Goal: Task Accomplishment & Management: Use online tool/utility

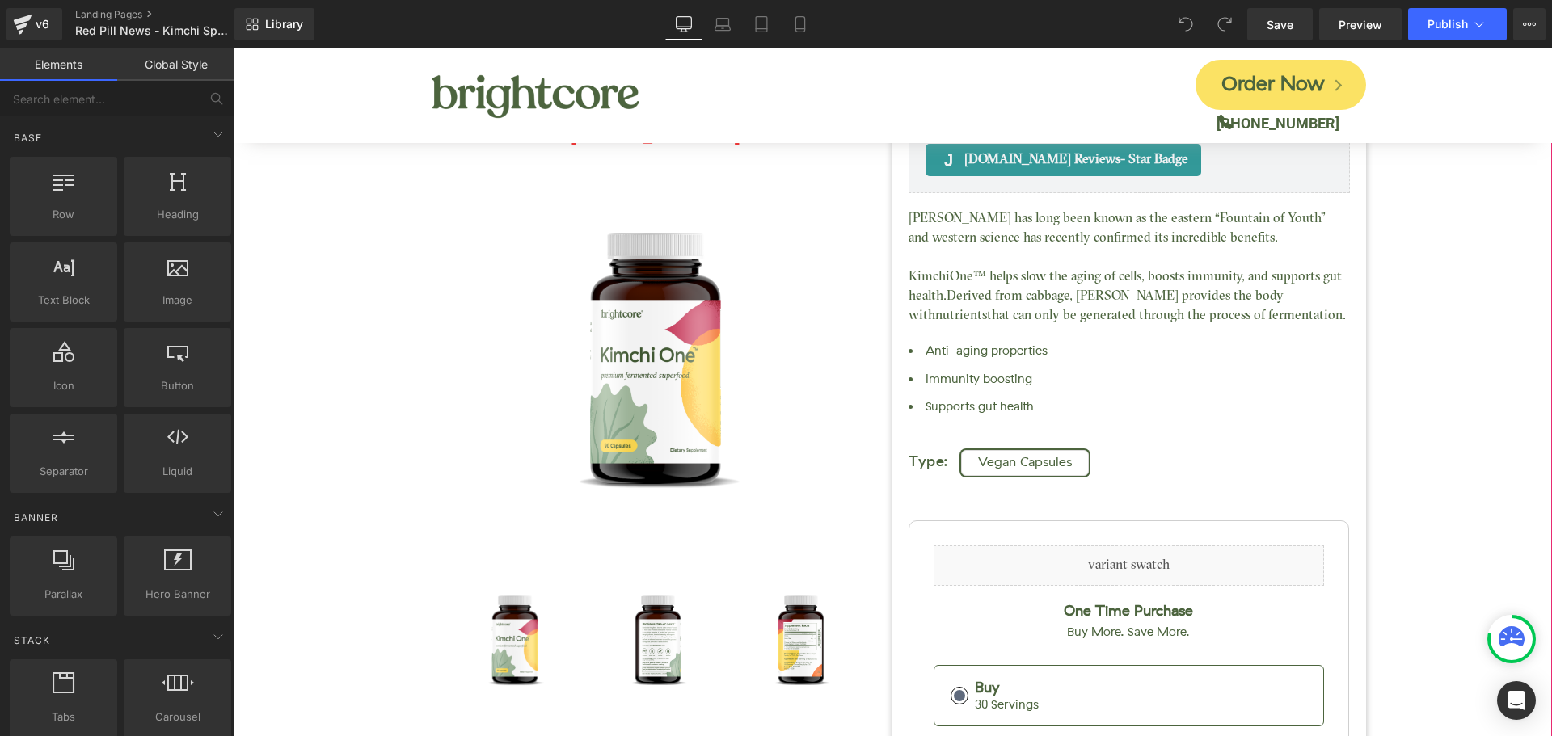
click at [1441, 426] on div "Kimchi One™ (P) Title Judge.me Reviews - Star Badge Judge.me Reviews Liquid (88…" at bounding box center [893, 560] width 1302 height 1147
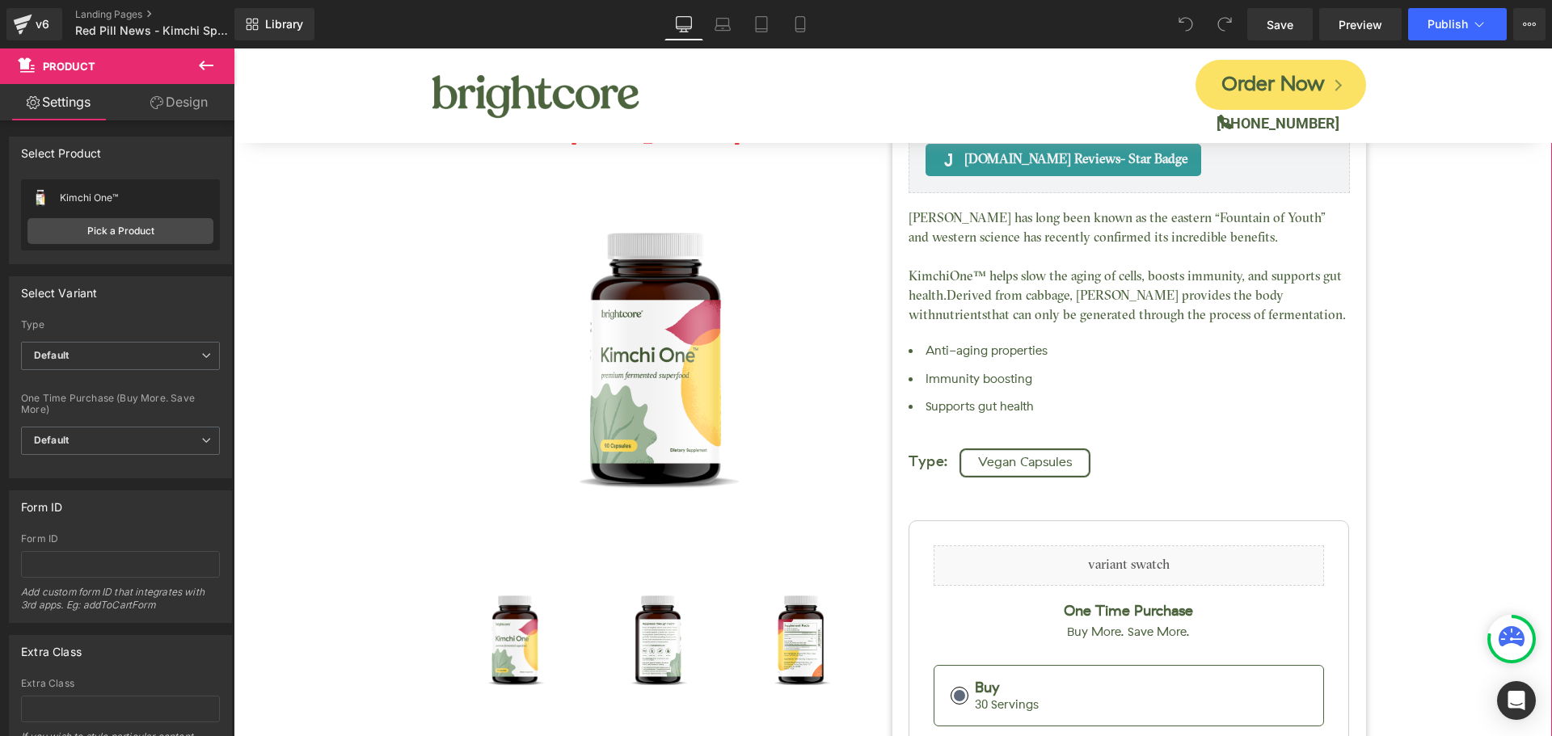
click at [1414, 322] on div "Kimchi One™ (P) Title Judge.me Reviews - Star Badge Judge.me Reviews Liquid (88…" at bounding box center [893, 560] width 1302 height 1147
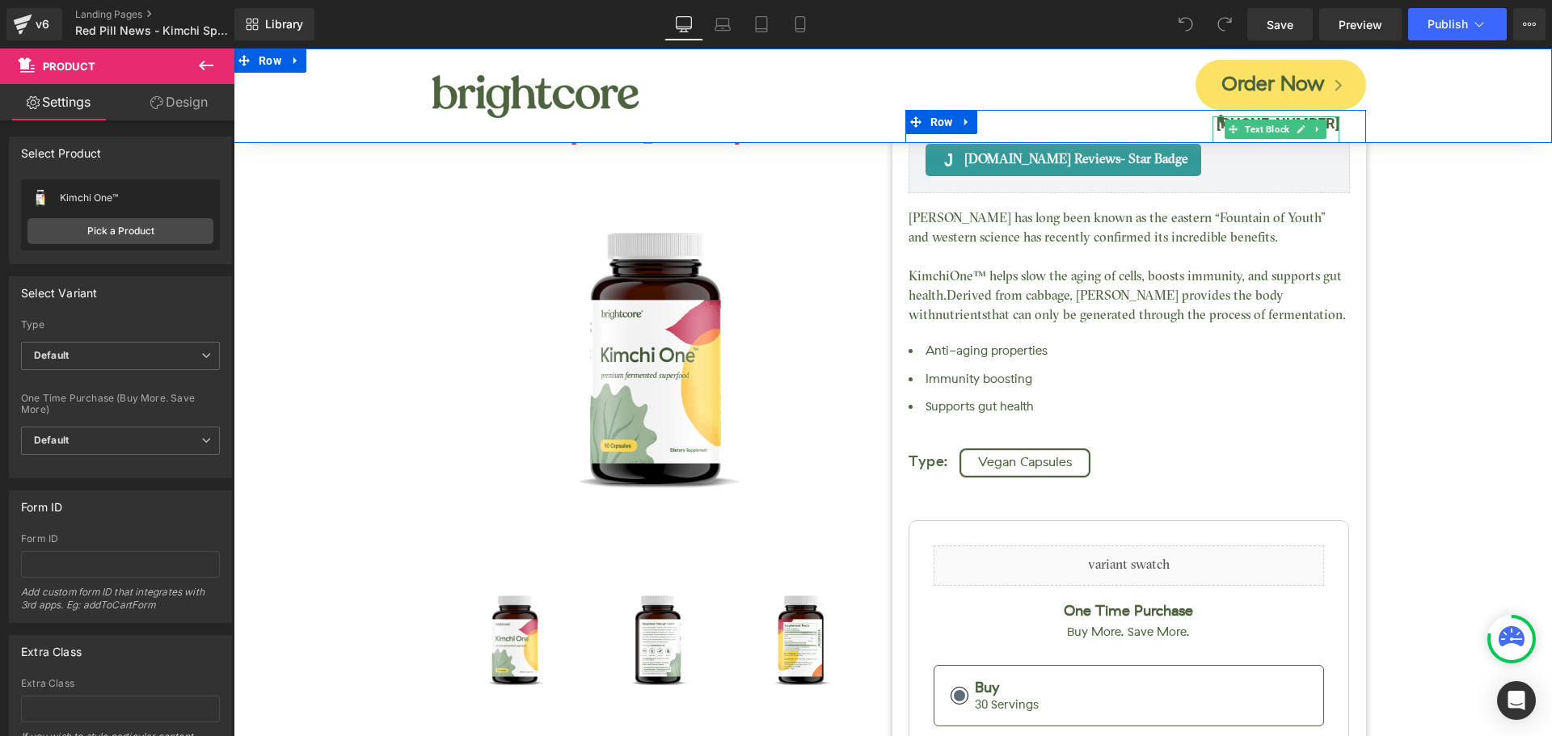
click at [1327, 125] on b "(888) 601-3011" at bounding box center [1277, 123] width 123 height 17
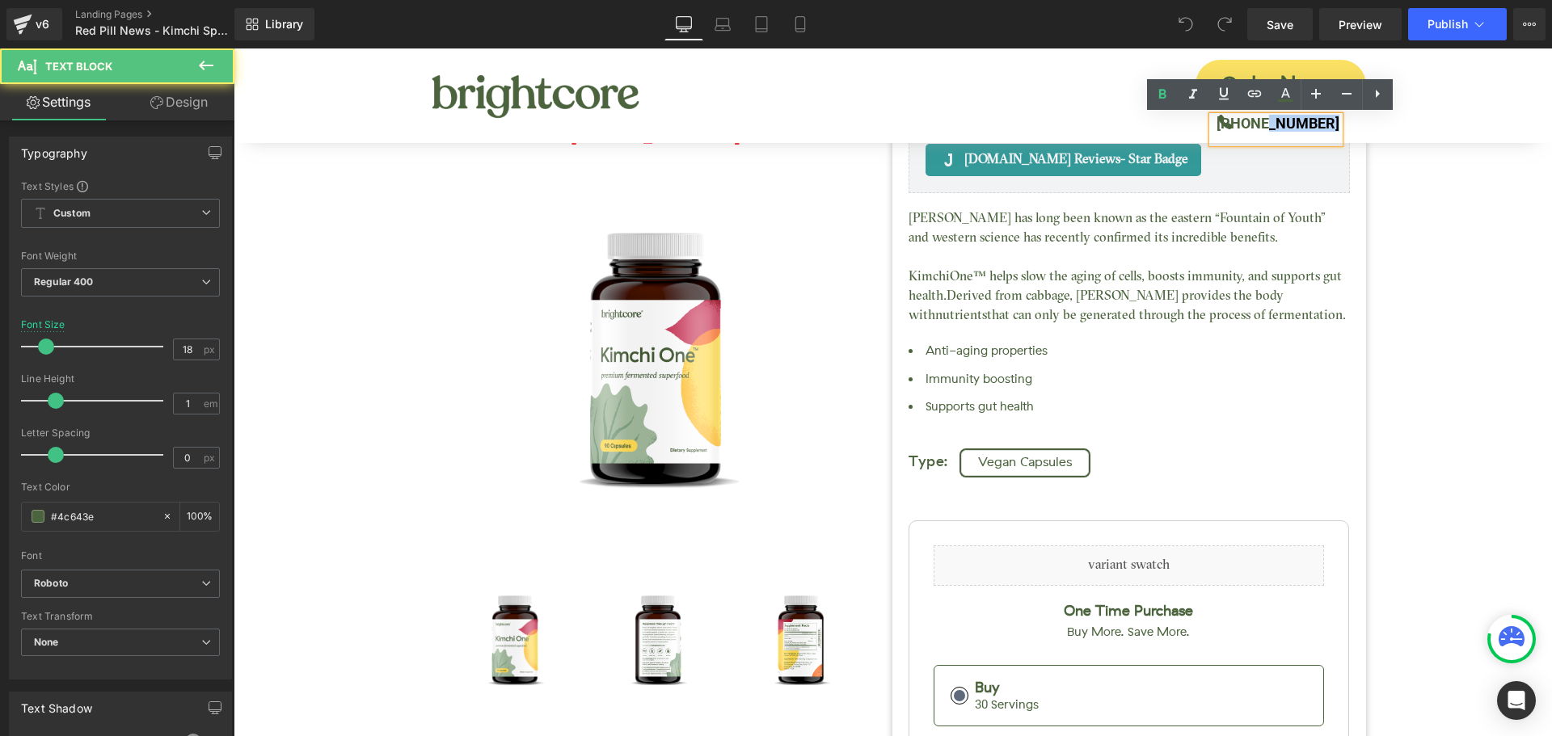
drag, startPoint x: 1271, startPoint y: 123, endPoint x: 1342, endPoint y: 119, distance: 71.2
click at [1342, 119] on div "(888) 601-3011 Text Block" at bounding box center [1289, 129] width 154 height 27
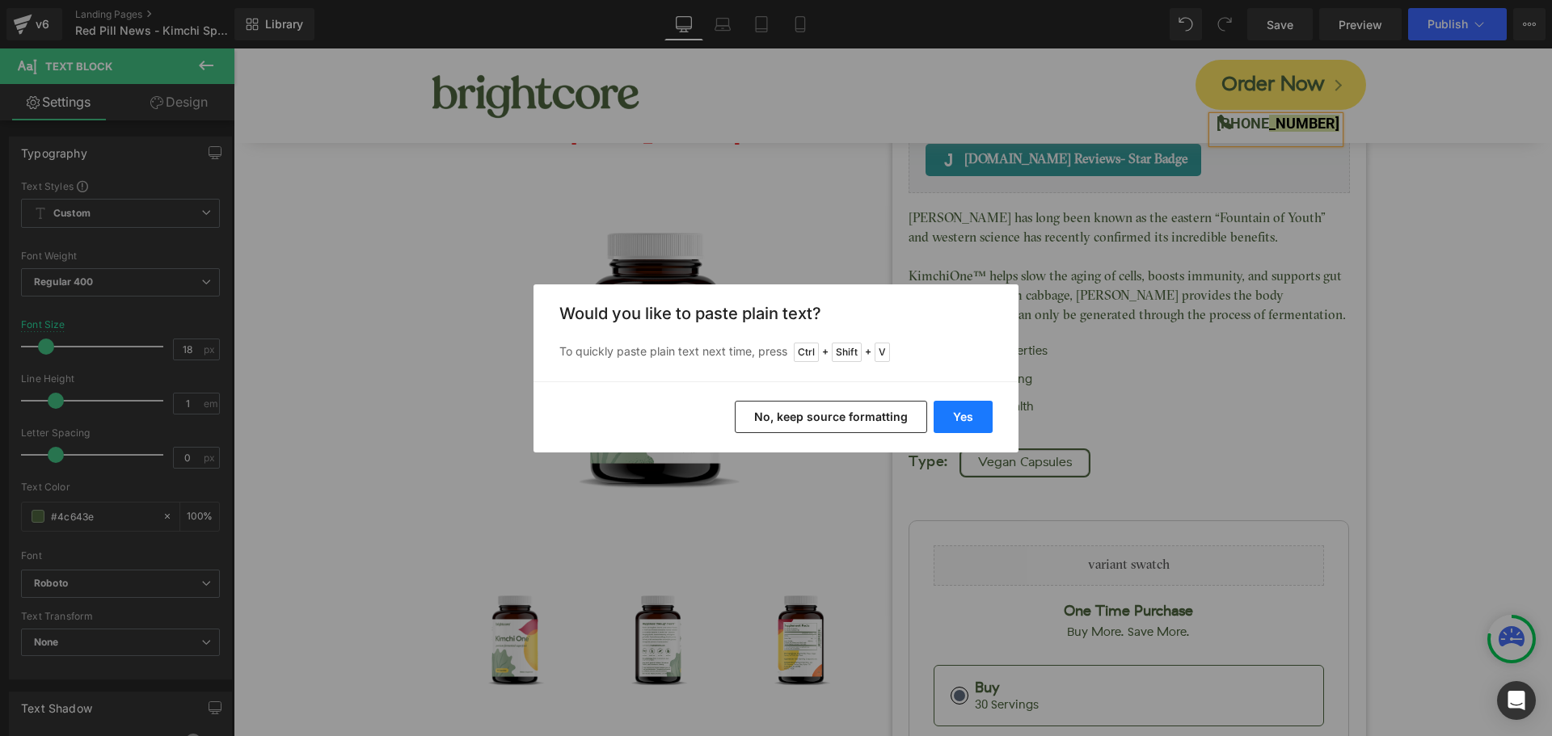
click at [956, 419] on button "Yes" at bounding box center [962, 417] width 59 height 32
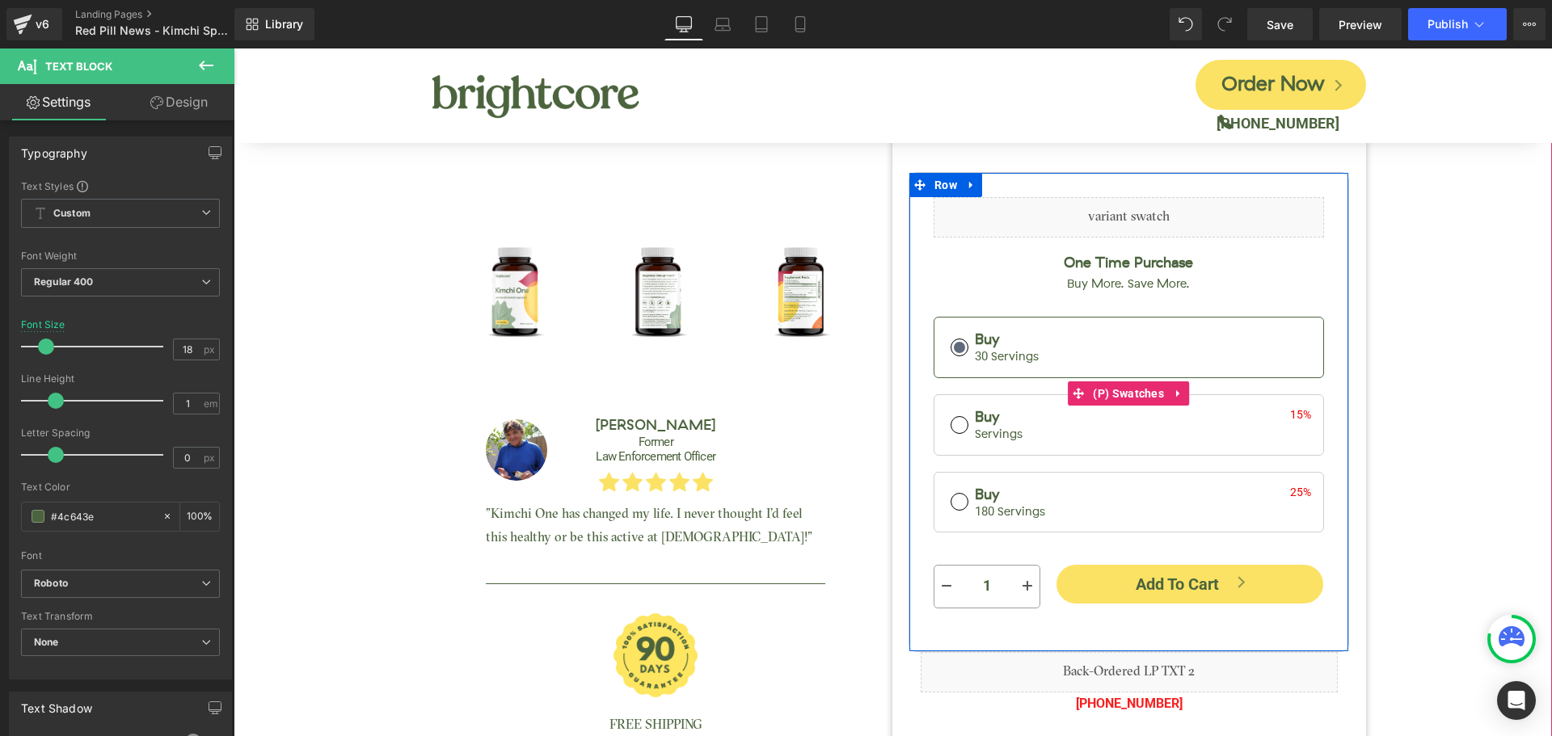
scroll to position [566, 0]
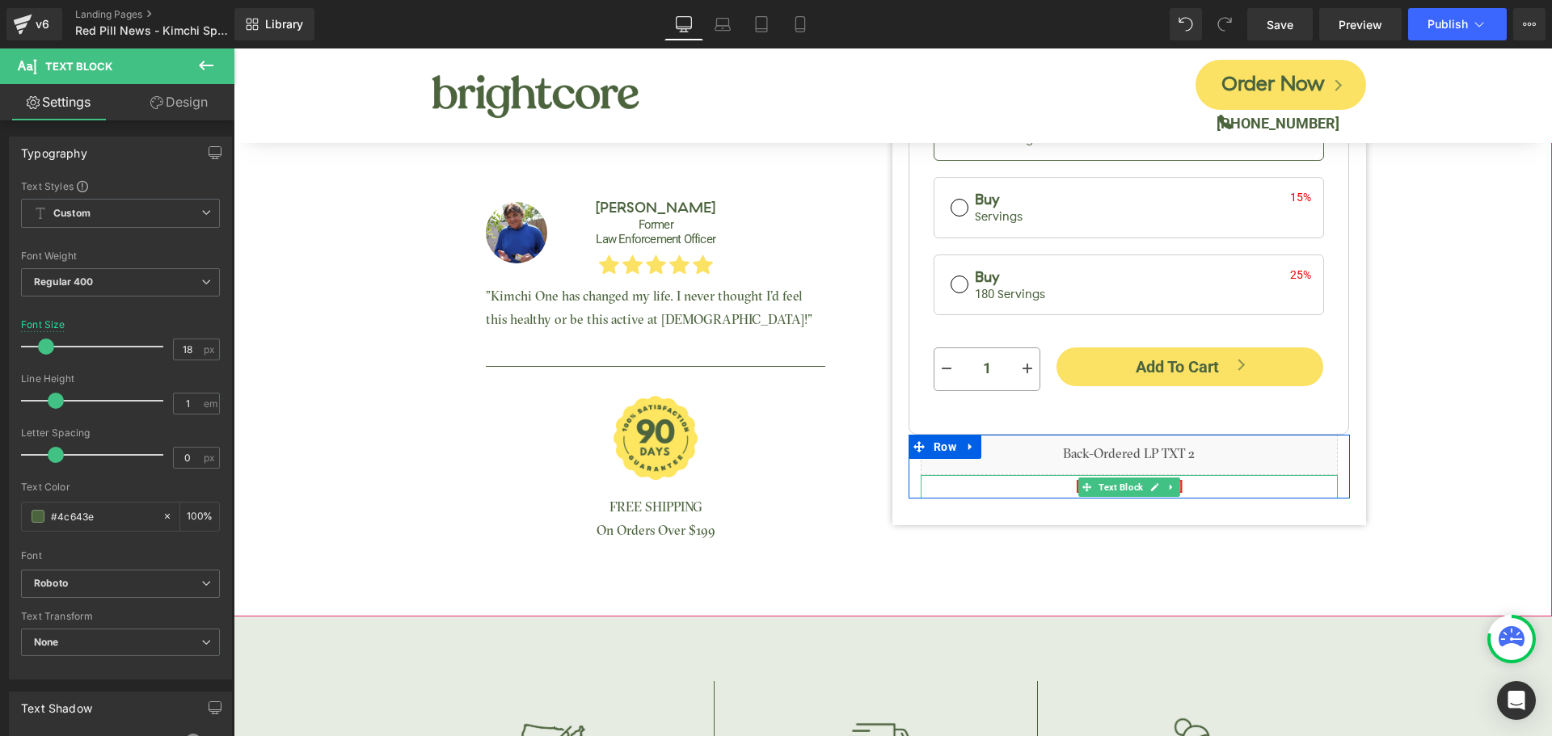
click at [1192, 486] on p "(888) 601-3011" at bounding box center [1128, 486] width 417 height 23
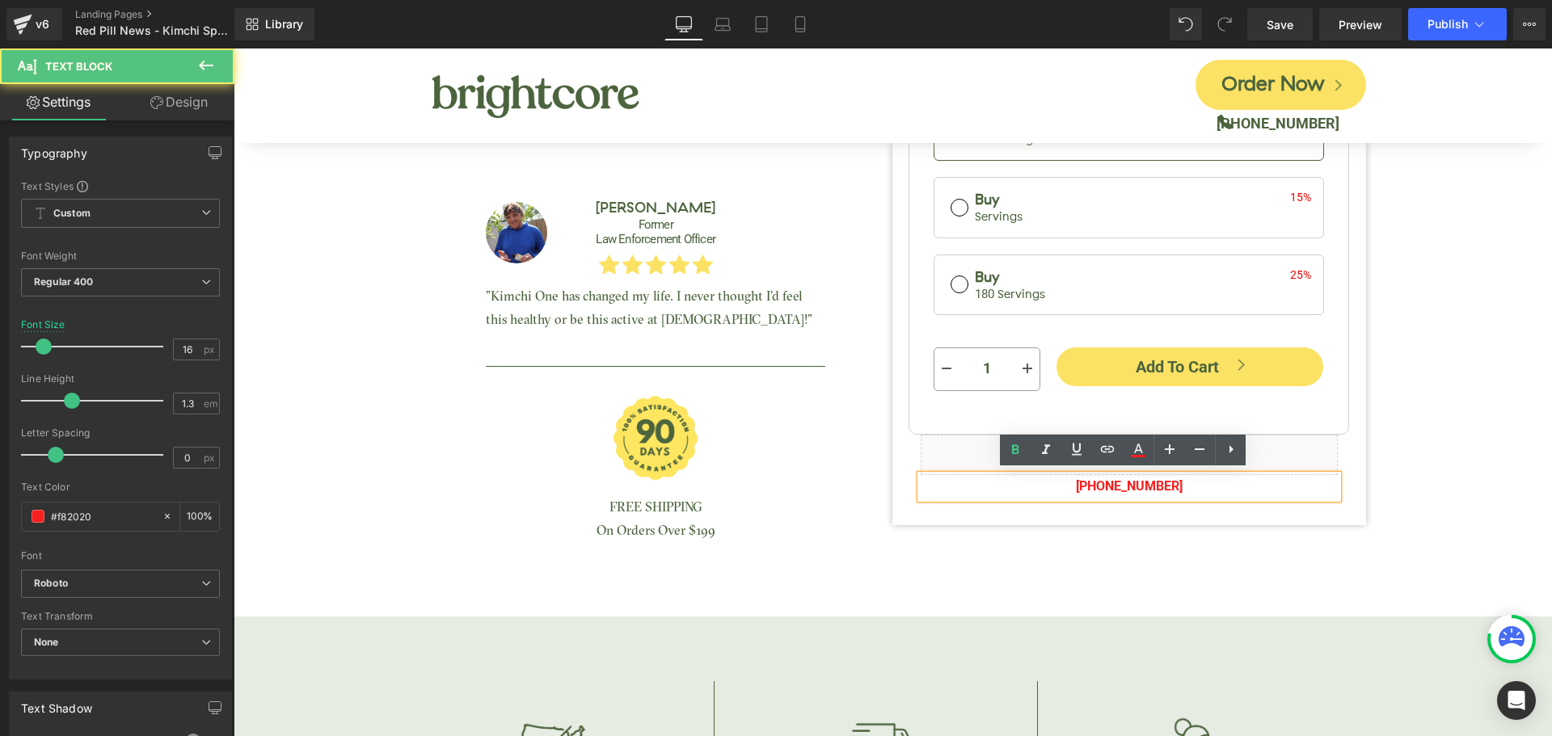
drag, startPoint x: 1111, startPoint y: 484, endPoint x: 1206, endPoint y: 486, distance: 94.6
click at [1206, 486] on p "(888) 601-3011" at bounding box center [1128, 486] width 417 height 23
drag, startPoint x: 1114, startPoint y: 484, endPoint x: 1198, endPoint y: 486, distance: 84.9
click at [1198, 486] on p "(888) 601-3011" at bounding box center [1128, 486] width 417 height 23
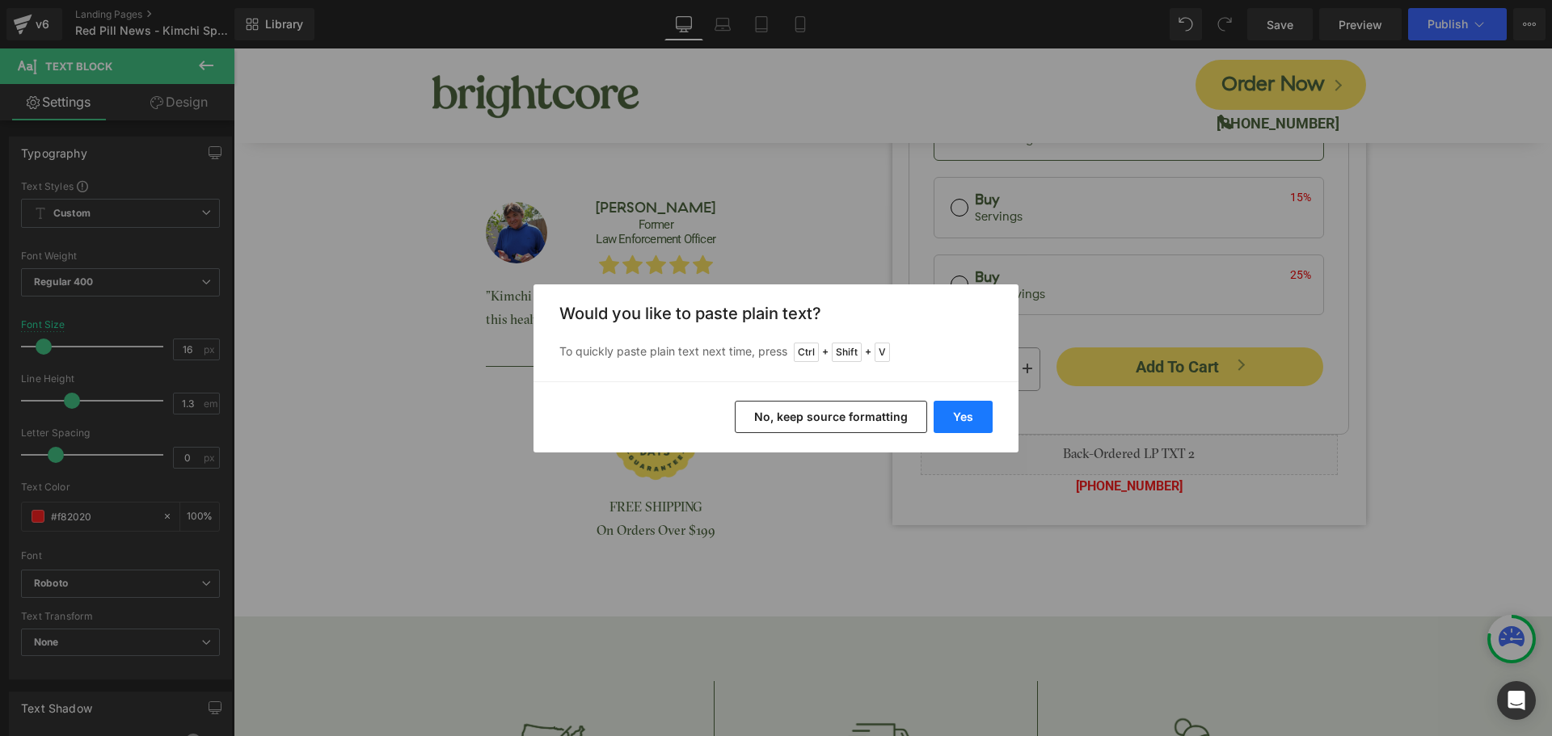
drag, startPoint x: 956, startPoint y: 414, endPoint x: 724, endPoint y: 365, distance: 236.9
click at [956, 414] on button "Yes" at bounding box center [962, 417] width 59 height 32
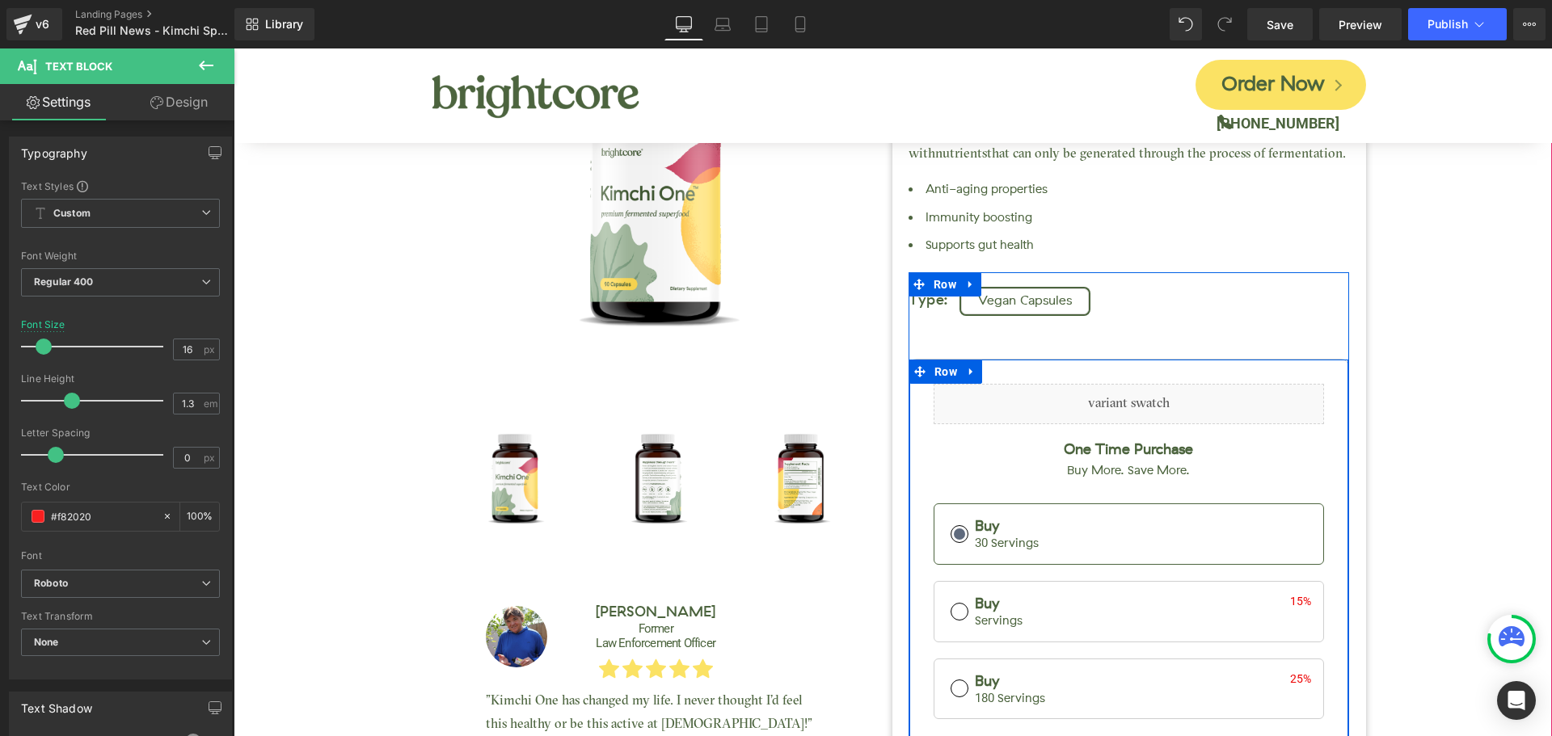
scroll to position [0, 0]
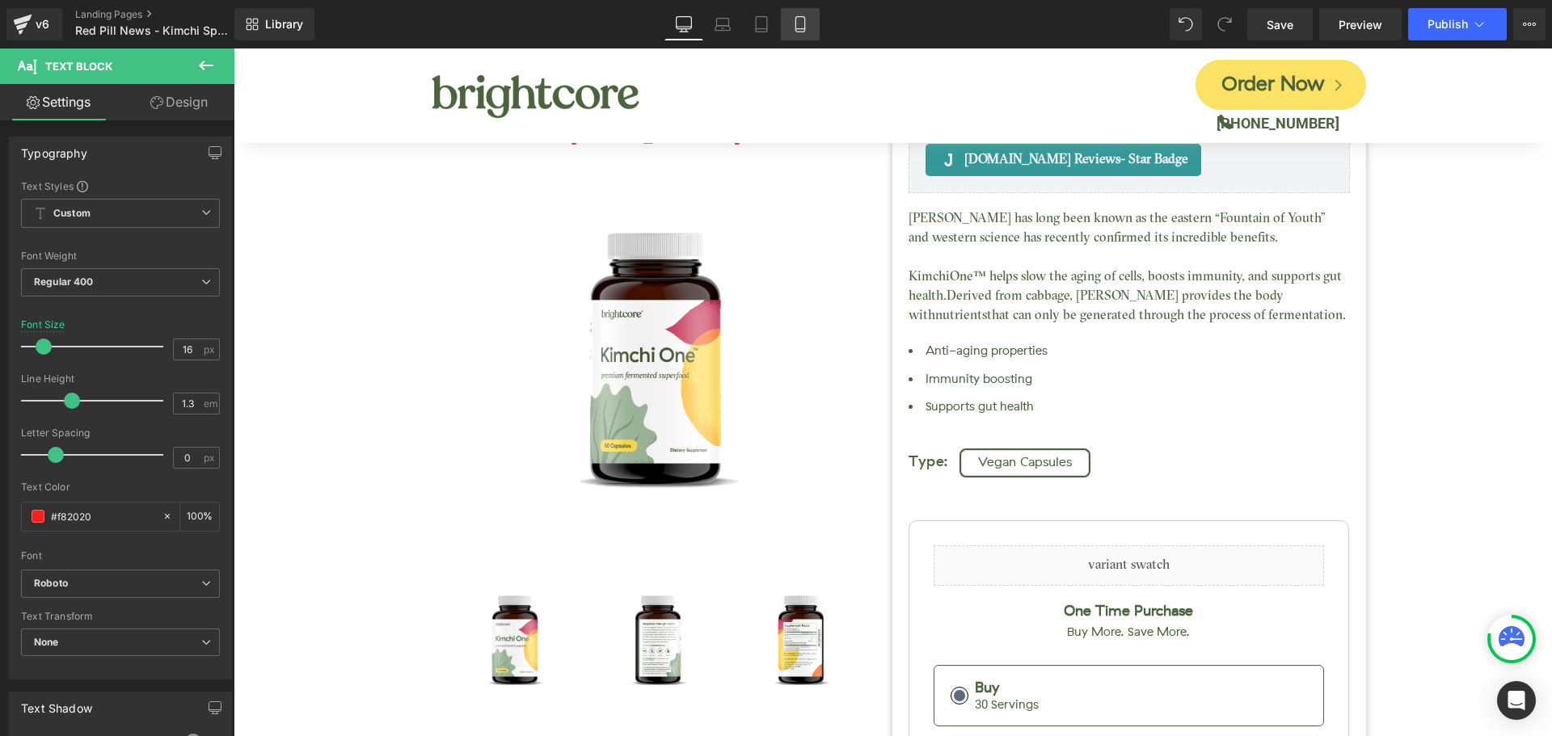
click at [796, 21] on icon at bounding box center [799, 24] width 9 height 15
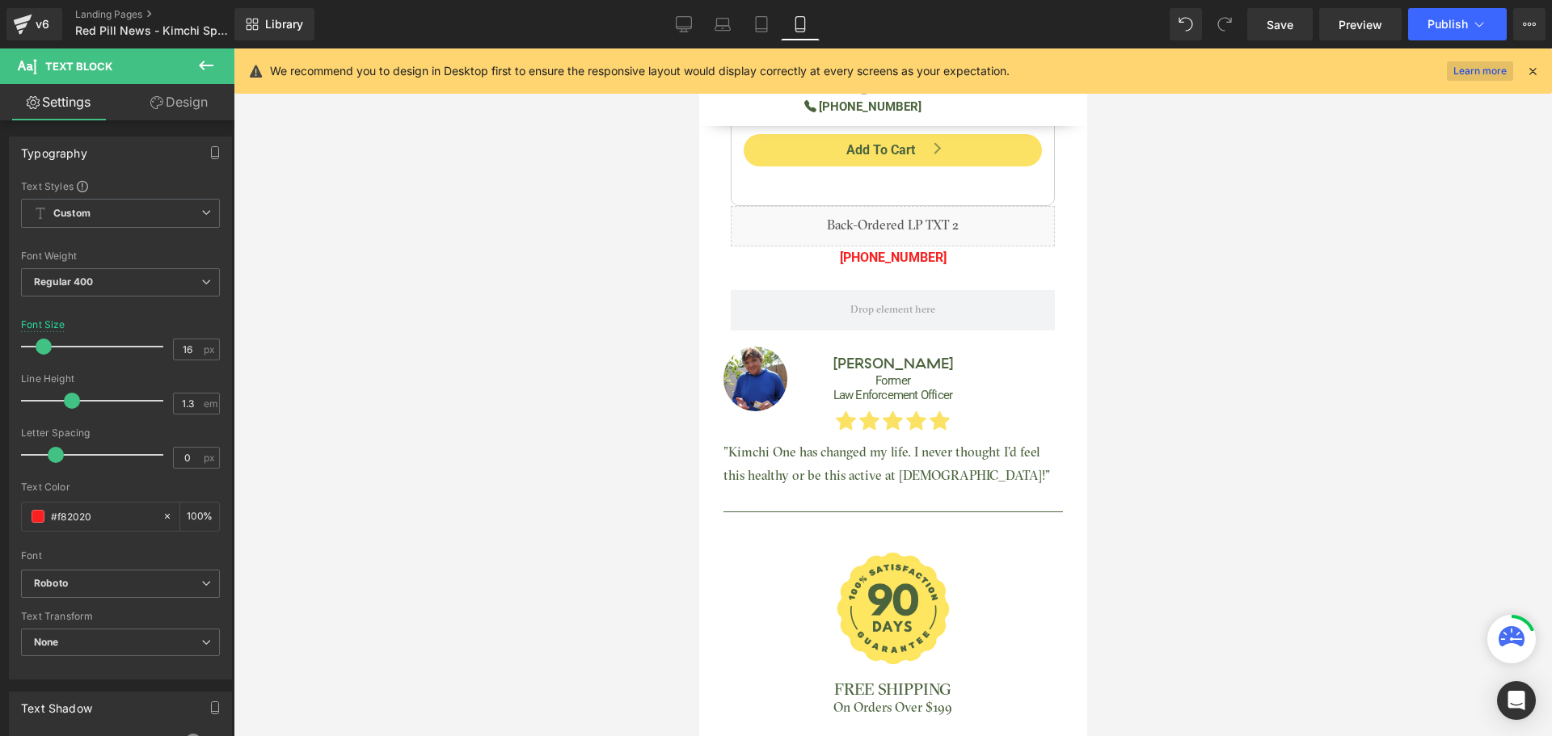
scroll to position [1320, 0]
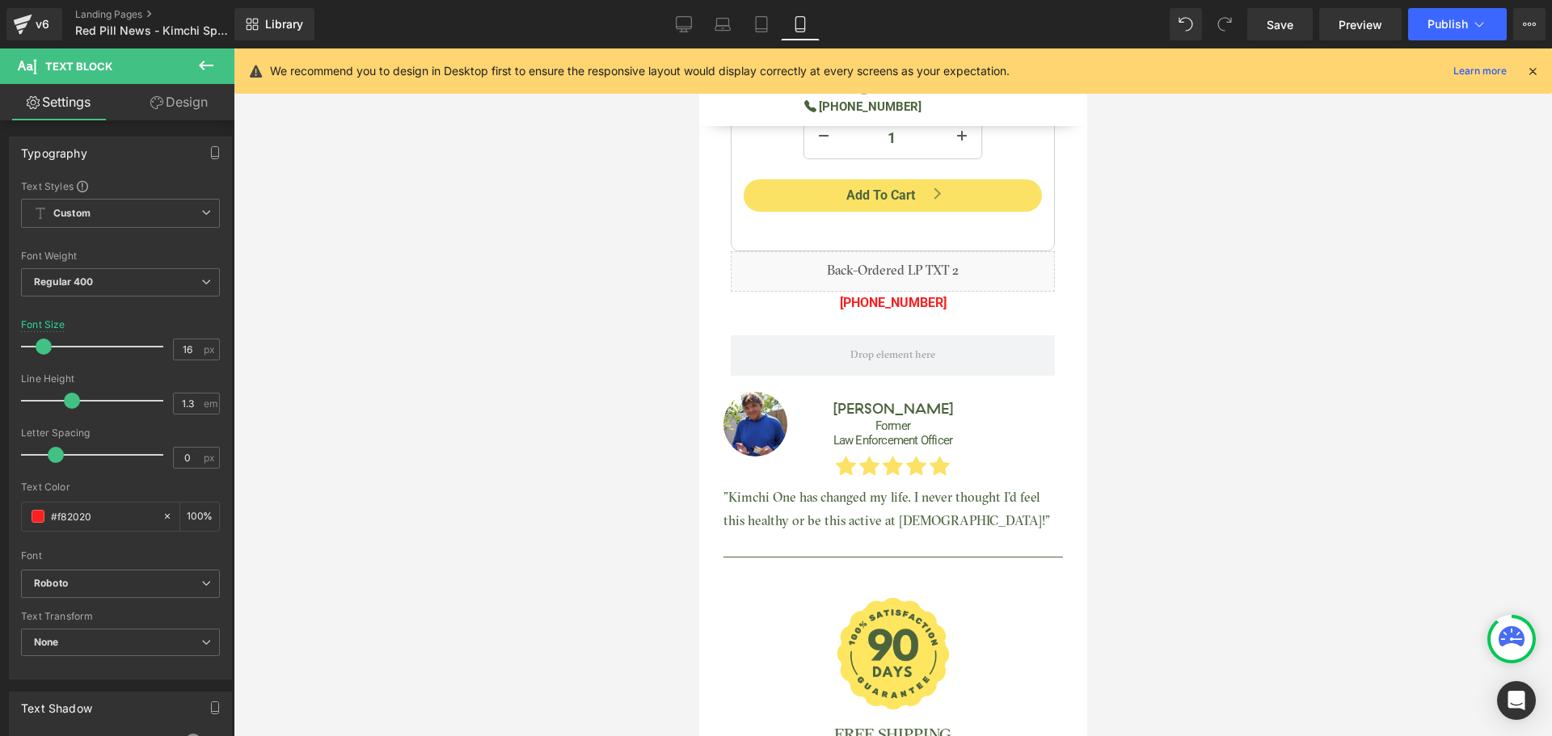
click at [1530, 70] on icon at bounding box center [1532, 71] width 15 height 15
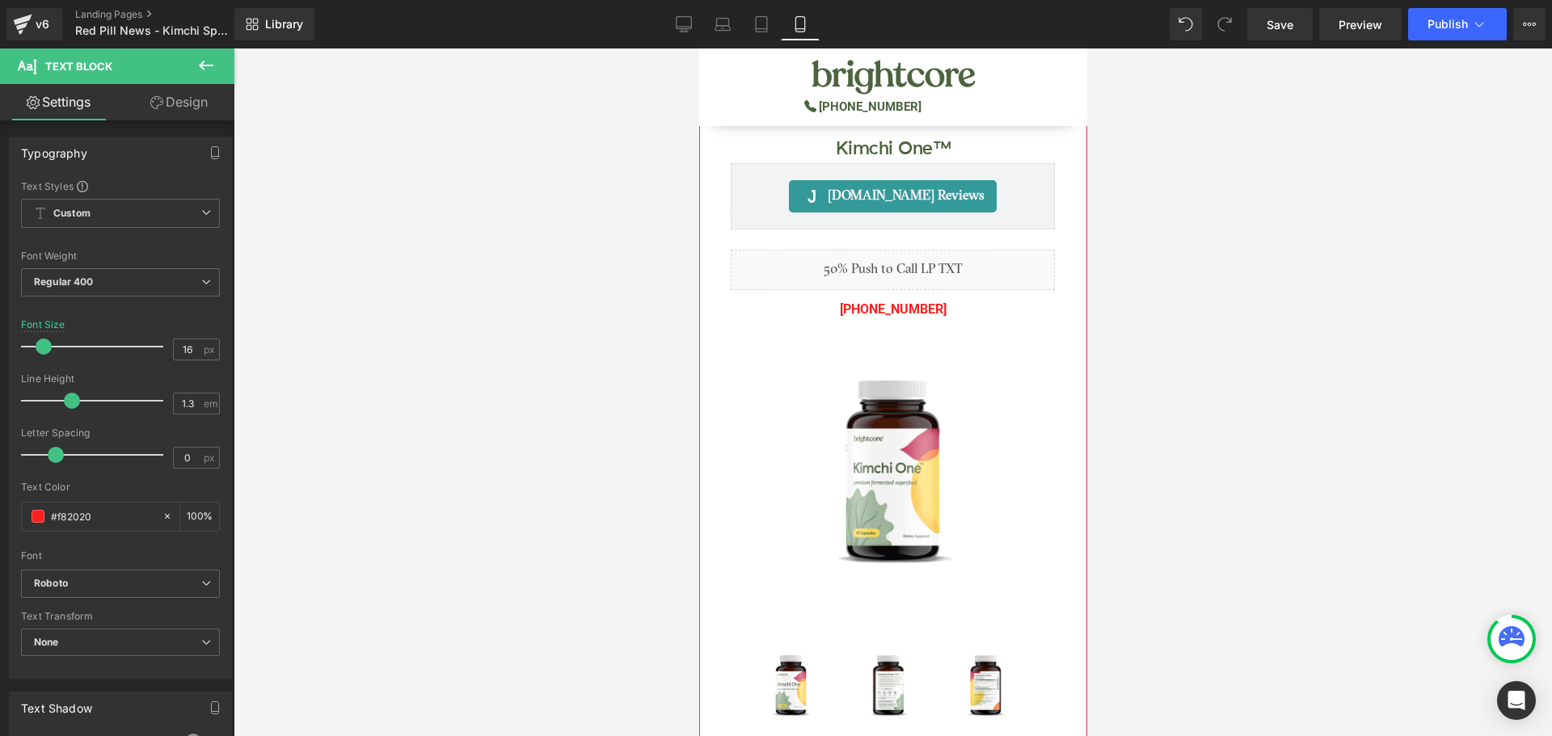
scroll to position [0, 0]
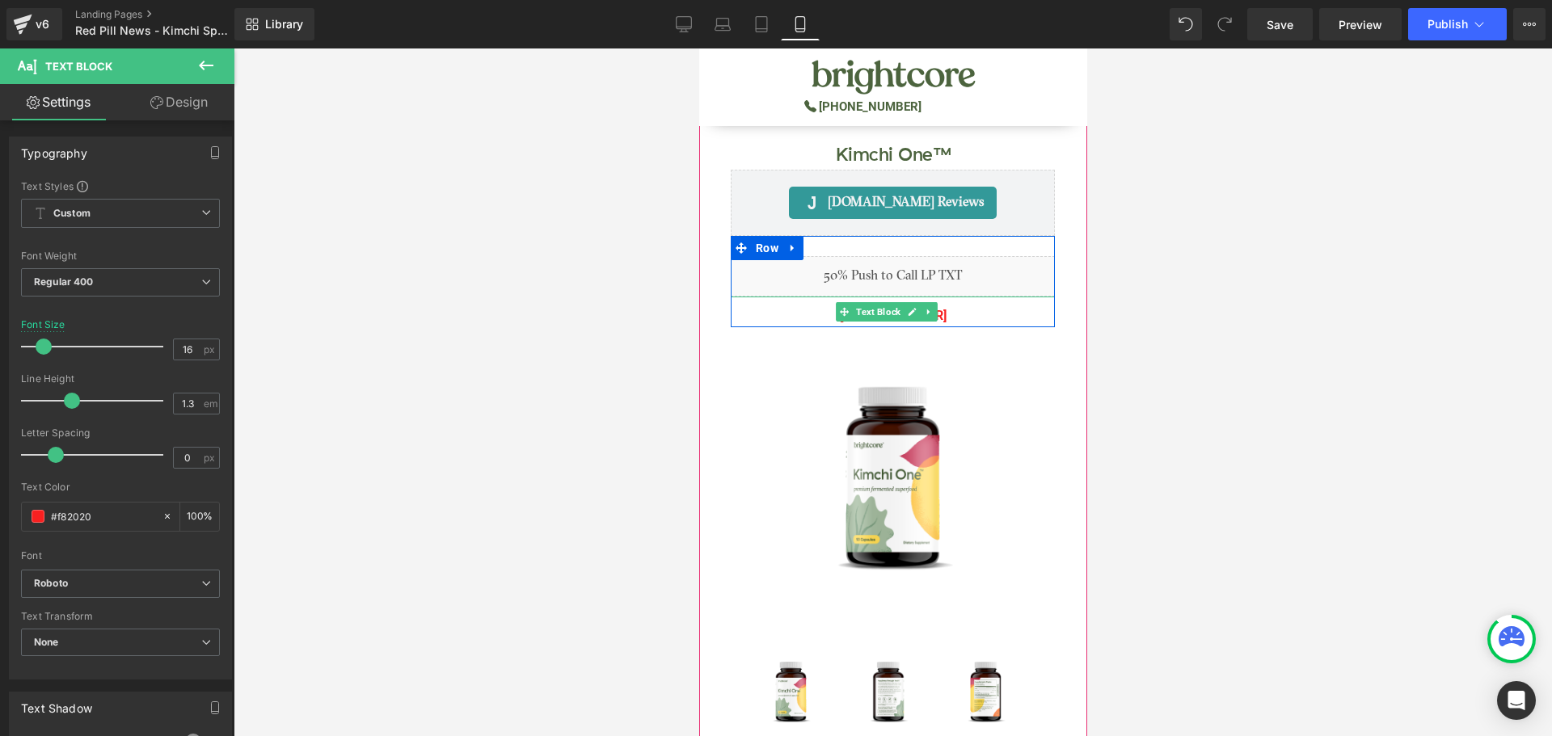
click at [955, 315] on p "(888) 601-3011" at bounding box center [892, 316] width 324 height 23
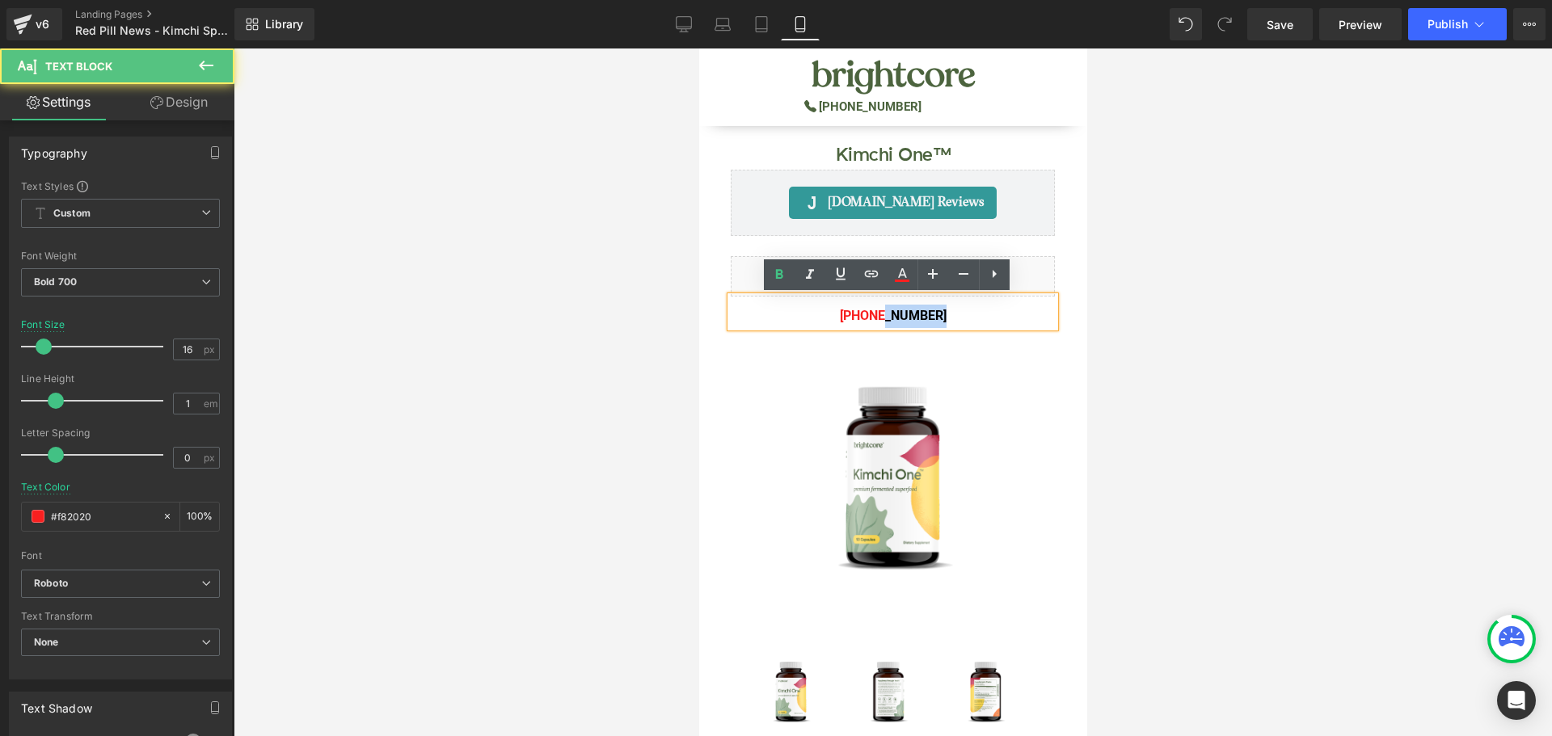
drag, startPoint x: 874, startPoint y: 313, endPoint x: 984, endPoint y: 319, distance: 110.1
click at [984, 319] on p "(888) 601-3011" at bounding box center [892, 316] width 324 height 23
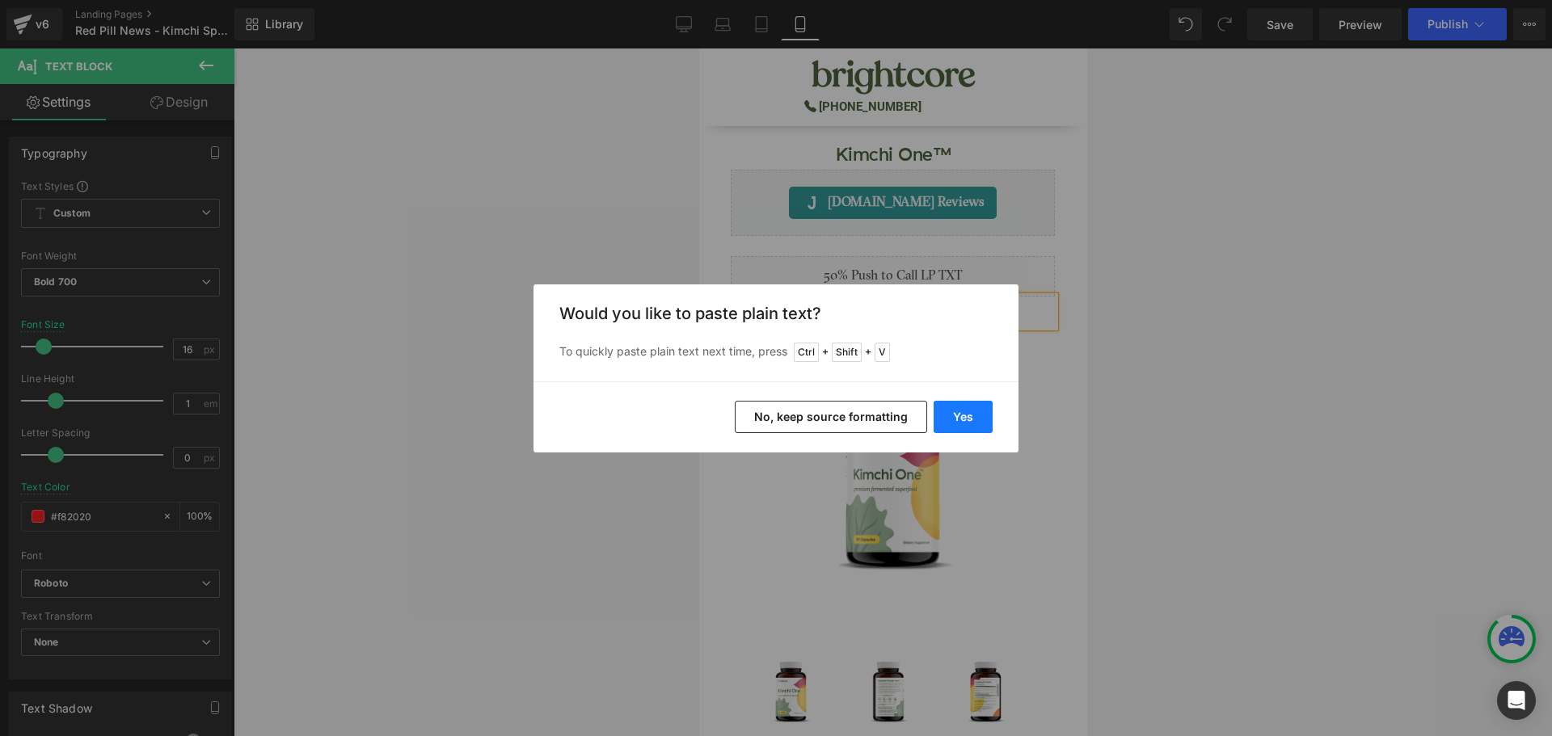
click at [963, 411] on button "Yes" at bounding box center [962, 417] width 59 height 32
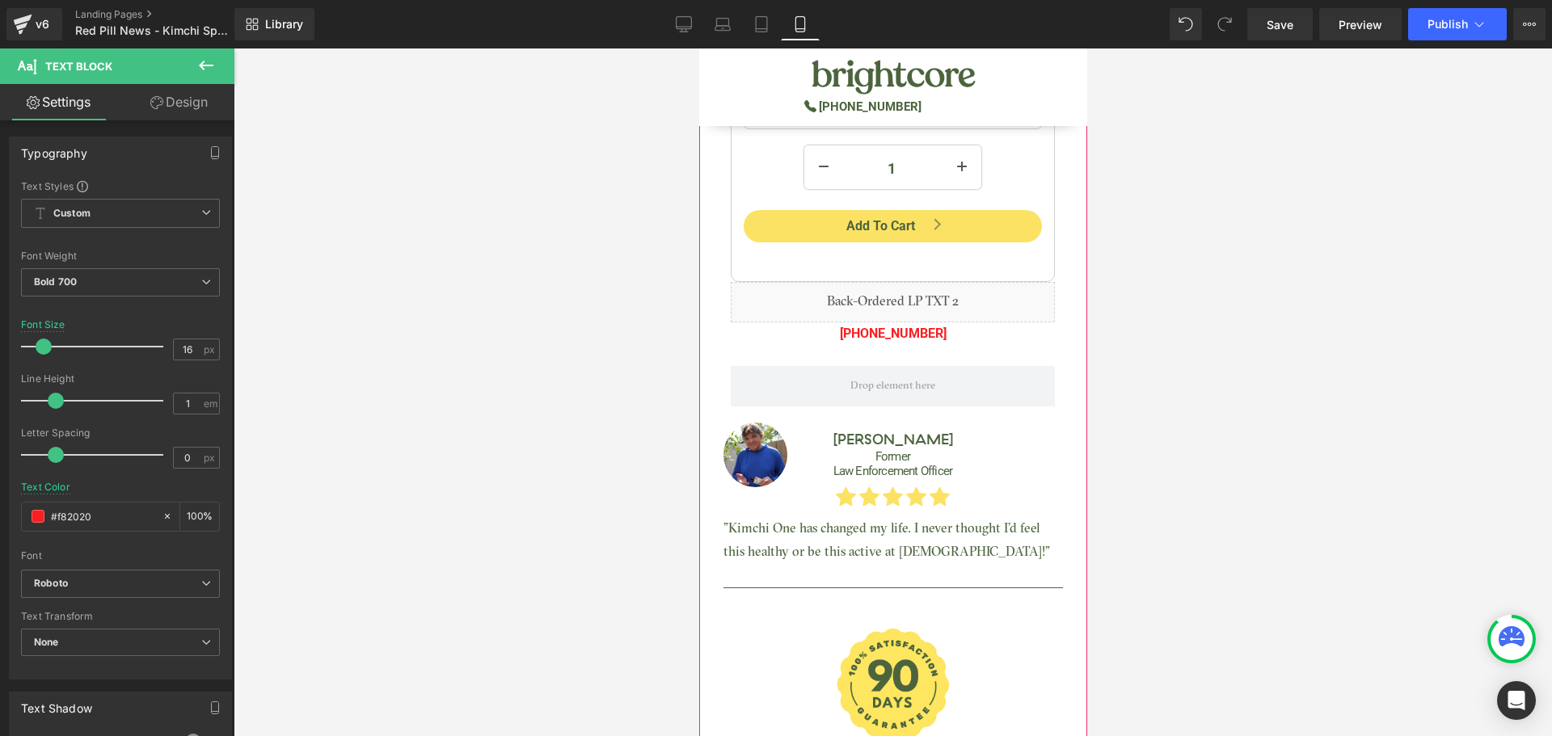
scroll to position [1293, 0]
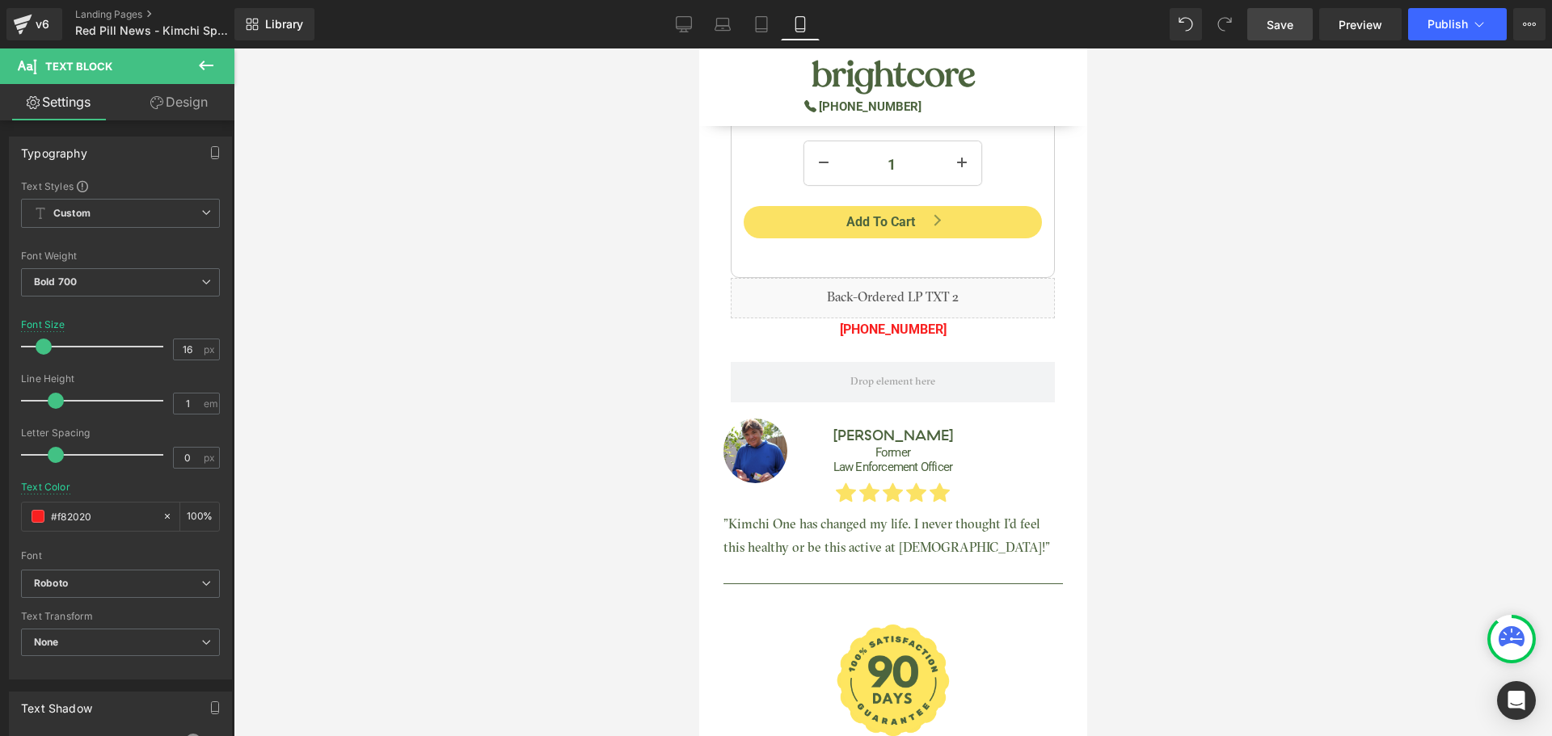
click at [1286, 30] on span "Save" at bounding box center [1279, 24] width 27 height 17
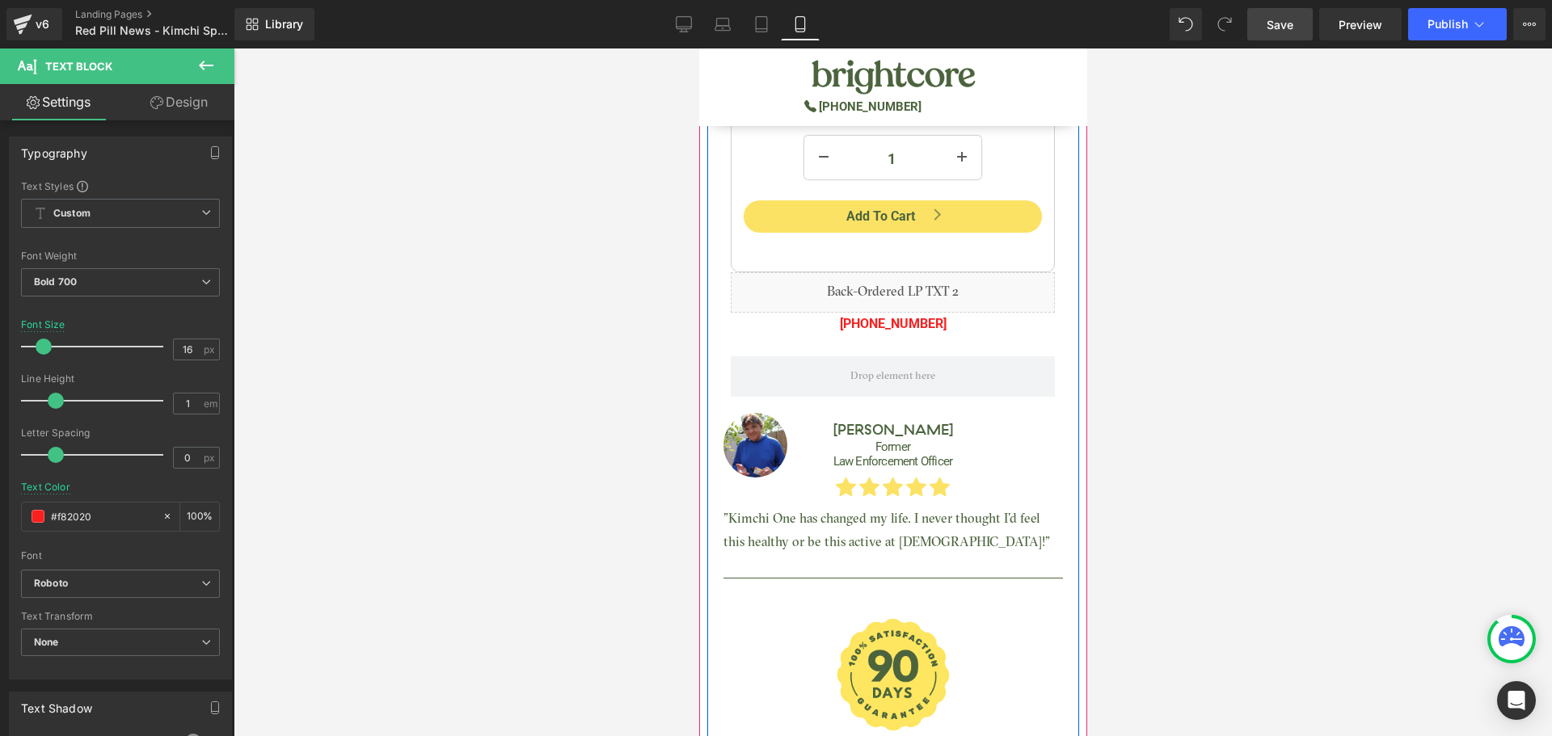
scroll to position [1131, 0]
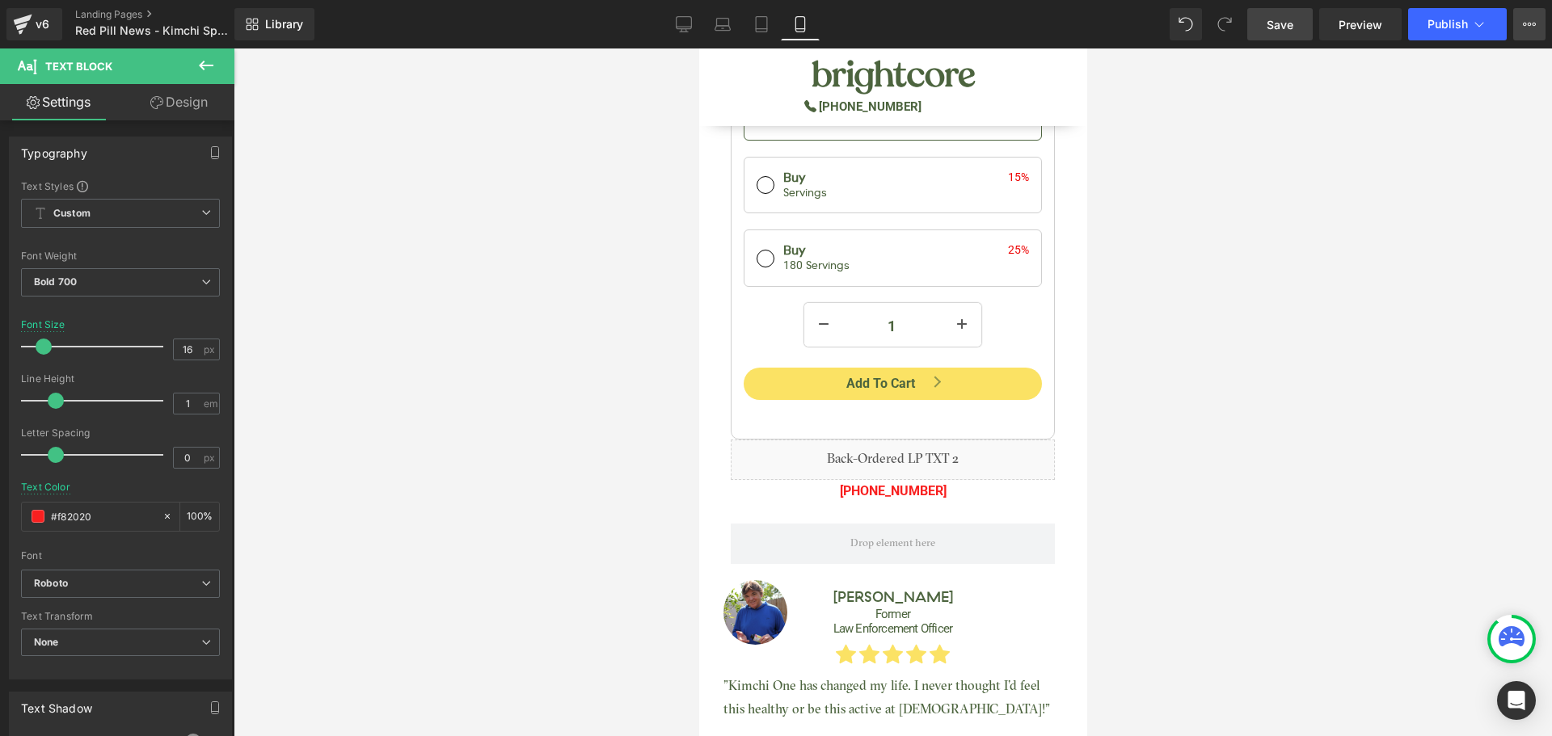
click at [1536, 20] on button "View Live Page View with current Template Save Template to Library Schedule Pub…" at bounding box center [1529, 24] width 32 height 32
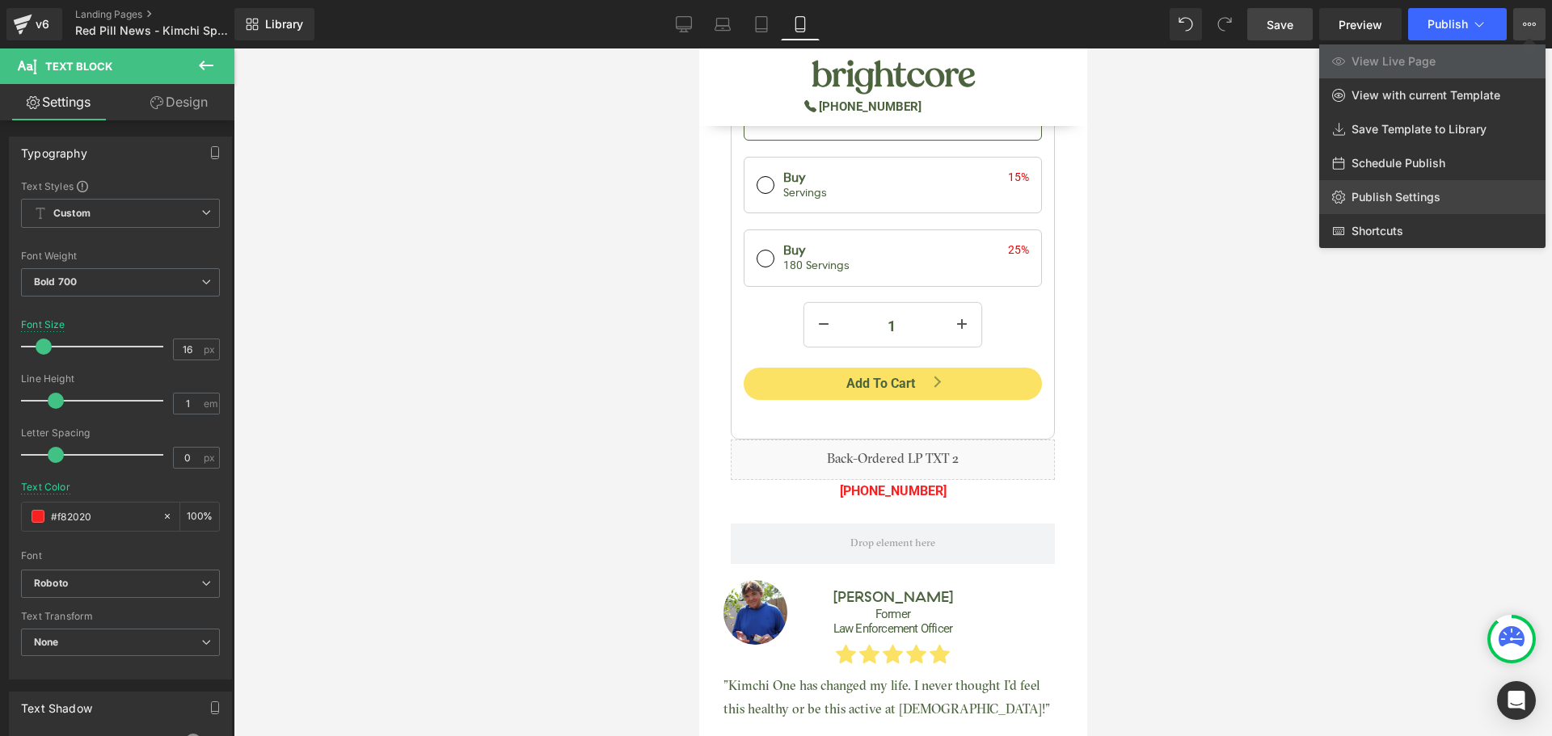
click at [1399, 187] on link "Publish Settings" at bounding box center [1432, 197] width 226 height 34
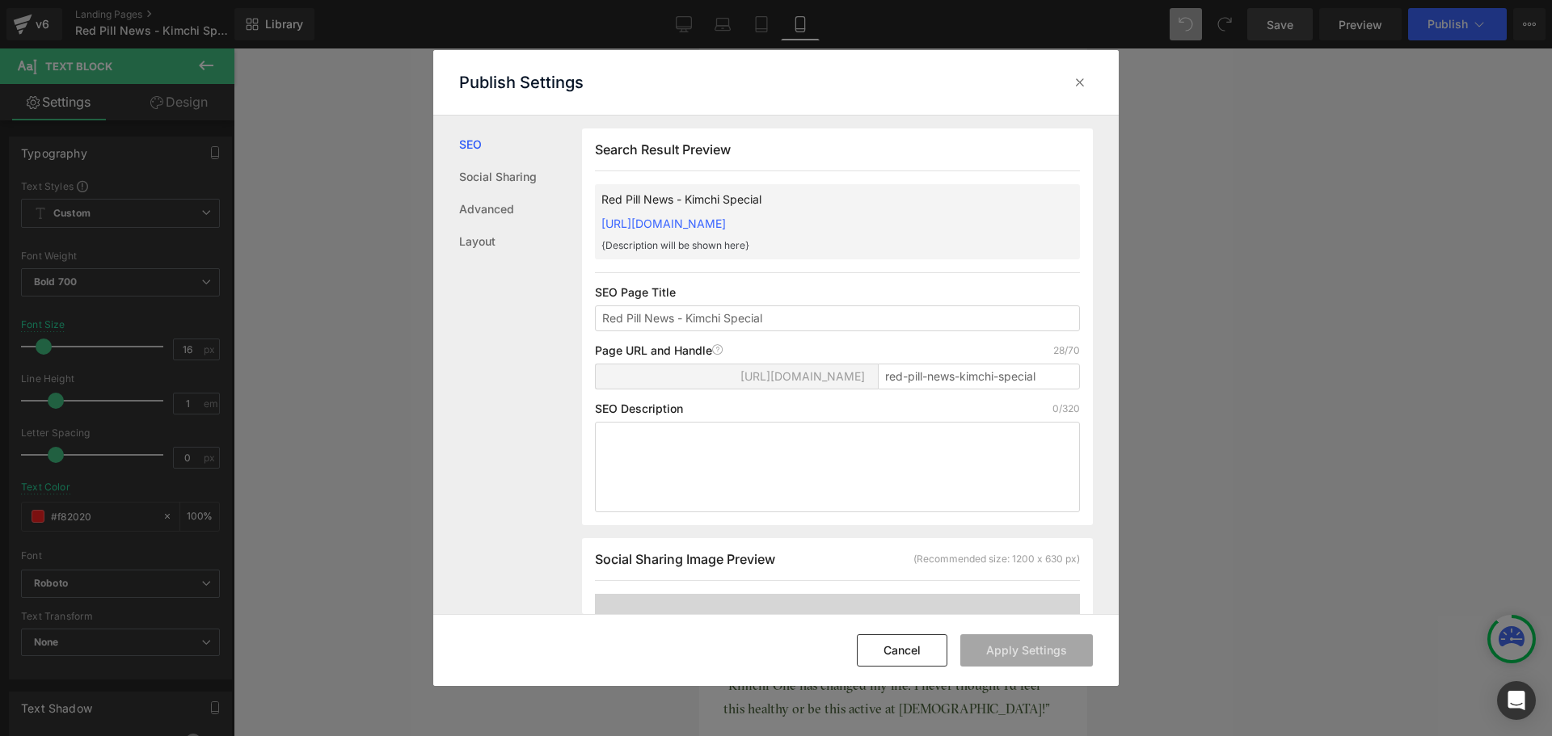
scroll to position [1, 0]
click at [1084, 85] on icon at bounding box center [1080, 82] width 16 height 16
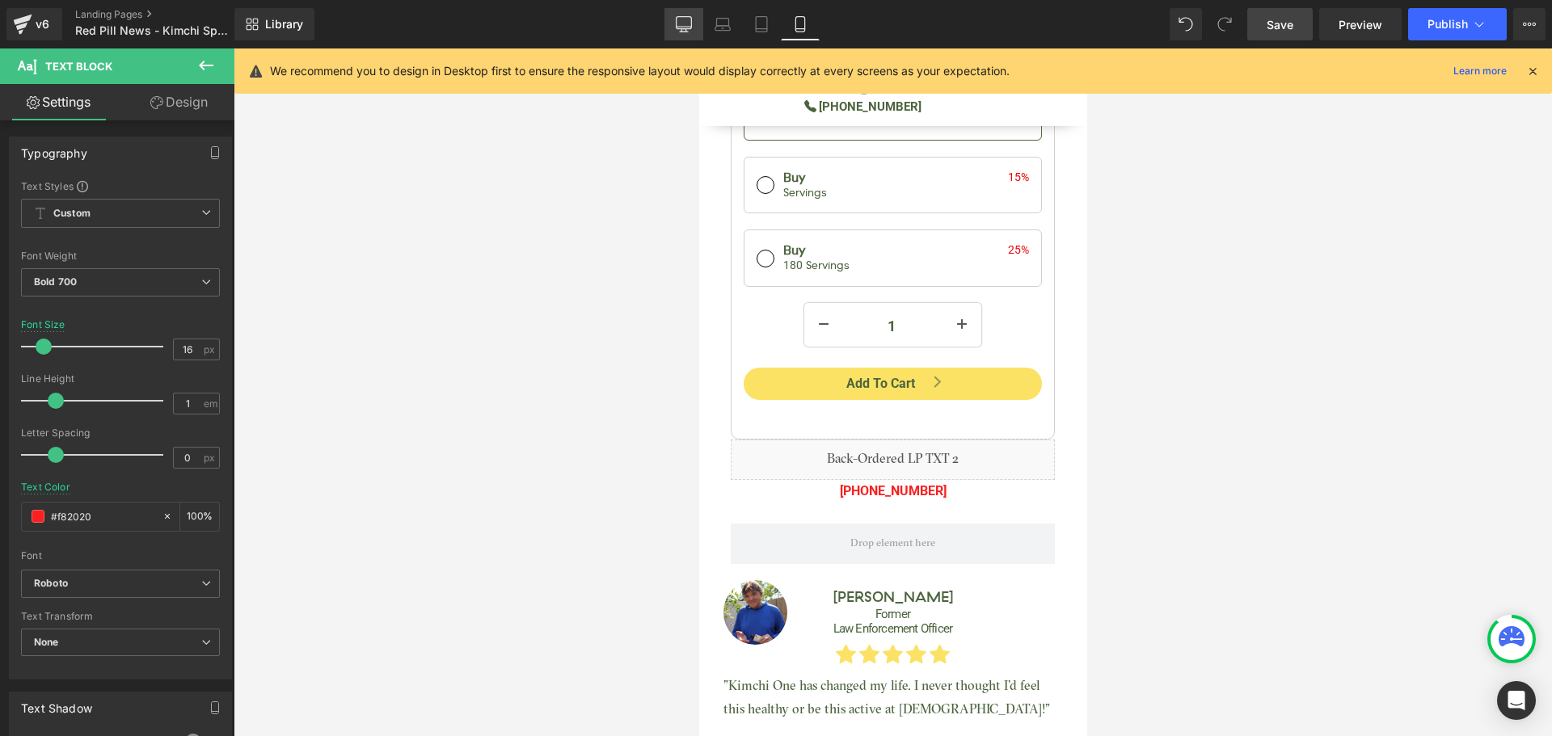
click at [678, 12] on link "Desktop" at bounding box center [683, 24] width 39 height 32
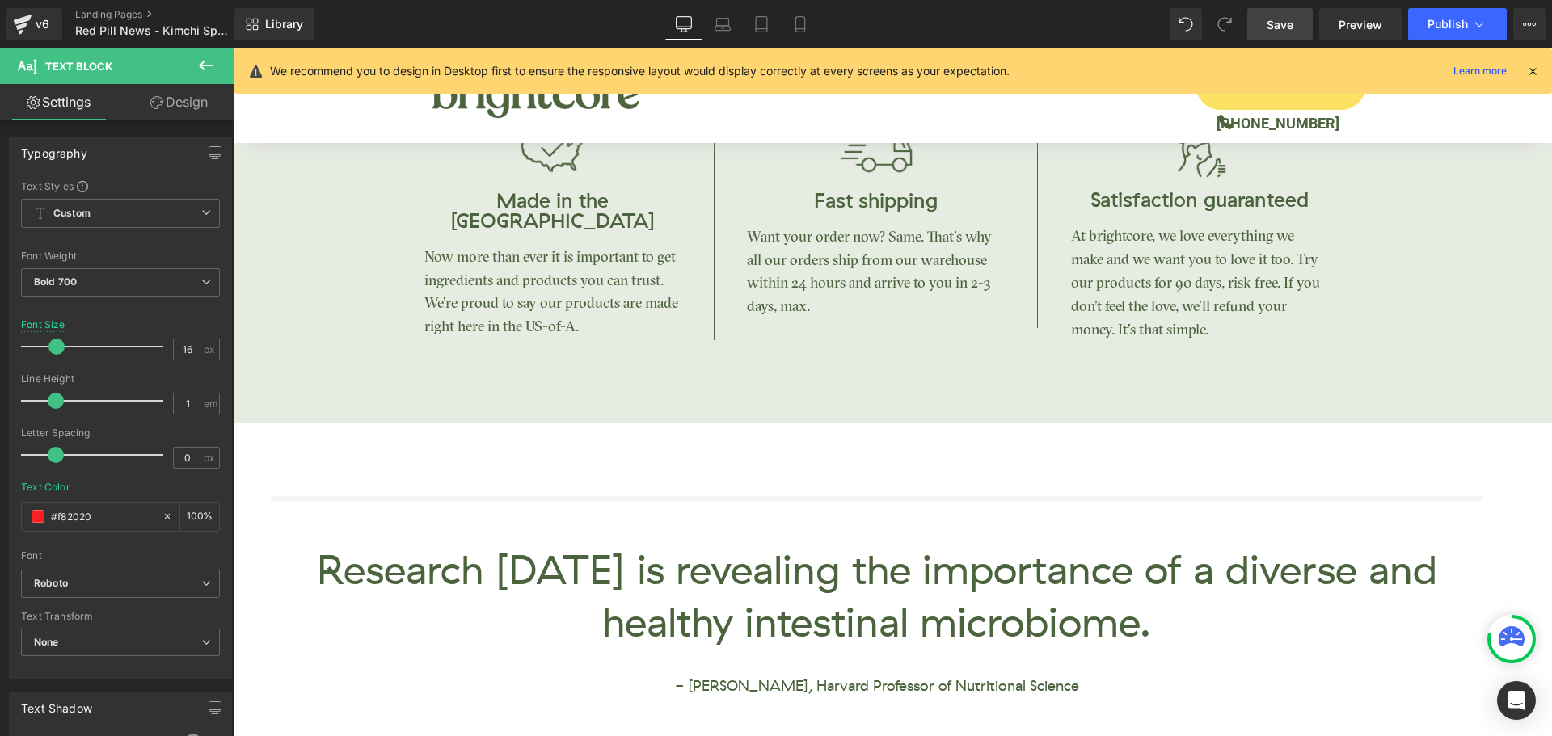
scroll to position [0, 0]
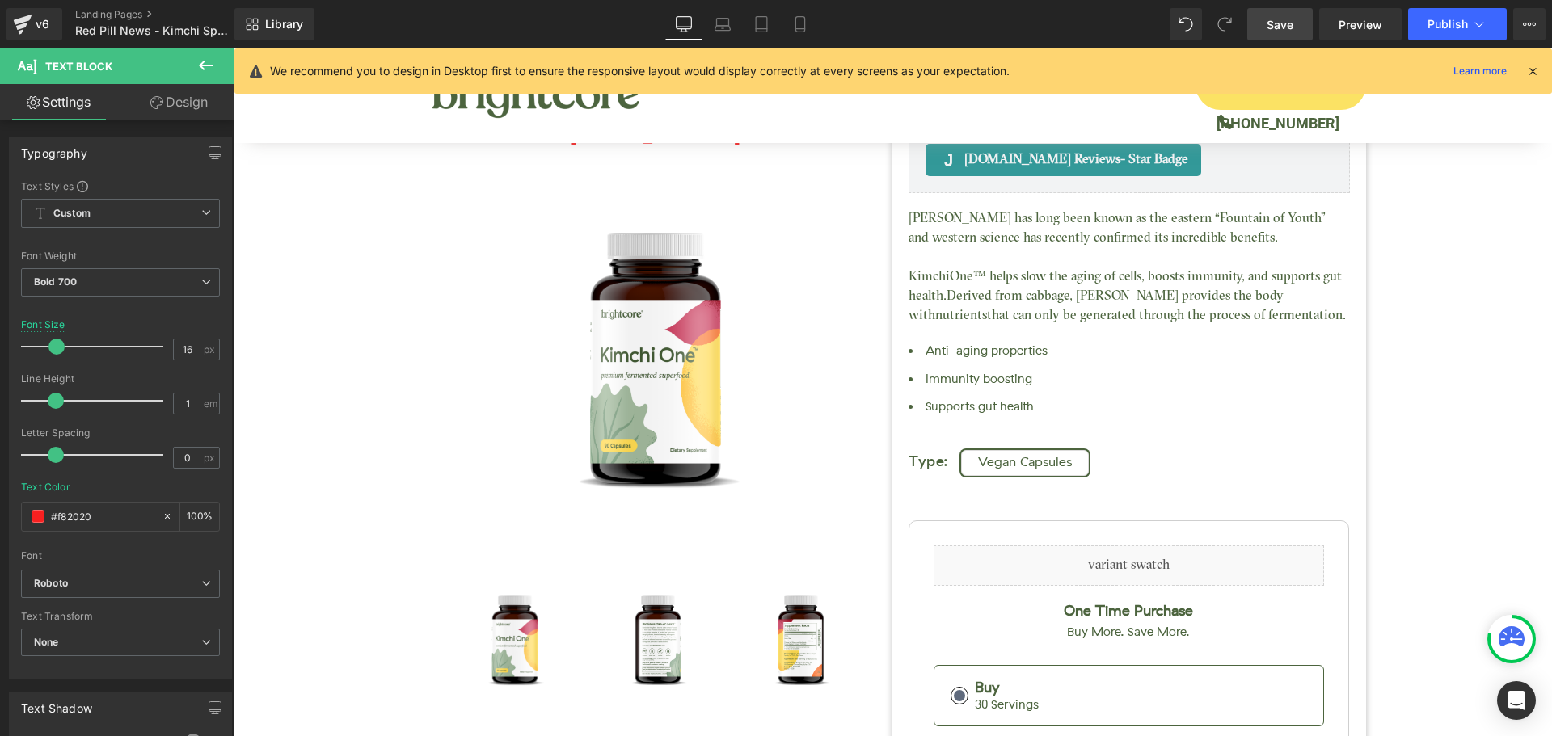
click at [1531, 69] on icon at bounding box center [1532, 71] width 15 height 15
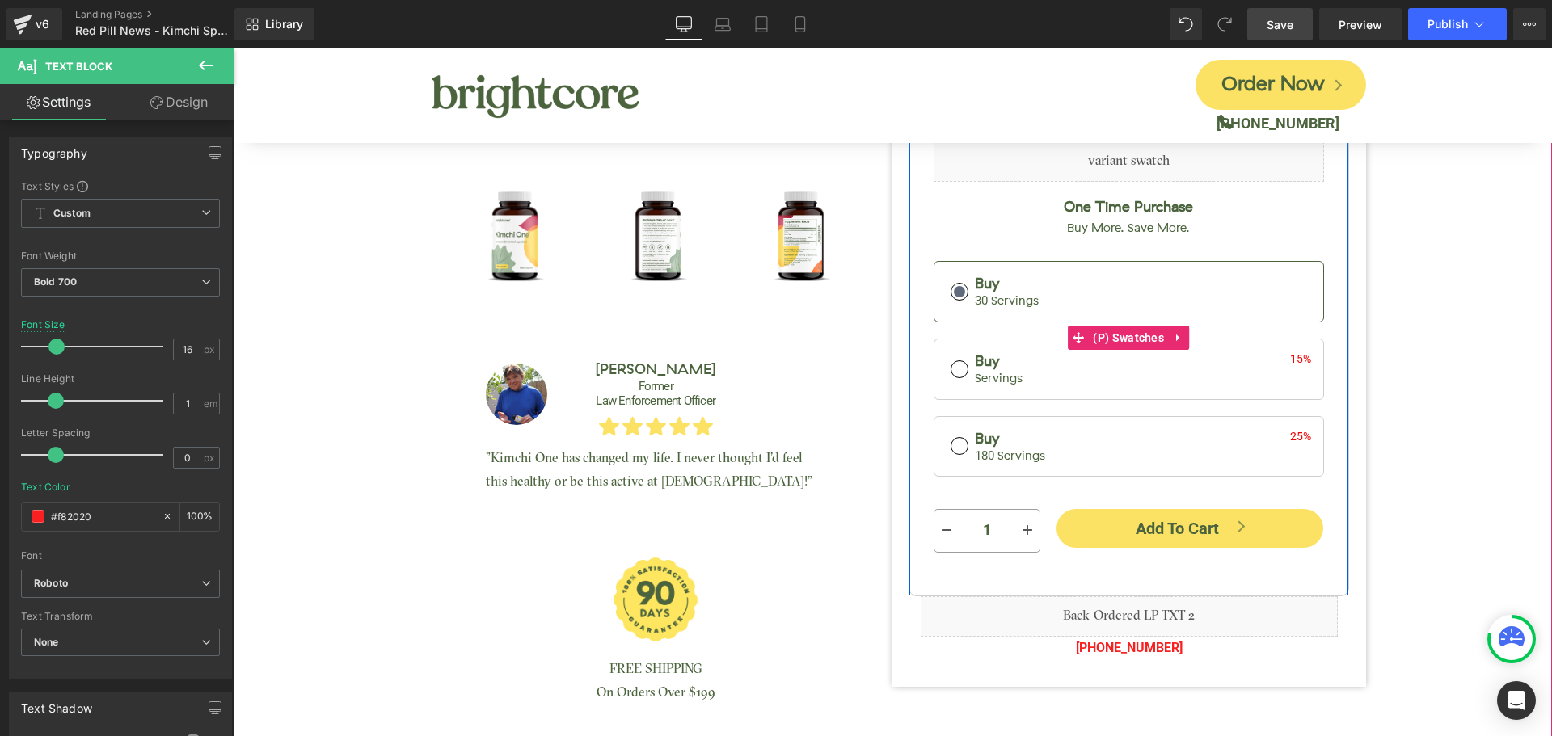
scroll to position [162, 0]
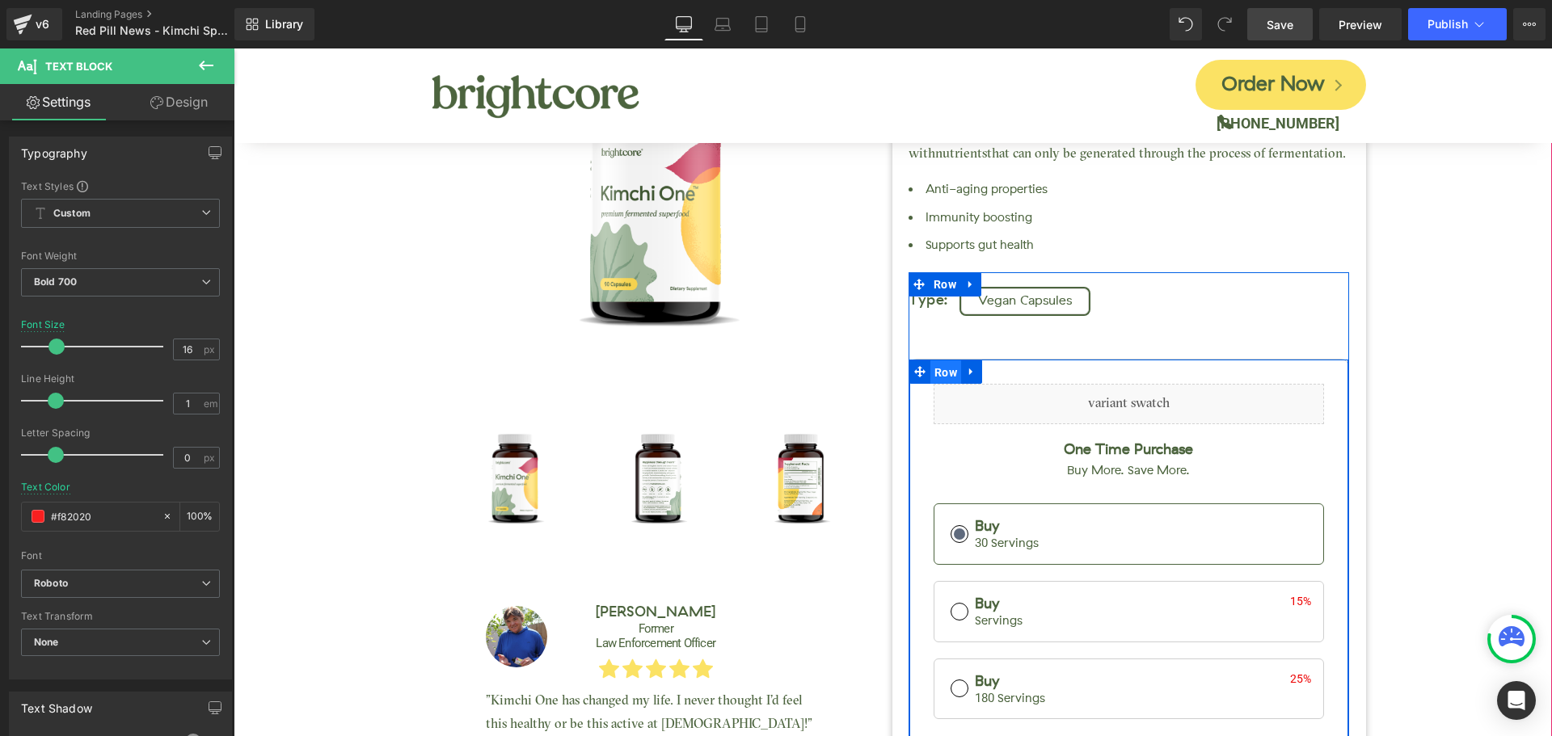
click at [942, 380] on span "Row" at bounding box center [945, 372] width 31 height 24
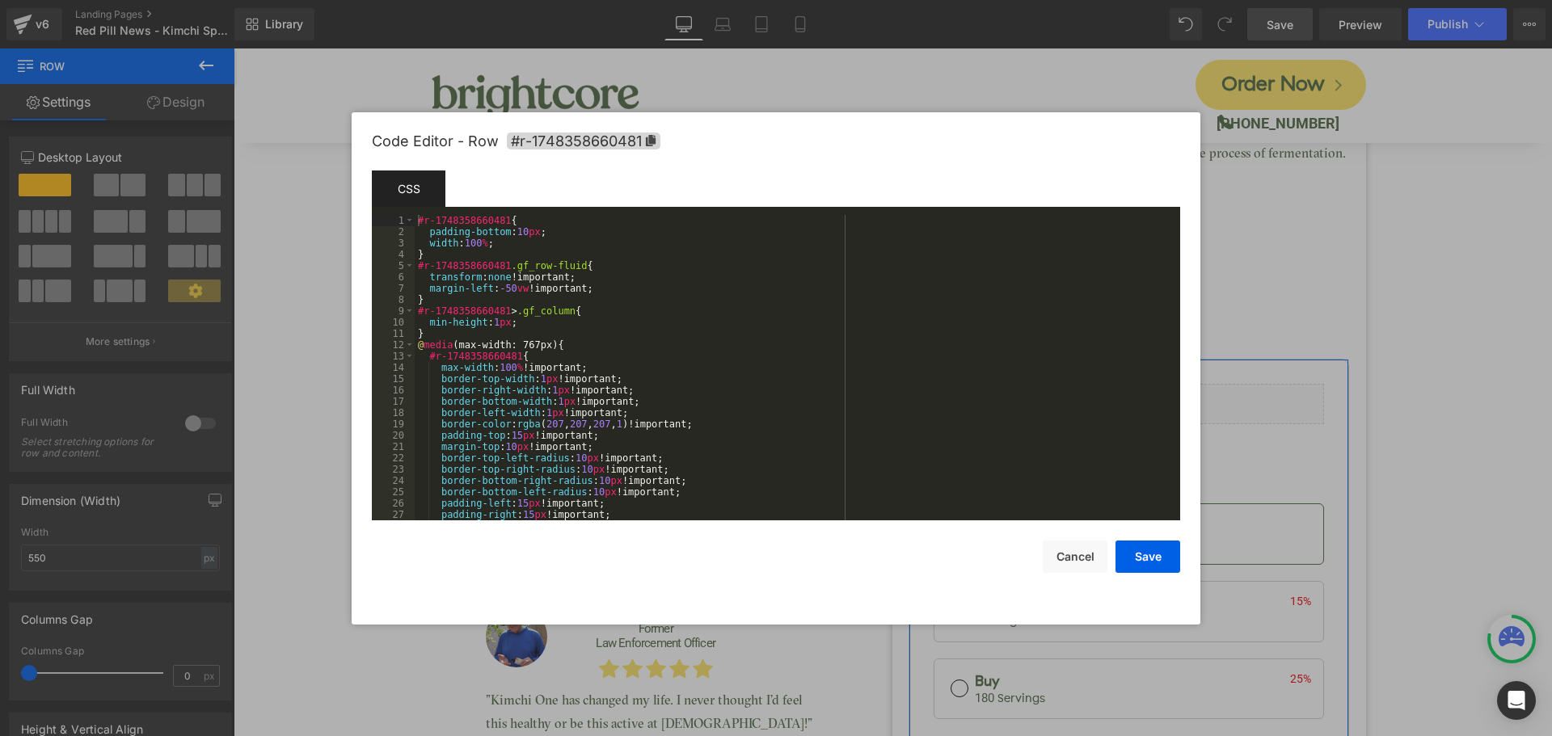
click at [931, 0] on div "Row You are previewing how the will restyle your page. You can not edit Element…" at bounding box center [776, 0] width 1552 height 0
click at [581, 141] on span "#r-1748358660481" at bounding box center [584, 141] width 154 height 17
click at [1078, 554] on button "Cancel" at bounding box center [1074, 557] width 65 height 32
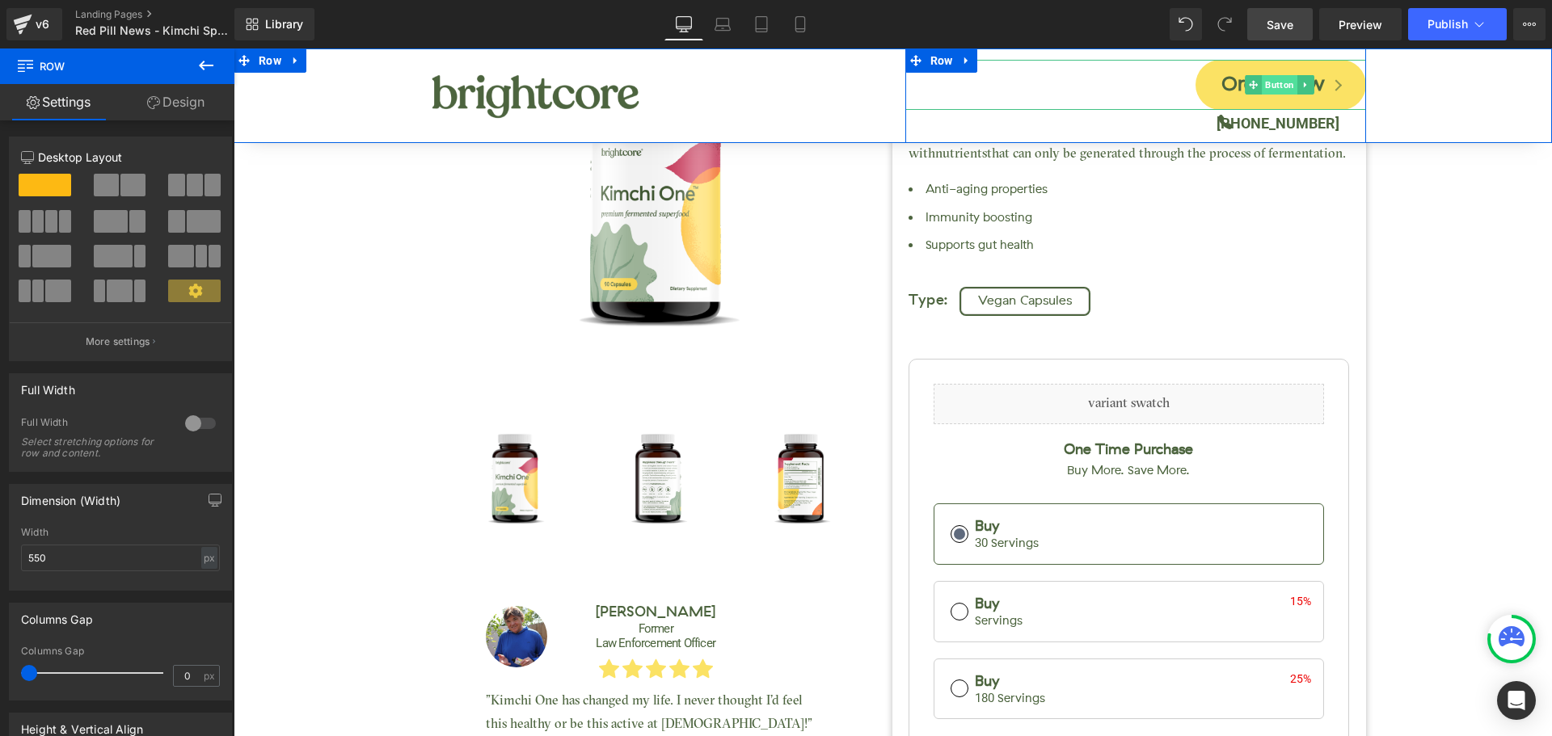
click at [1273, 87] on span "Button" at bounding box center [1279, 84] width 36 height 19
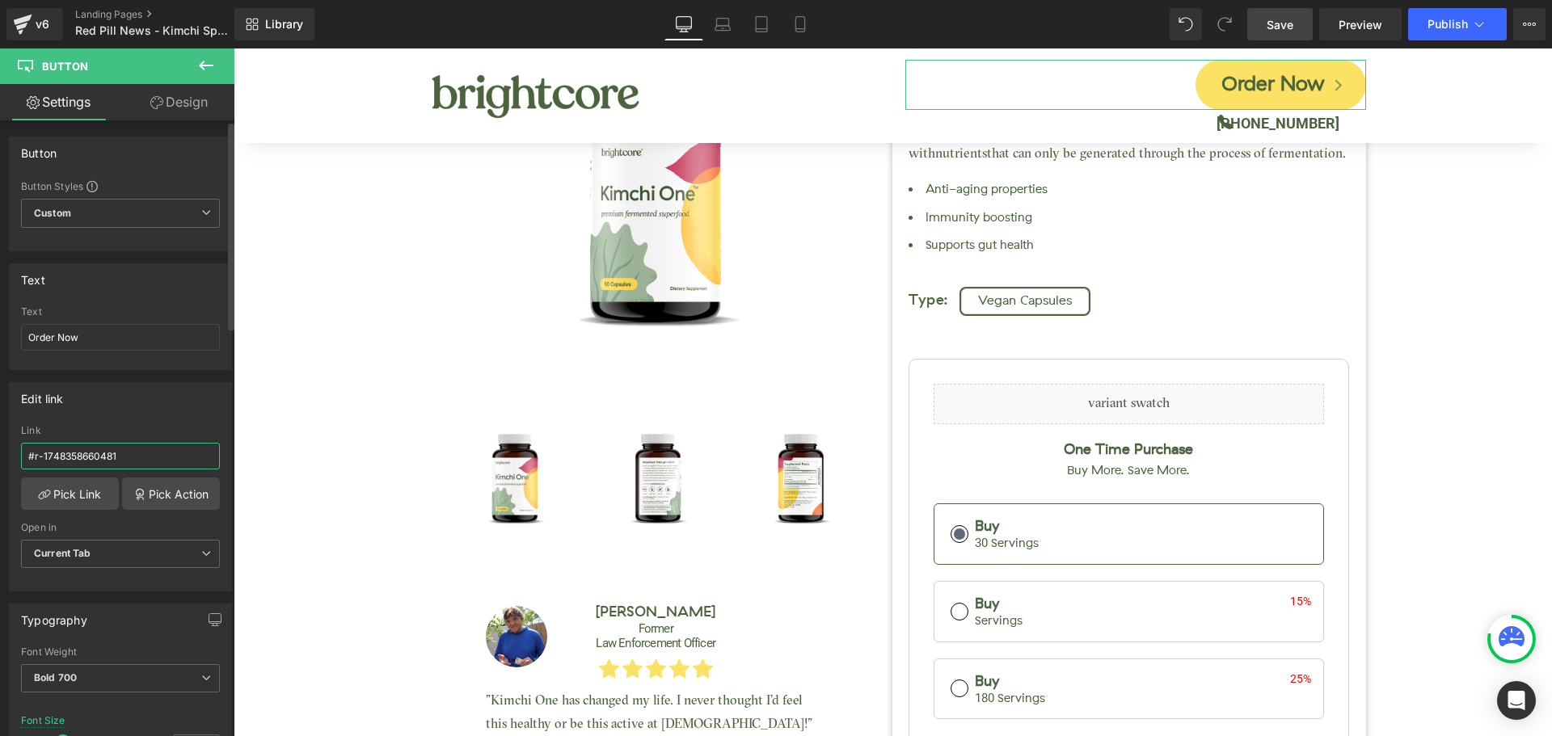
click at [94, 455] on input "#r-1748358660481" at bounding box center [120, 456] width 199 height 27
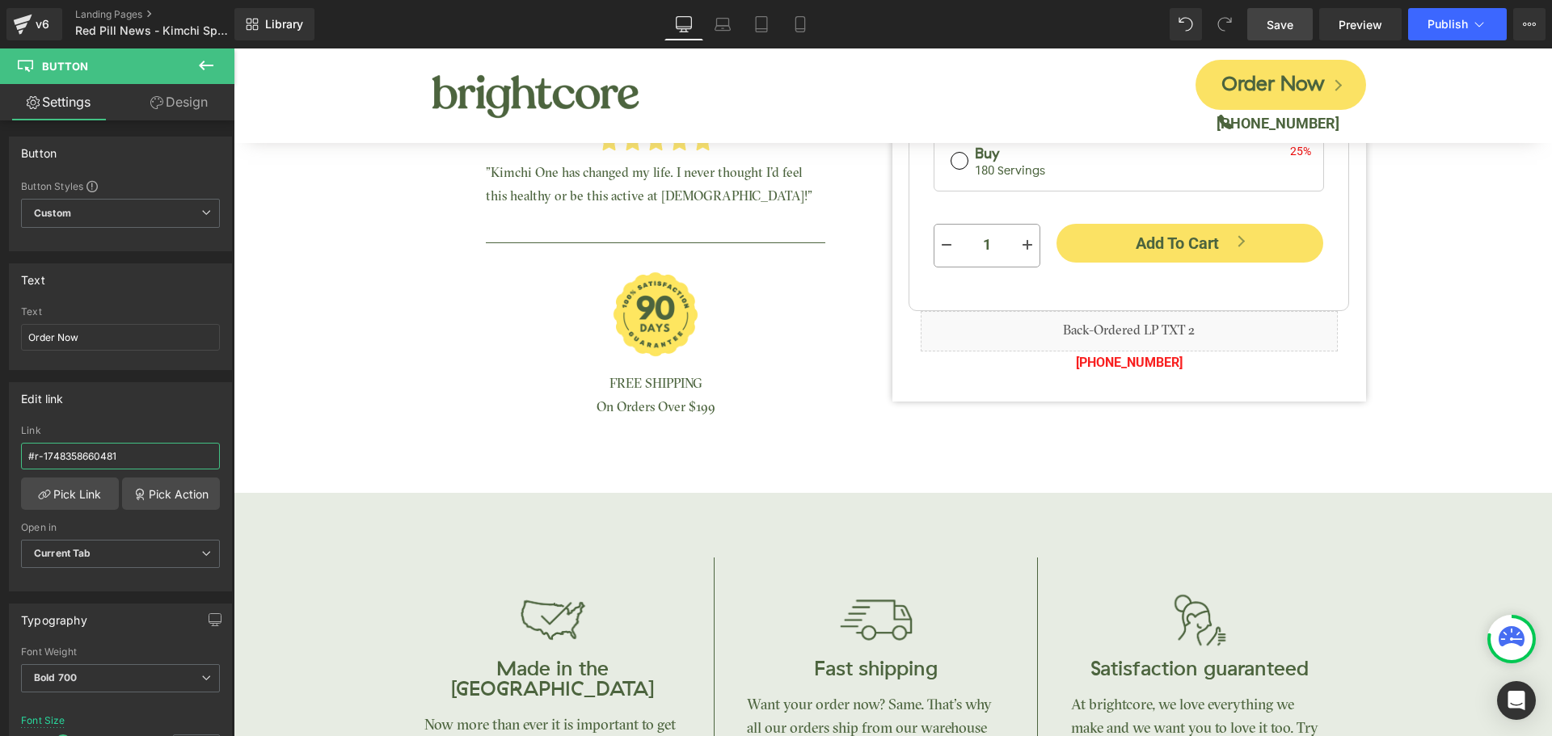
scroll to position [646, 0]
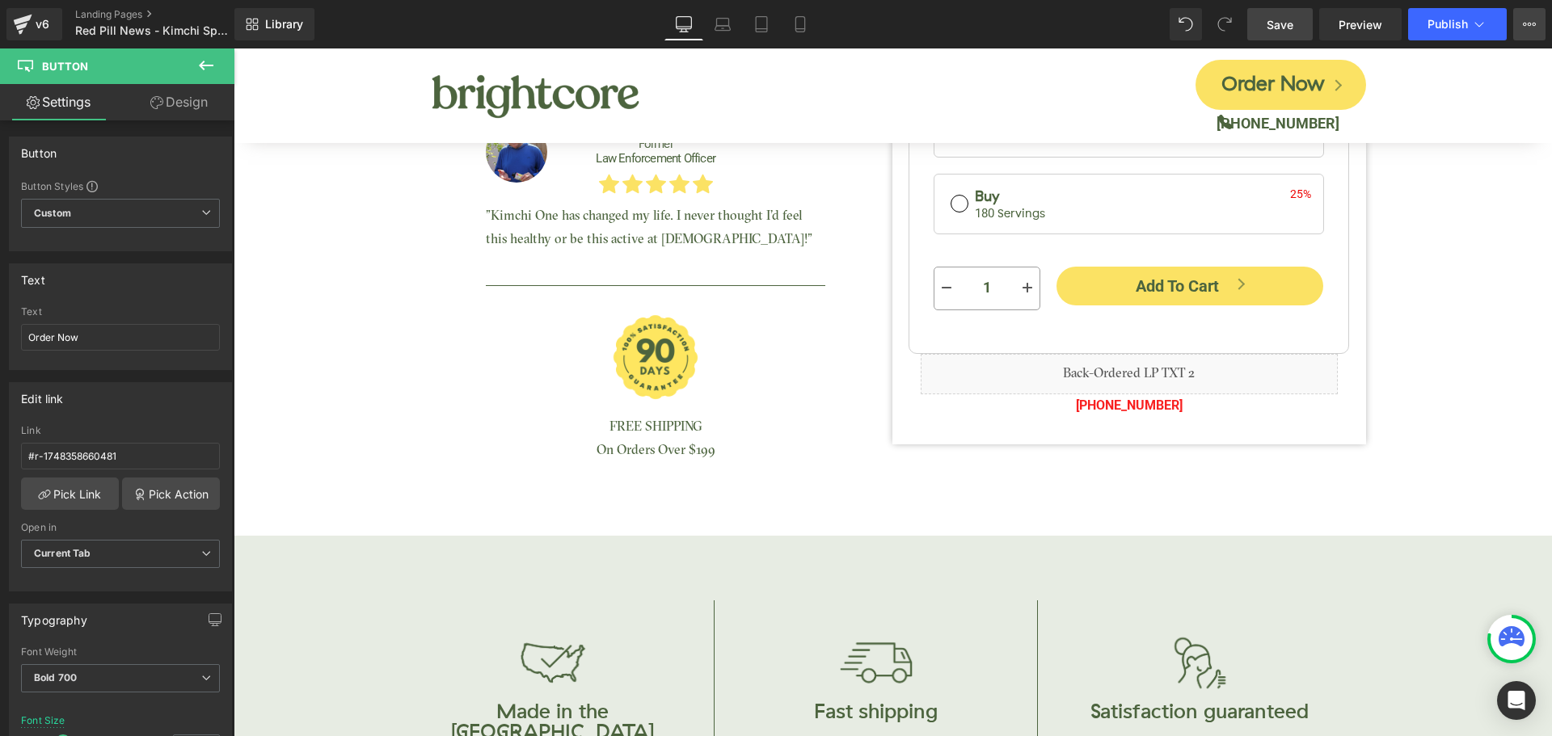
click at [1528, 31] on button "View Live Page View with current Template Save Template to Library Schedule Pub…" at bounding box center [1529, 24] width 32 height 32
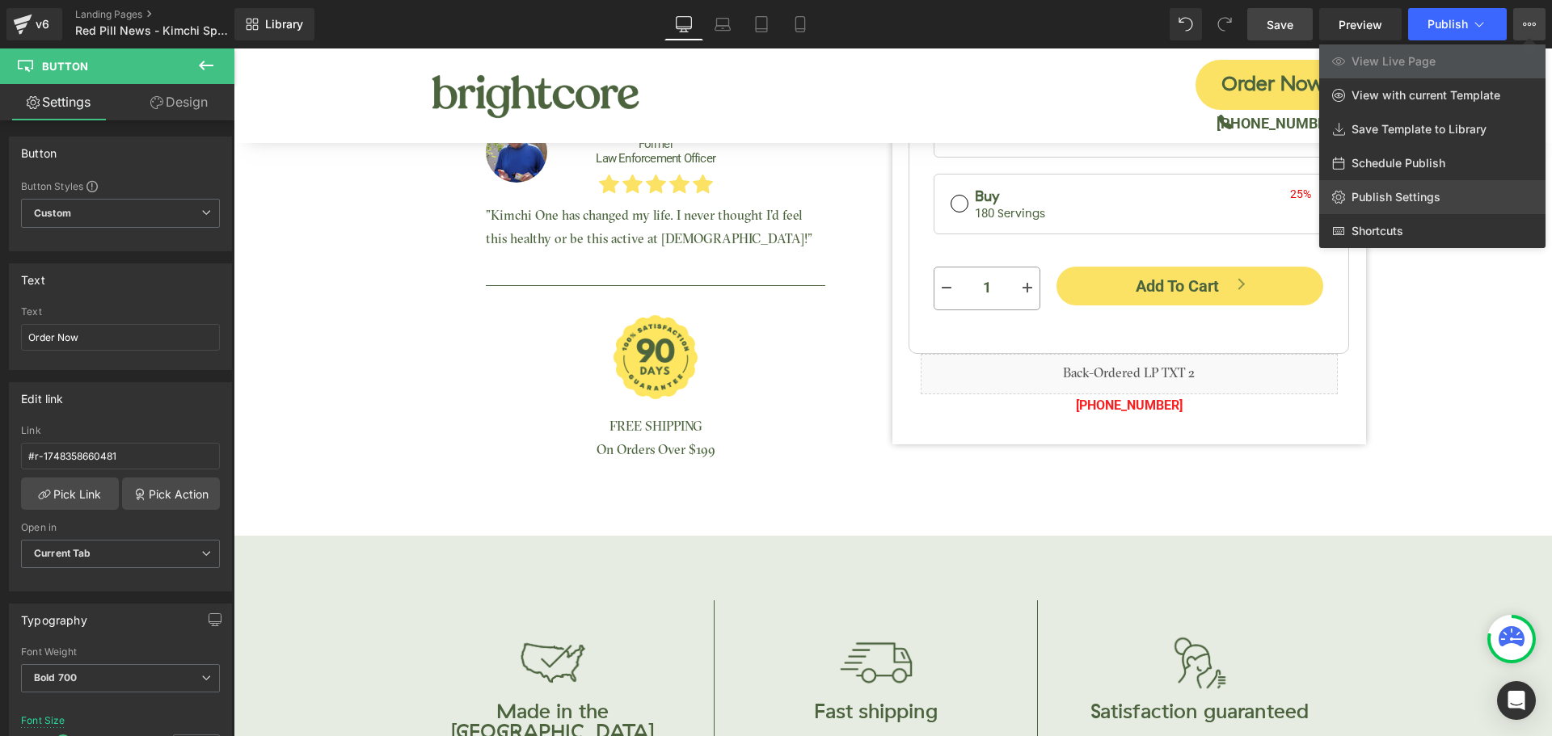
click at [1400, 197] on span "Publish Settings" at bounding box center [1395, 197] width 89 height 15
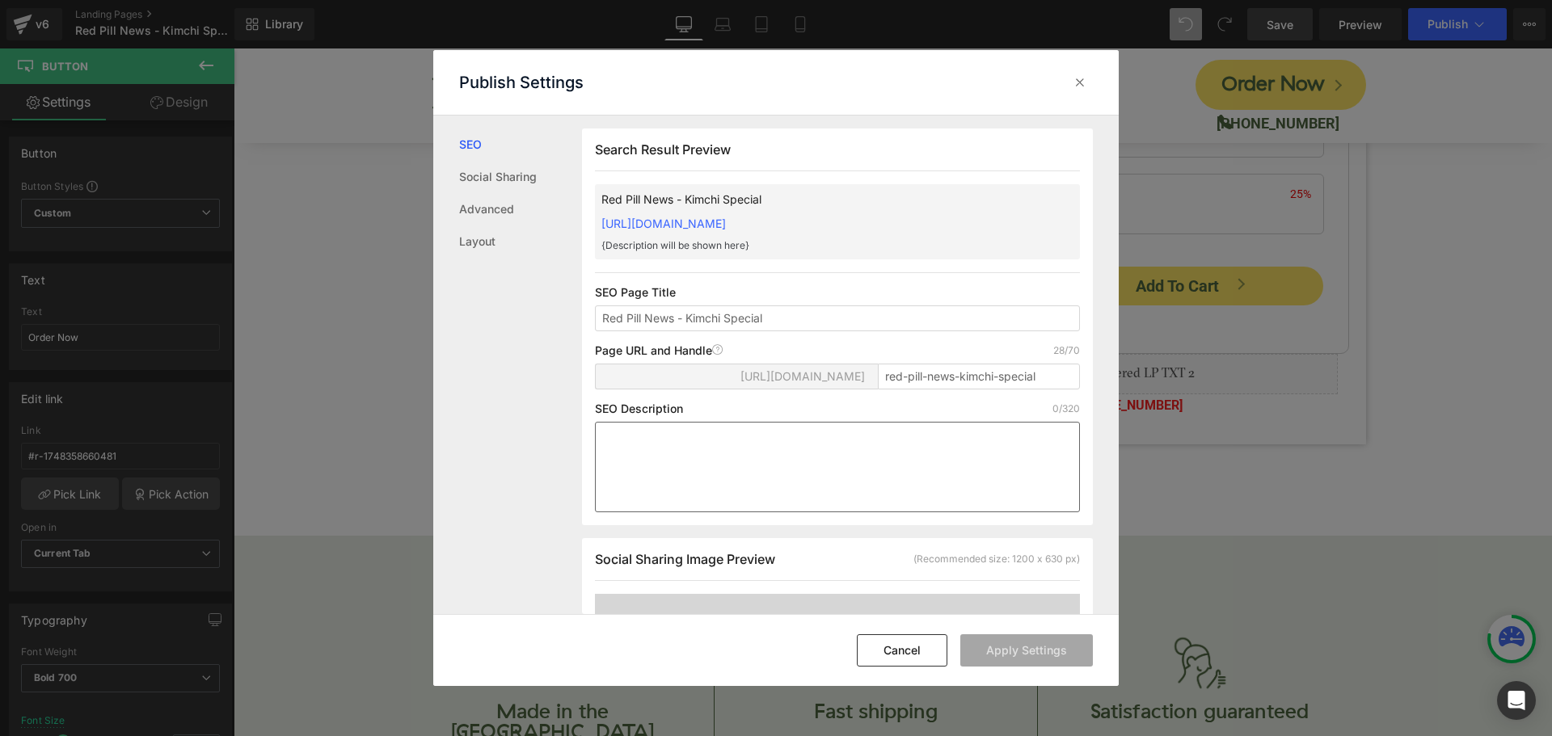
scroll to position [1, 0]
drag, startPoint x: 1068, startPoint y: 389, endPoint x: 1084, endPoint y: 390, distance: 16.2
click at [1081, 390] on div "Search Result Preview Red Pill News - Kimchi Special https://brightcore-nutriti…" at bounding box center [837, 326] width 511 height 397
type input "redpill"
click at [1020, 657] on button "Apply Settings" at bounding box center [1026, 650] width 133 height 32
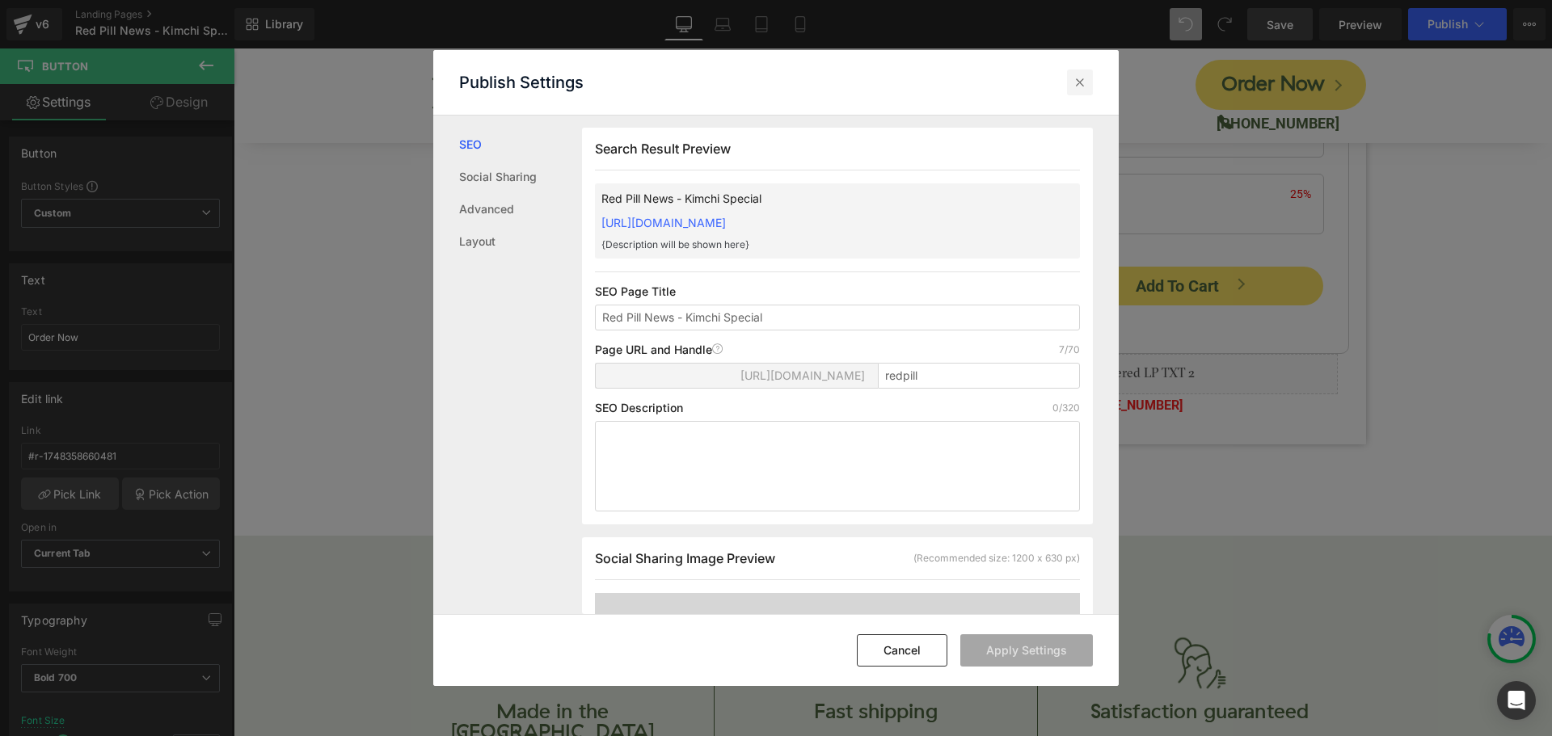
click at [1079, 78] on icon at bounding box center [1080, 82] width 16 height 16
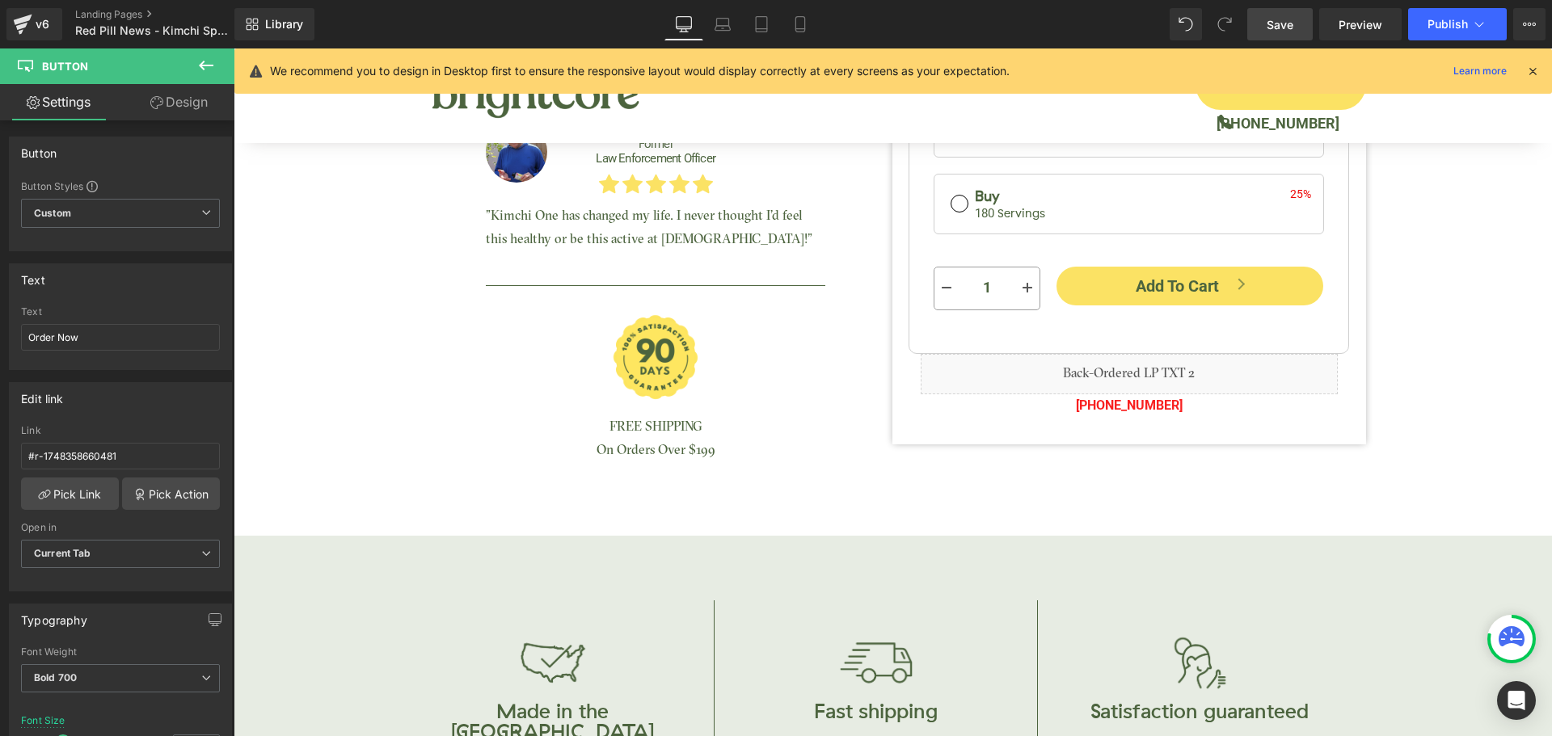
drag, startPoint x: 1535, startPoint y: 69, endPoint x: 1301, endPoint y: 19, distance: 239.6
click at [1535, 69] on icon at bounding box center [1532, 71] width 15 height 15
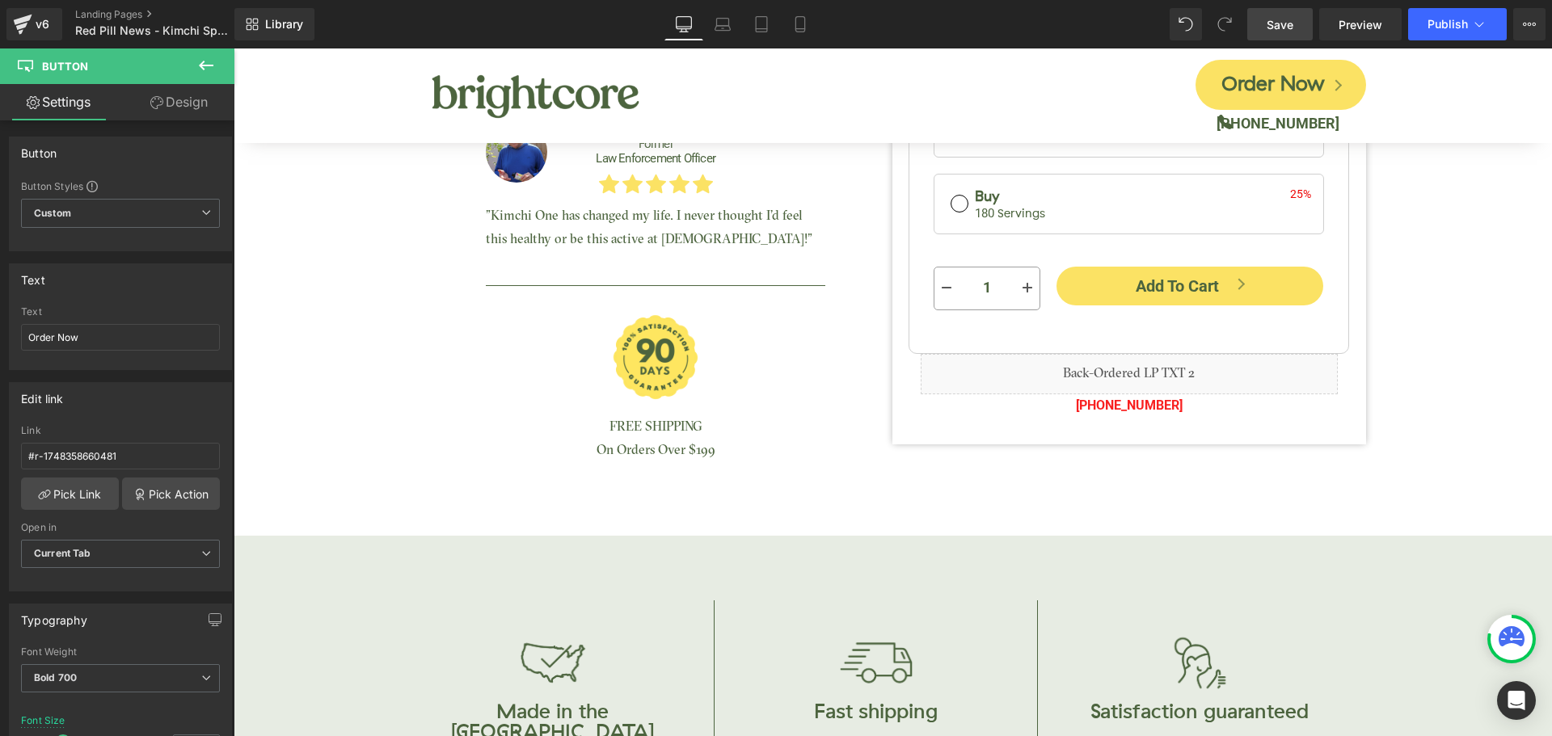
click at [1299, 19] on link "Save" at bounding box center [1279, 24] width 65 height 32
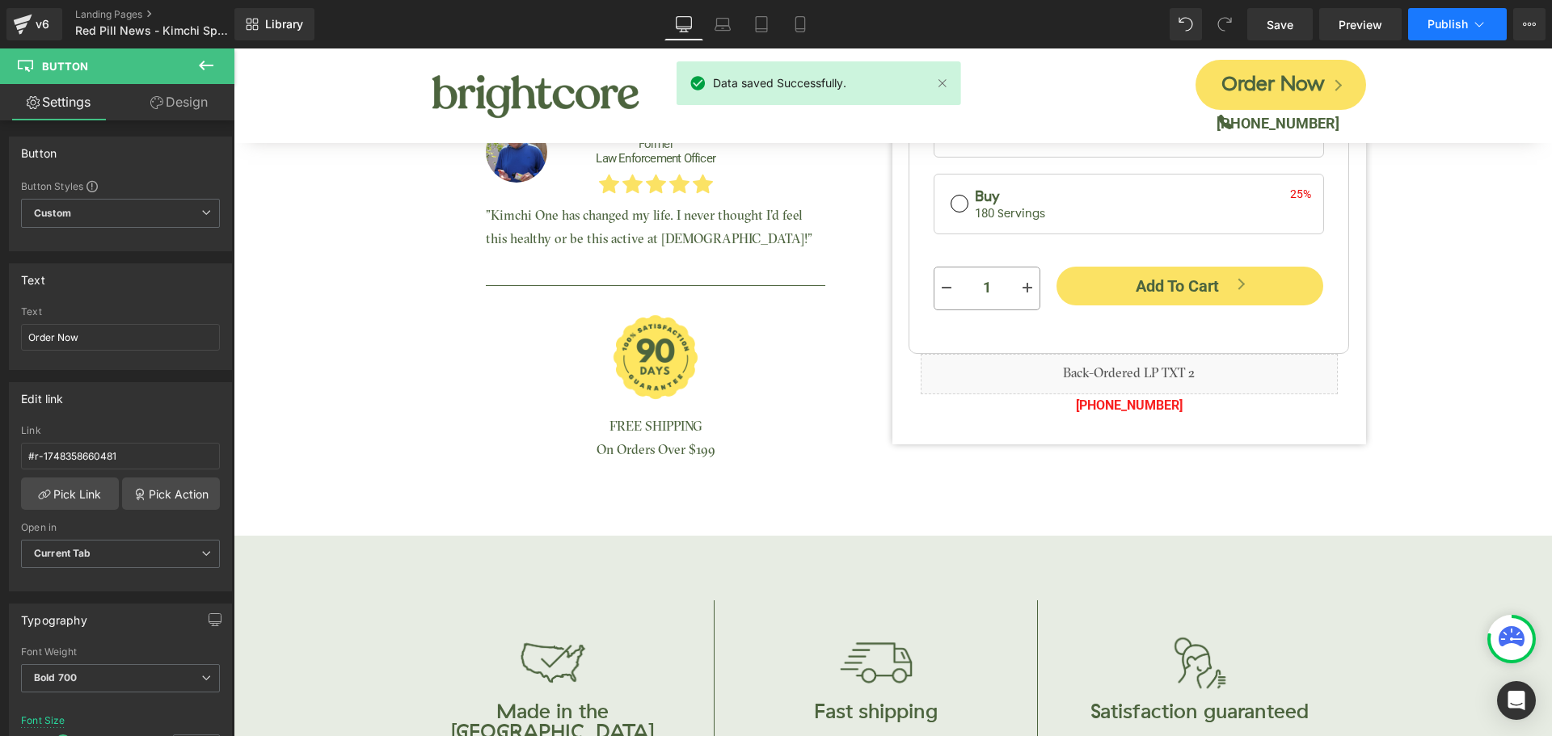
click at [1444, 28] on span "Publish" at bounding box center [1447, 24] width 40 height 13
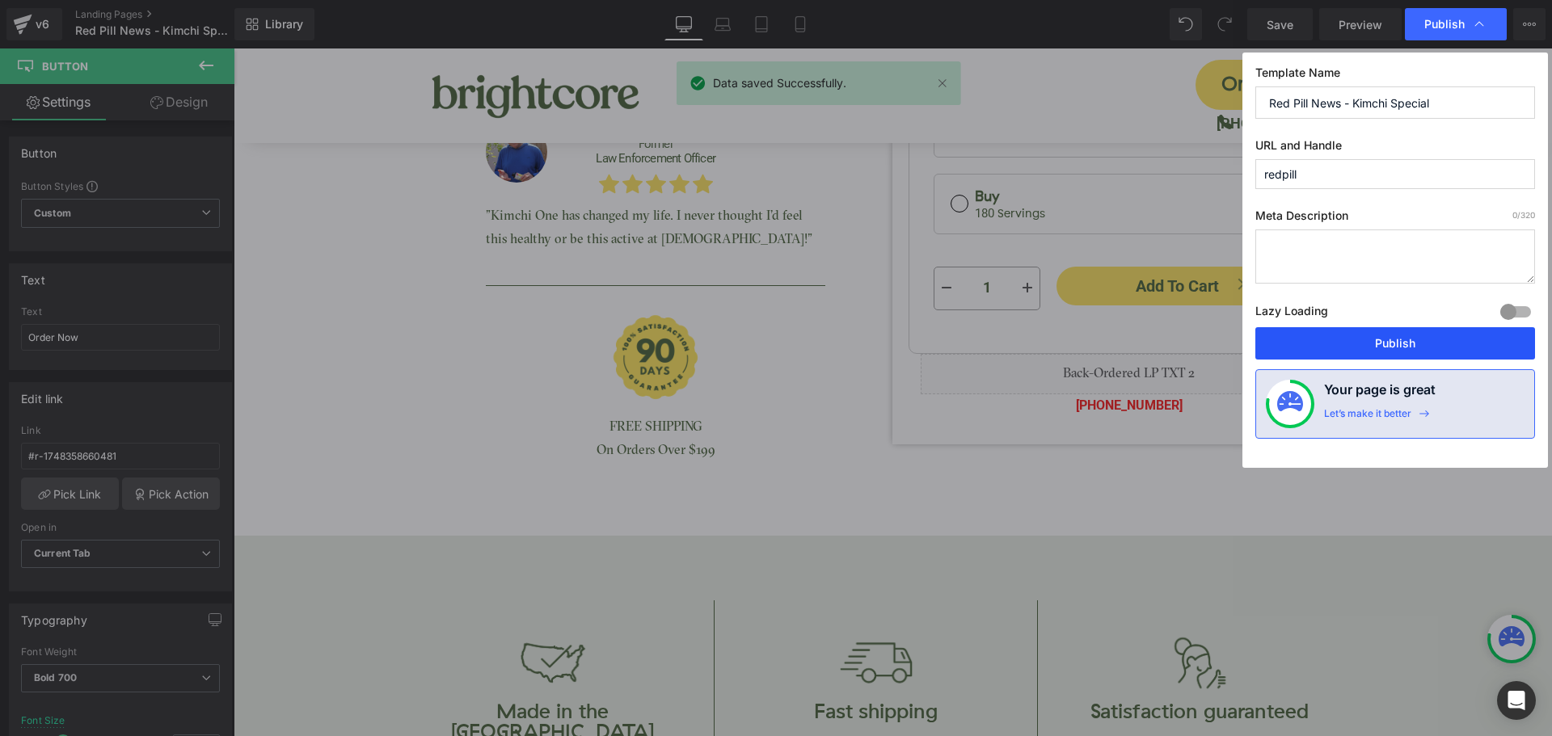
drag, startPoint x: 1436, startPoint y: 343, endPoint x: 1201, endPoint y: 274, distance: 245.0
click at [1436, 343] on button "Publish" at bounding box center [1395, 343] width 280 height 32
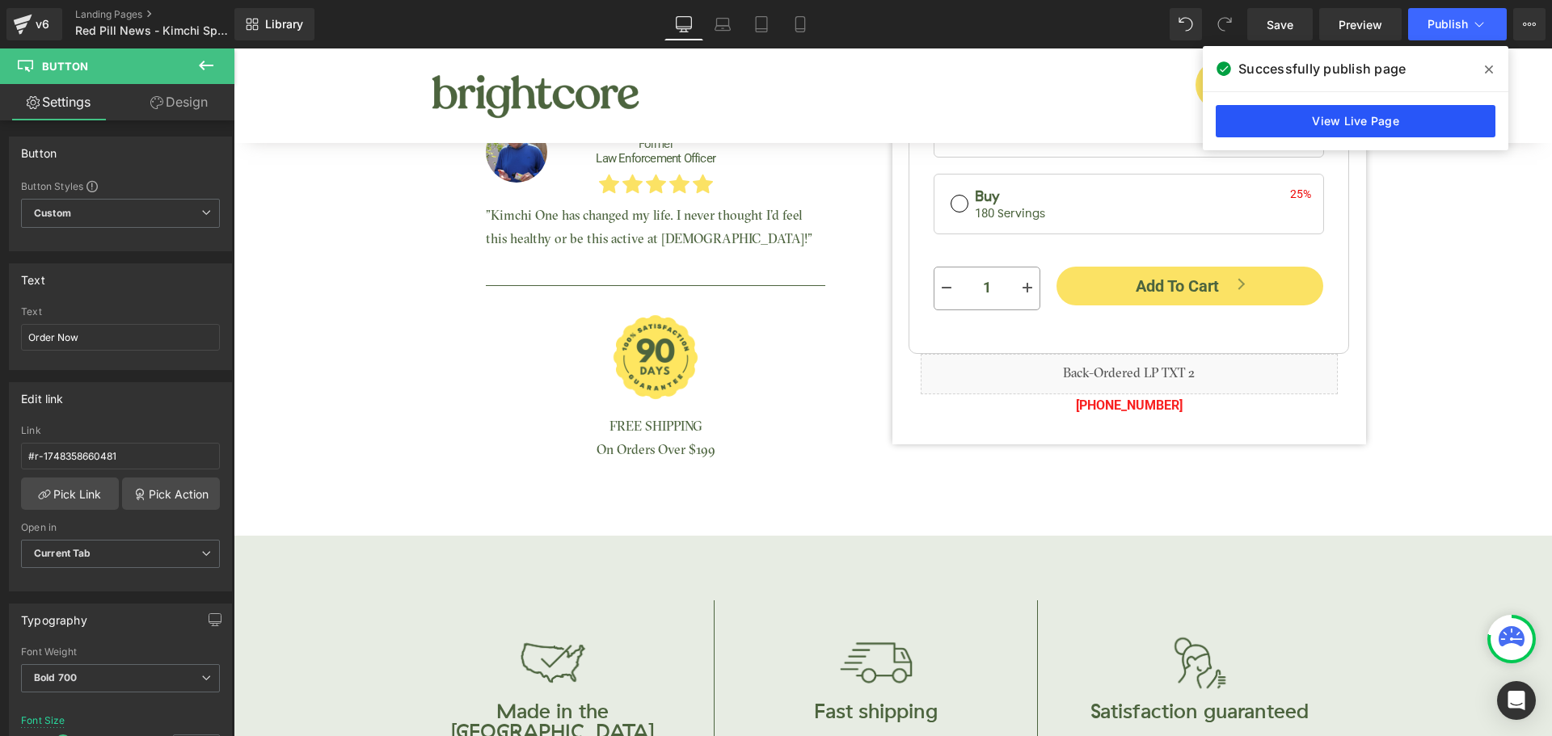
click at [1357, 114] on link "View Live Page" at bounding box center [1355, 121] width 280 height 32
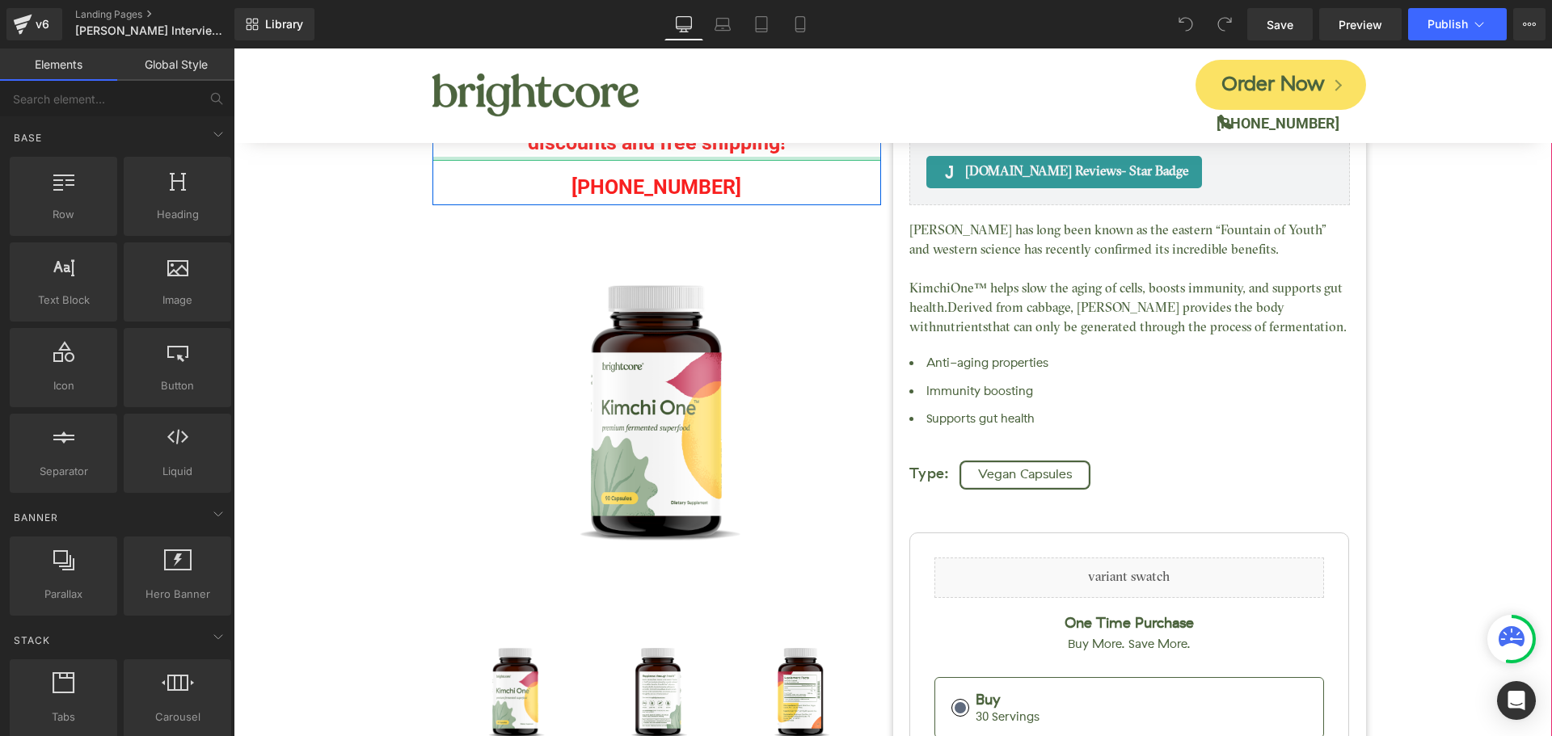
click at [562, 158] on div at bounding box center [656, 159] width 448 height 4
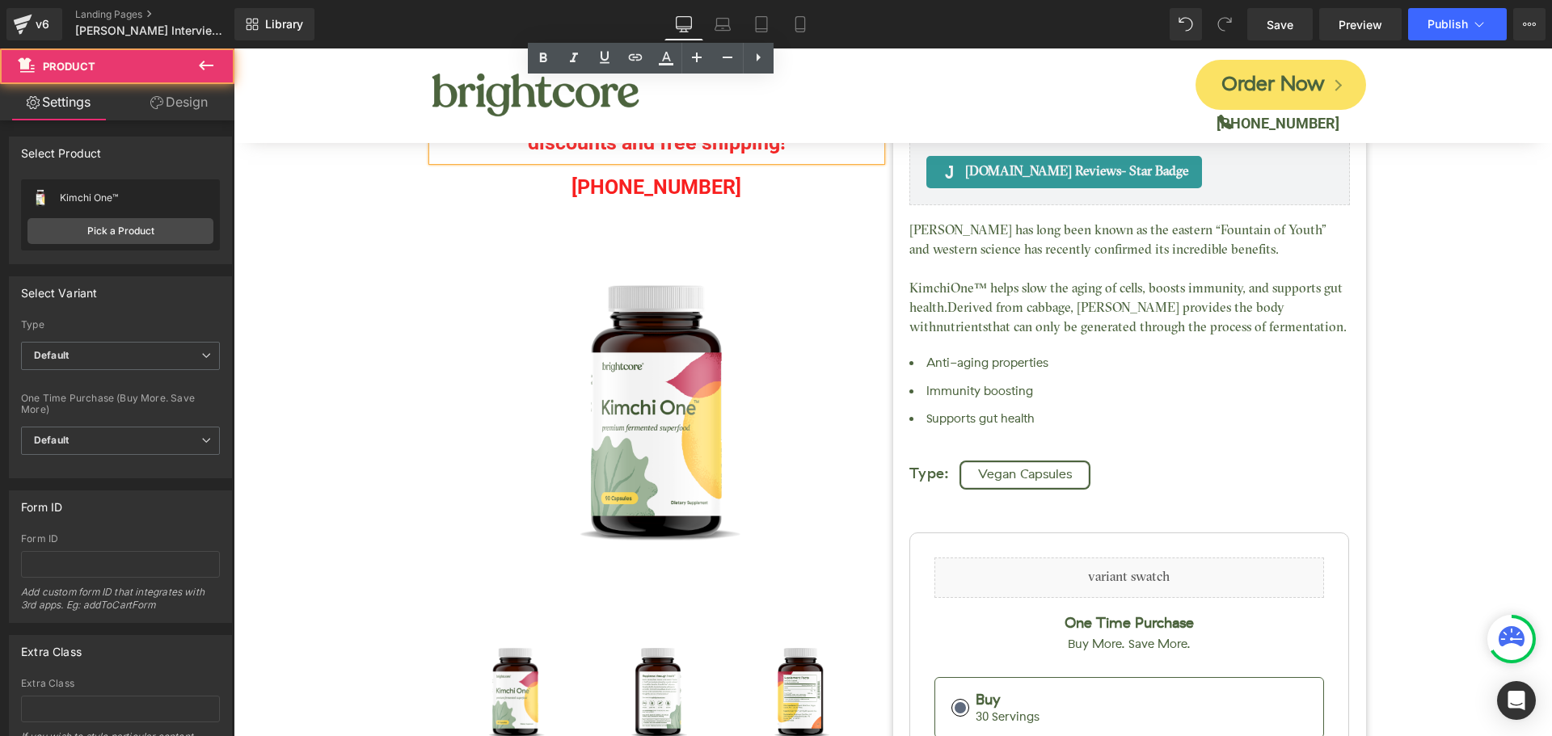
click at [378, 191] on div "Kimchi One™ (P) Title [DOMAIN_NAME] Reviews - Star Badge [DOMAIN_NAME] Reviews …" at bounding box center [893, 550] width 1302 height 1223
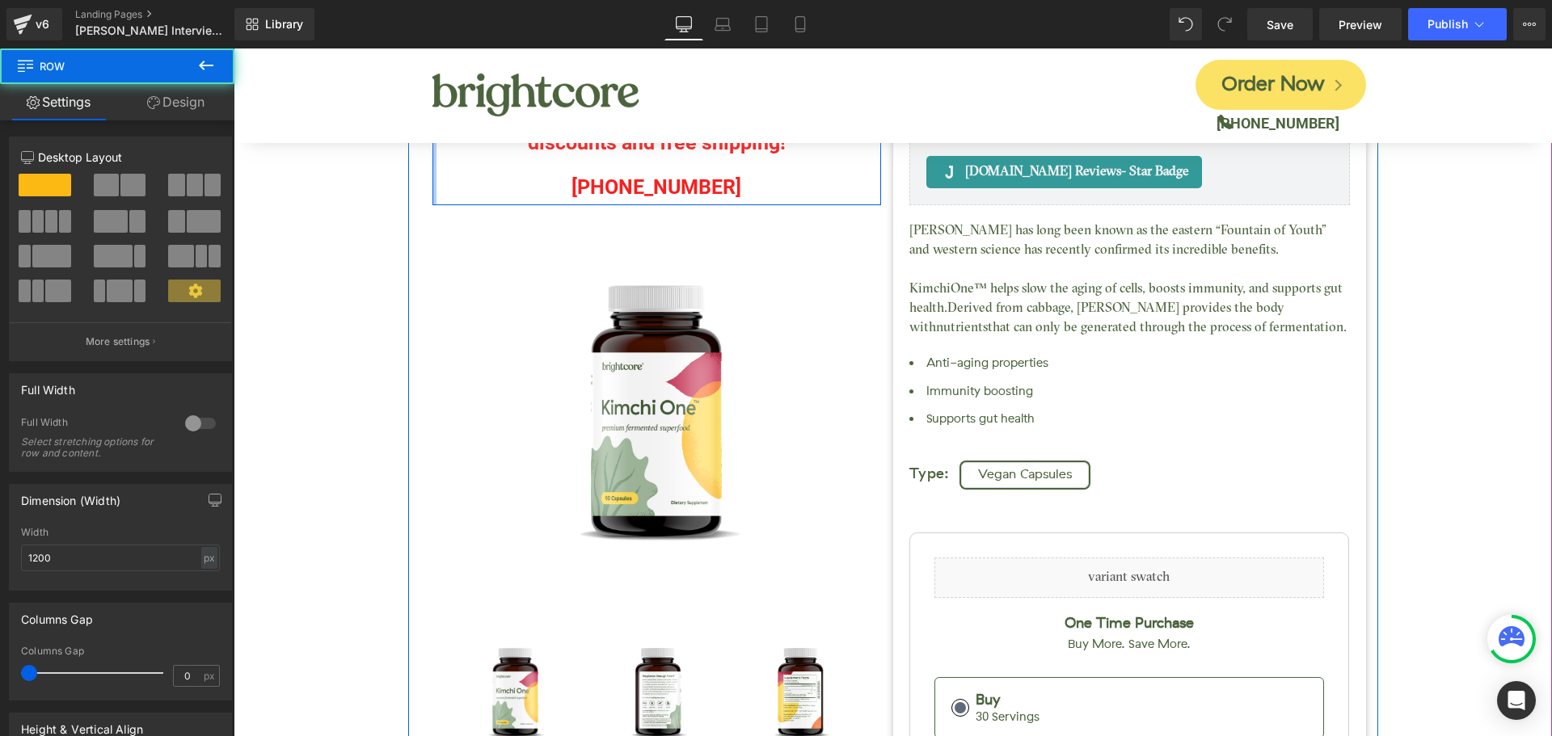
click at [432, 178] on div at bounding box center [434, 142] width 4 height 125
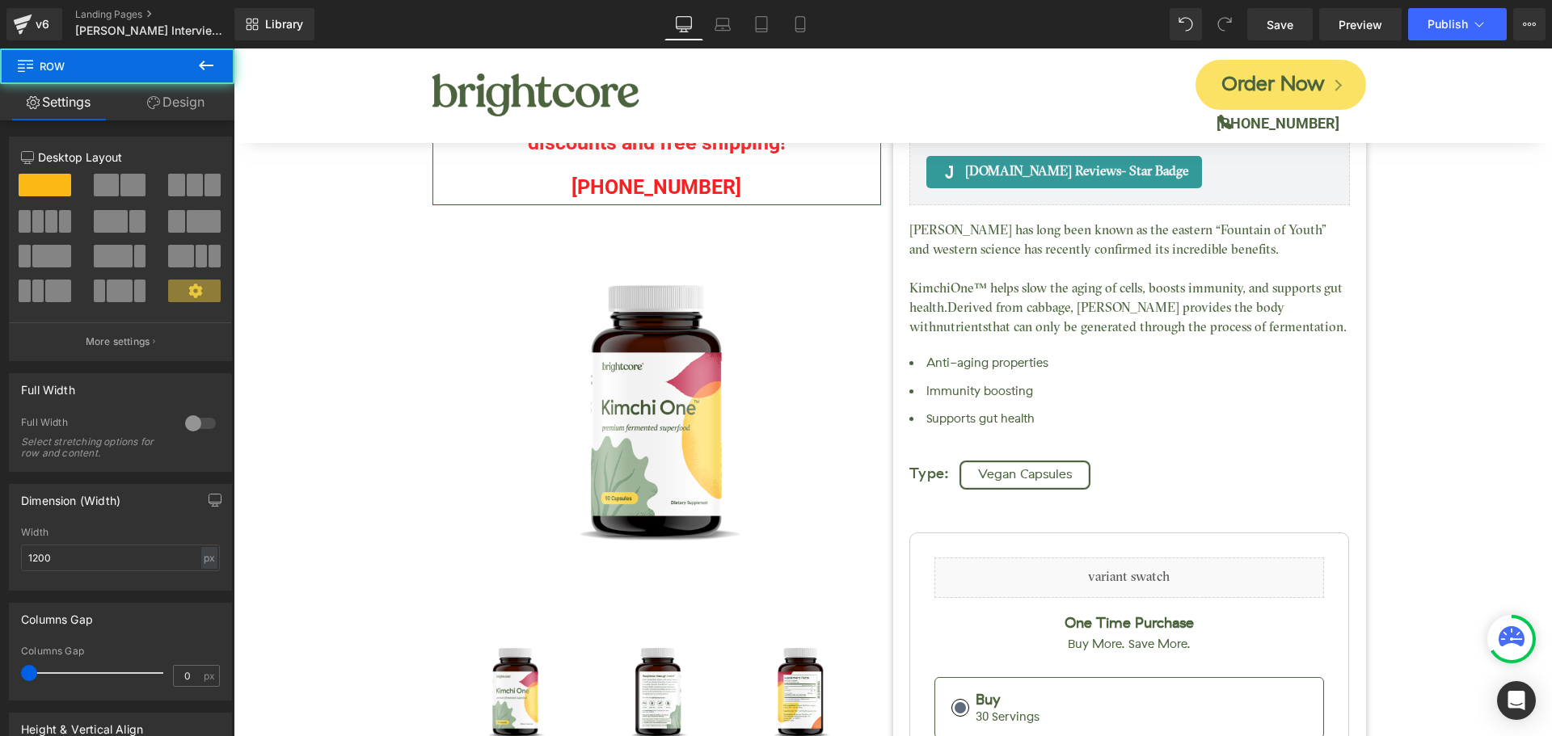
click at [191, 107] on link "Design" at bounding box center [175, 102] width 117 height 36
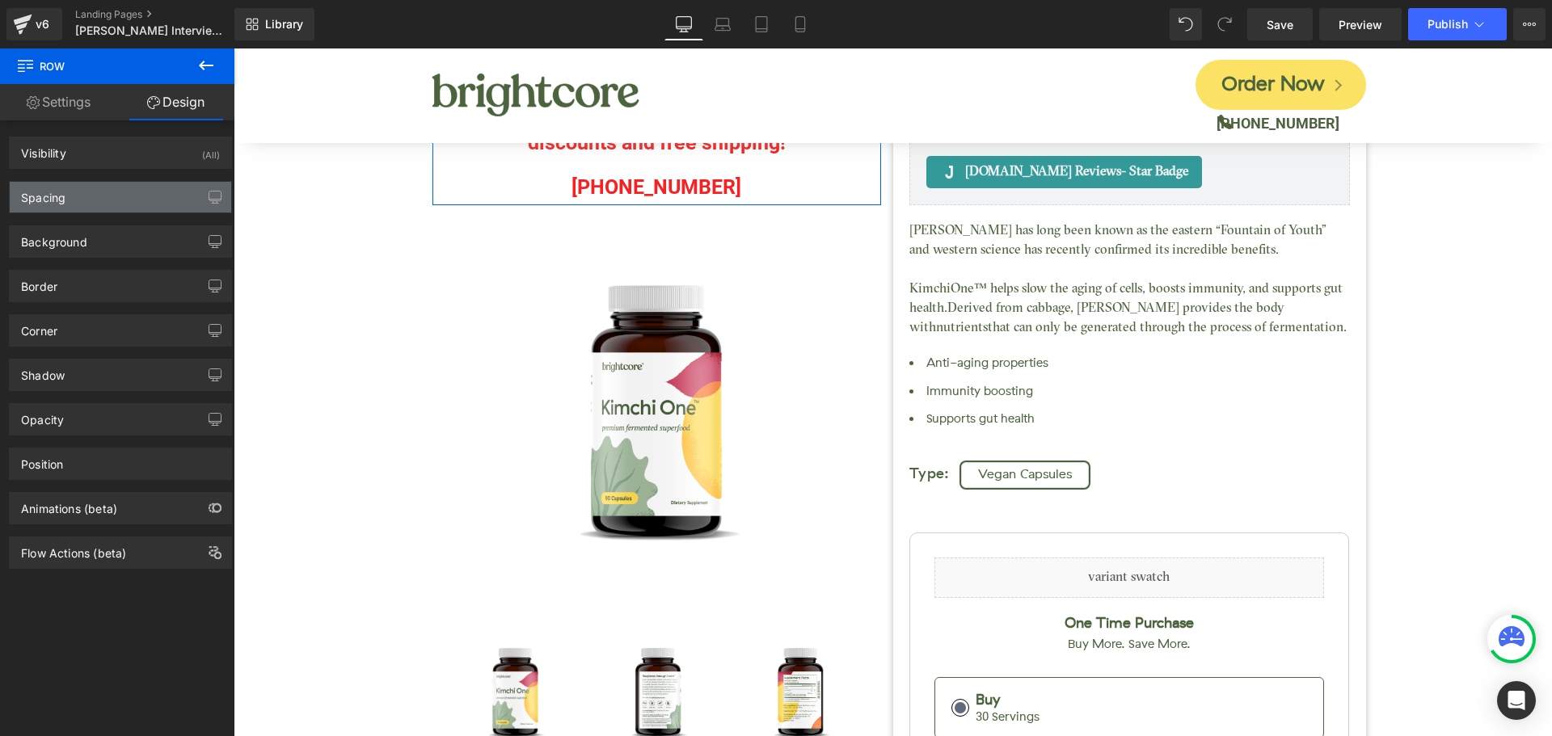
click at [113, 209] on div "Spacing" at bounding box center [120, 197] width 221 height 31
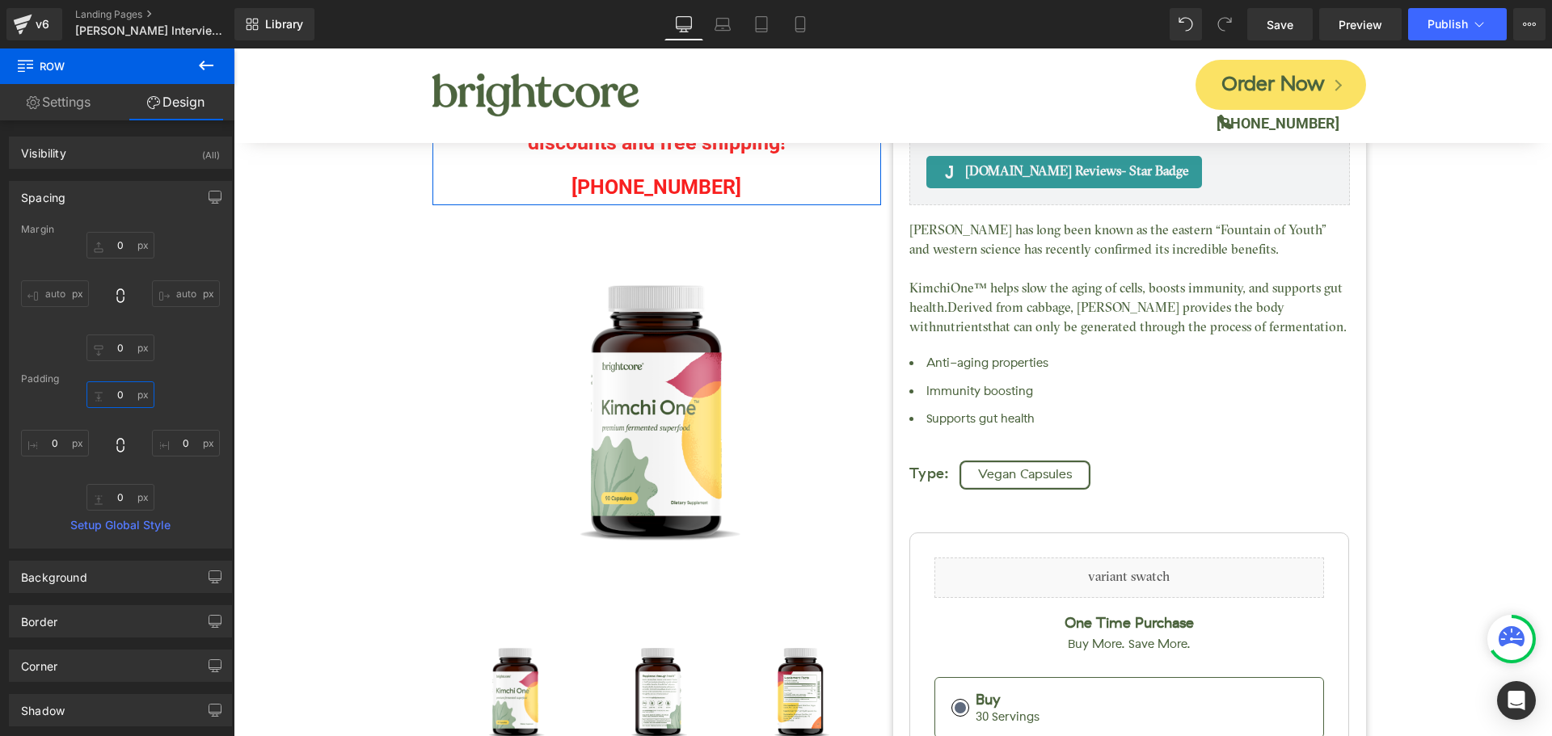
click at [120, 402] on input "0" at bounding box center [120, 394] width 68 height 27
type input "150"
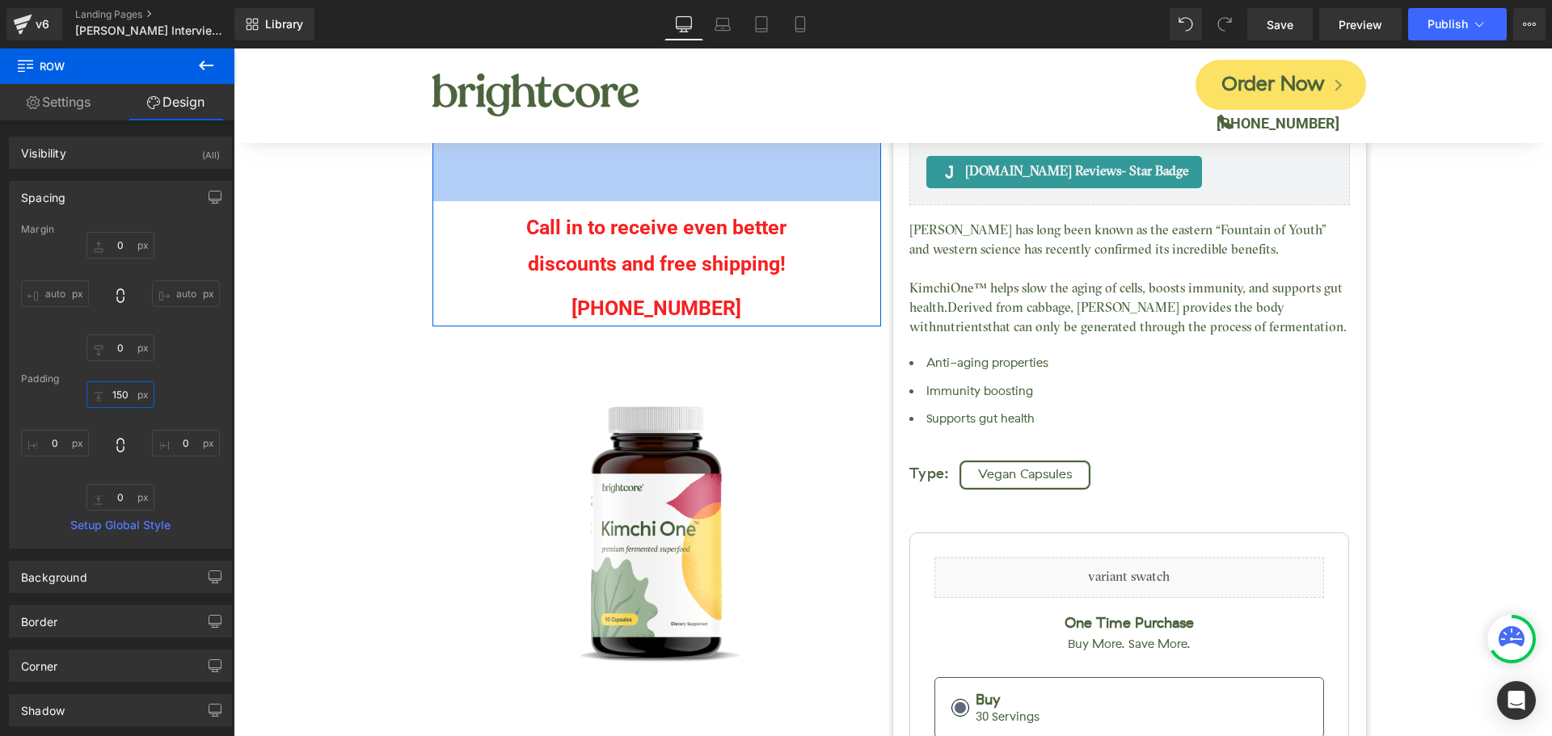
click at [120, 397] on input "150" at bounding box center [120, 394] width 68 height 27
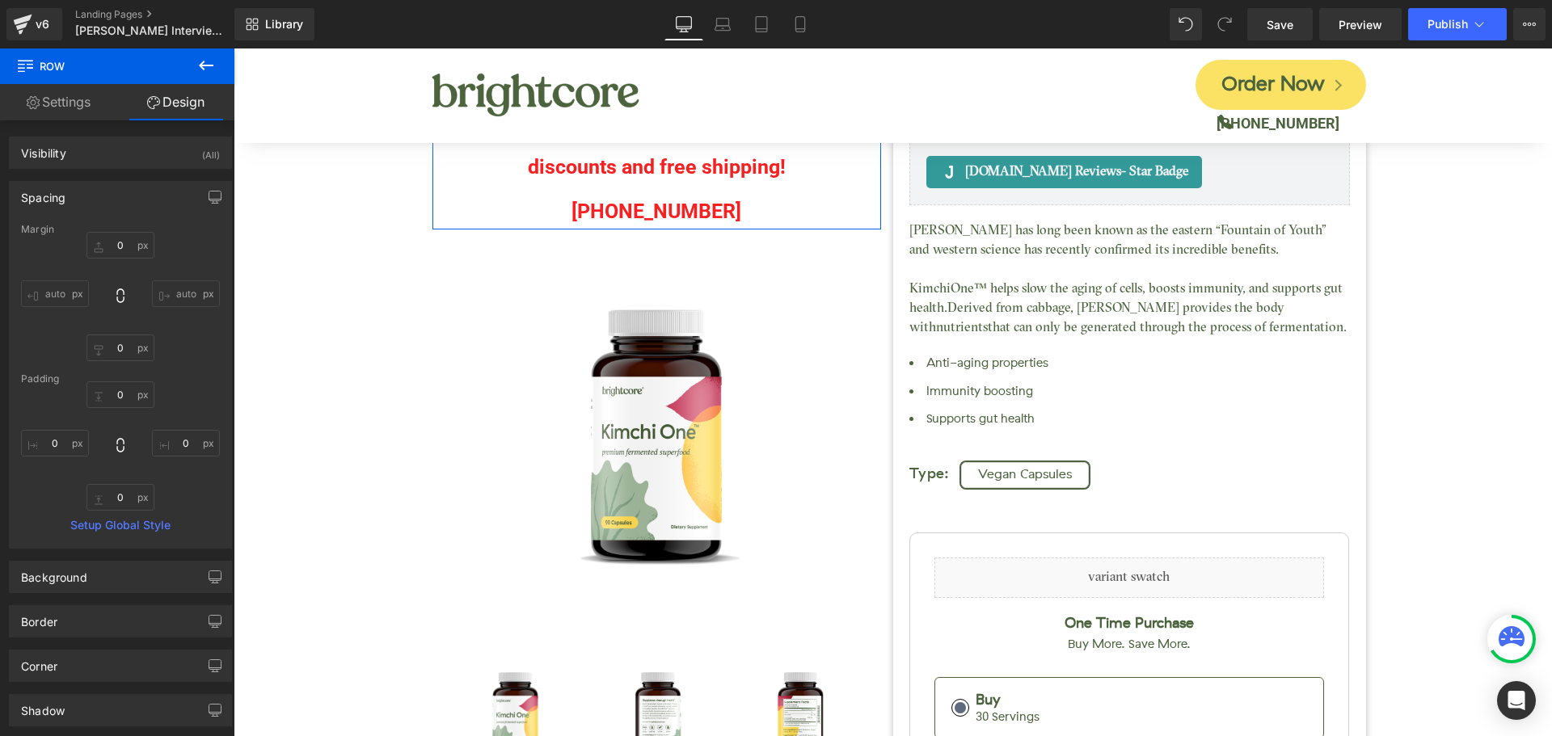
click at [198, 364] on div "Margin 0 auto 0 auto Padding 0 0 0 Setup Global Style" at bounding box center [120, 386] width 221 height 324
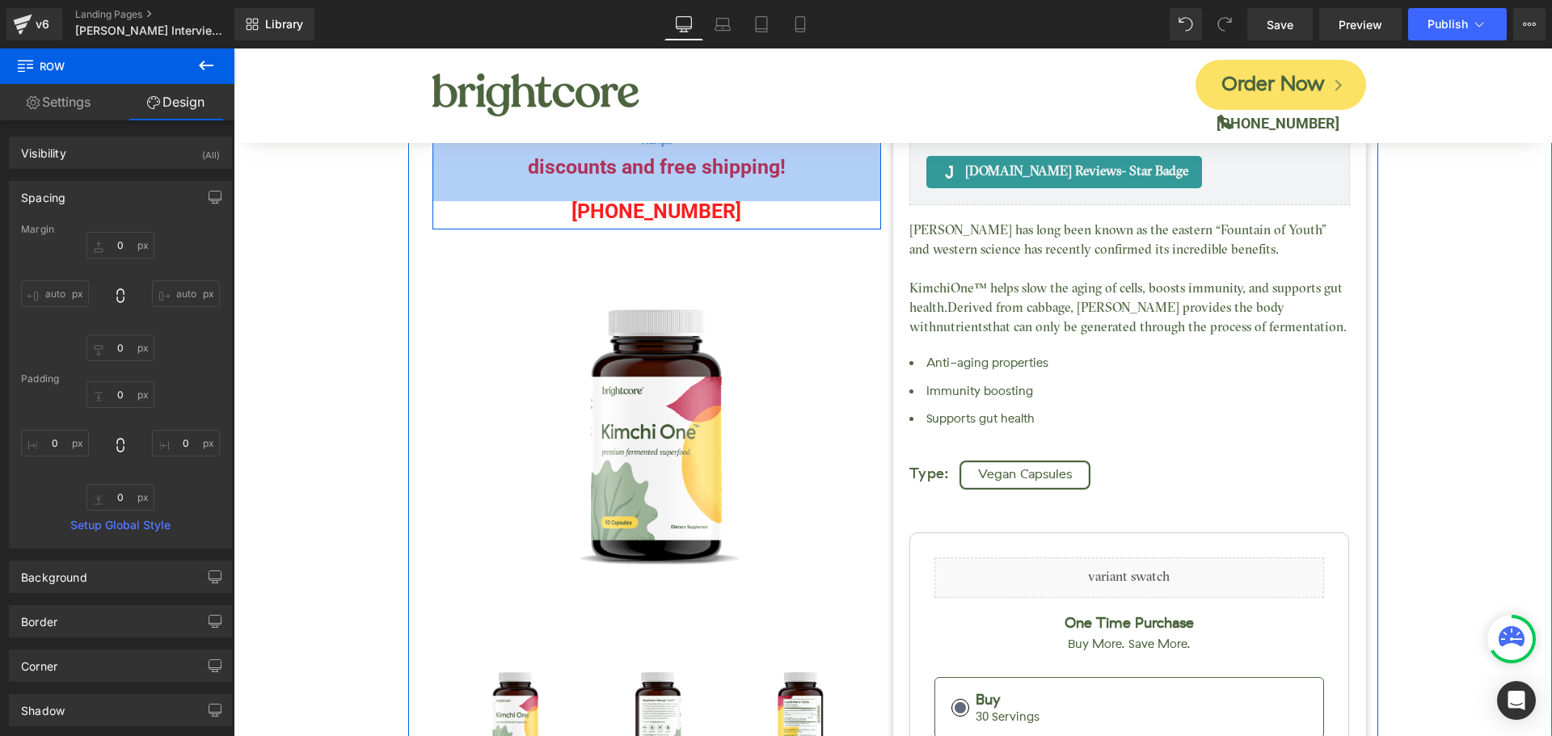
click at [500, 158] on div "NaNpx" at bounding box center [656, 140] width 448 height 121
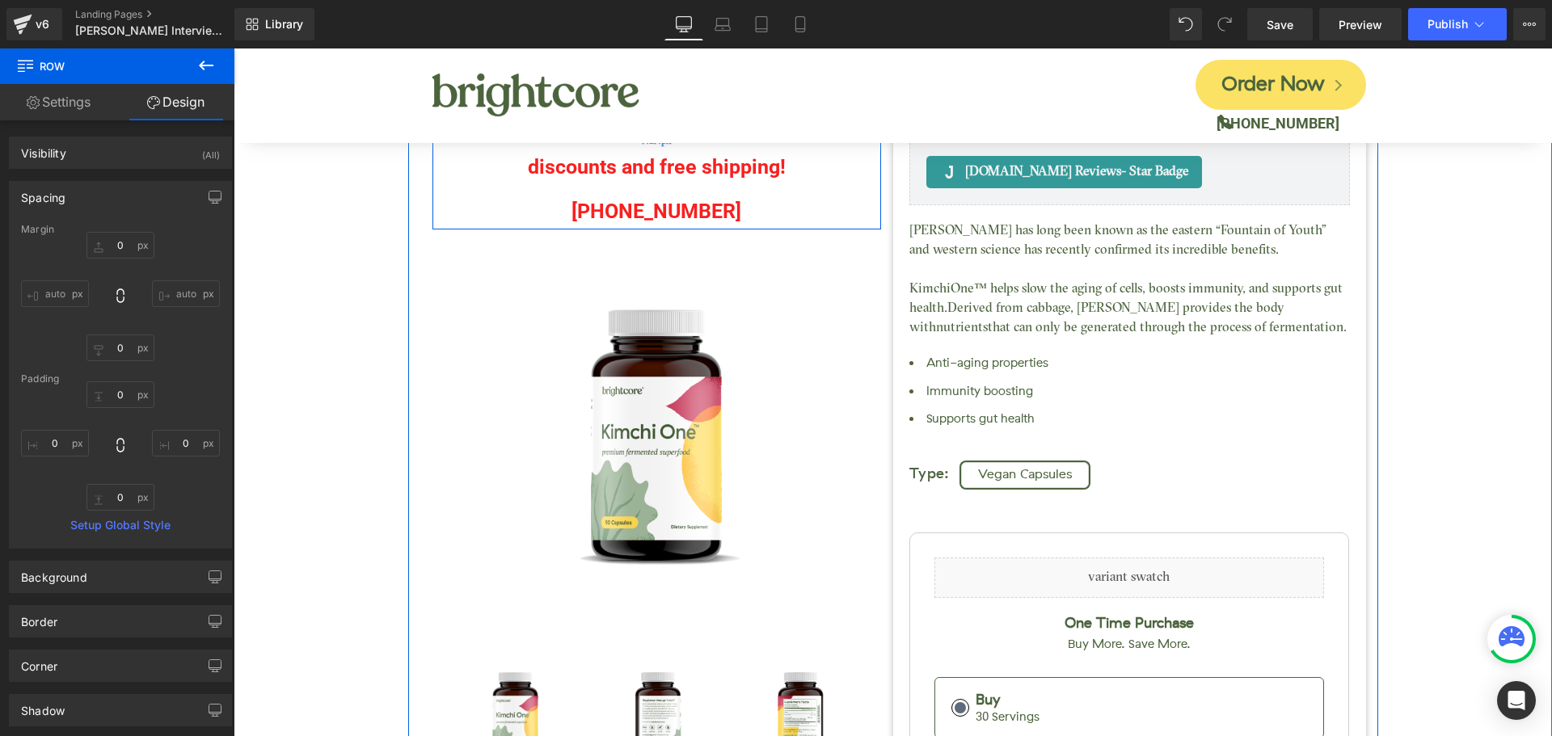
click at [608, 170] on div "NaNpx" at bounding box center [656, 140] width 448 height 121
click at [659, 160] on div "NaNpx" at bounding box center [656, 140] width 448 height 121
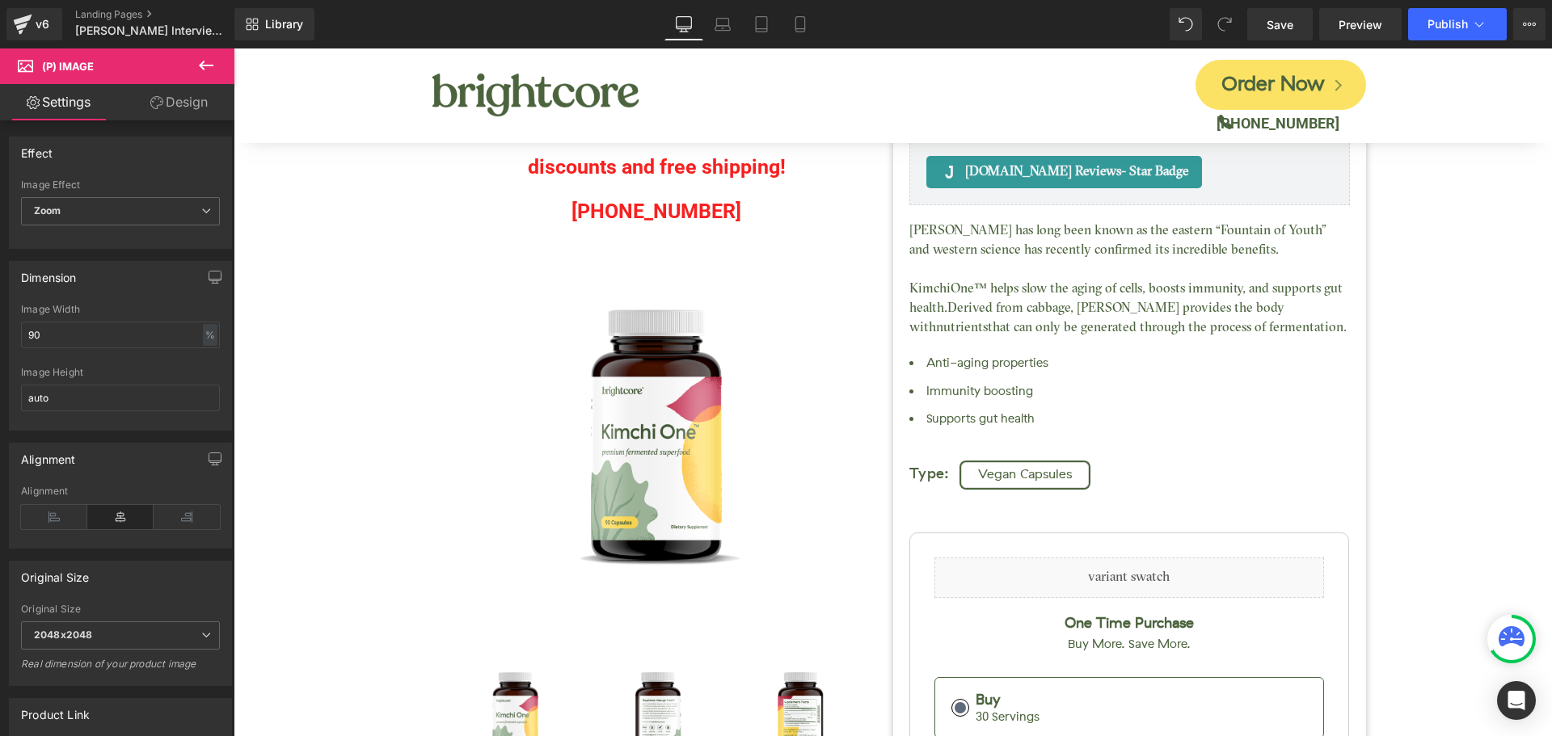
click at [189, 105] on link "Design" at bounding box center [178, 102] width 117 height 36
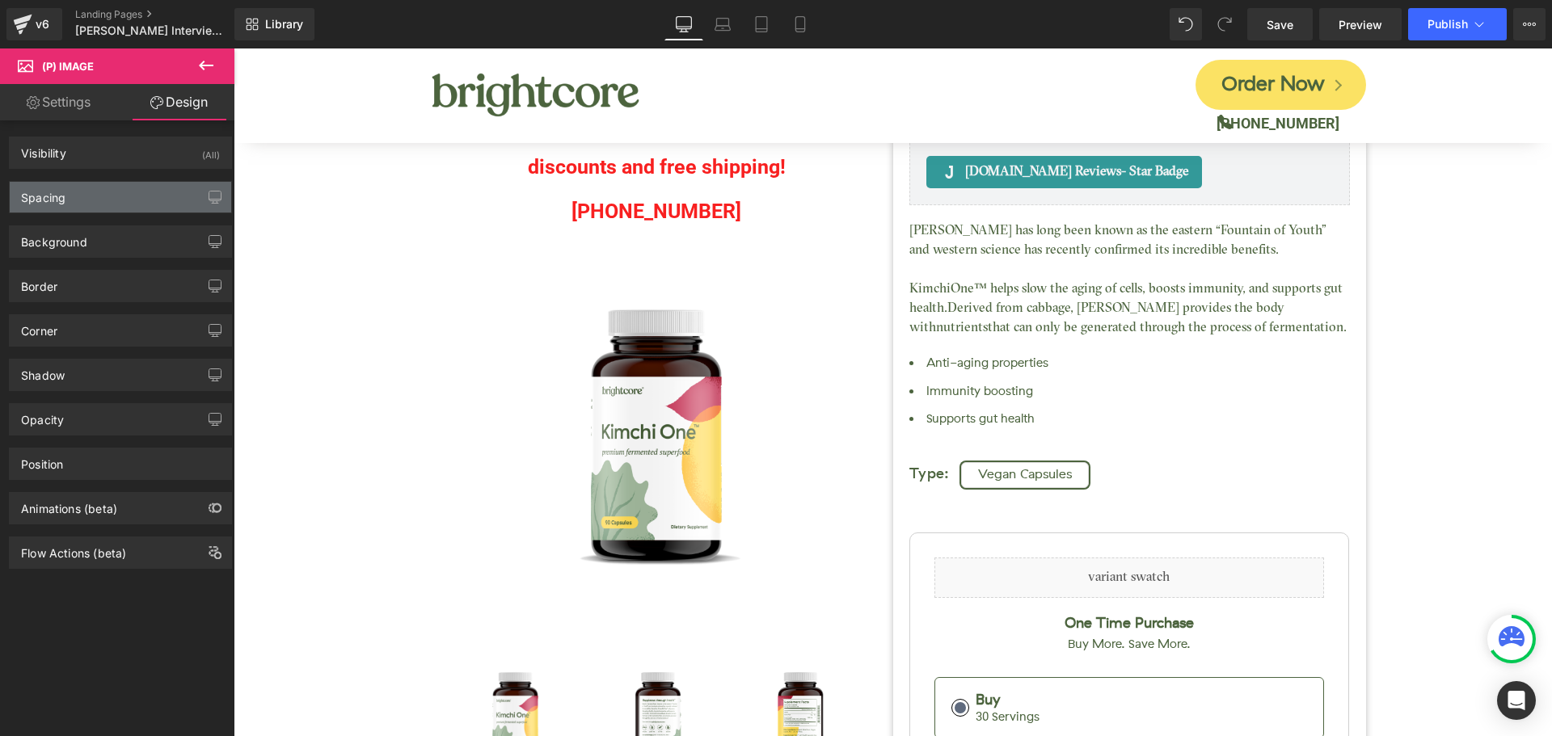
click at [106, 202] on div "Spacing" at bounding box center [120, 197] width 221 height 31
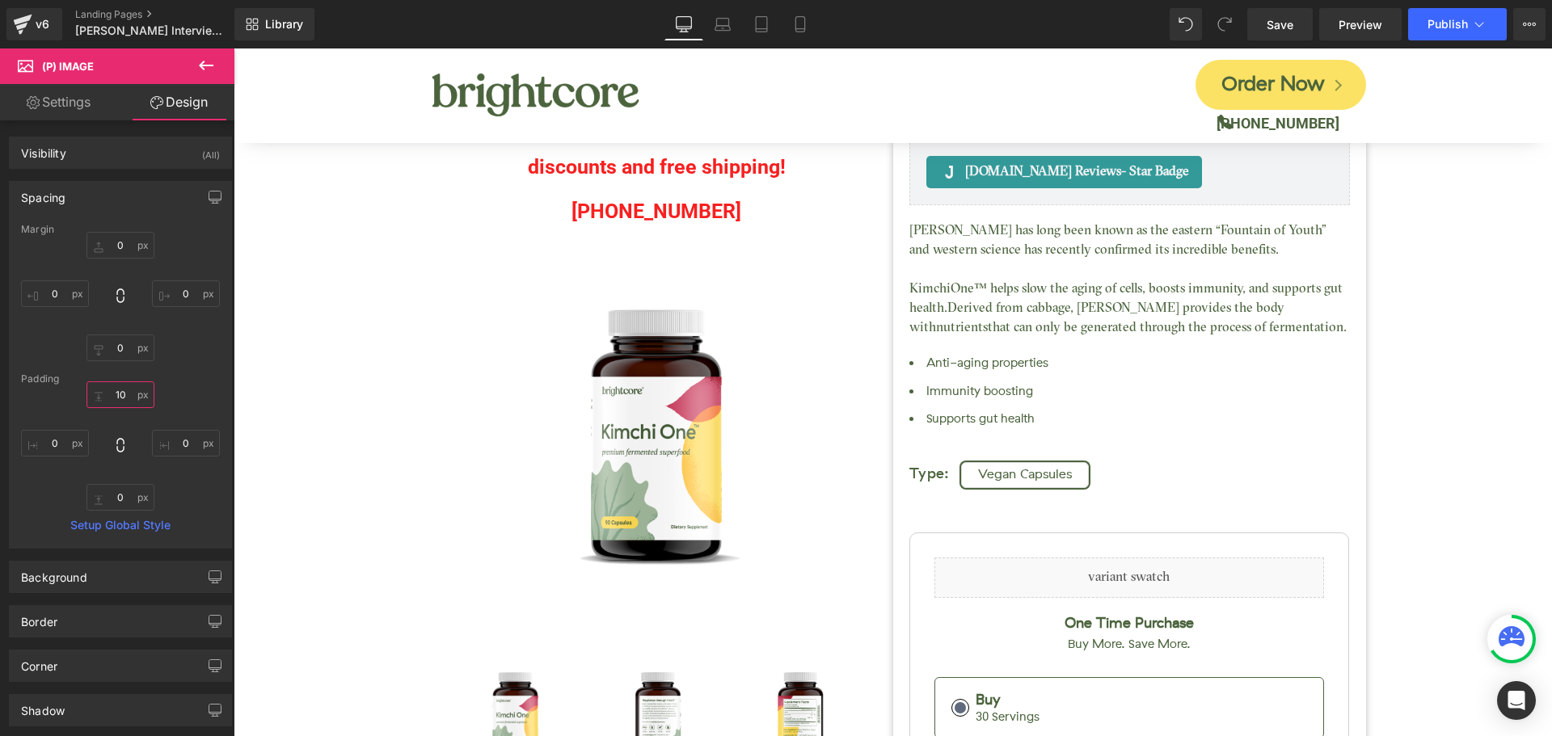
drag, startPoint x: 120, startPoint y: 402, endPoint x: 130, endPoint y: 400, distance: 10.6
click at [121, 401] on input "10" at bounding box center [120, 394] width 68 height 27
type input "1"
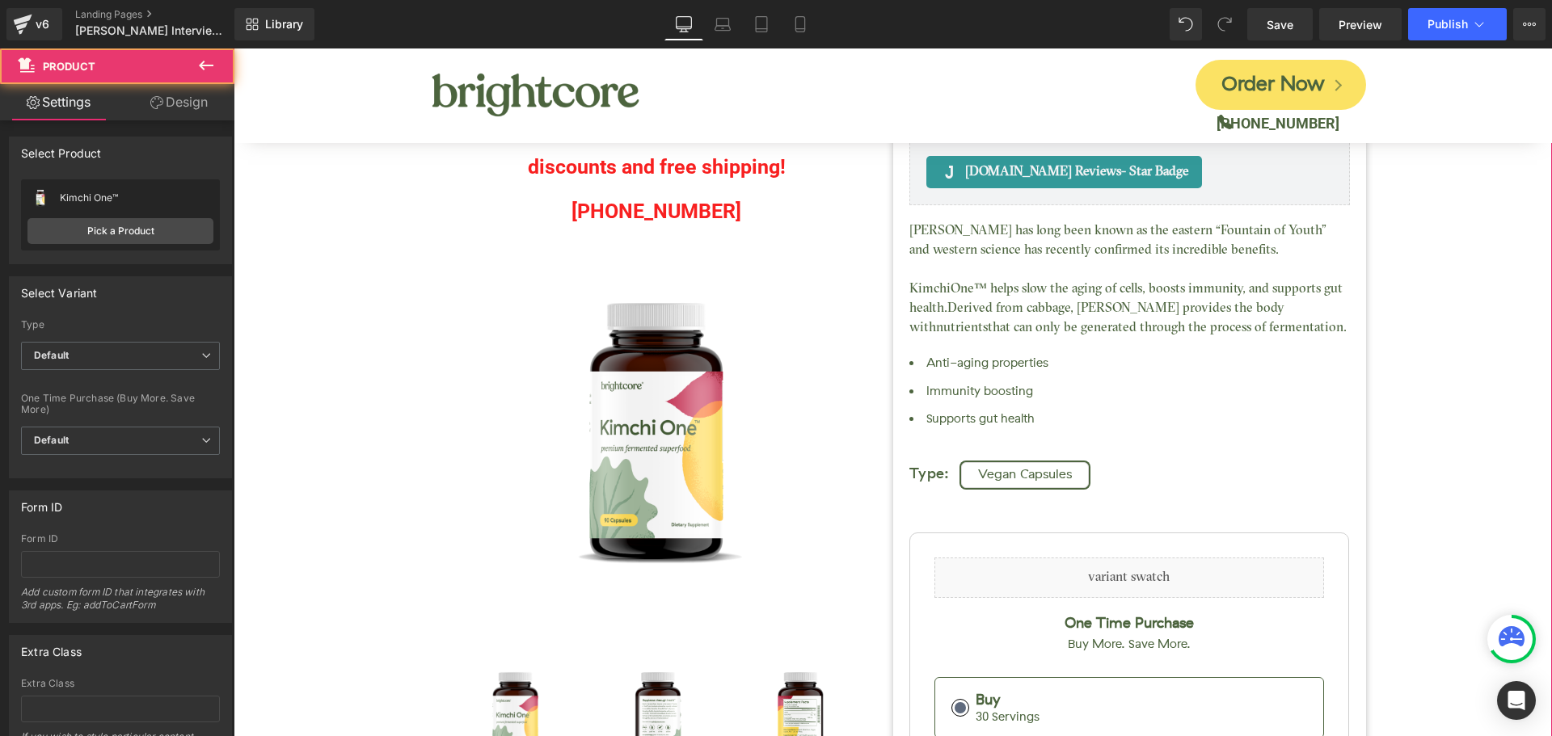
drag, startPoint x: 301, startPoint y: 360, endPoint x: 322, endPoint y: 343, distance: 27.0
click at [301, 359] on div "Kimchi One™ (P) Title Judge.me Reviews - Star Badge Judge.me Reviews Call in to…" at bounding box center [893, 562] width 1302 height 1247
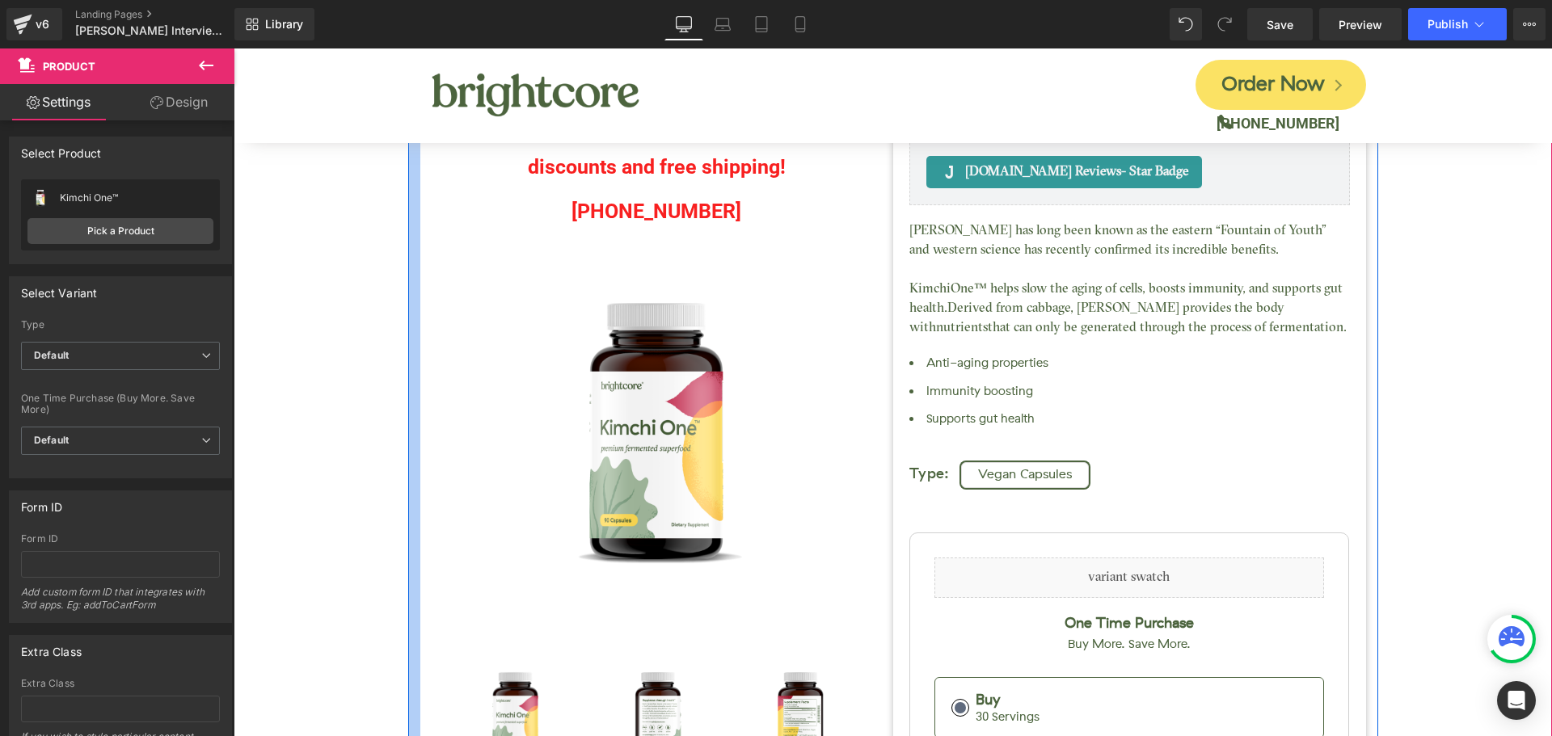
click at [408, 188] on div at bounding box center [414, 562] width 12 height 1247
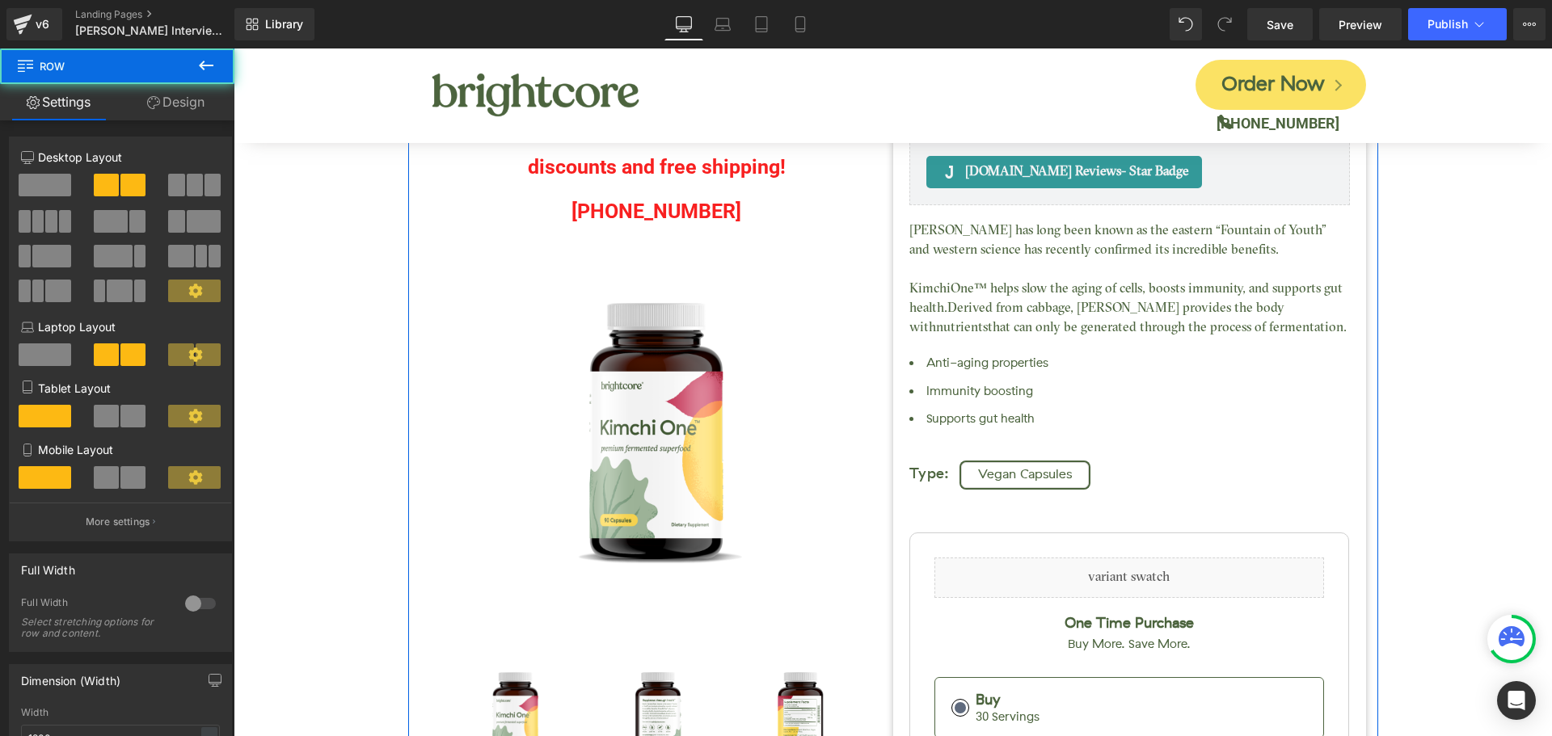
click at [176, 110] on link "Design" at bounding box center [175, 102] width 117 height 36
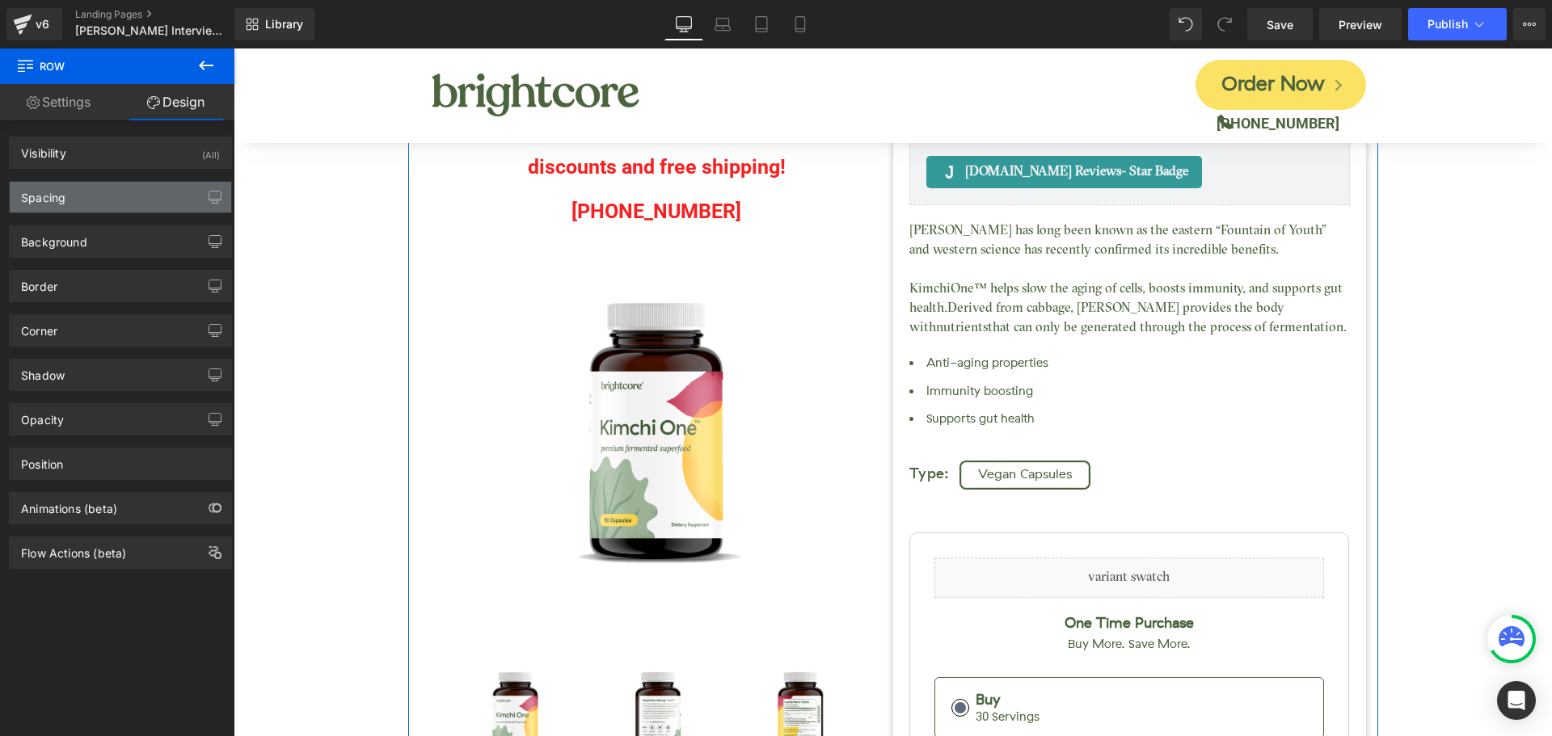
click at [93, 194] on div "Spacing" at bounding box center [120, 197] width 221 height 31
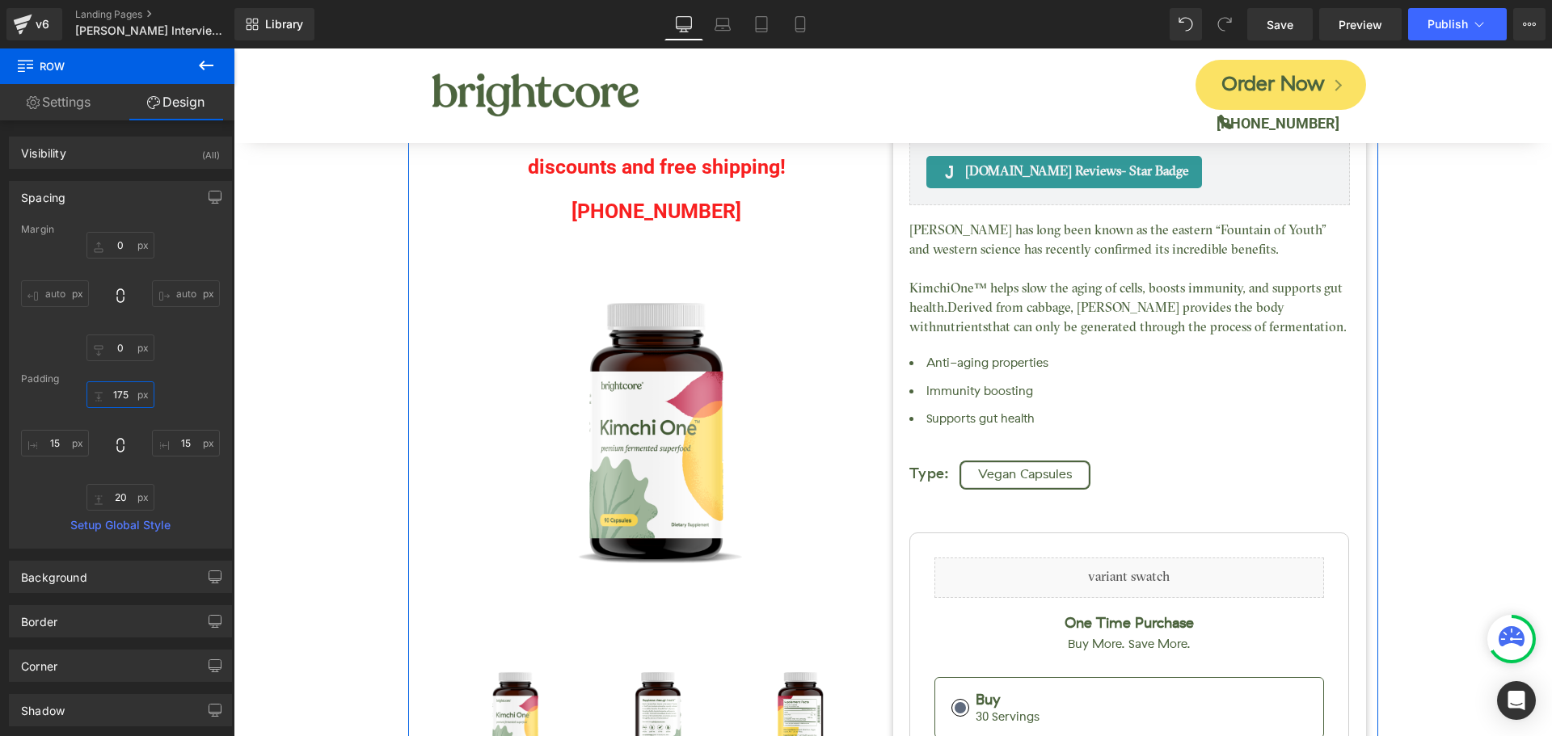
click at [122, 400] on input "175" at bounding box center [120, 394] width 68 height 27
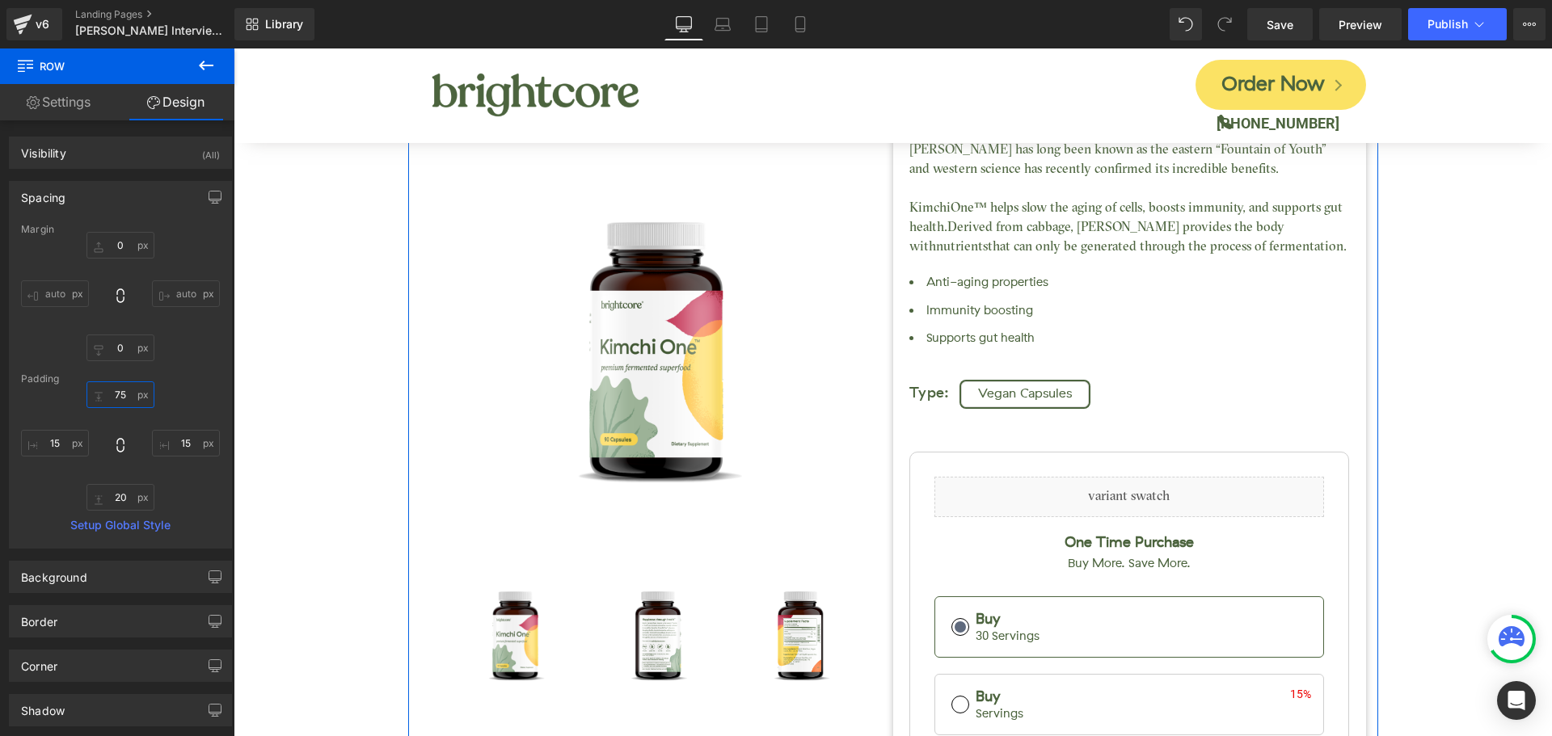
type input "275"
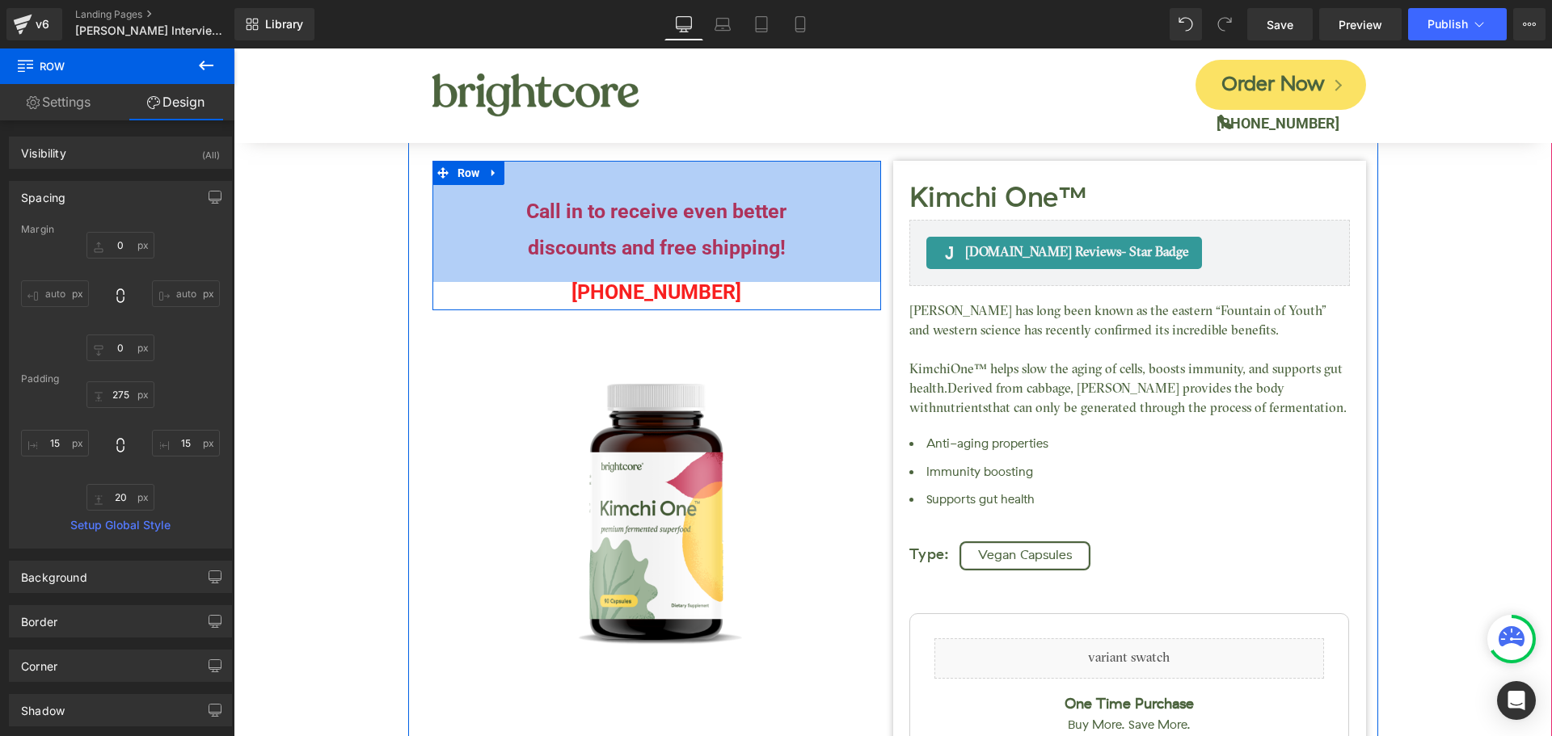
click at [688, 225] on div "Call in to receive even better discounts and free shipping! Text Block (888) 90…" at bounding box center [656, 235] width 448 height 149
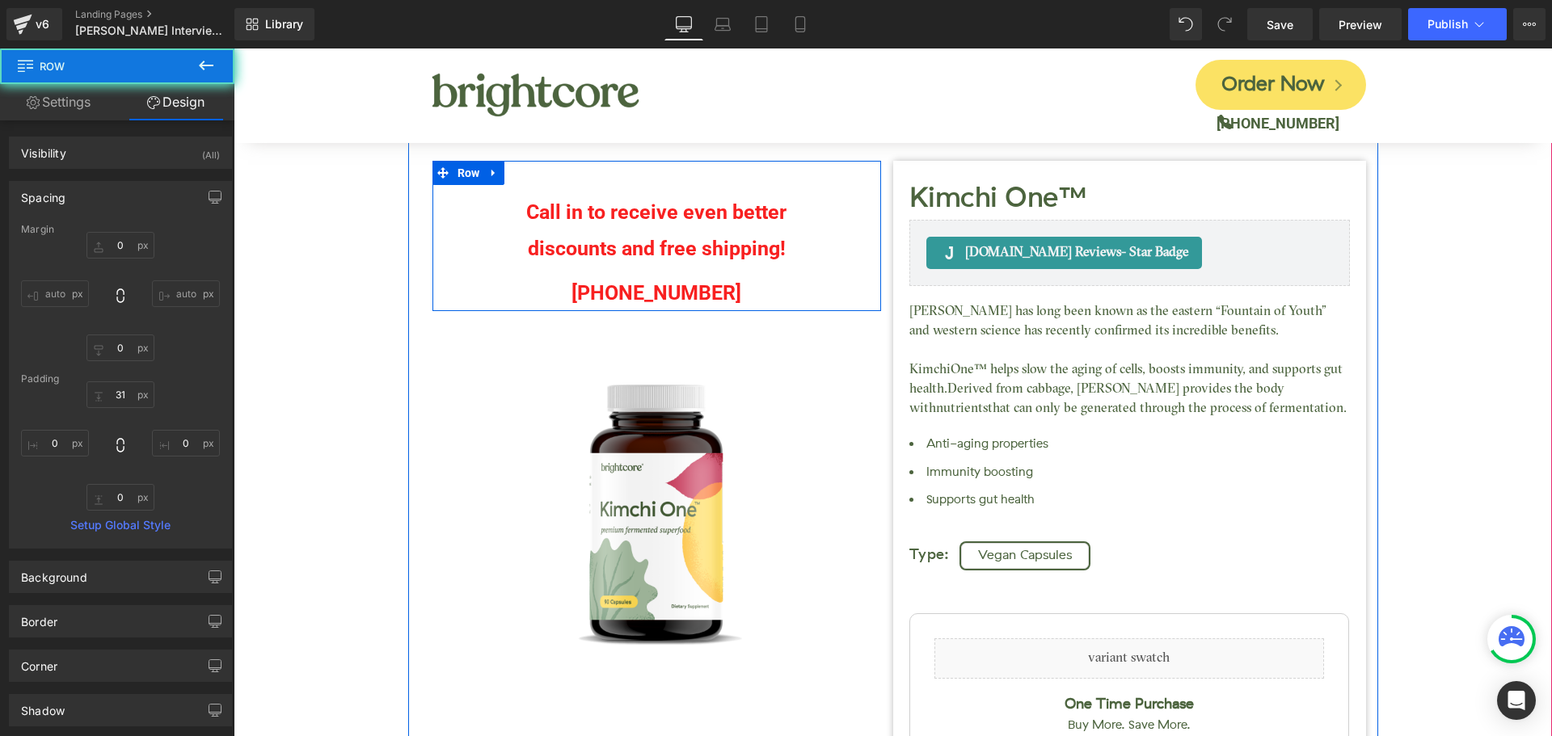
click at [693, 249] on p "discounts and free shipping!" at bounding box center [656, 248] width 448 height 36
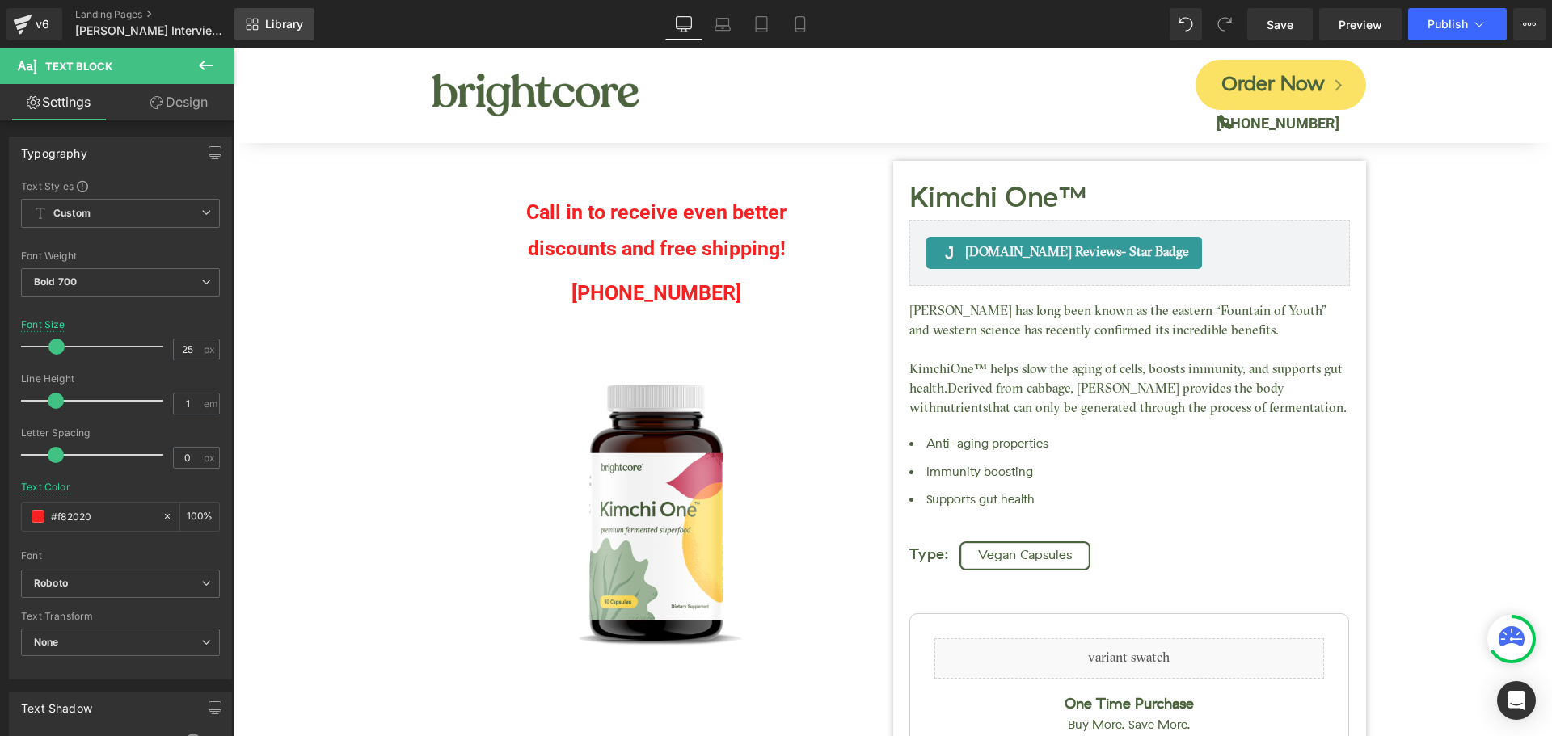
click at [282, 22] on span "Library" at bounding box center [284, 24] width 38 height 15
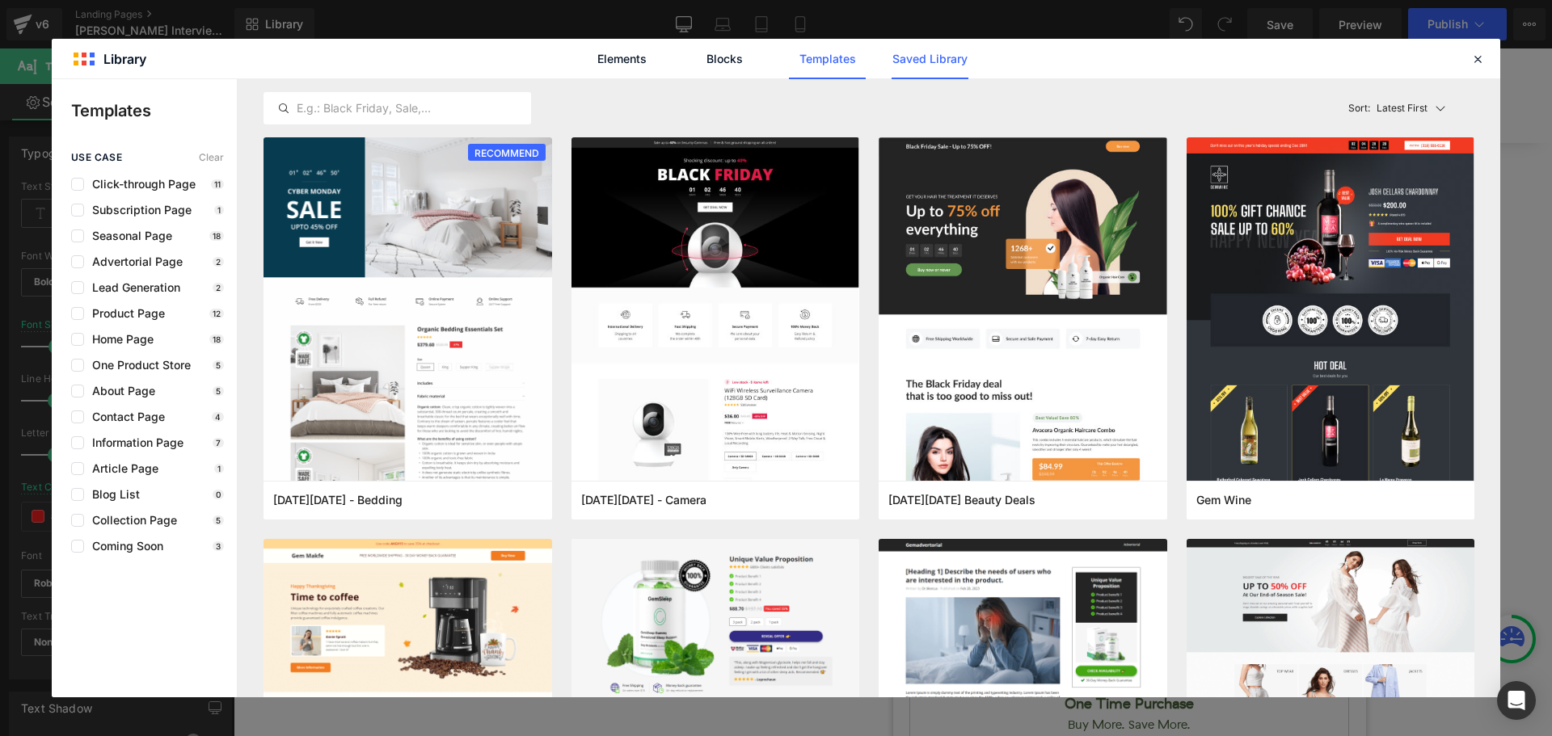
click at [931, 62] on link "Saved Library" at bounding box center [929, 59] width 77 height 40
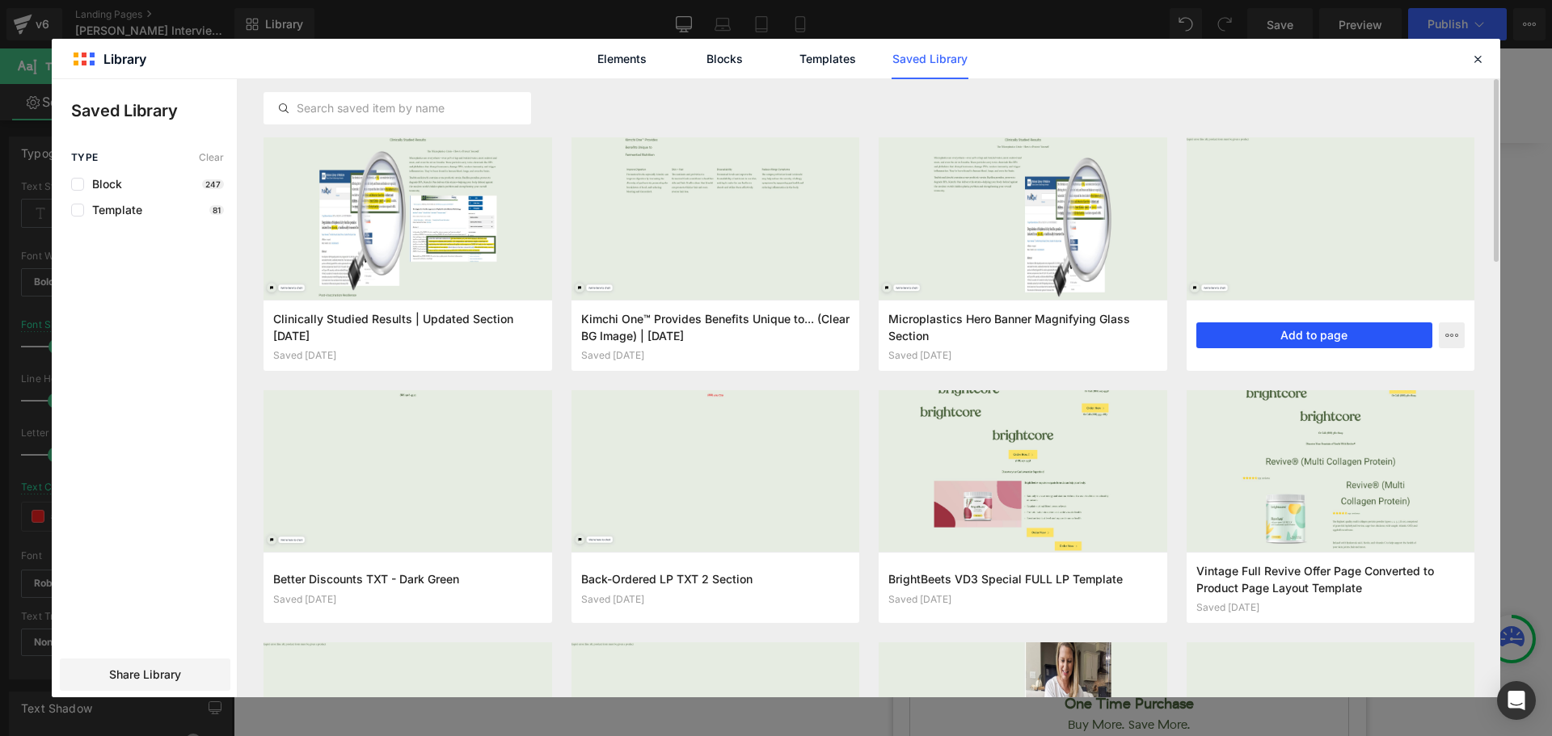
click at [1327, 346] on button "Add to page" at bounding box center [1314, 335] width 237 height 26
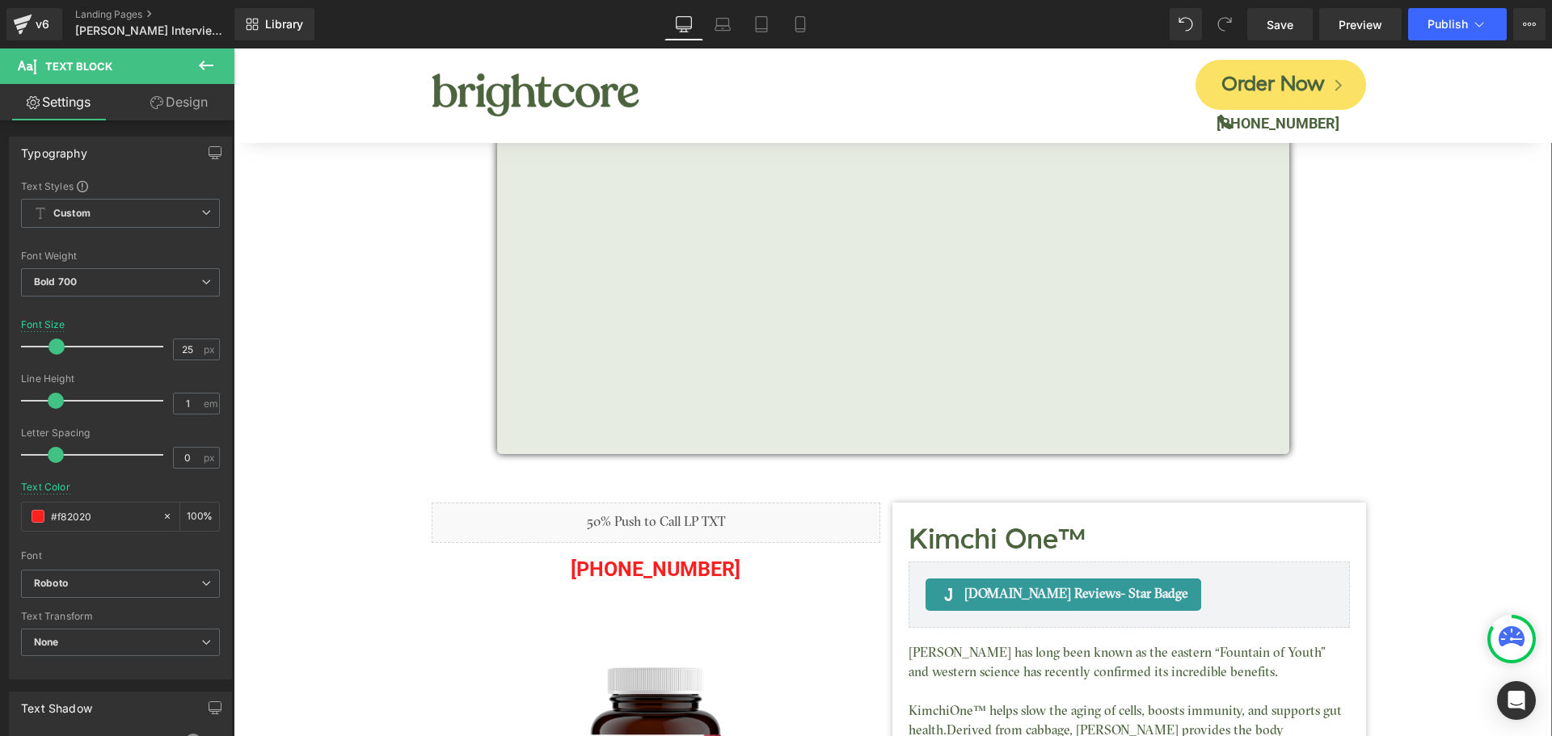
scroll to position [7691, 0]
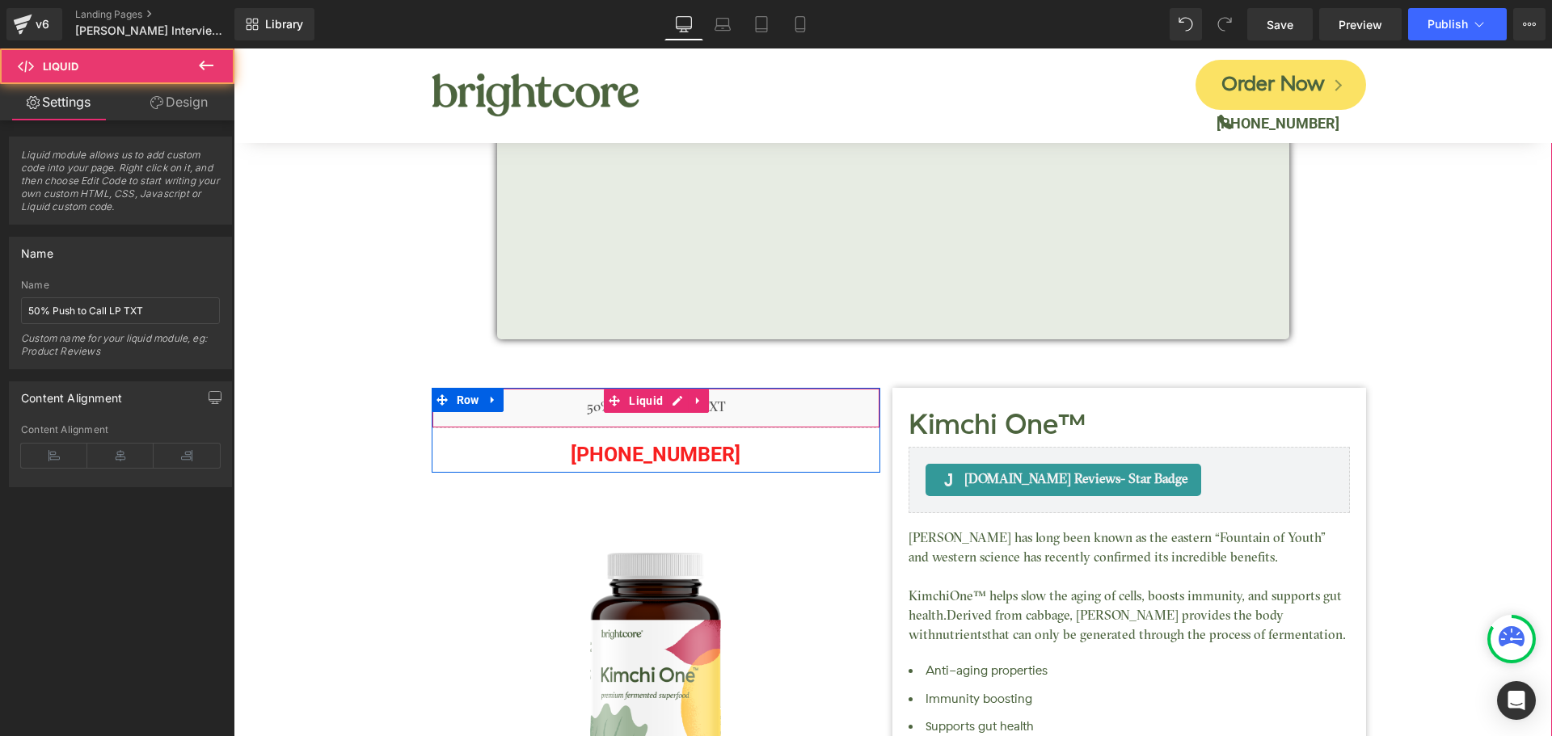
click at [603, 388] on div "Liquid" at bounding box center [656, 408] width 449 height 40
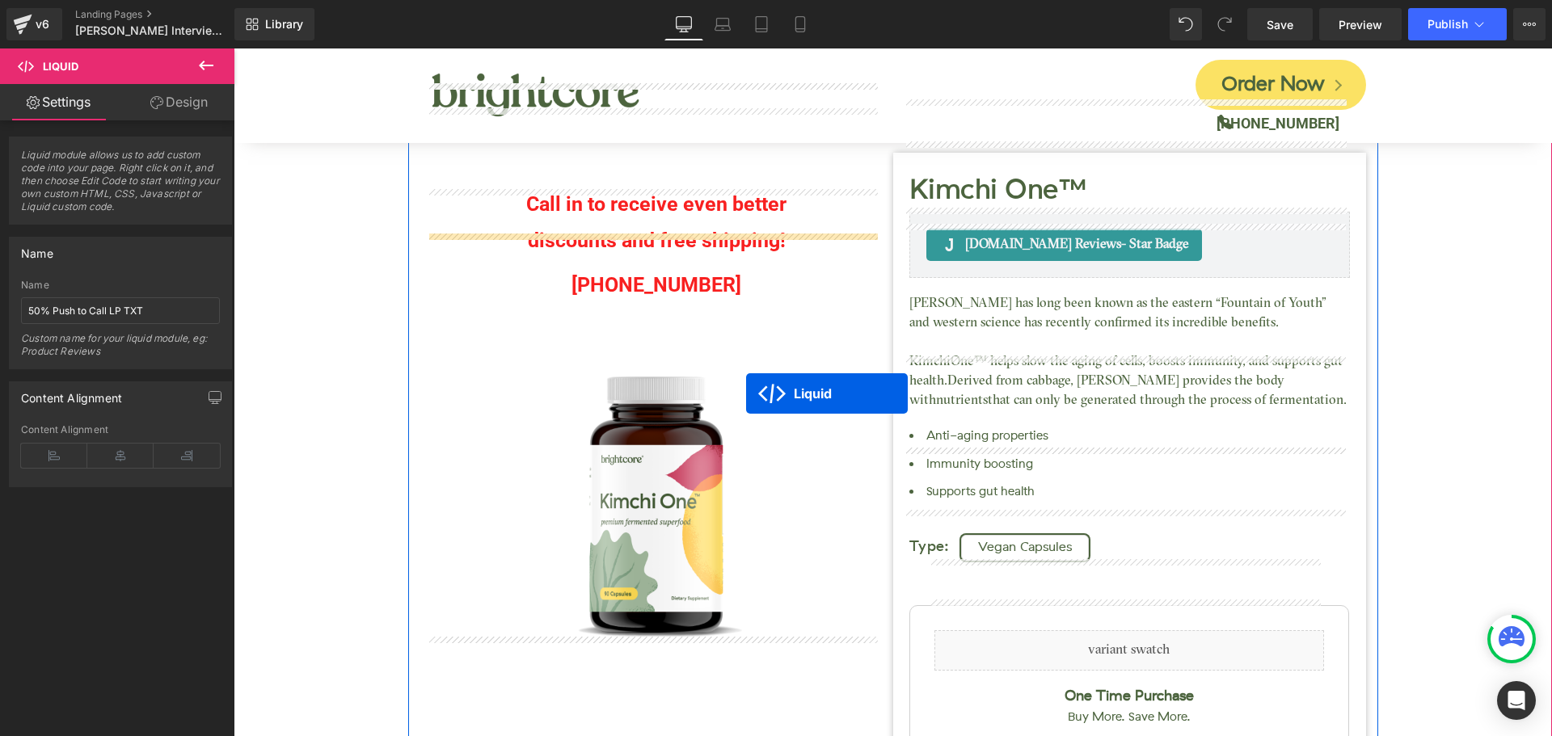
scroll to position [0, 0]
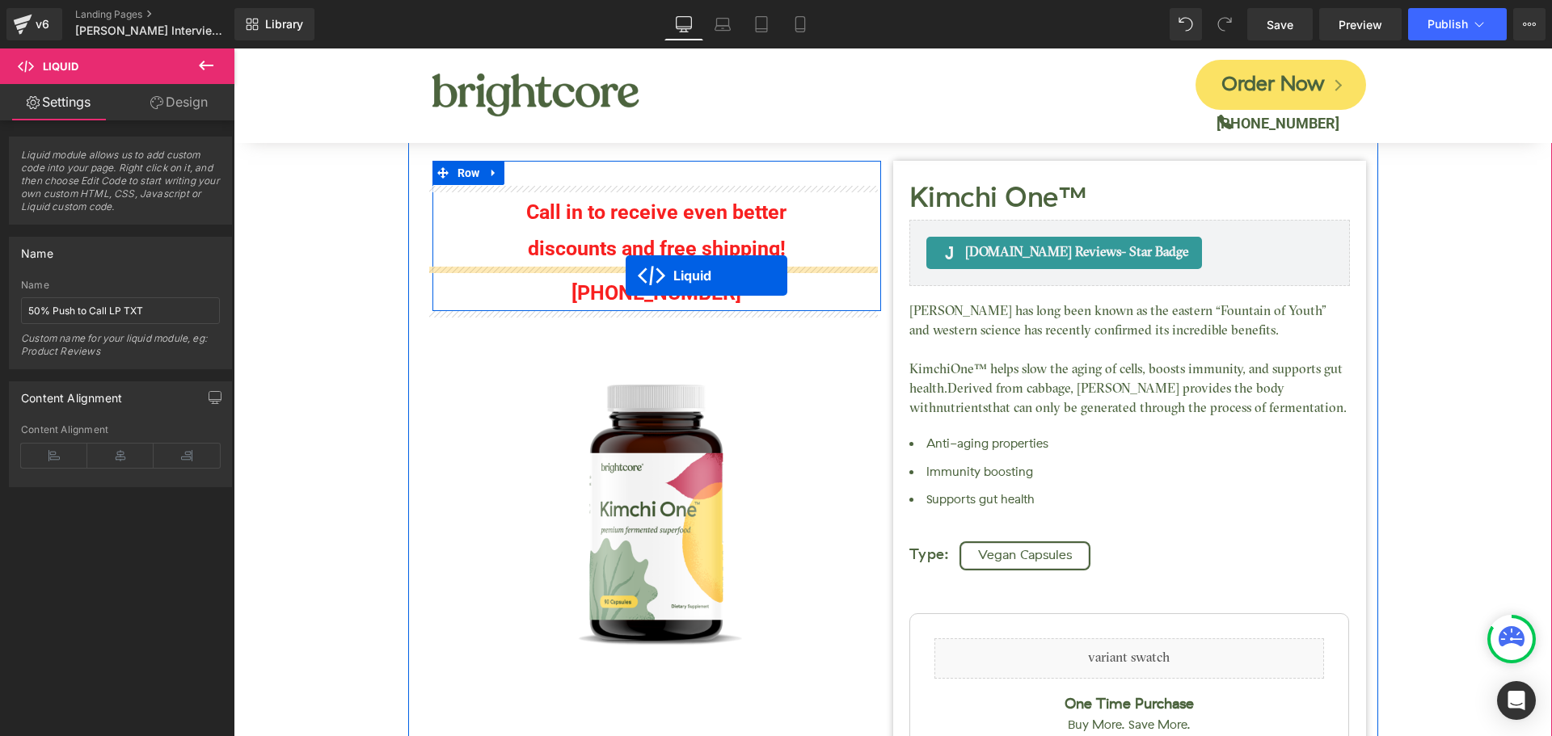
drag, startPoint x: 607, startPoint y: 368, endPoint x: 625, endPoint y: 276, distance: 94.0
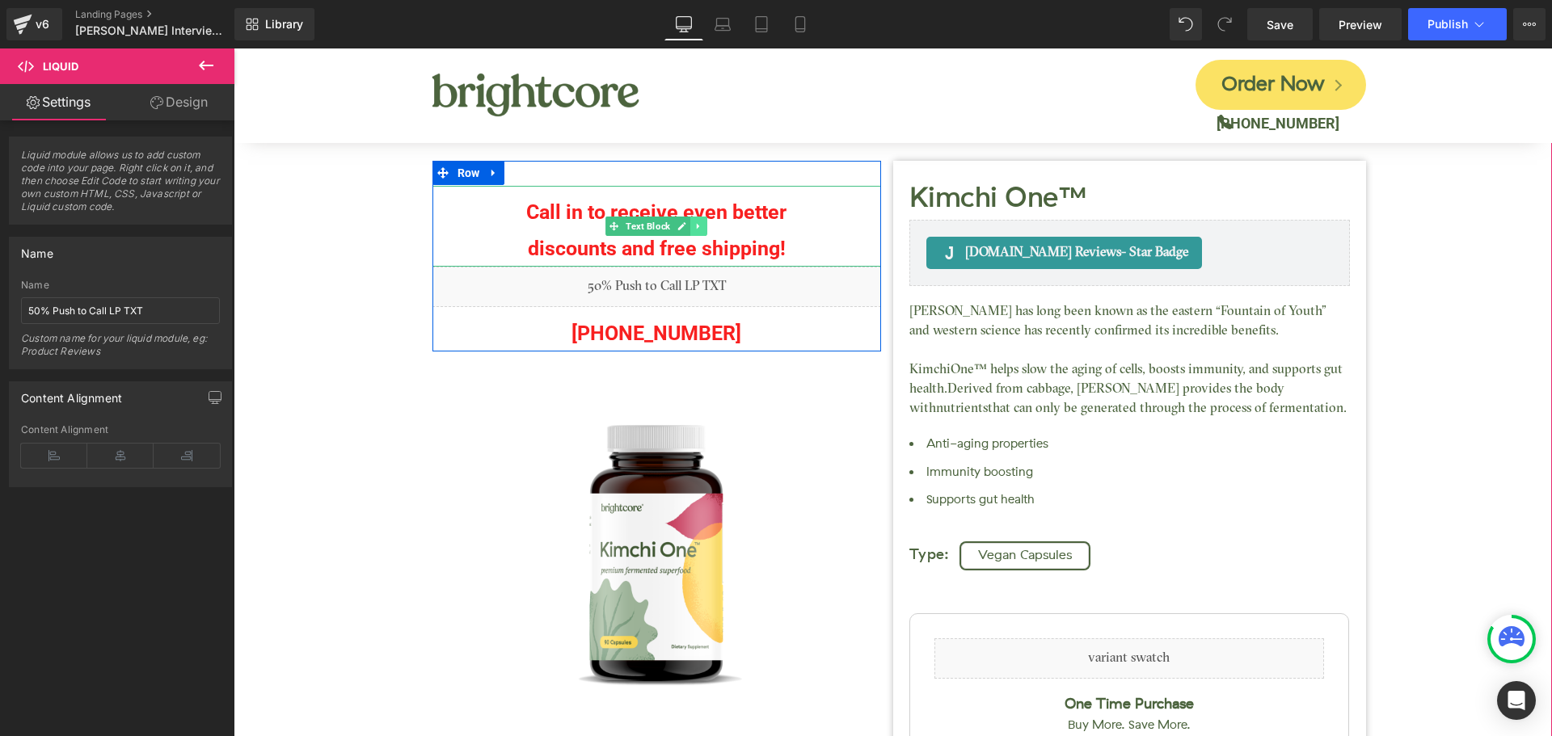
click at [697, 232] on link at bounding box center [698, 226] width 17 height 19
click at [702, 228] on icon at bounding box center [706, 226] width 9 height 10
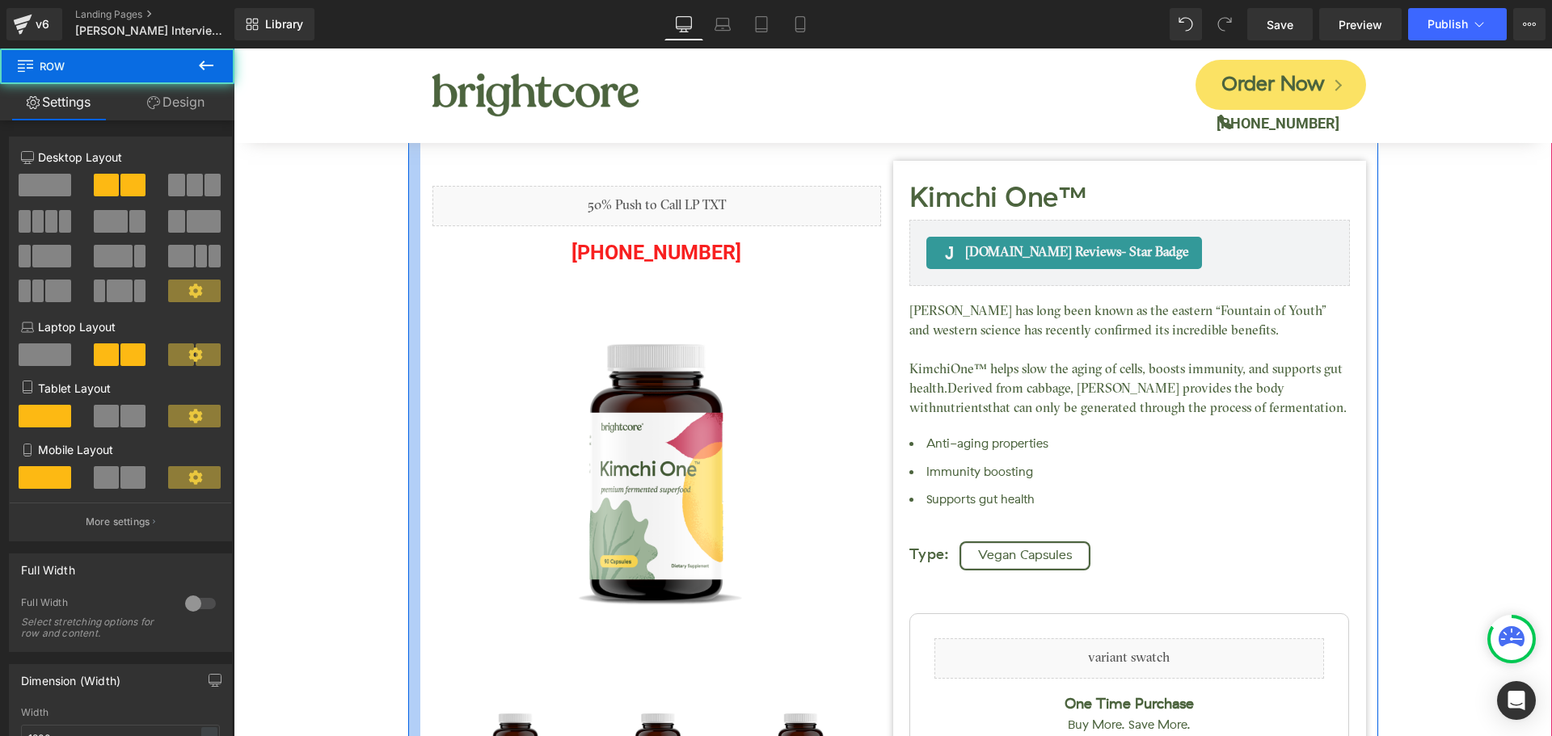
click at [408, 184] on div at bounding box center [414, 583] width 12 height 1288
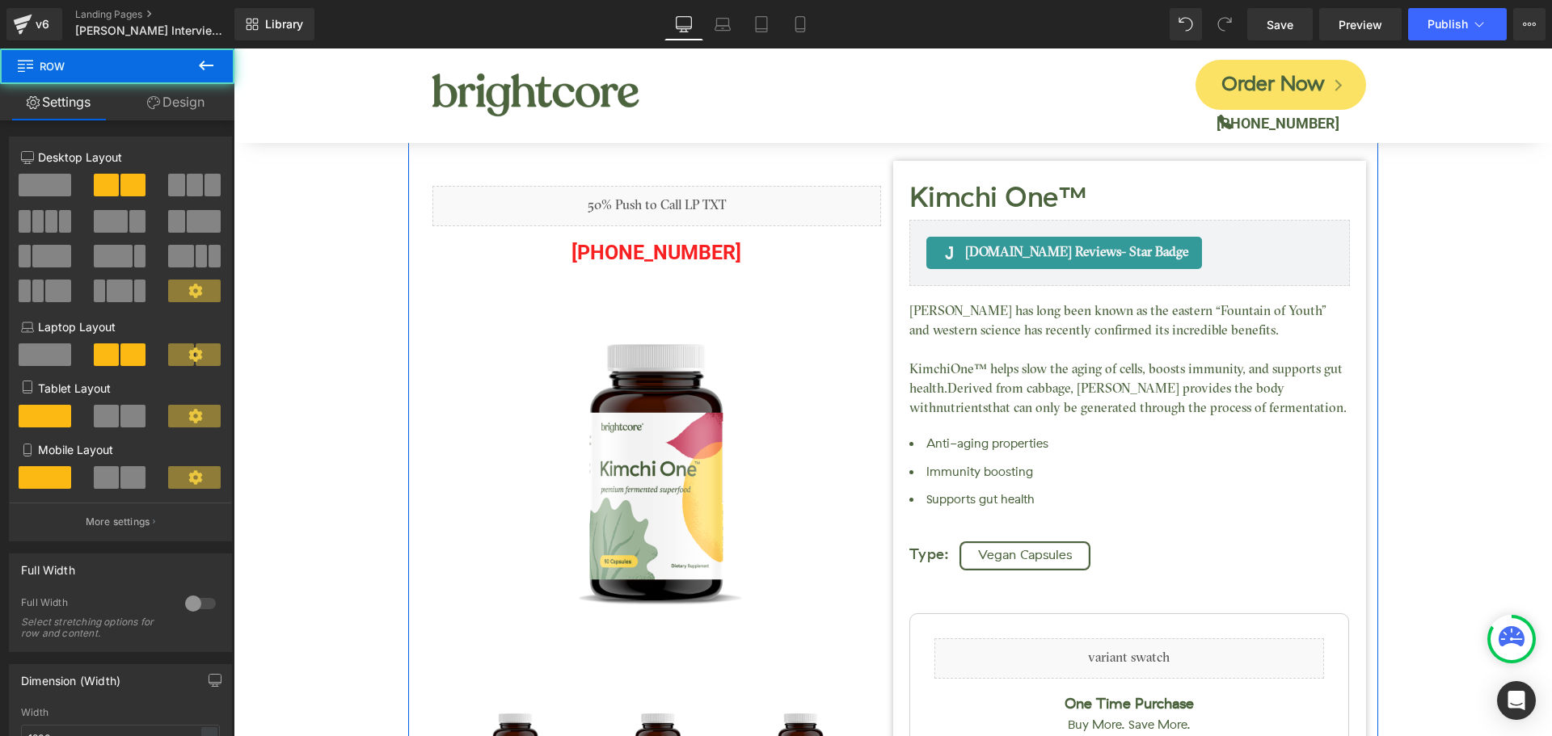
click at [182, 113] on link "Design" at bounding box center [175, 102] width 117 height 36
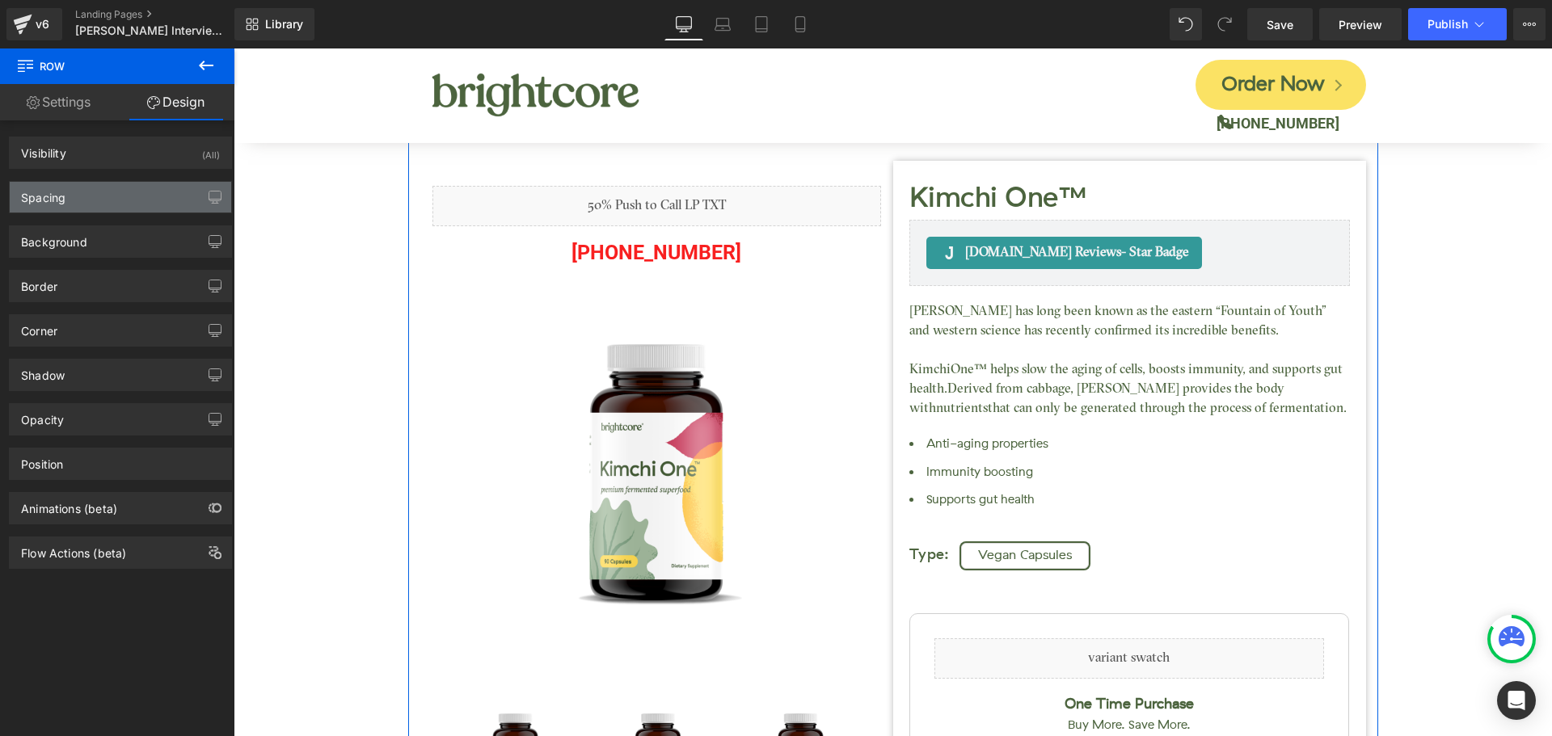
click at [106, 195] on div "Spacing" at bounding box center [120, 197] width 221 height 31
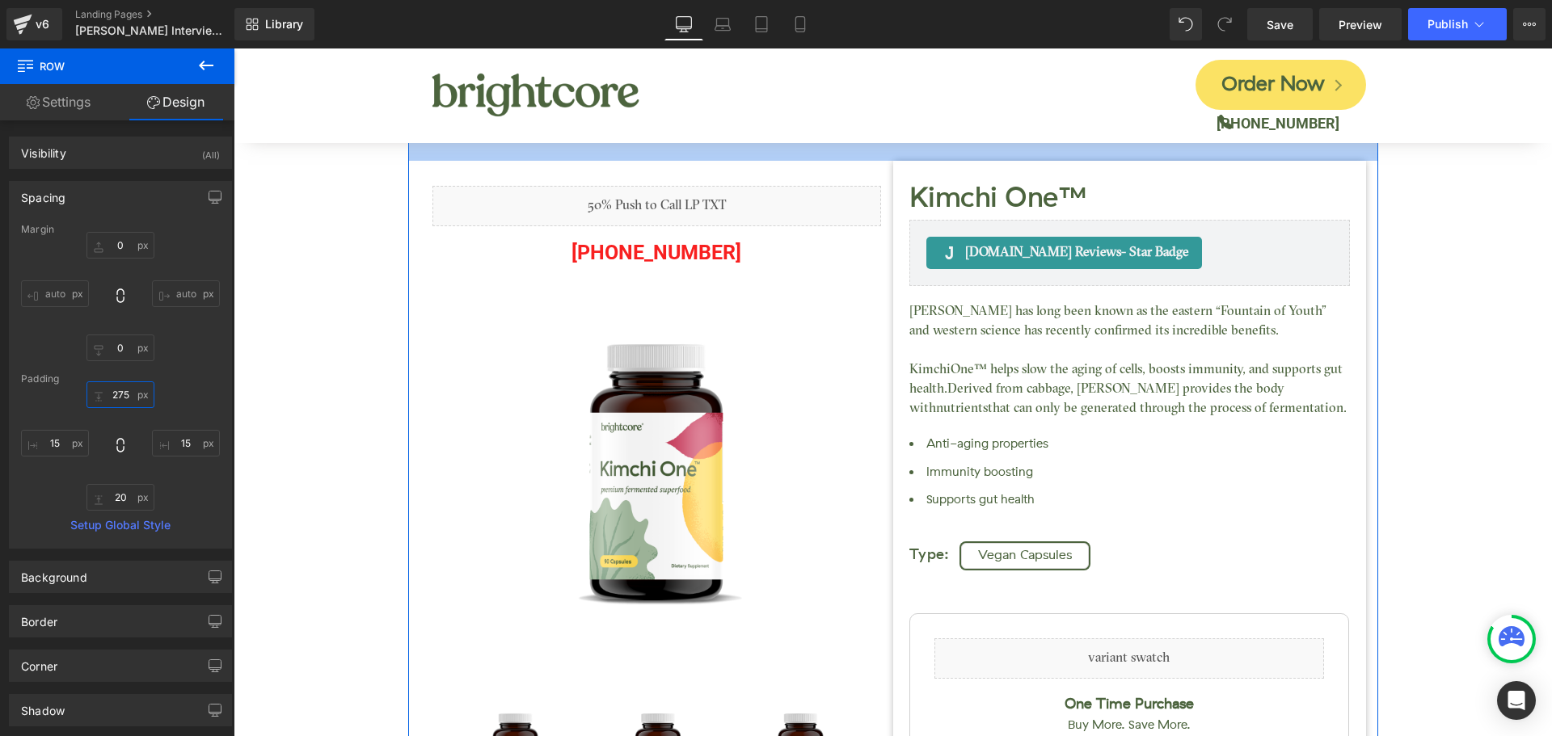
click at [120, 398] on input "275" at bounding box center [120, 394] width 68 height 27
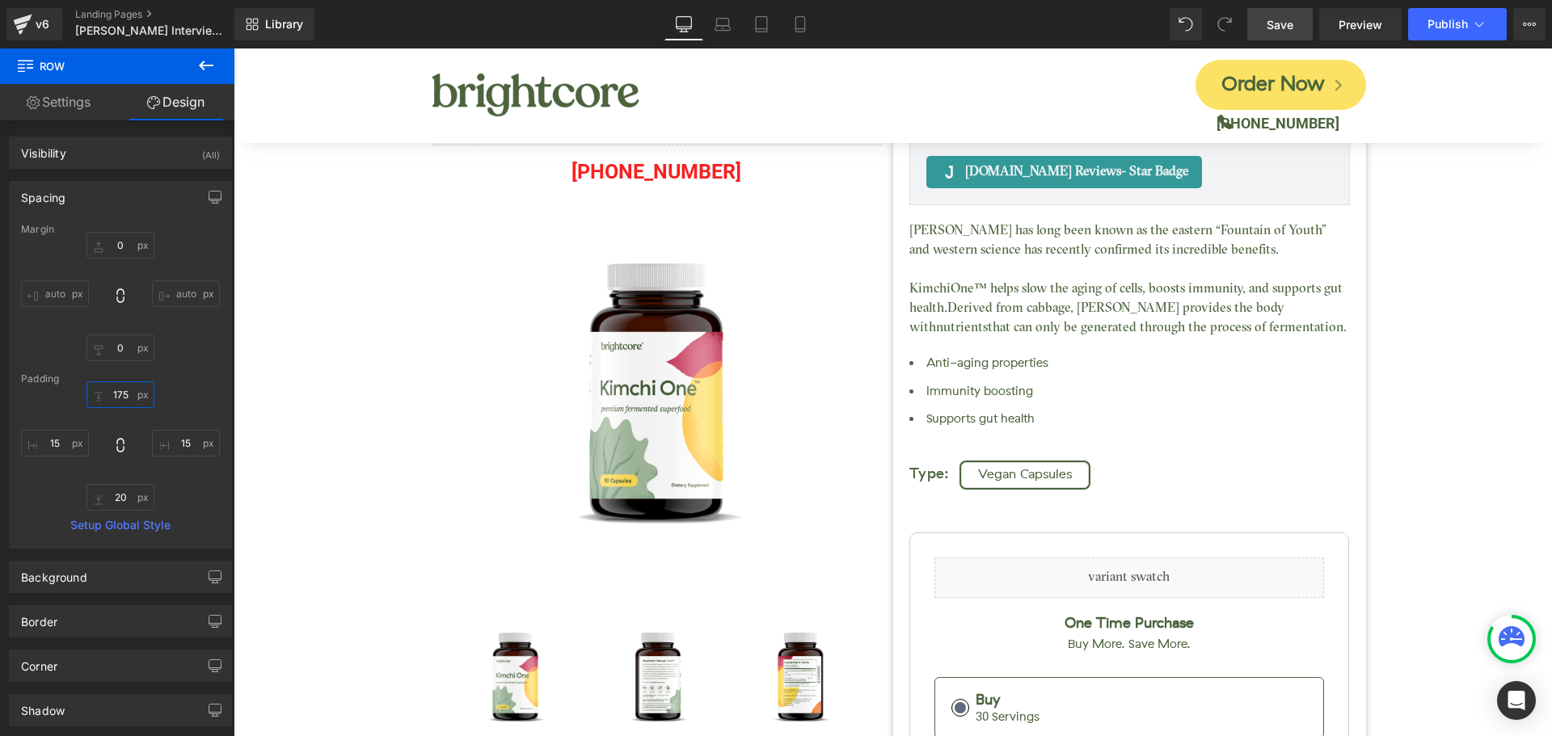
type input "175"
click at [1299, 27] on link "Save" at bounding box center [1279, 24] width 65 height 32
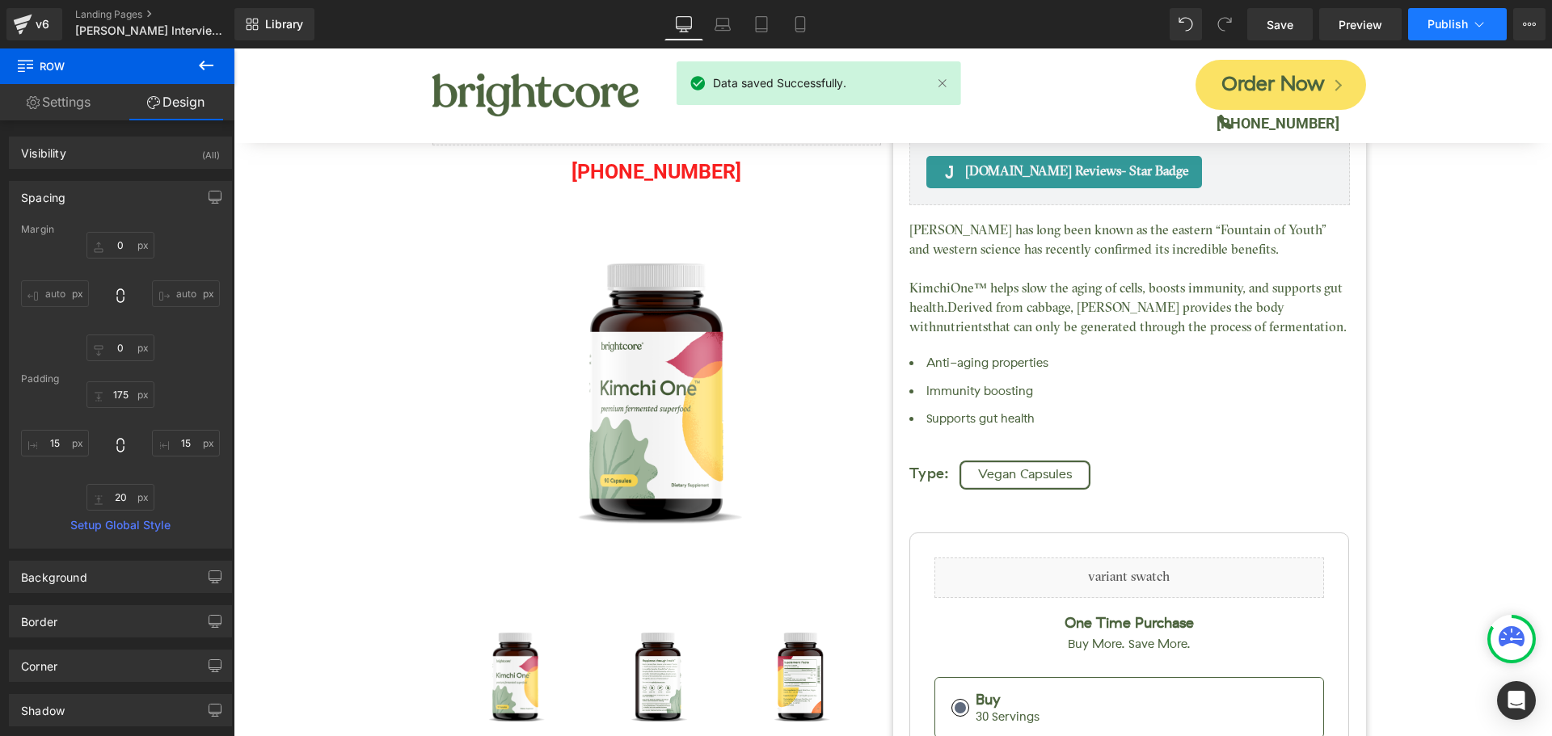
click at [1442, 25] on span "Publish" at bounding box center [1447, 24] width 40 height 13
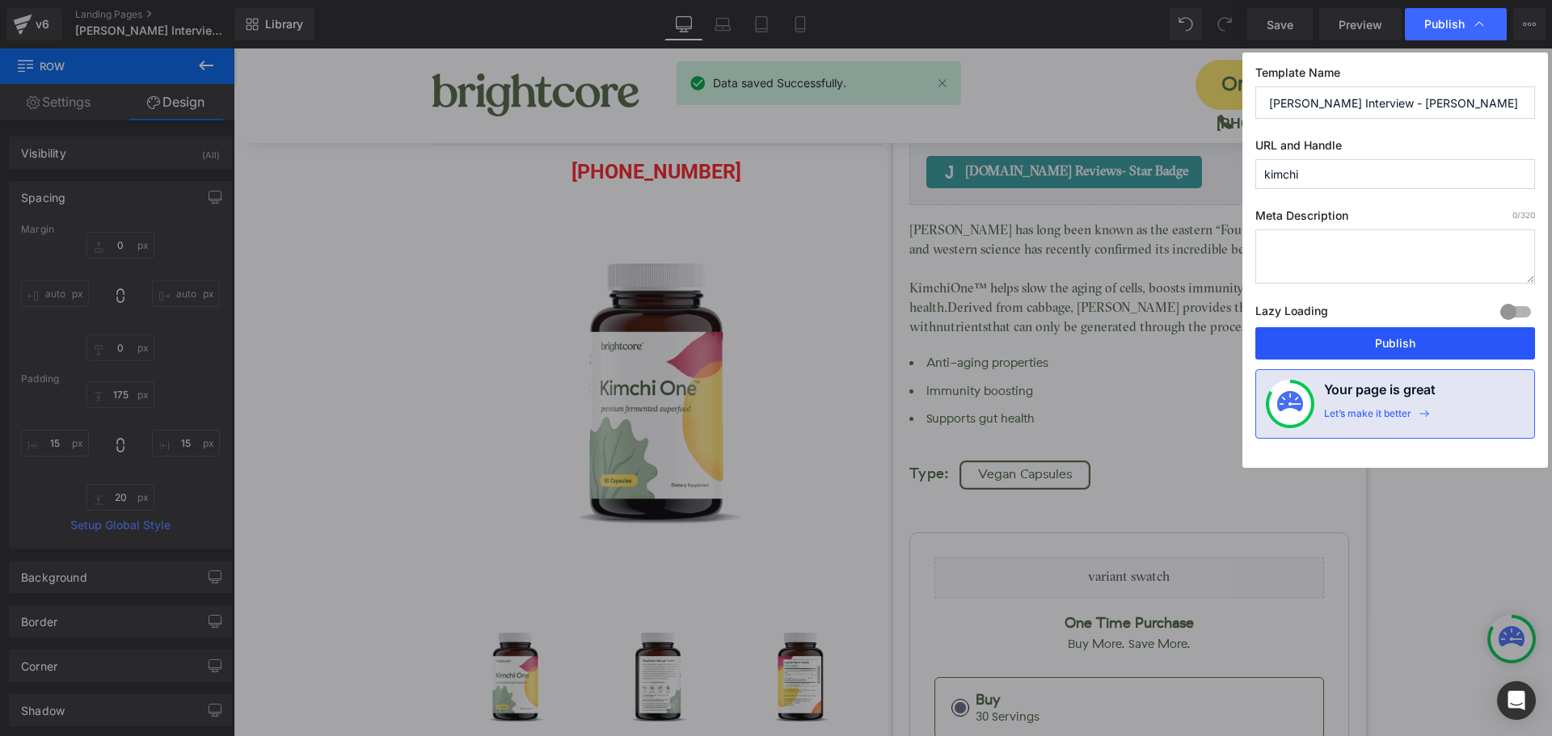
click at [1477, 350] on button "Publish" at bounding box center [1395, 343] width 280 height 32
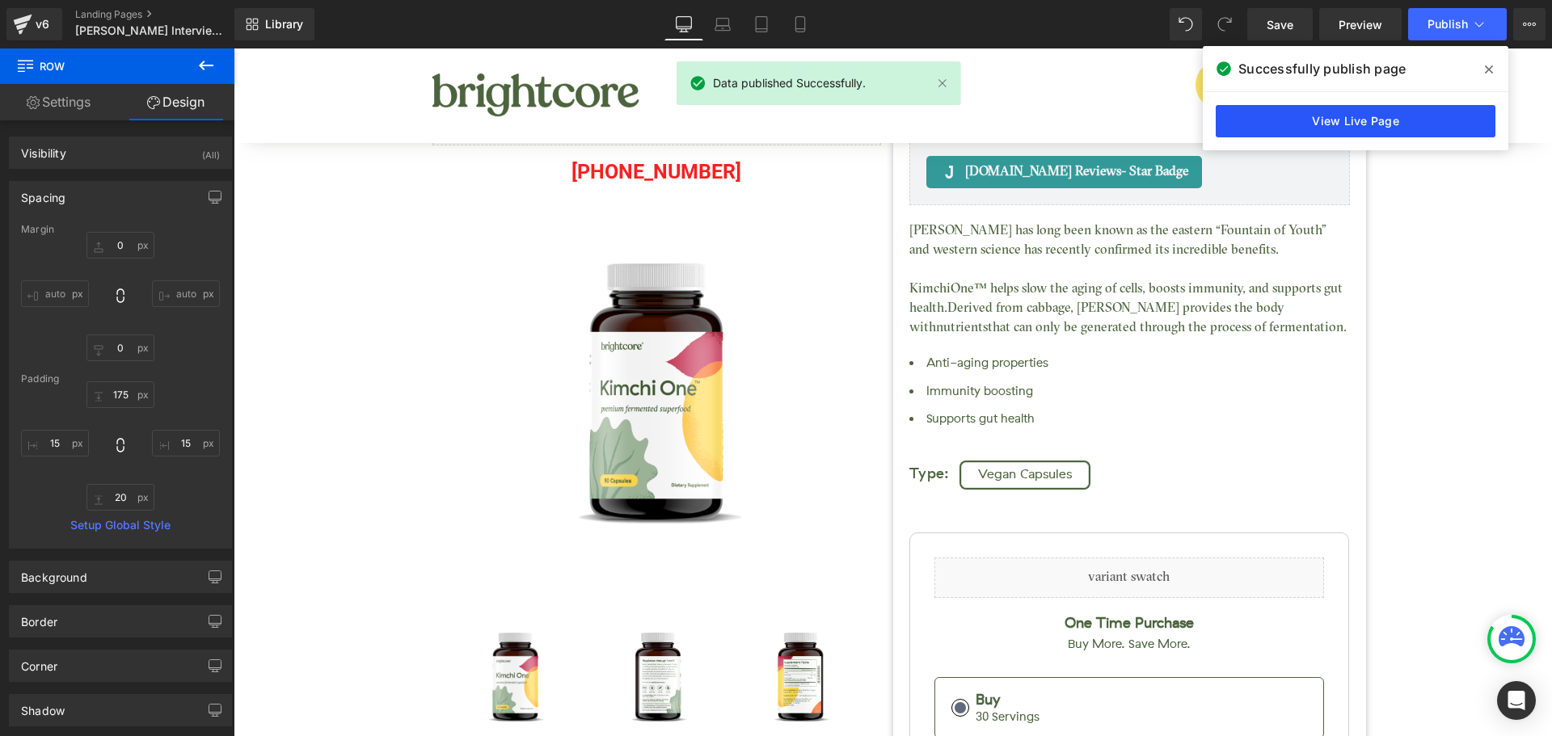
click at [1426, 126] on link "View Live Page" at bounding box center [1355, 121] width 280 height 32
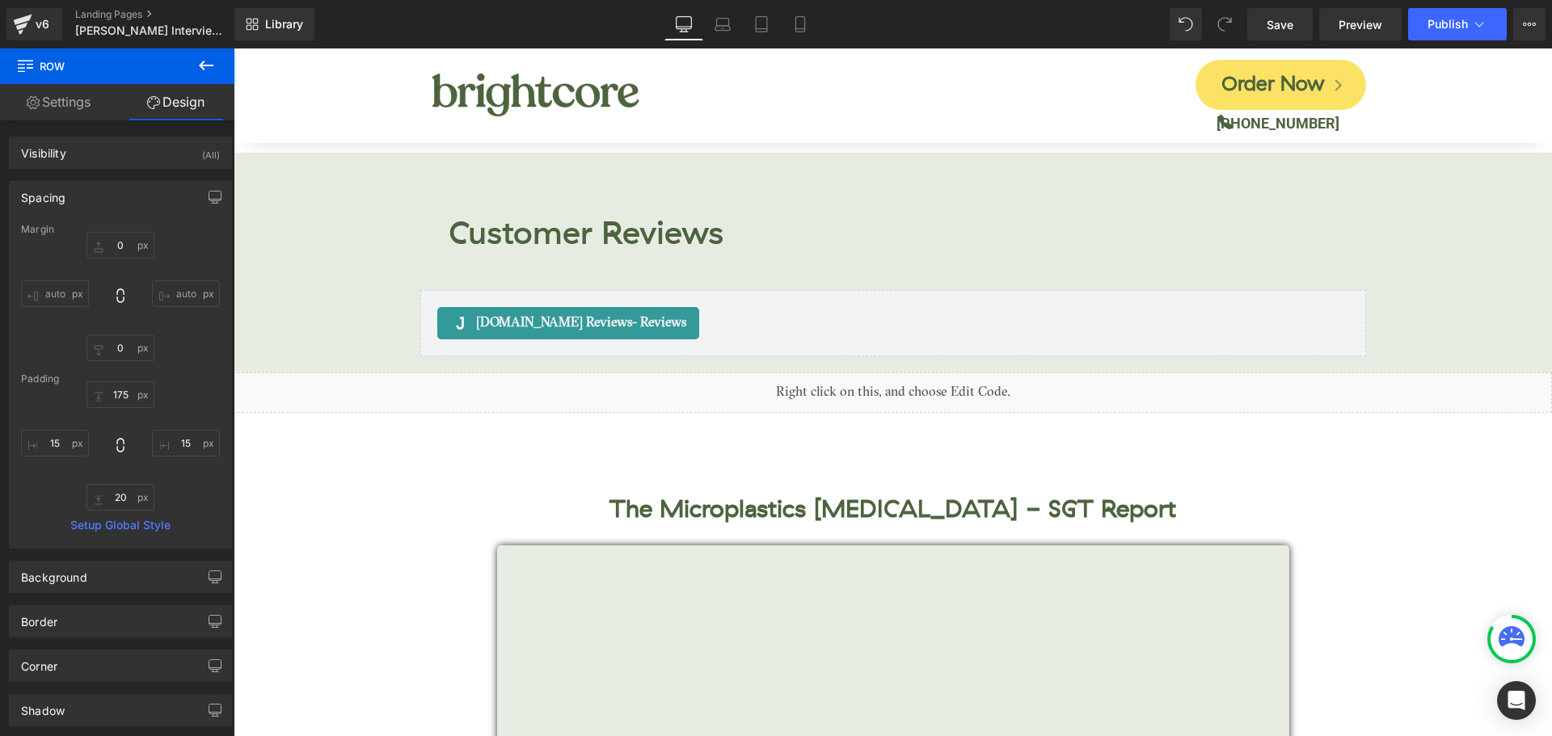
scroll to position [6769, 0]
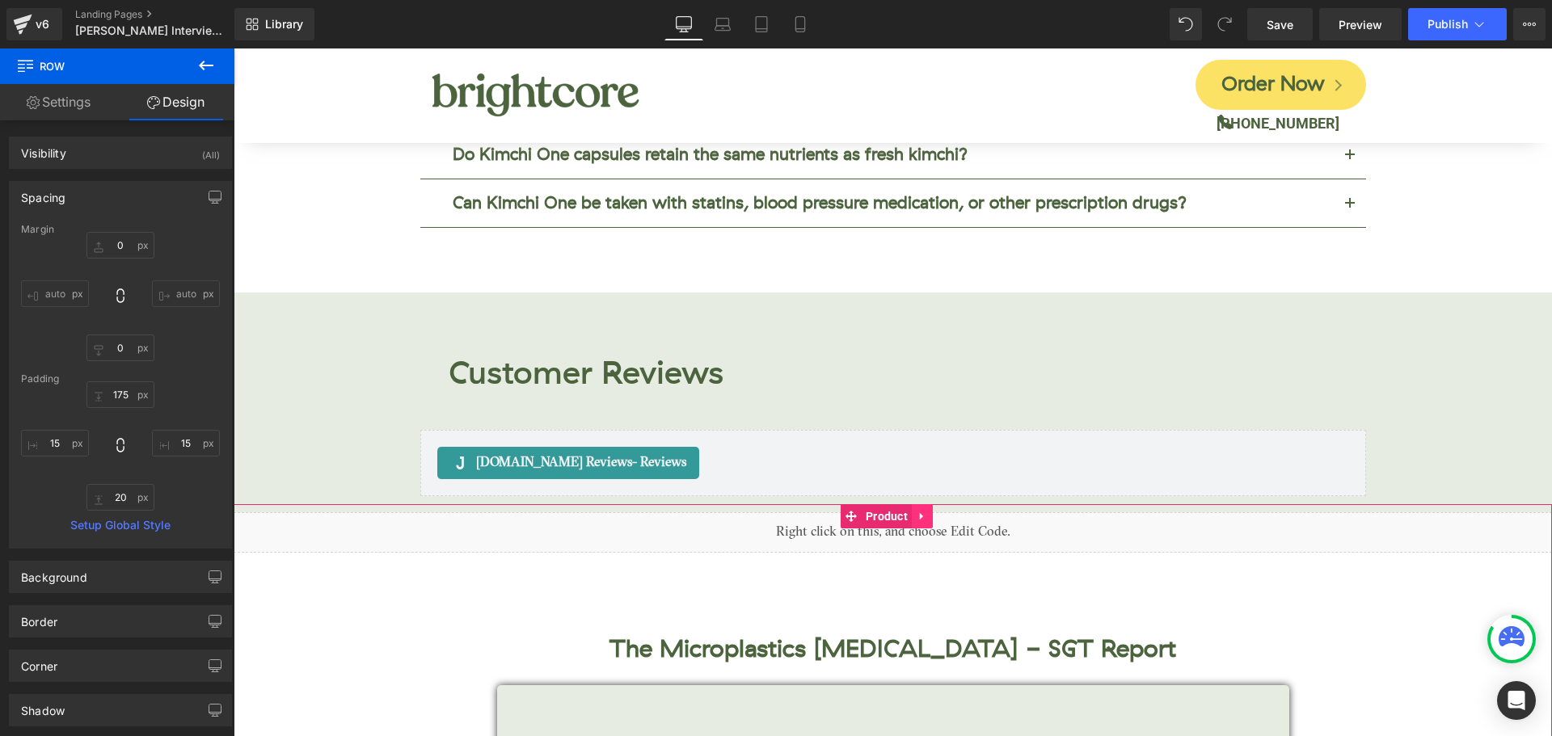
click at [928, 510] on icon at bounding box center [921, 516] width 11 height 12
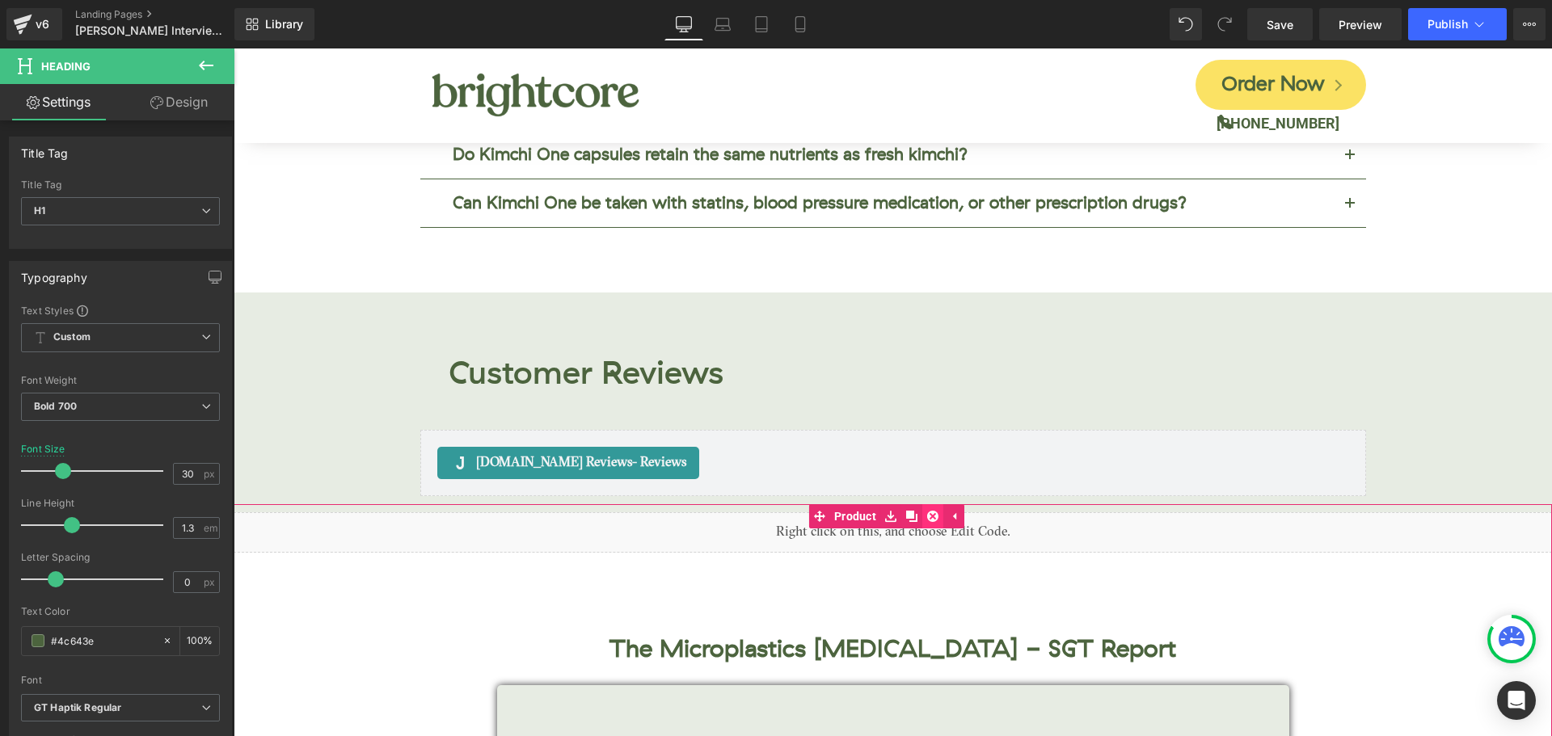
click at [934, 511] on icon at bounding box center [932, 516] width 11 height 11
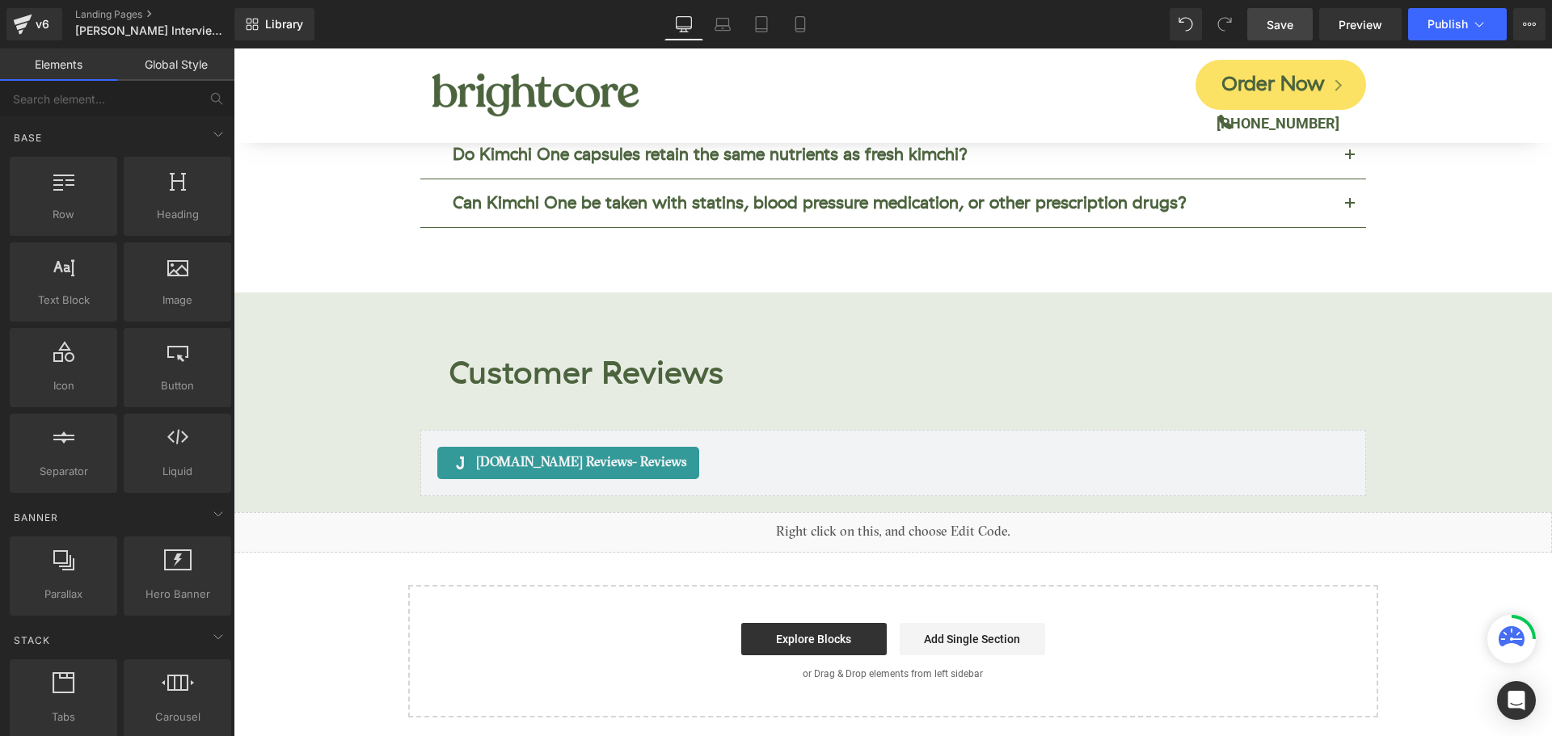
click at [1278, 29] on span "Save" at bounding box center [1279, 24] width 27 height 17
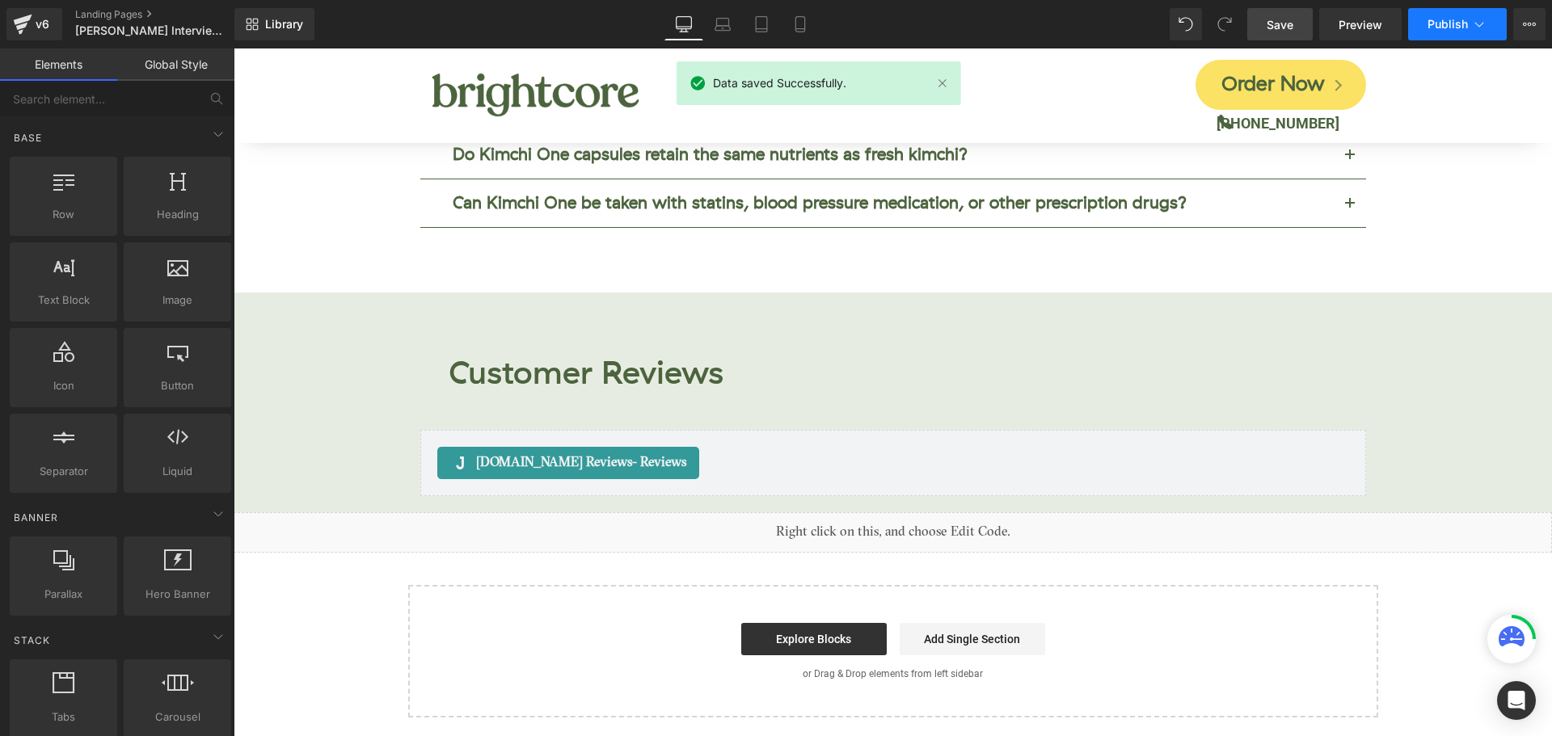
click at [1433, 26] on span "Publish" at bounding box center [1447, 24] width 40 height 13
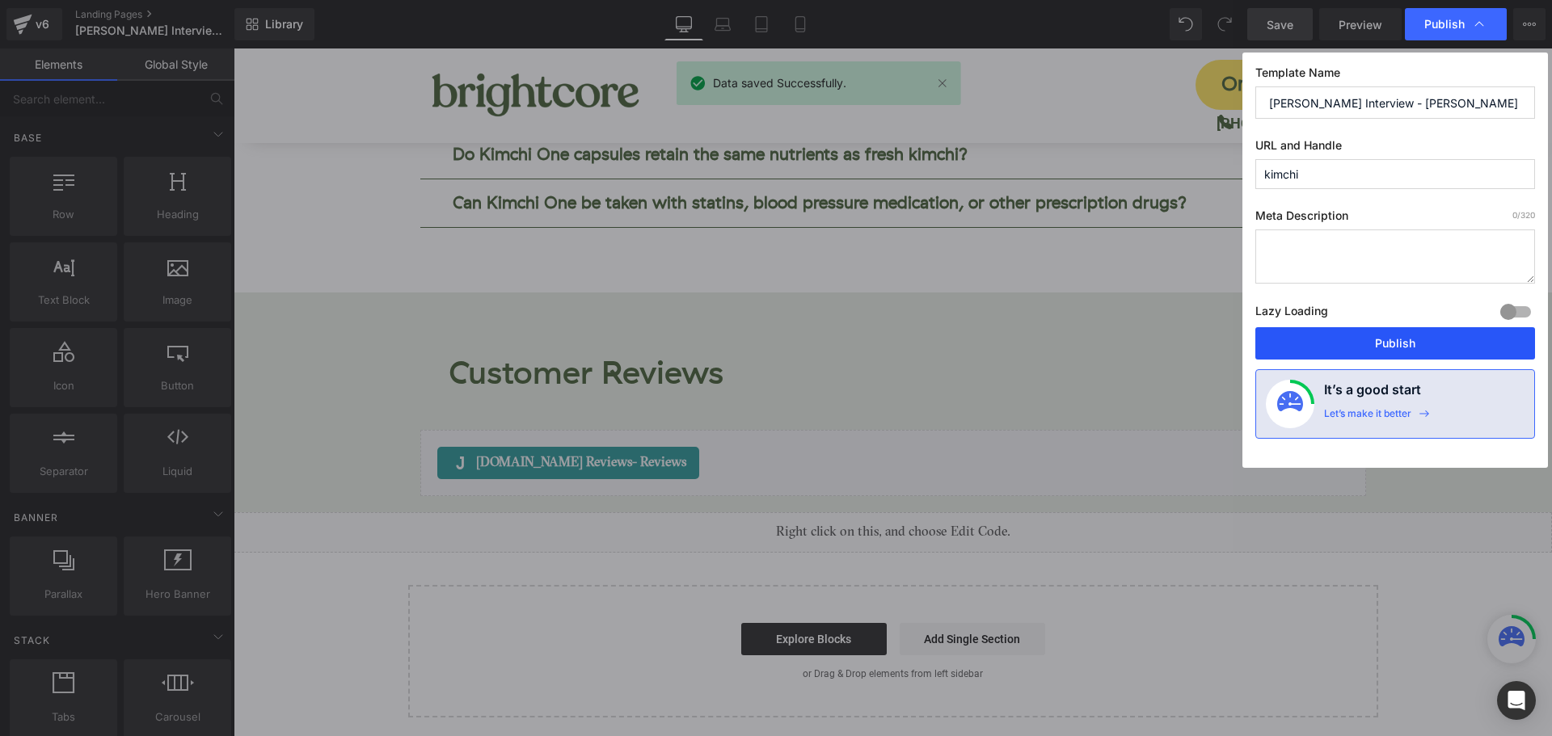
click at [1426, 335] on button "Publish" at bounding box center [1395, 343] width 280 height 32
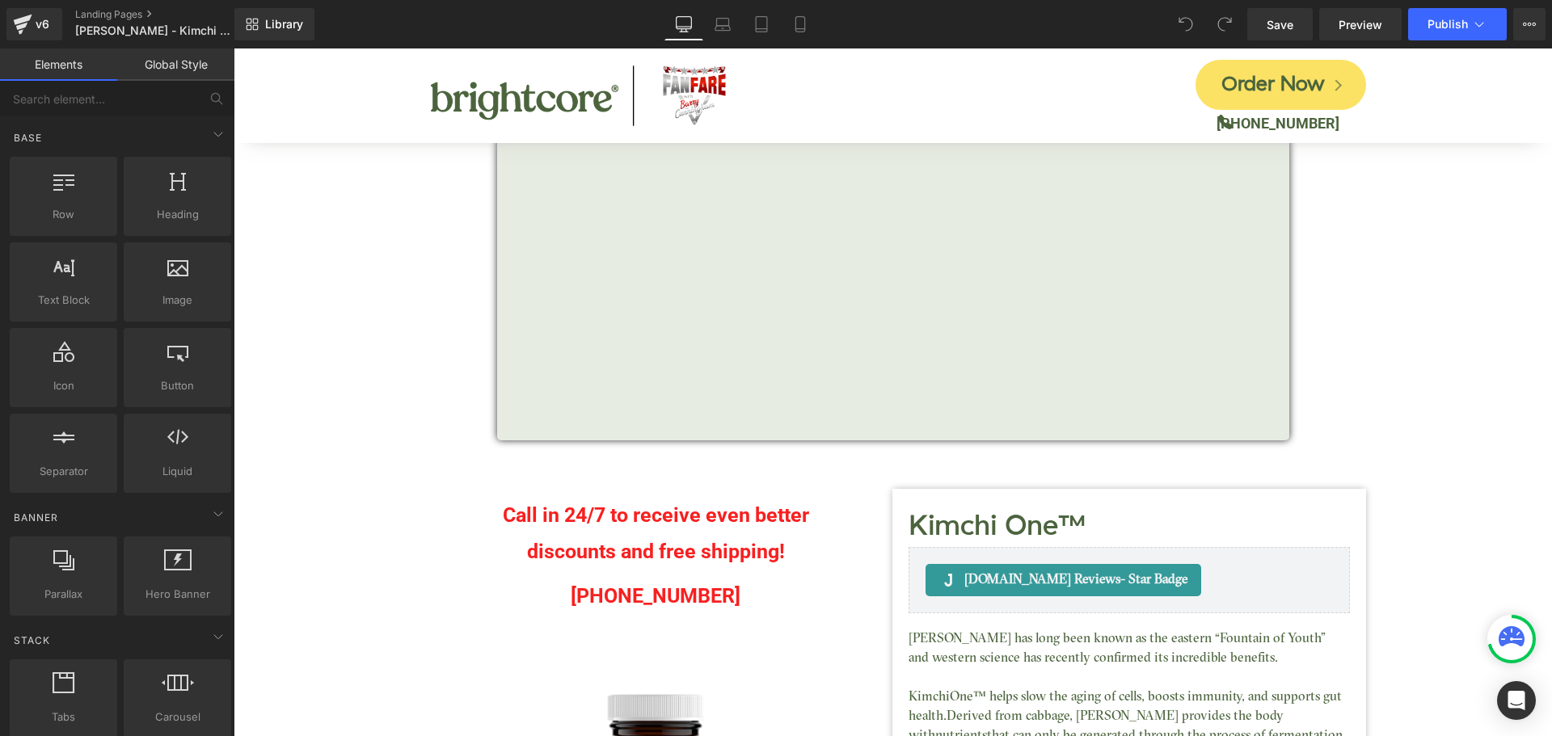
scroll to position [162, 0]
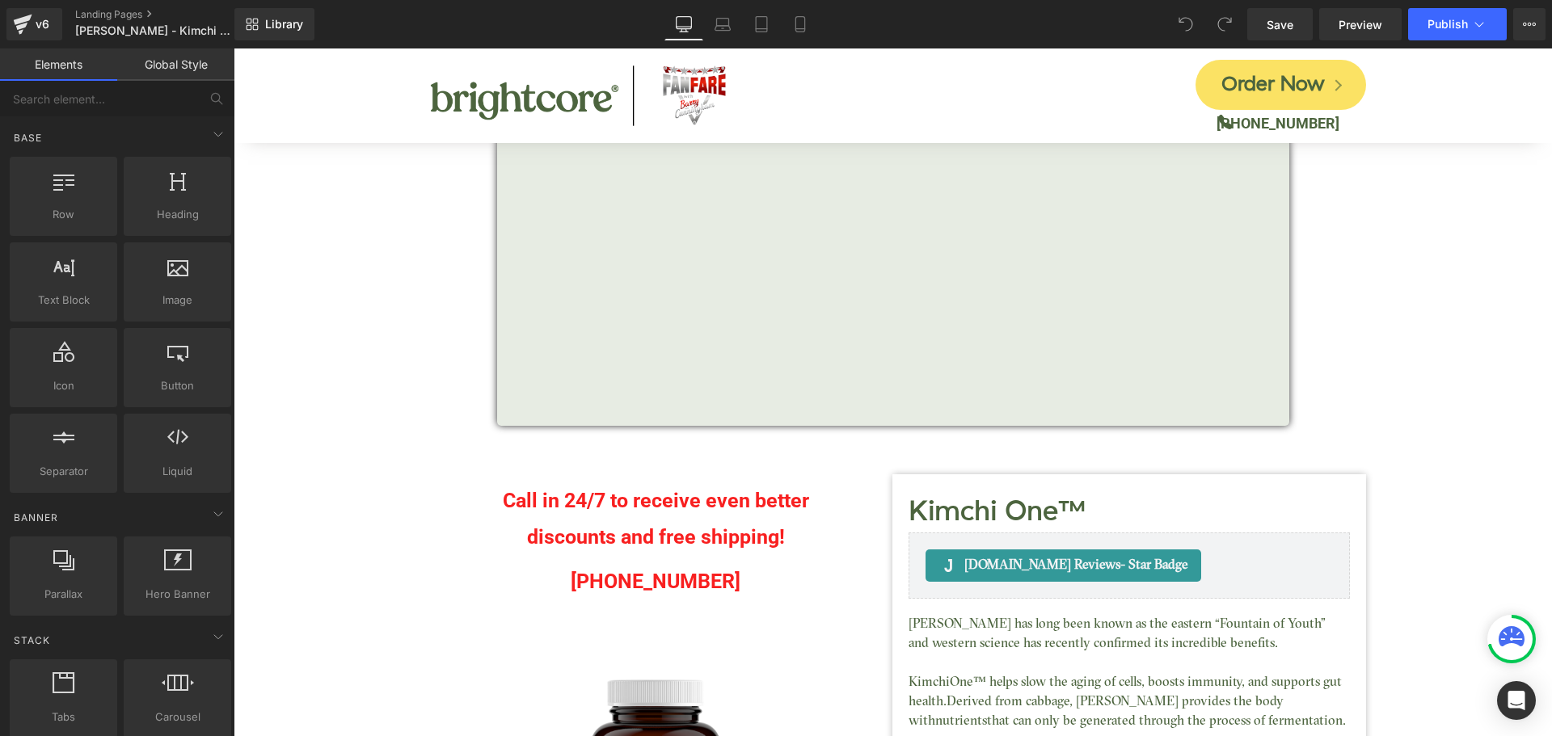
click at [609, 524] on p "discounts and free shipping!" at bounding box center [656, 537] width 449 height 36
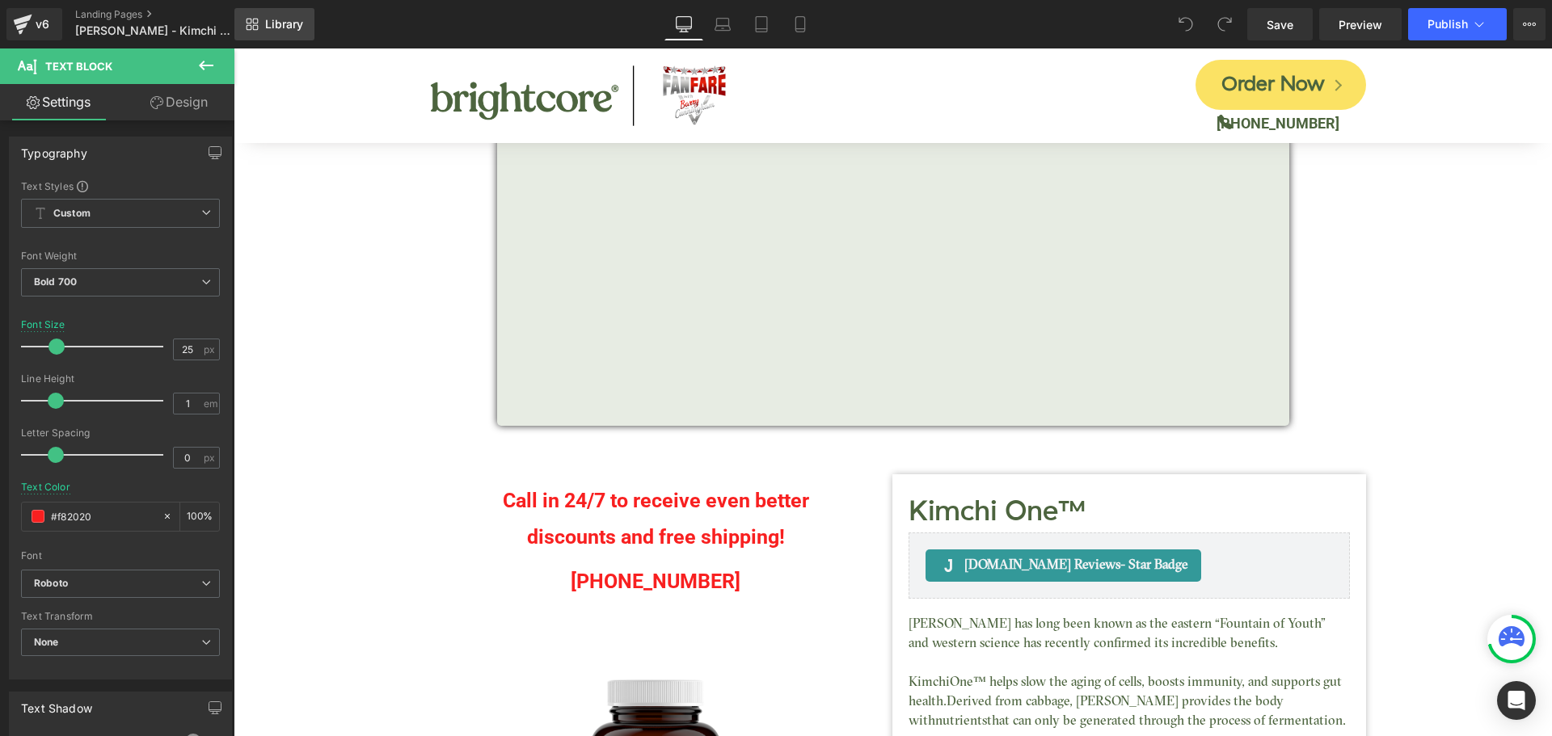
click at [279, 26] on span "Library" at bounding box center [284, 24] width 38 height 15
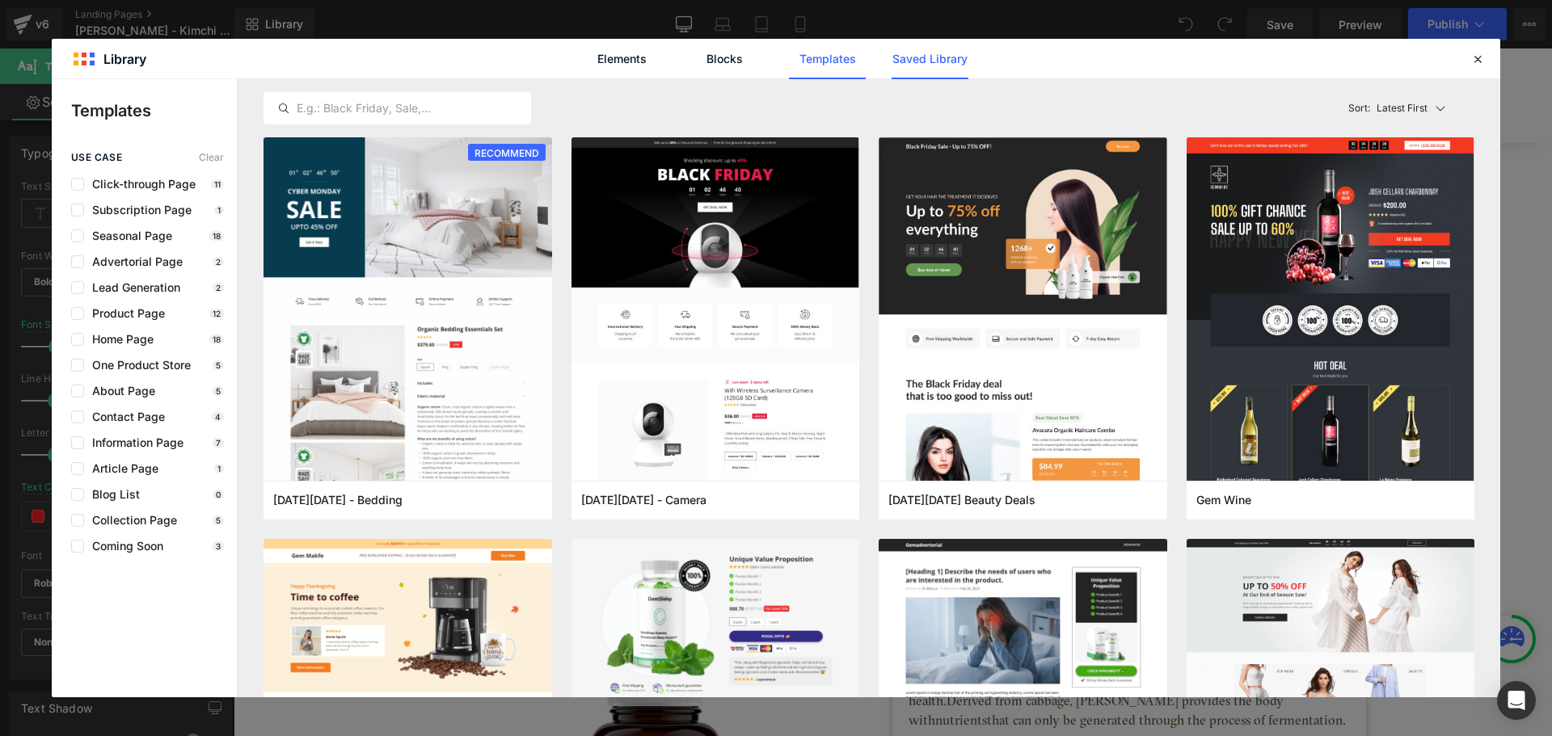
click at [937, 53] on link "Saved Library" at bounding box center [929, 59] width 77 height 40
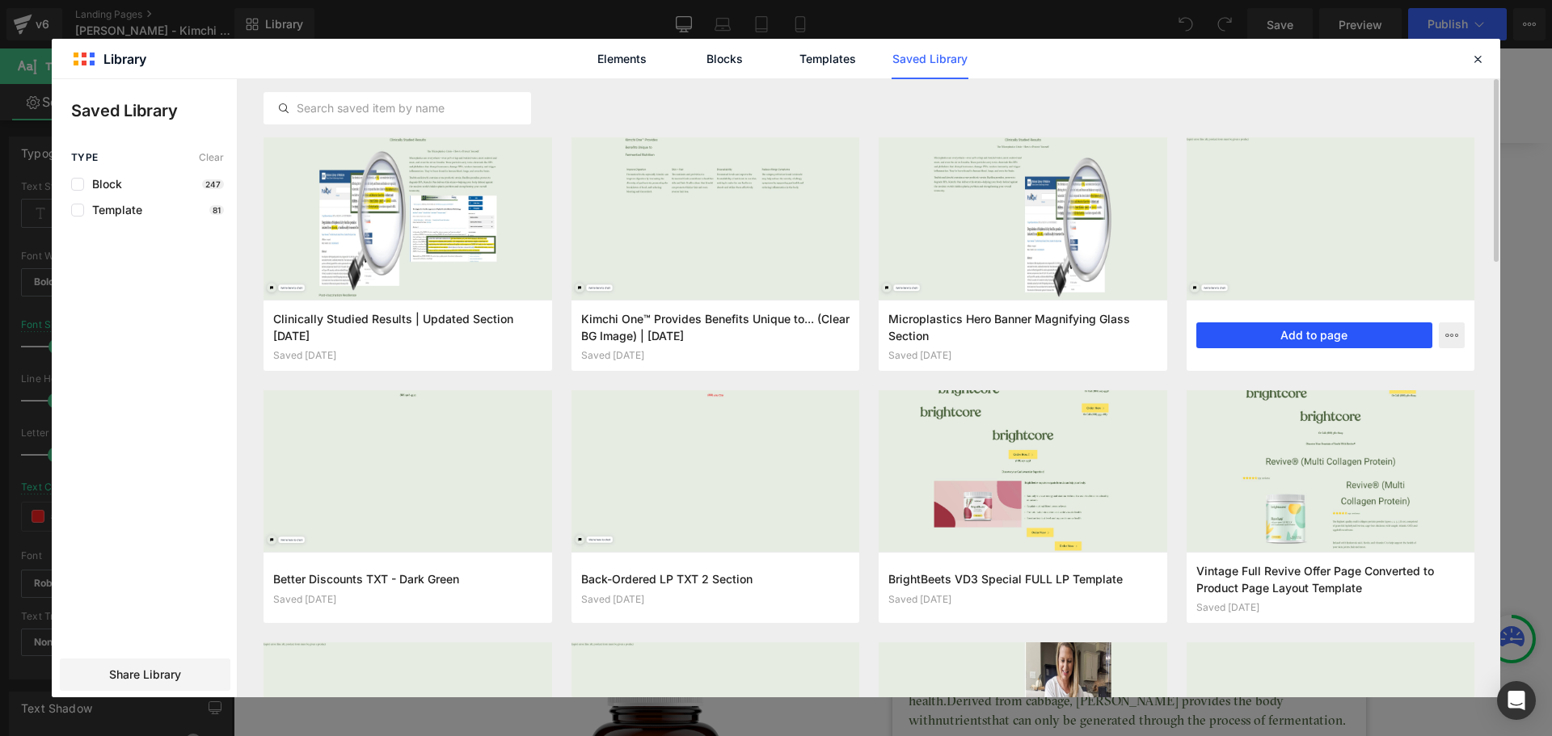
click at [1329, 332] on button "Add to page" at bounding box center [1314, 335] width 237 height 26
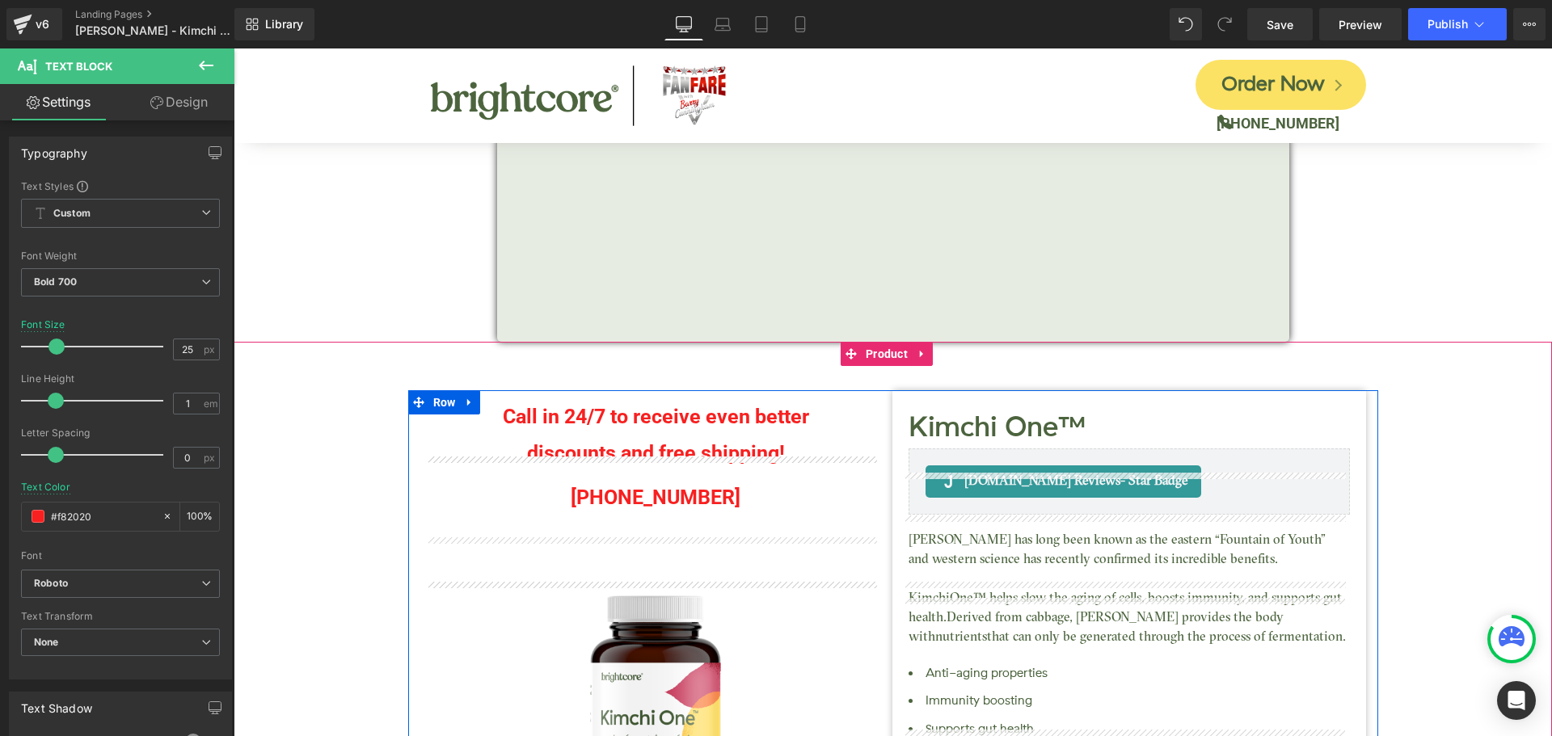
scroll to position [133, 0]
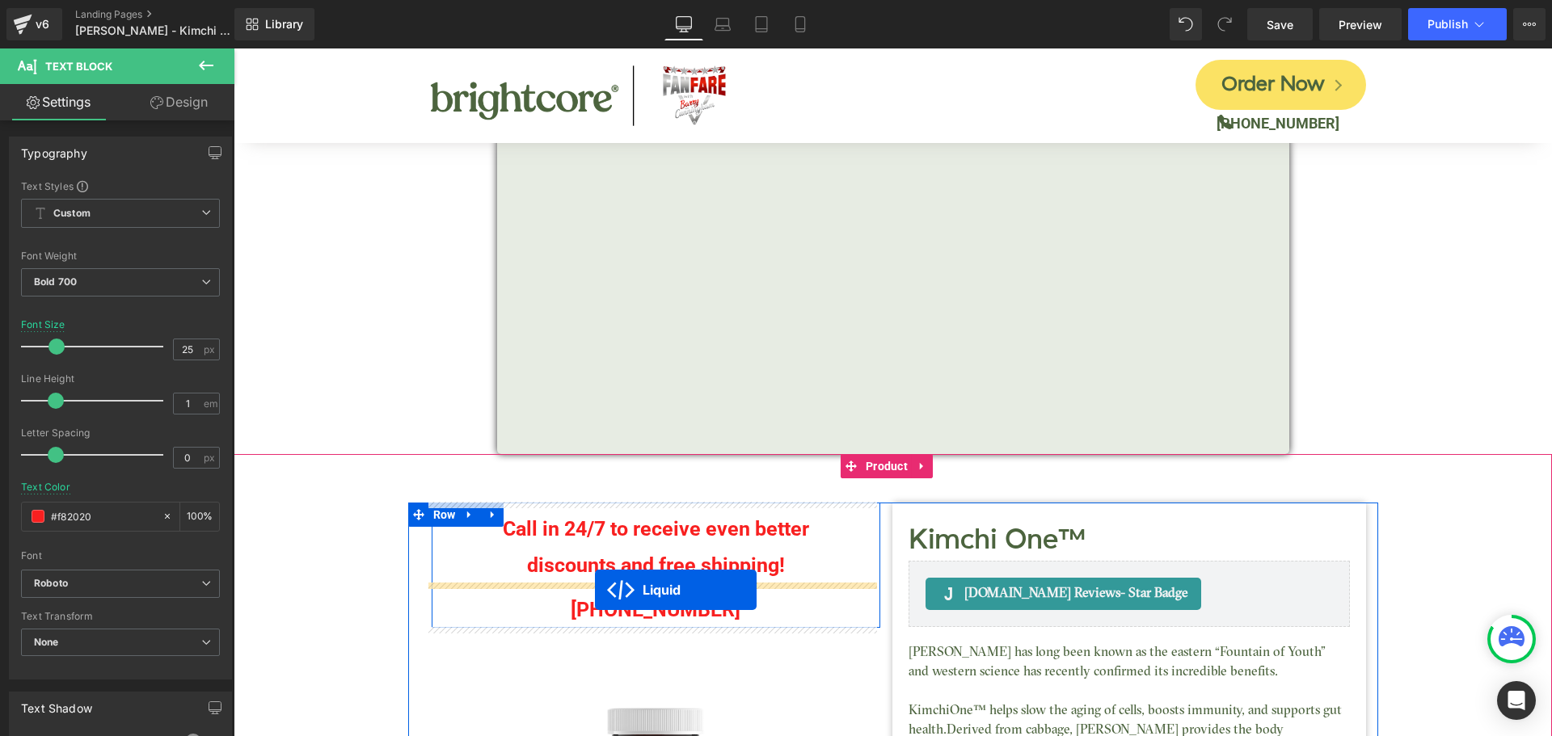
drag, startPoint x: 608, startPoint y: 259, endPoint x: 595, endPoint y: 590, distance: 330.8
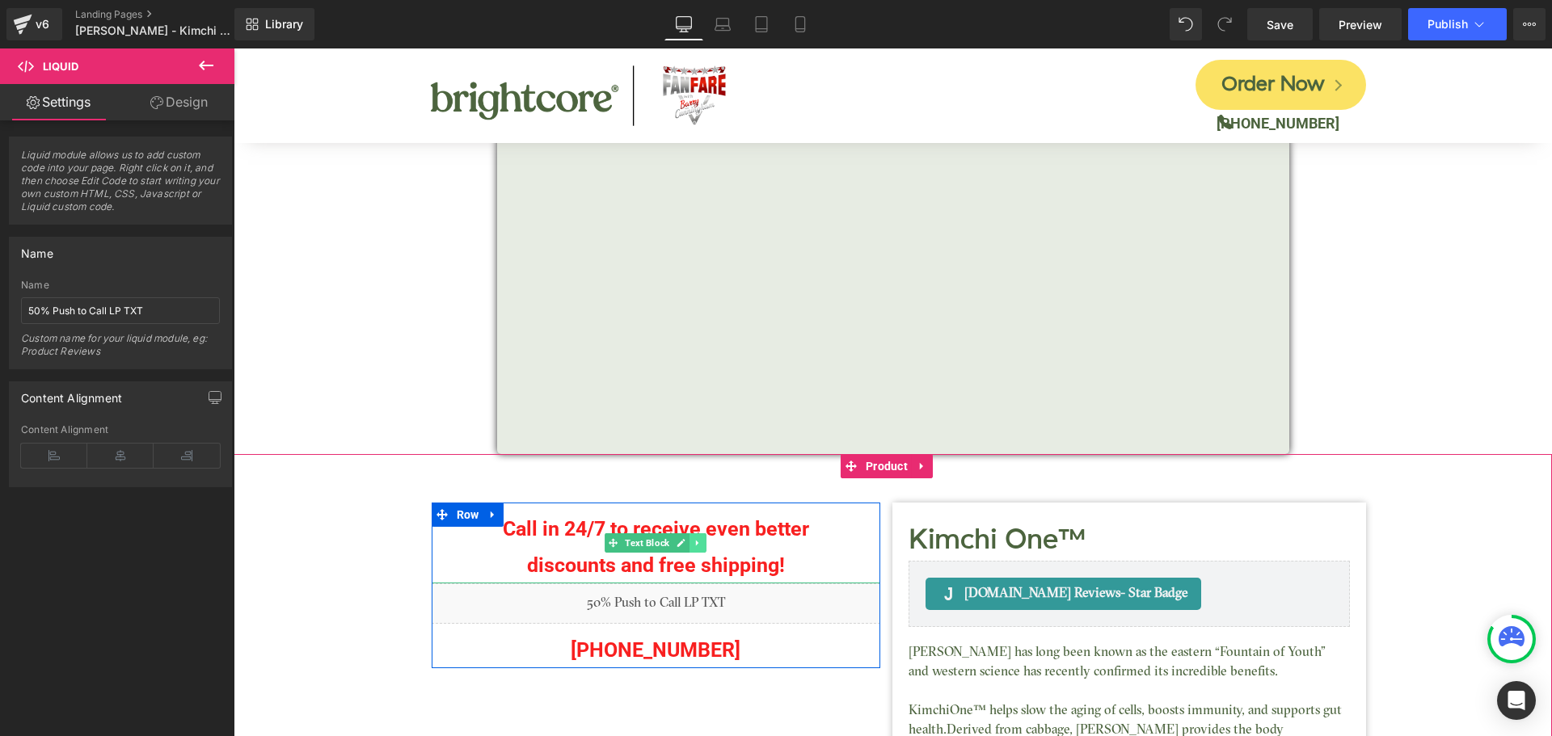
click at [696, 545] on icon at bounding box center [697, 543] width 2 height 6
click at [701, 545] on icon at bounding box center [705, 542] width 9 height 9
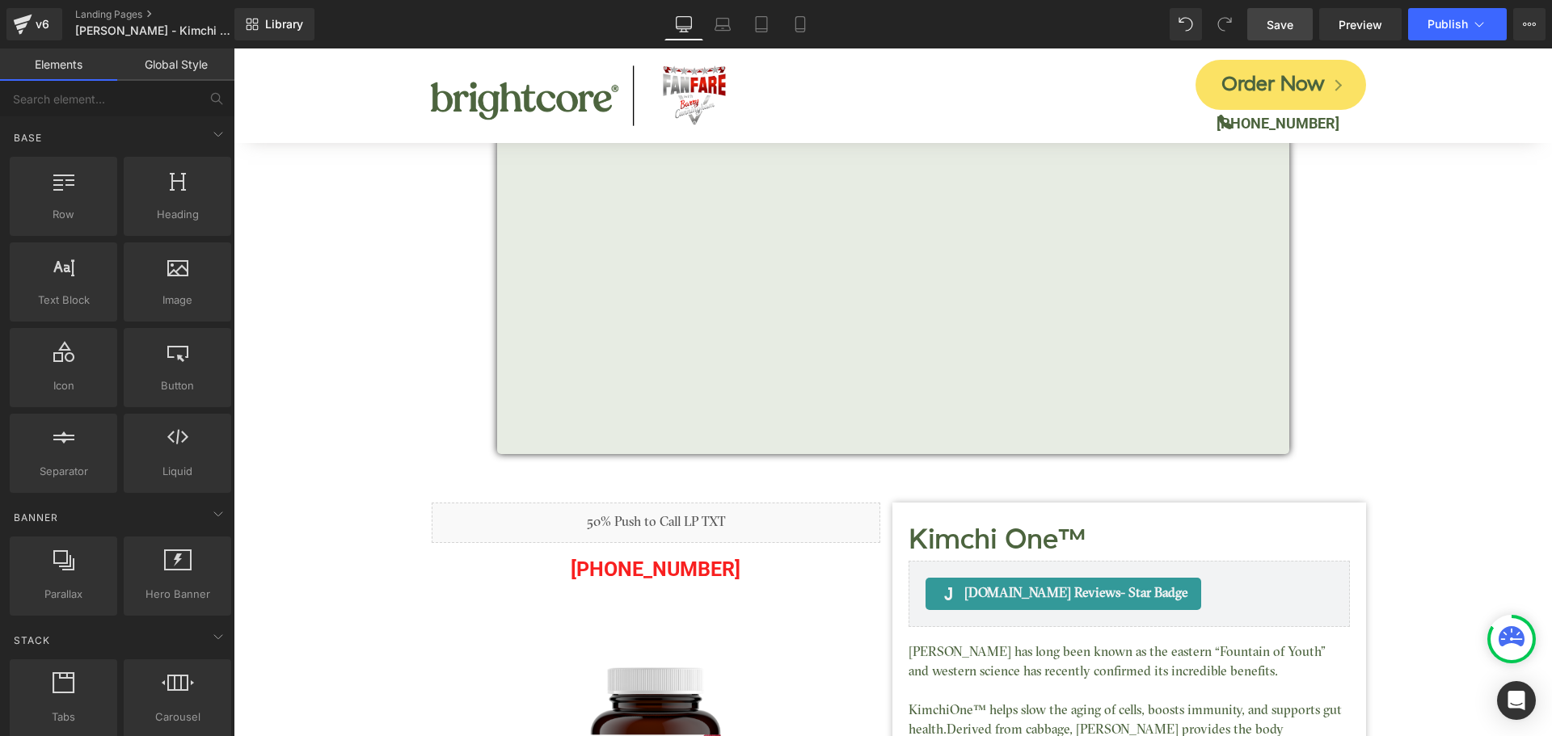
click at [1276, 28] on span "Save" at bounding box center [1279, 24] width 27 height 17
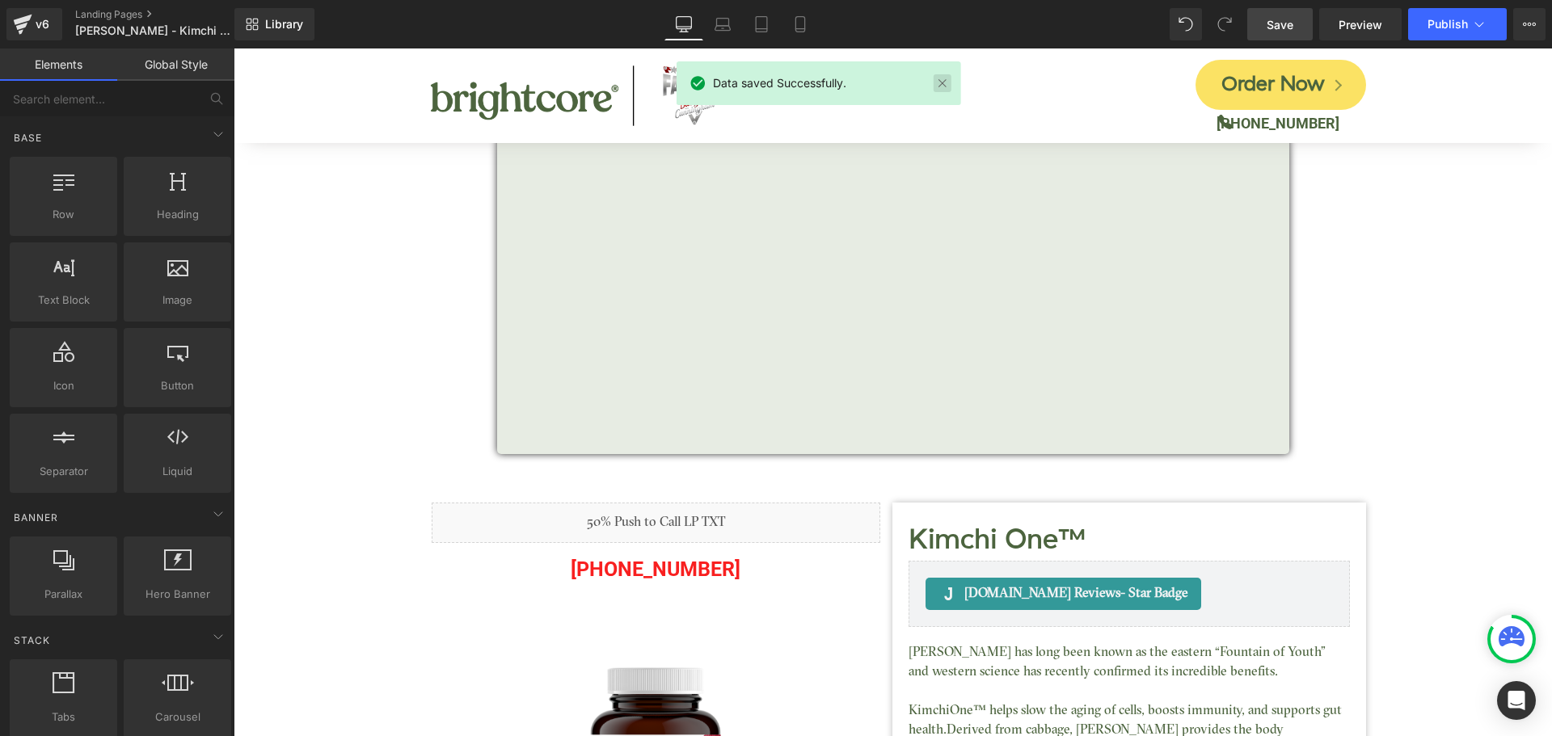
click at [943, 84] on link at bounding box center [942, 83] width 18 height 18
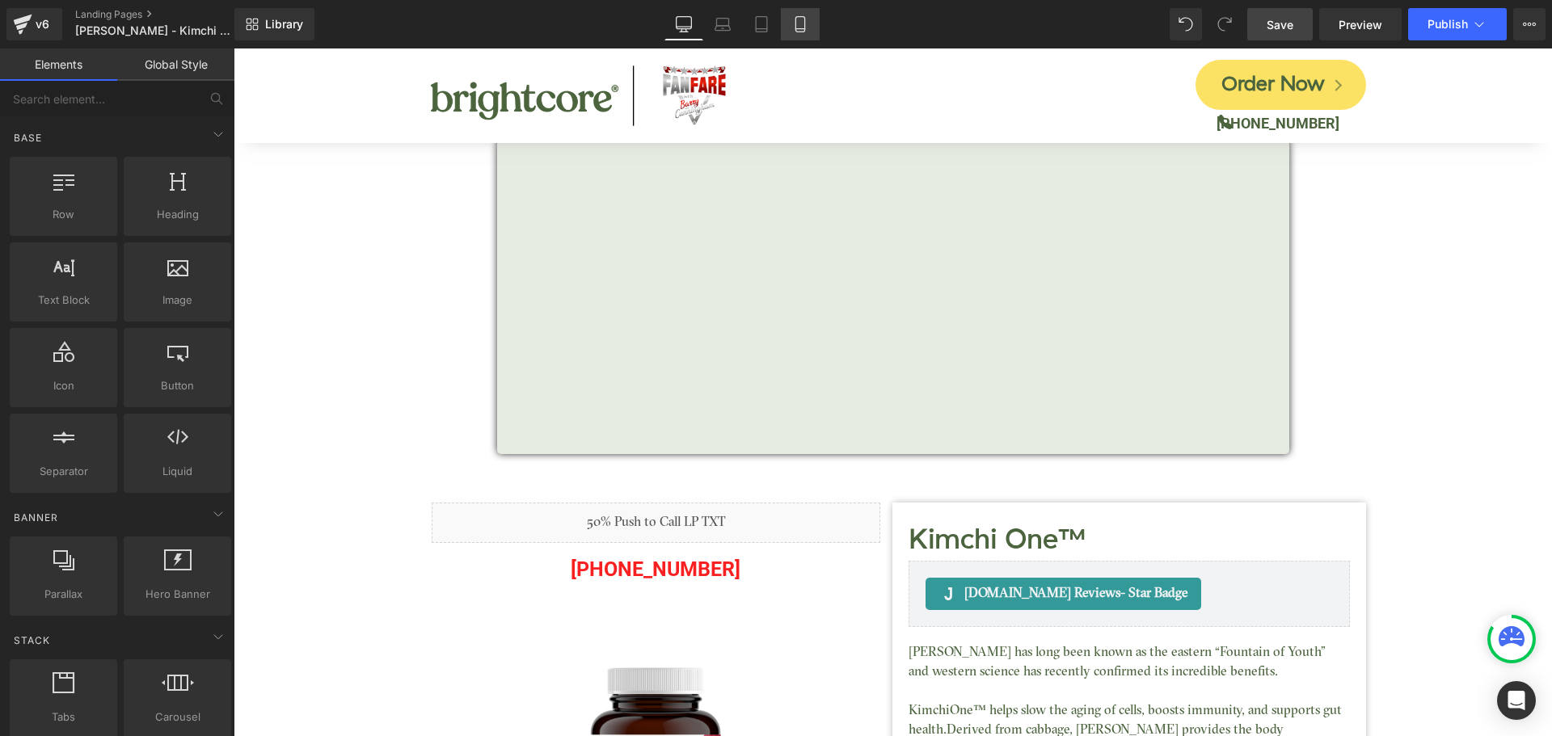
click at [800, 30] on icon at bounding box center [800, 24] width 16 height 16
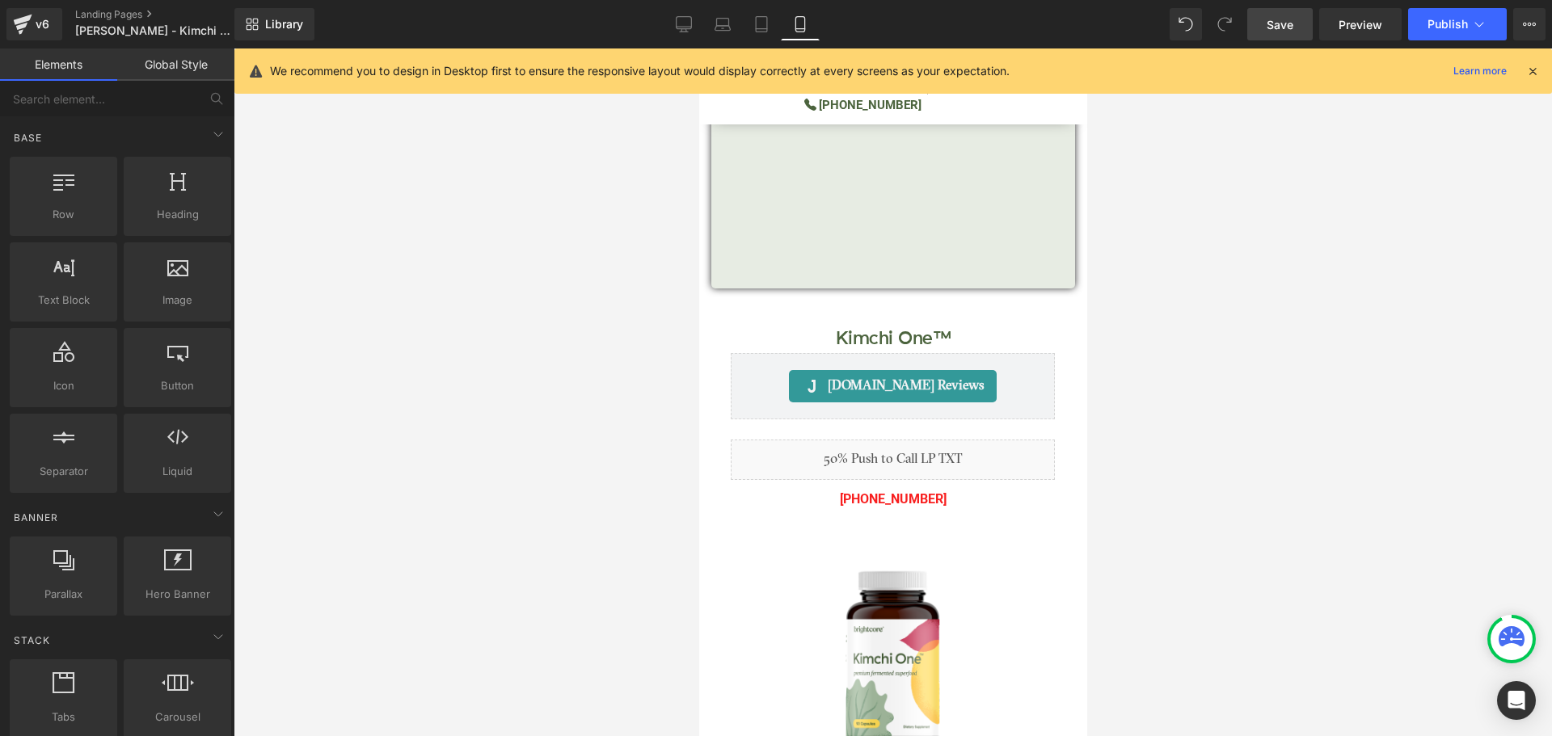
click at [1535, 69] on icon at bounding box center [1532, 71] width 15 height 15
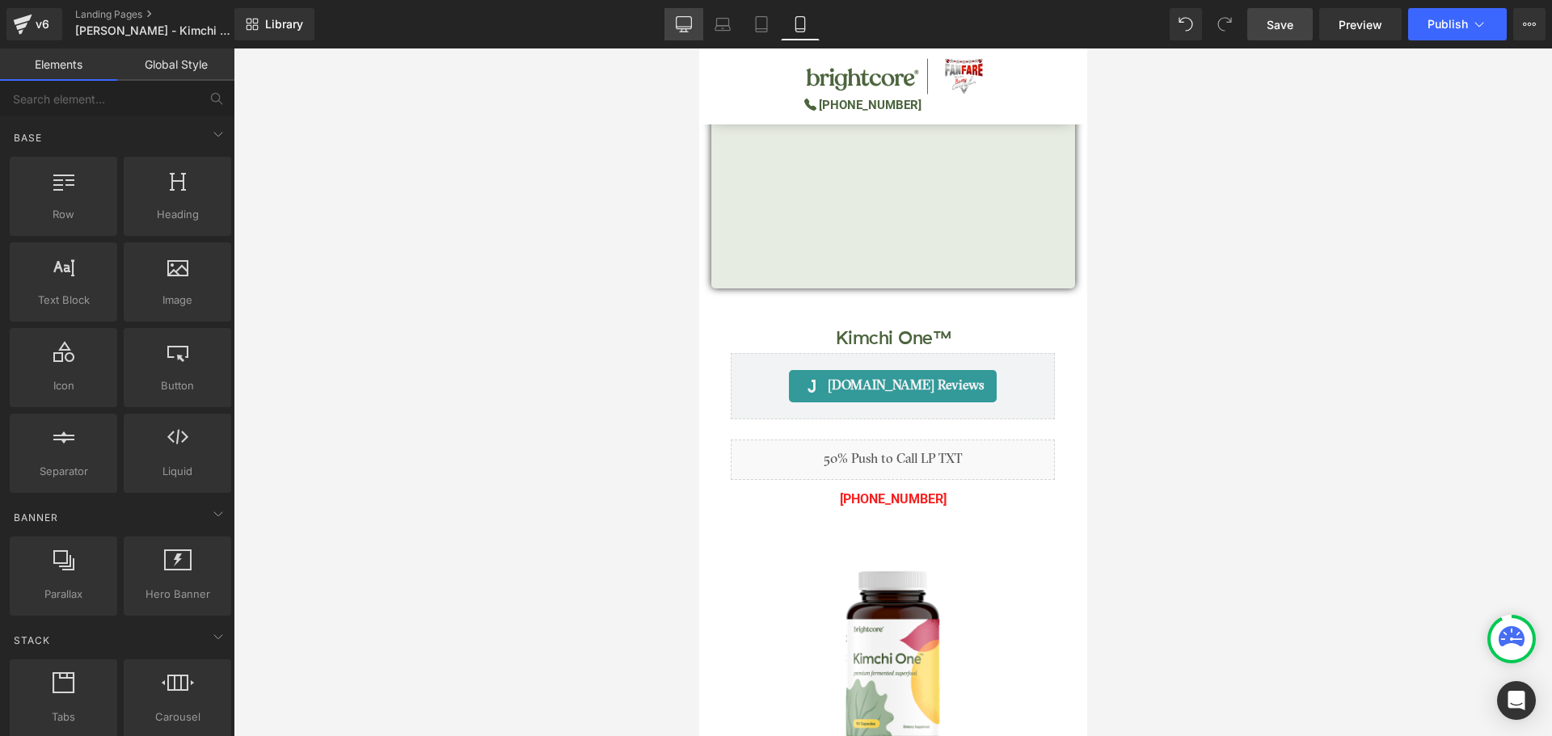
click at [679, 29] on icon at bounding box center [683, 23] width 15 height 12
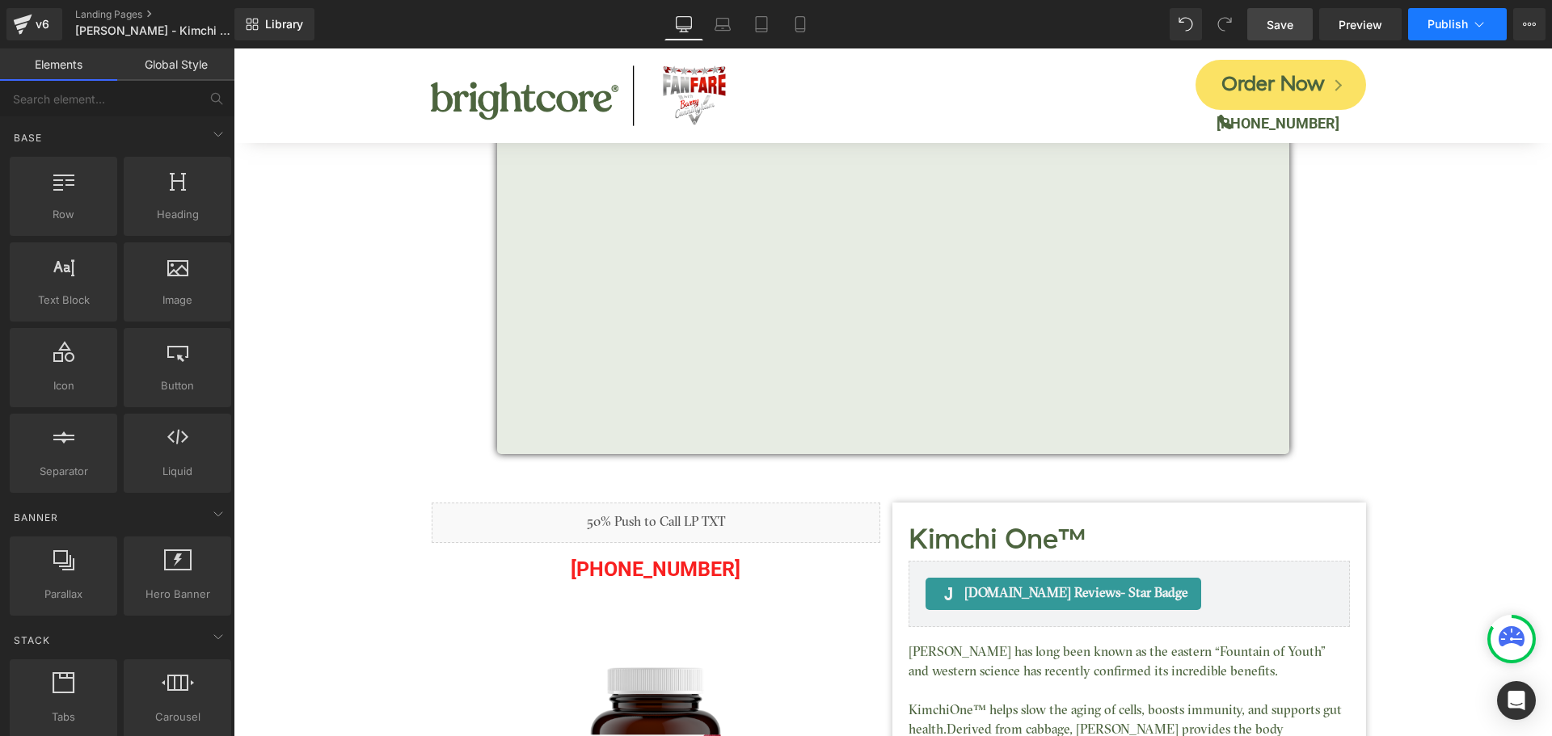
click at [1423, 26] on button "Publish" at bounding box center [1457, 24] width 99 height 32
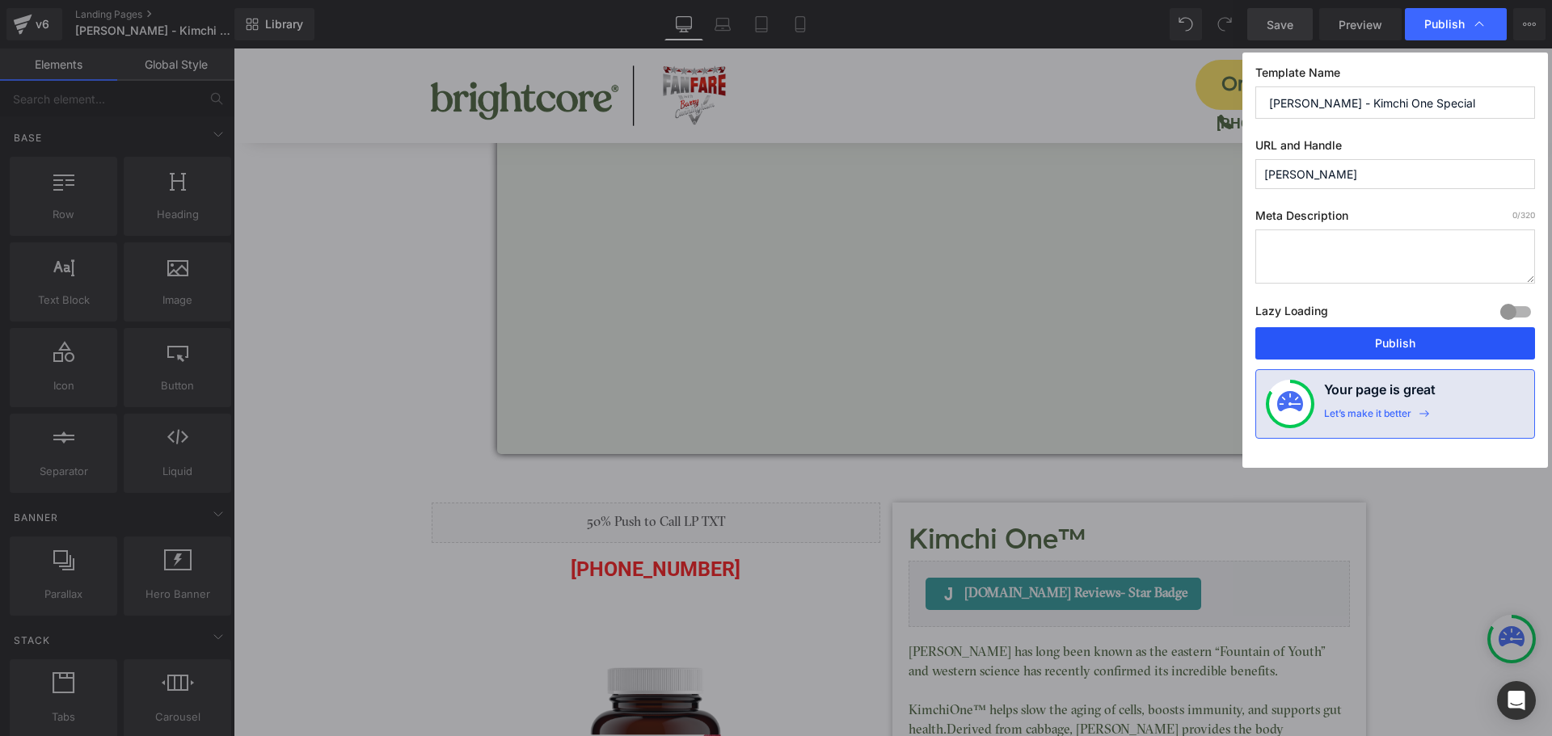
drag, startPoint x: 1438, startPoint y: 341, endPoint x: 1174, endPoint y: 245, distance: 280.4
click at [1438, 341] on button "Publish" at bounding box center [1395, 343] width 280 height 32
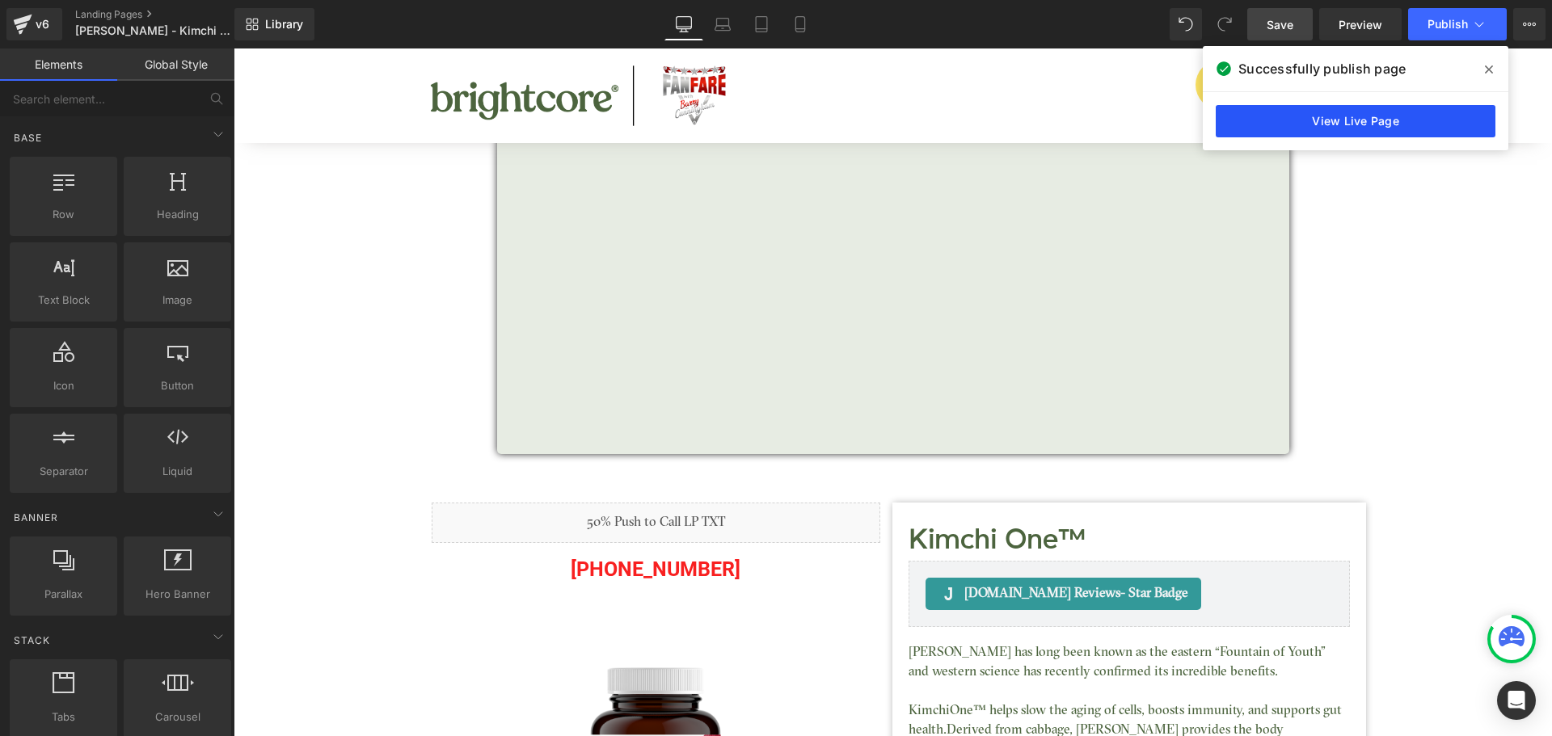
click at [1401, 120] on link "View Live Page" at bounding box center [1355, 121] width 280 height 32
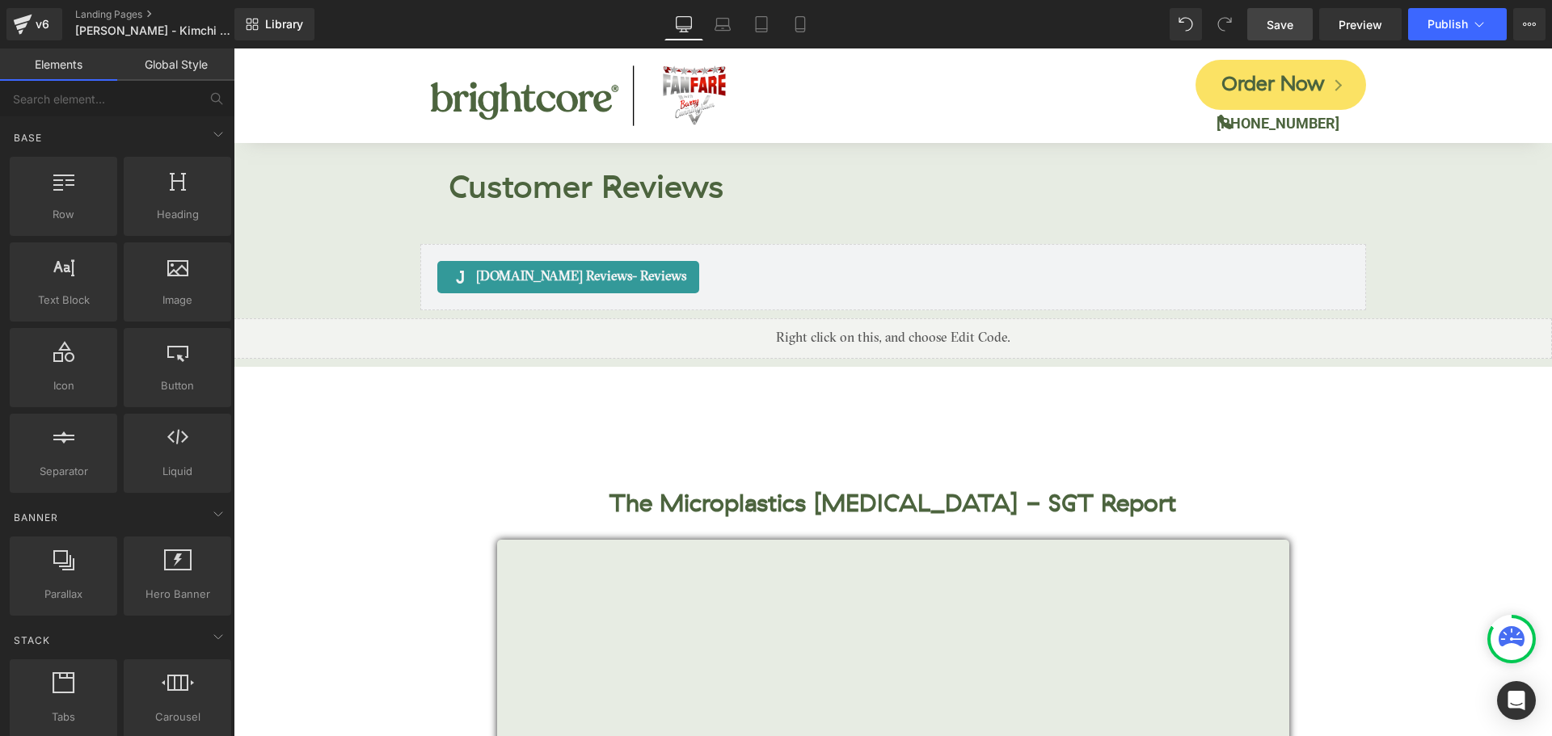
scroll to position [7420, 0]
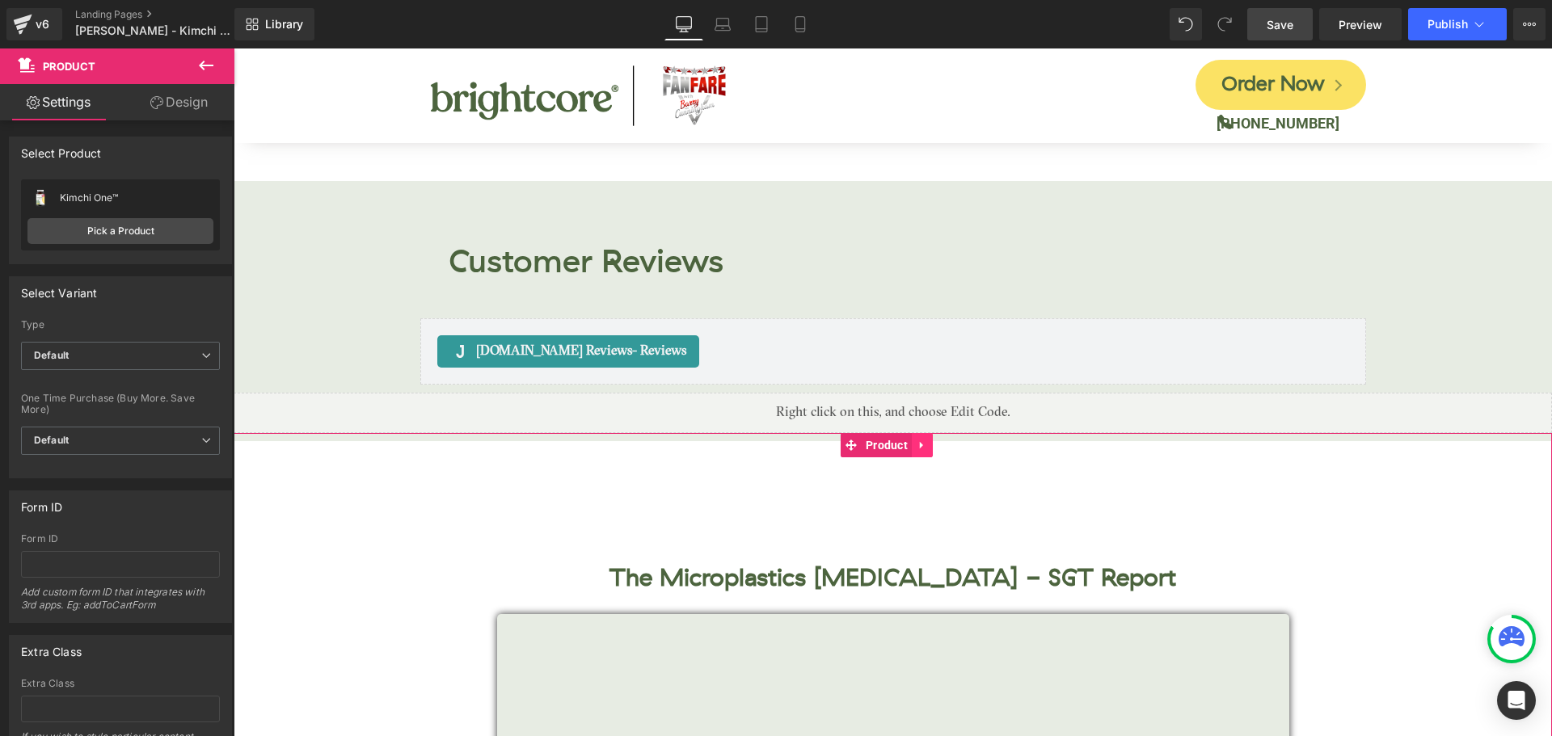
click at [928, 439] on icon at bounding box center [921, 445] width 11 height 12
click at [937, 440] on icon at bounding box center [932, 445] width 11 height 11
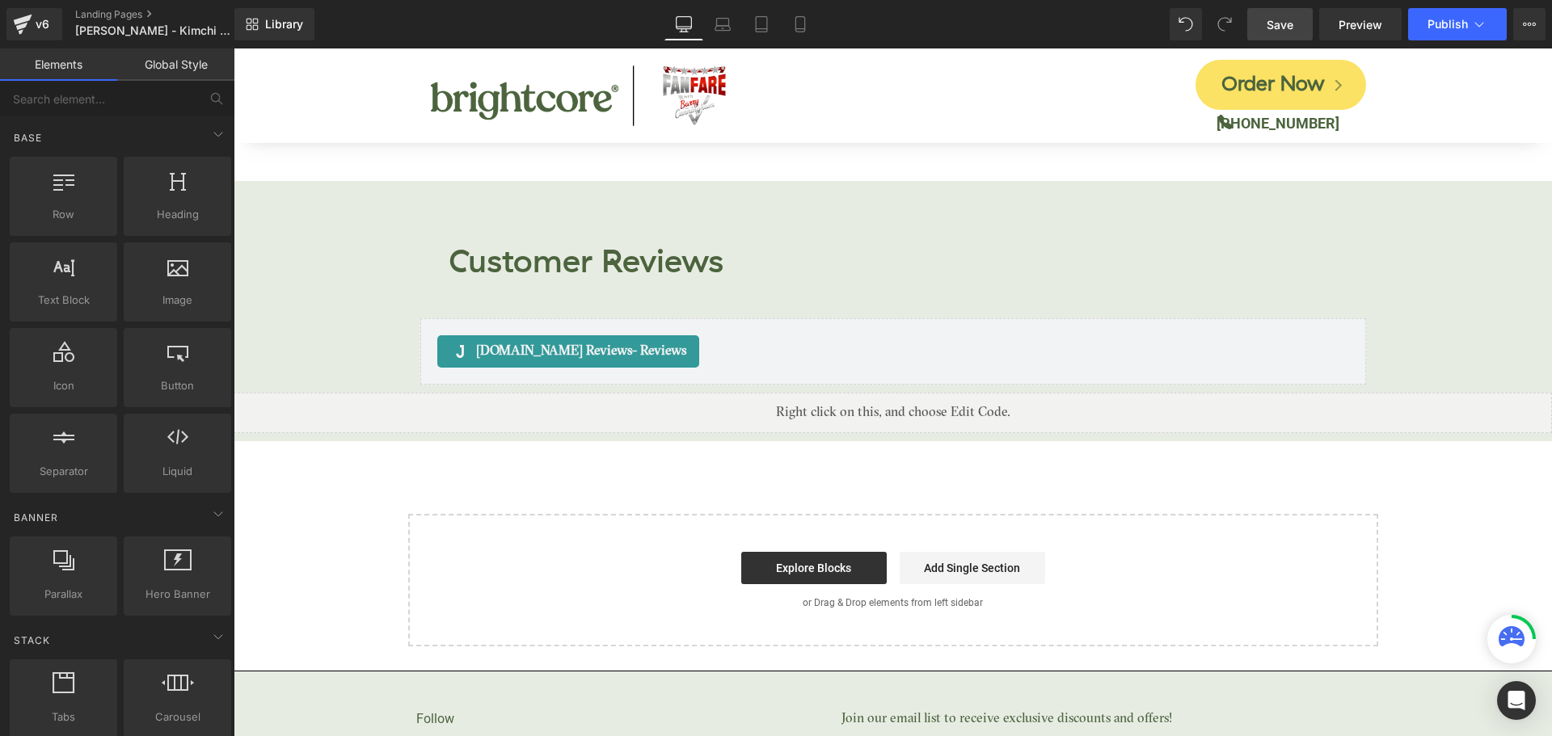
scroll to position [7421, 0]
click at [1285, 22] on span "Save" at bounding box center [1279, 24] width 27 height 17
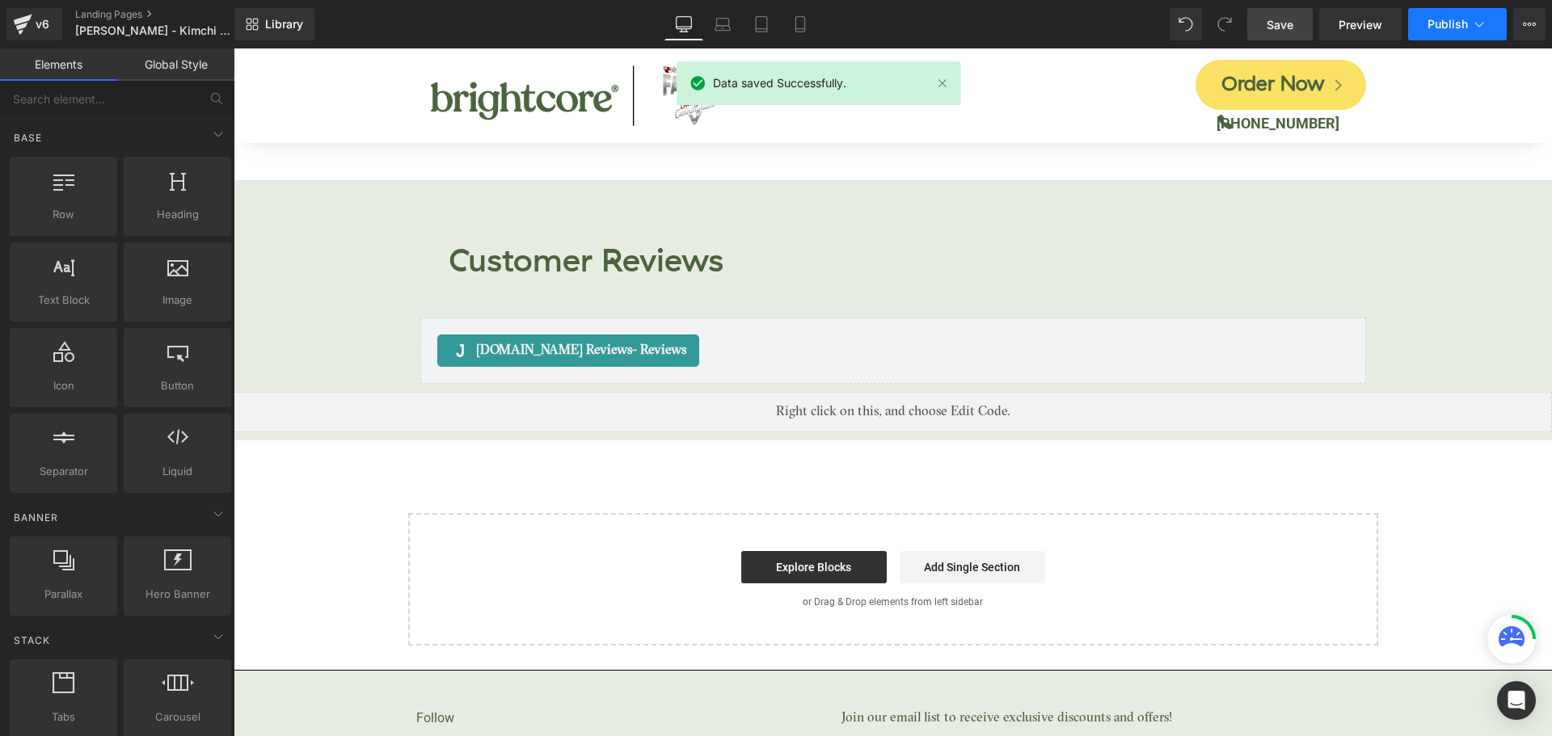
click at [1445, 22] on span "Publish" at bounding box center [1447, 24] width 40 height 13
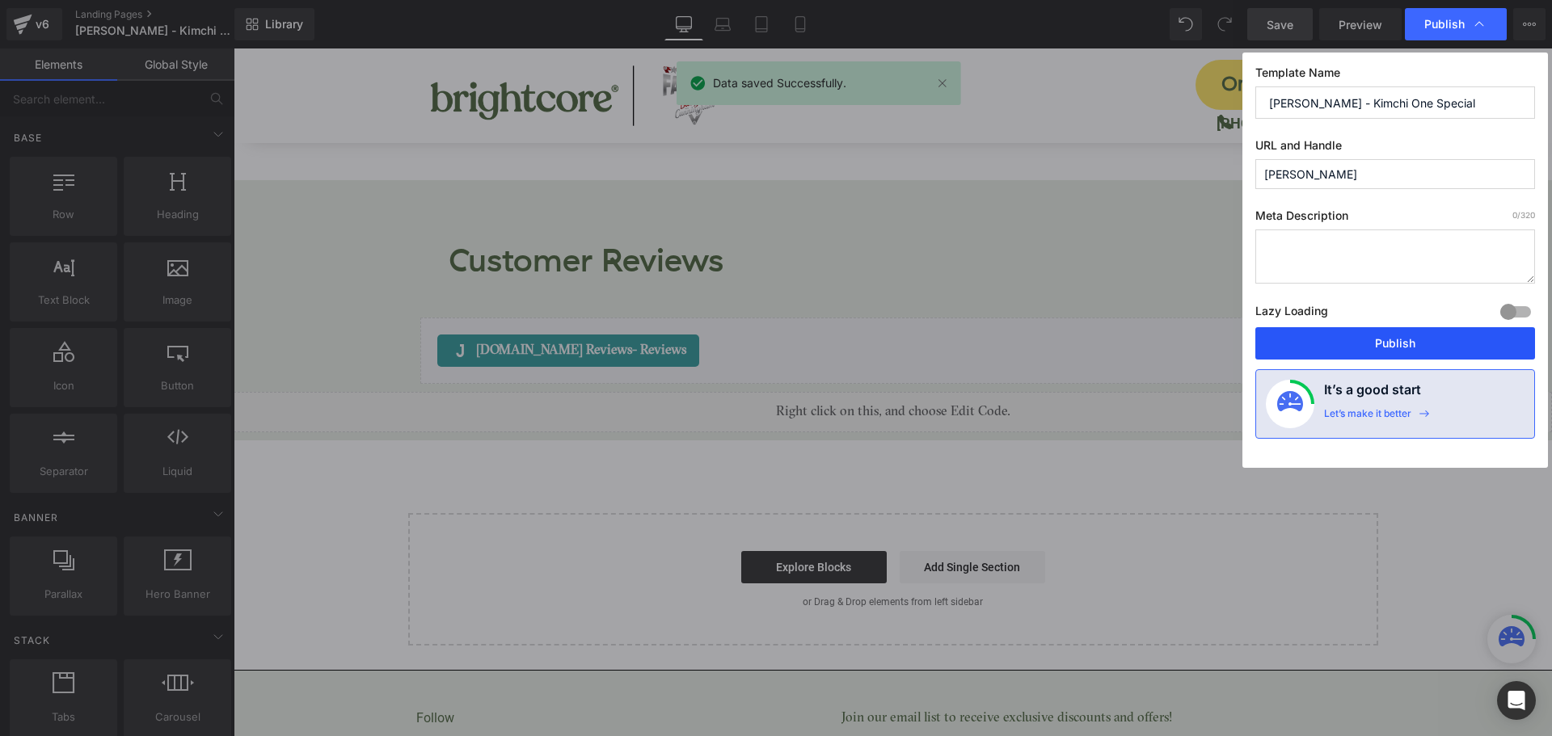
drag, startPoint x: 1448, startPoint y: 343, endPoint x: 1215, endPoint y: 294, distance: 238.5
click at [1448, 343] on button "Publish" at bounding box center [1395, 343] width 280 height 32
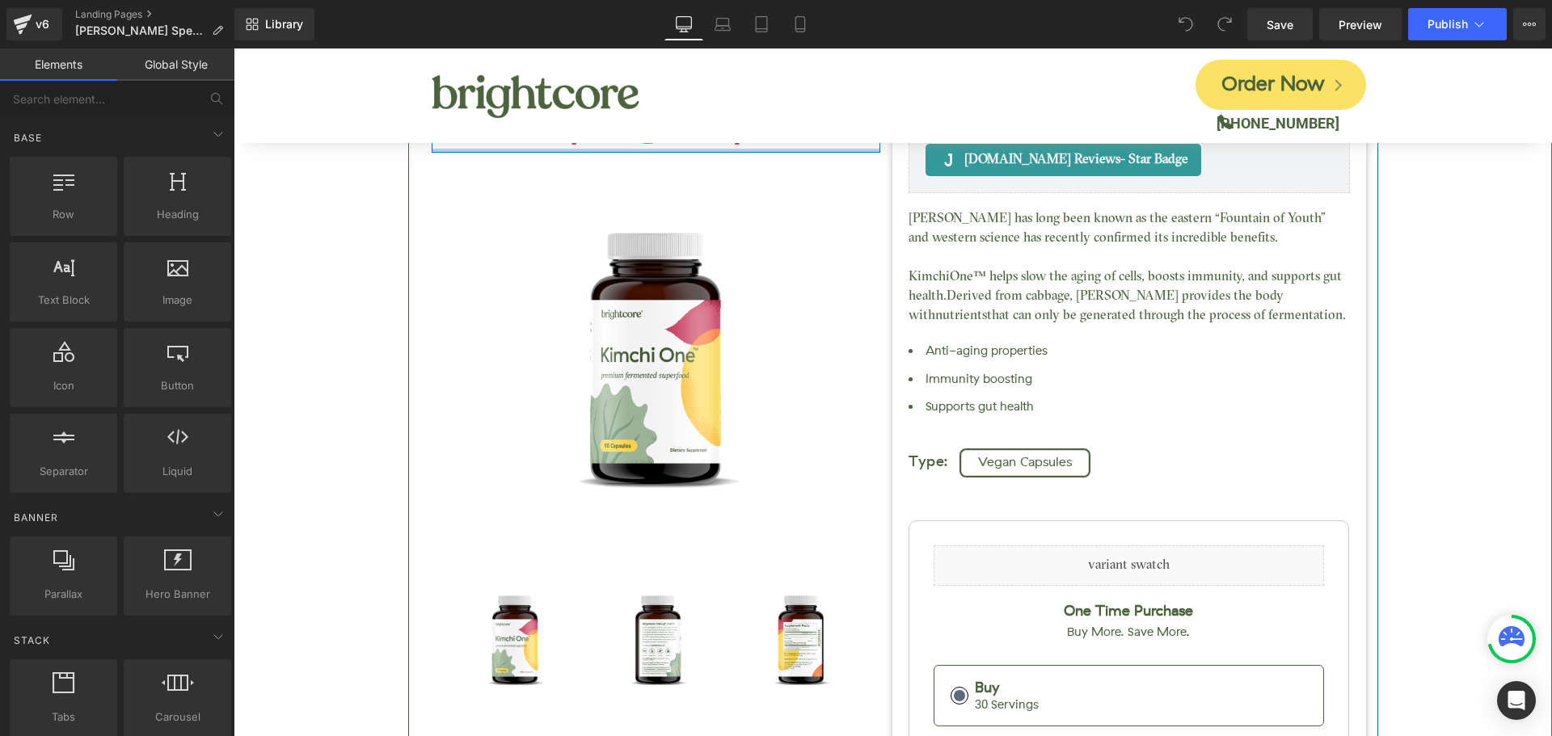
click at [485, 149] on div "Liquid (888) 901-4163 Text Block Row" at bounding box center [656, 110] width 449 height 85
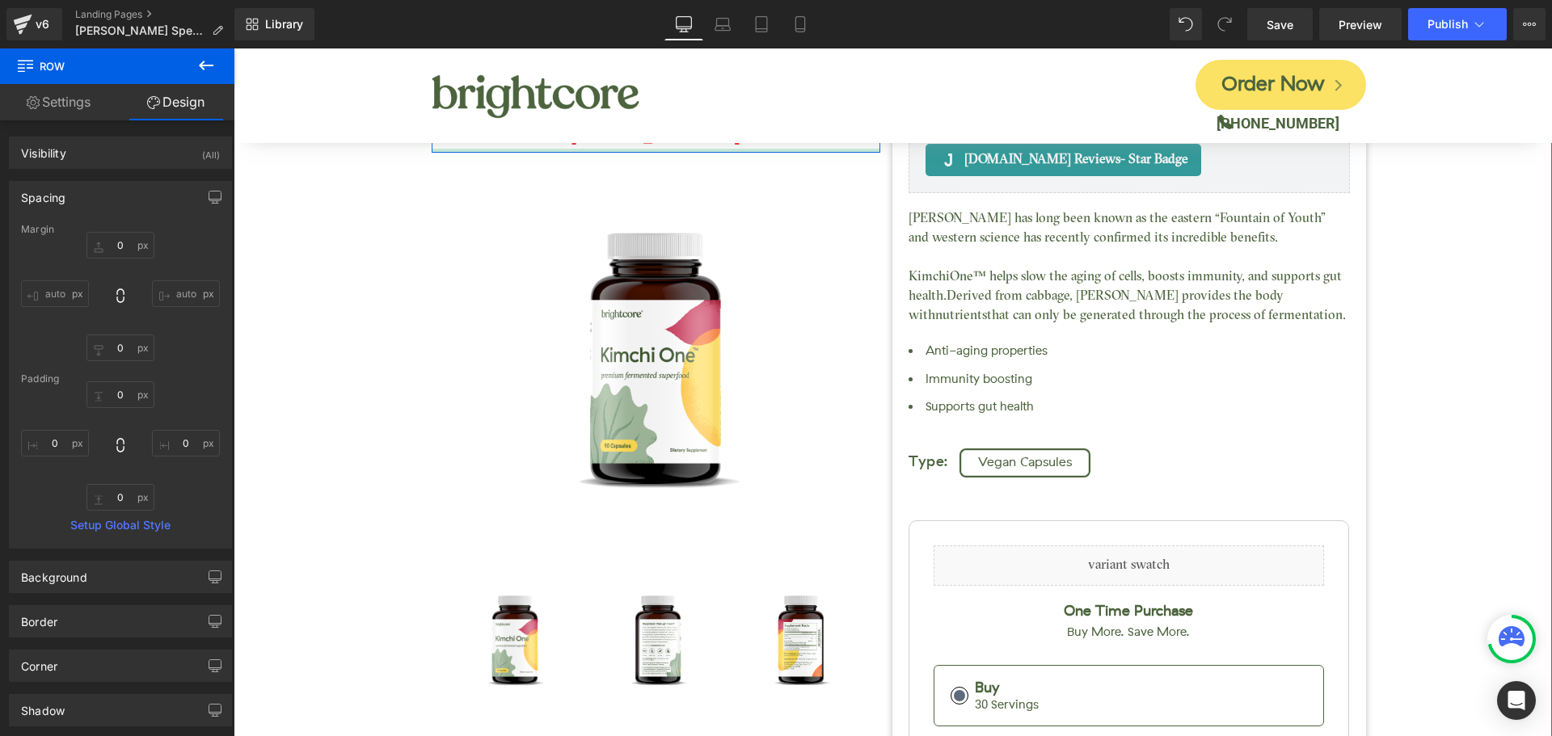
click at [519, 151] on div at bounding box center [656, 151] width 449 height 4
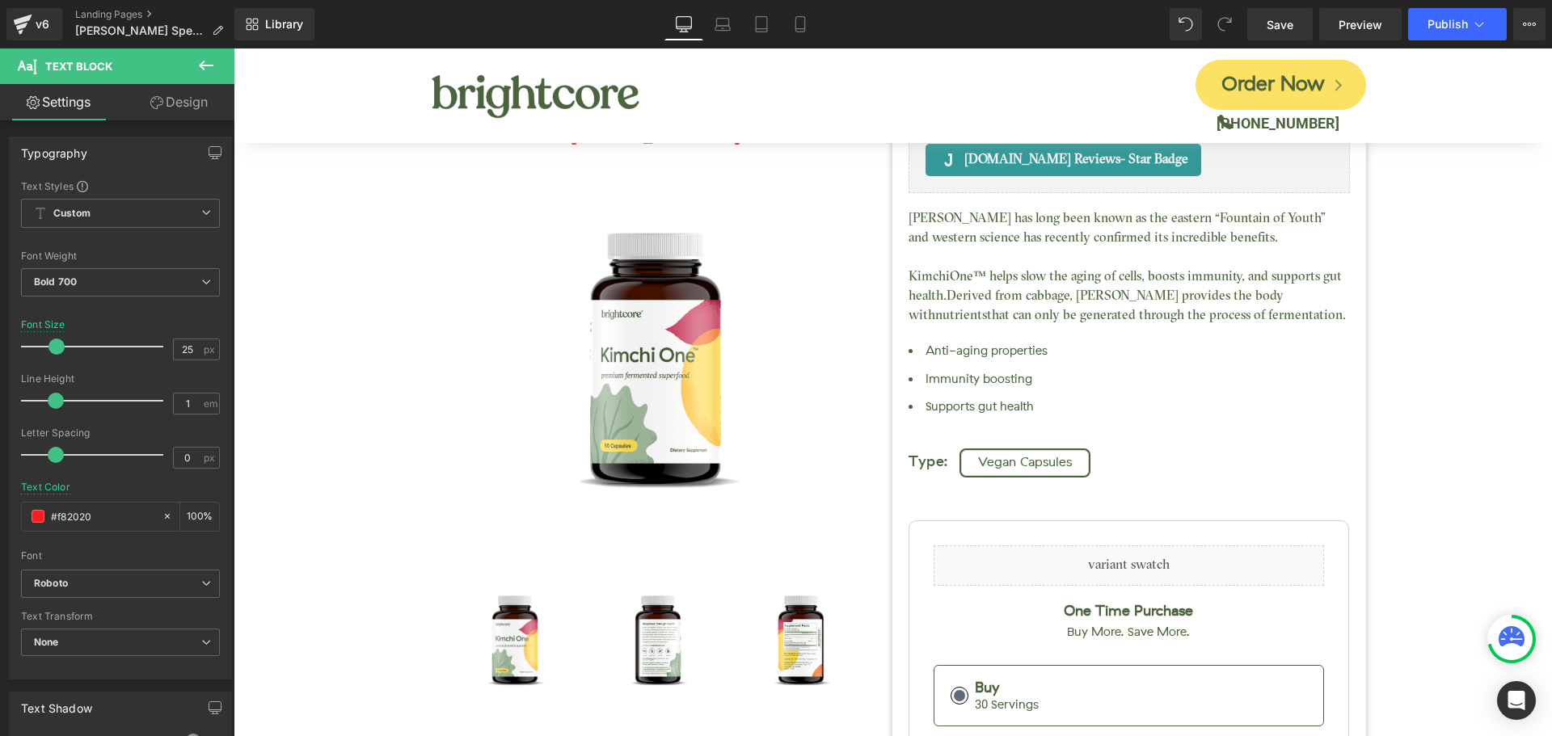
click at [192, 98] on link "Design" at bounding box center [178, 102] width 117 height 36
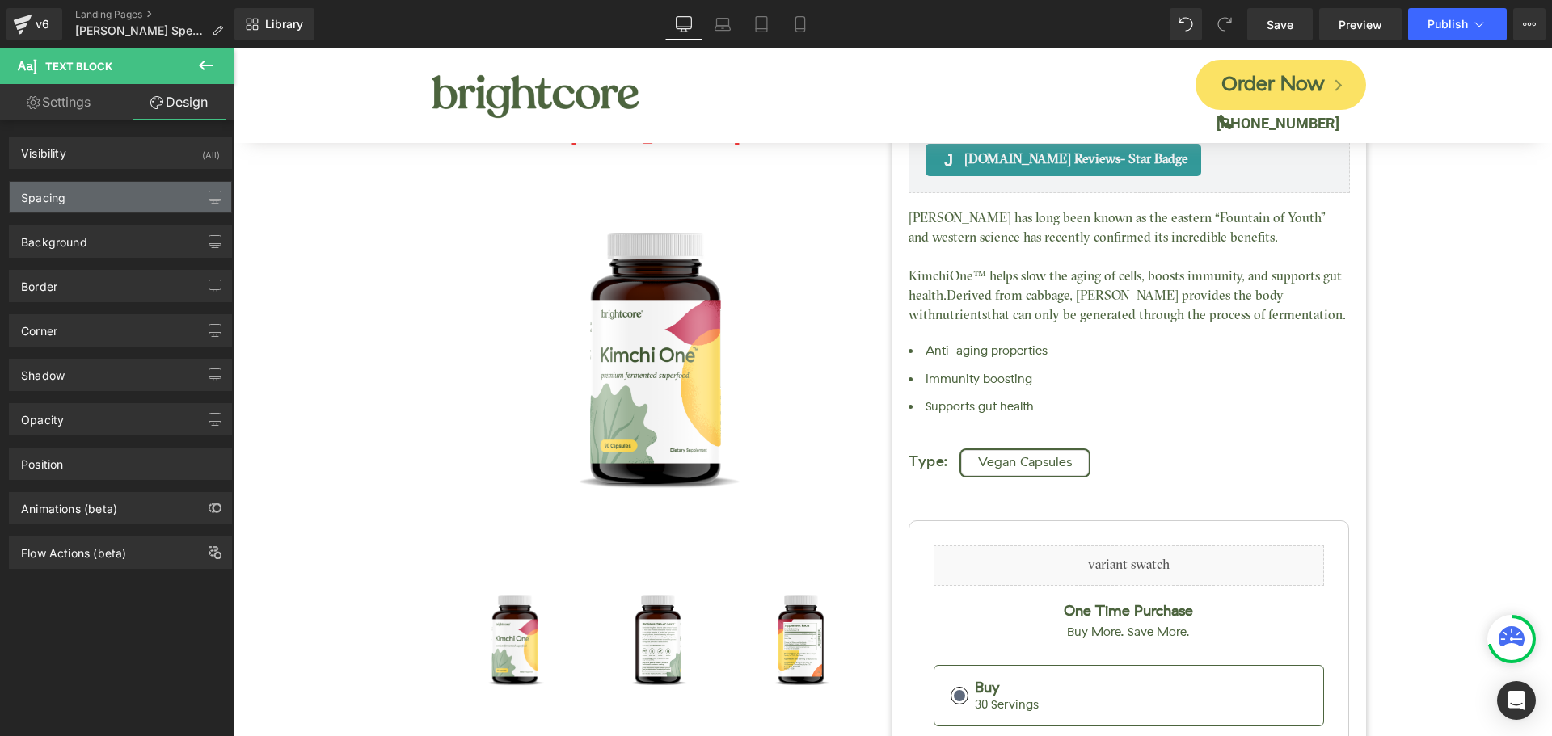
drag, startPoint x: 103, startPoint y: 195, endPoint x: 103, endPoint y: 212, distance: 17.0
click at [101, 196] on div "Spacing" at bounding box center [120, 197] width 221 height 31
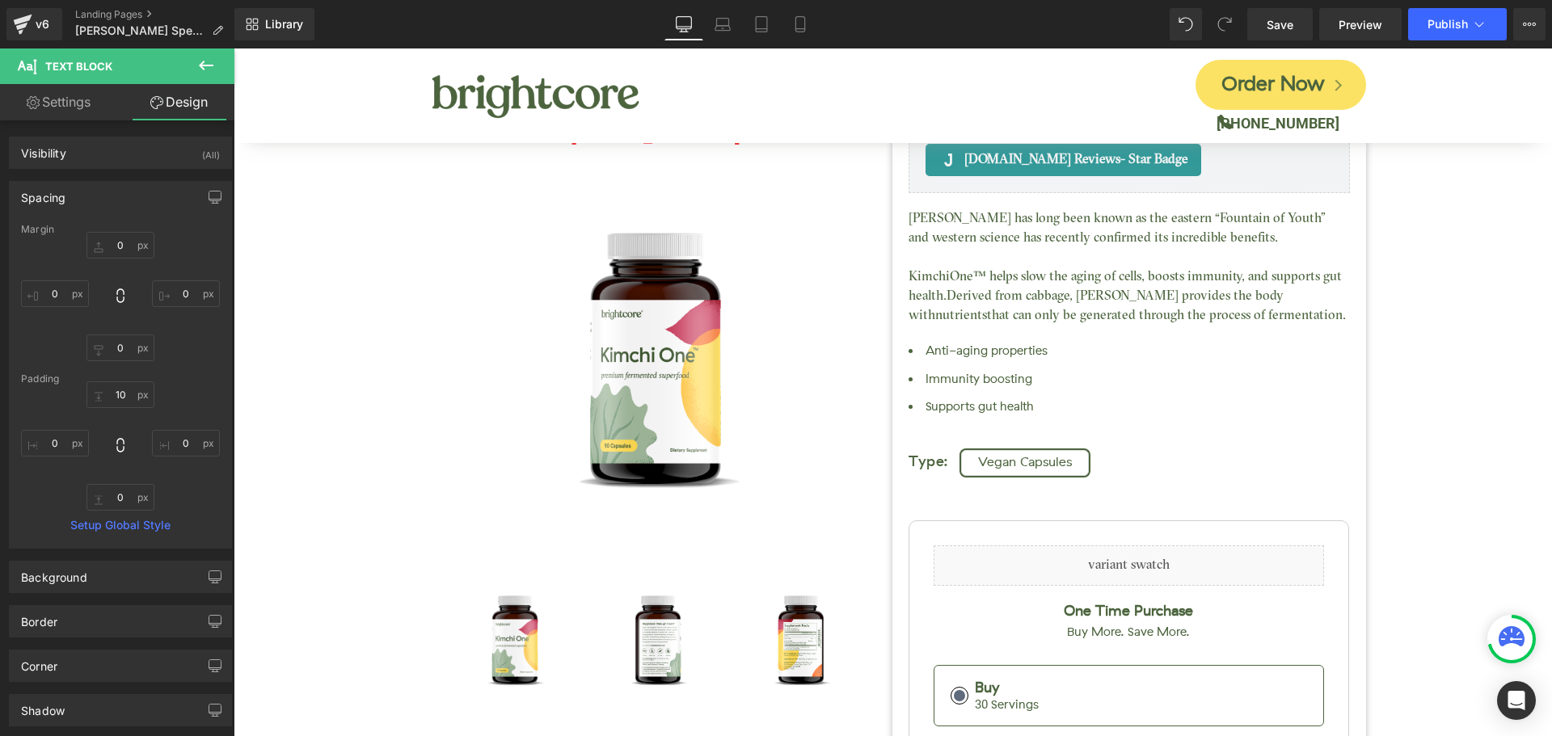
click at [408, 222] on div "Judge.me Reviews - Star Badge Judge.me Reviews Liquid (888) 901-4163 Text Block…" at bounding box center [893, 560] width 970 height 1147
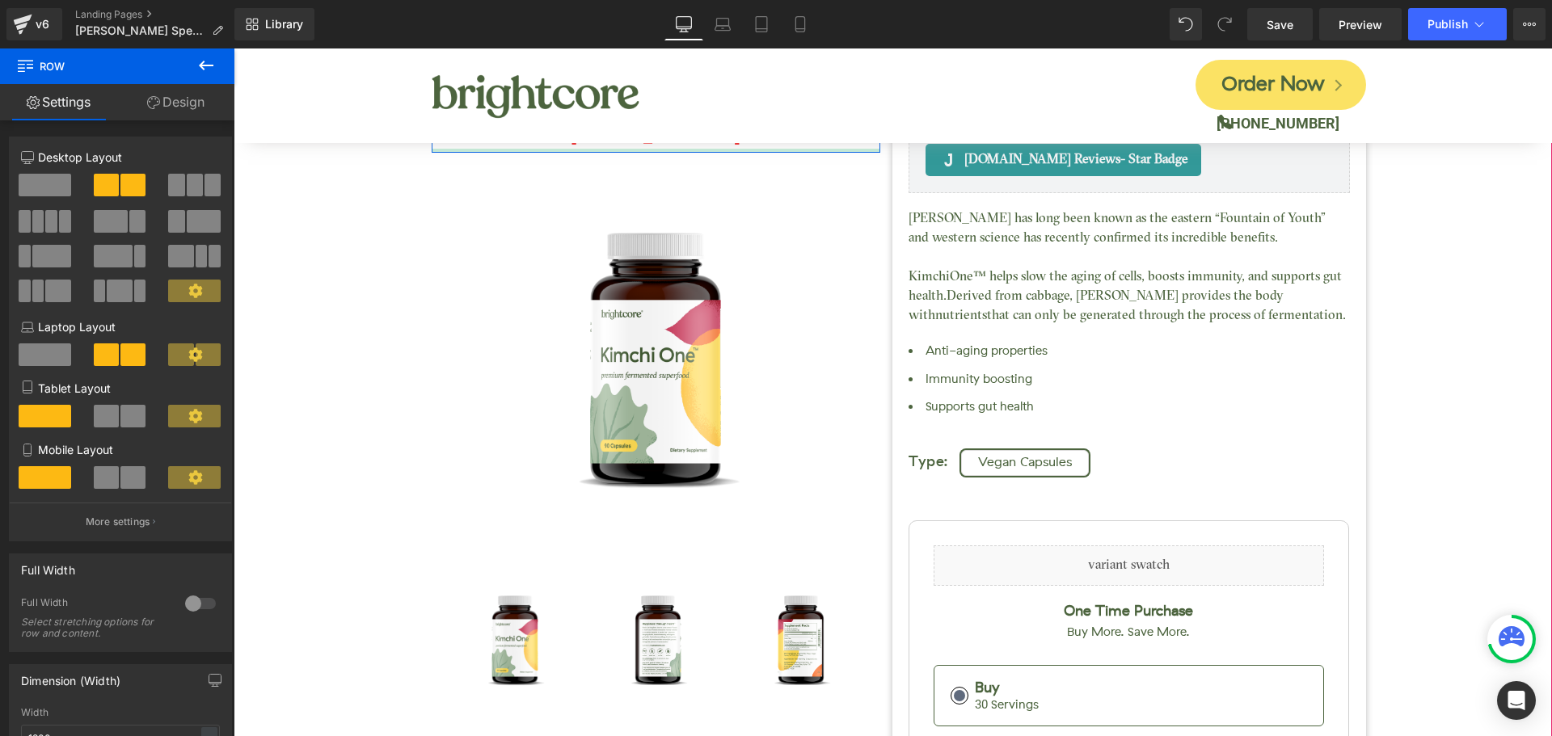
click at [460, 150] on div at bounding box center [656, 151] width 449 height 4
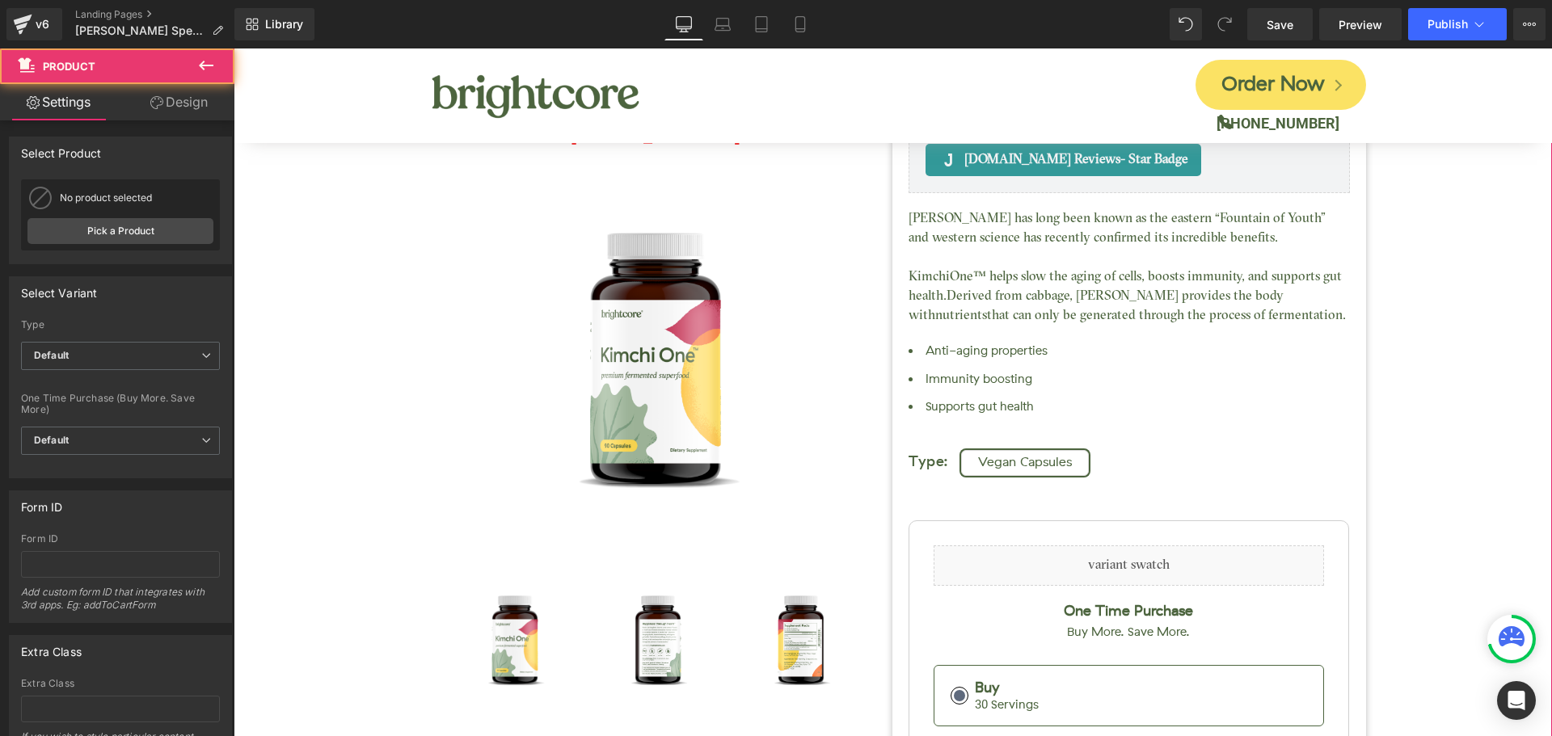
click at [367, 192] on div "Kimchi One™ (P) Title Judge.me Reviews - Star Badge Judge.me Reviews Liquid (88…" at bounding box center [893, 560] width 1302 height 1147
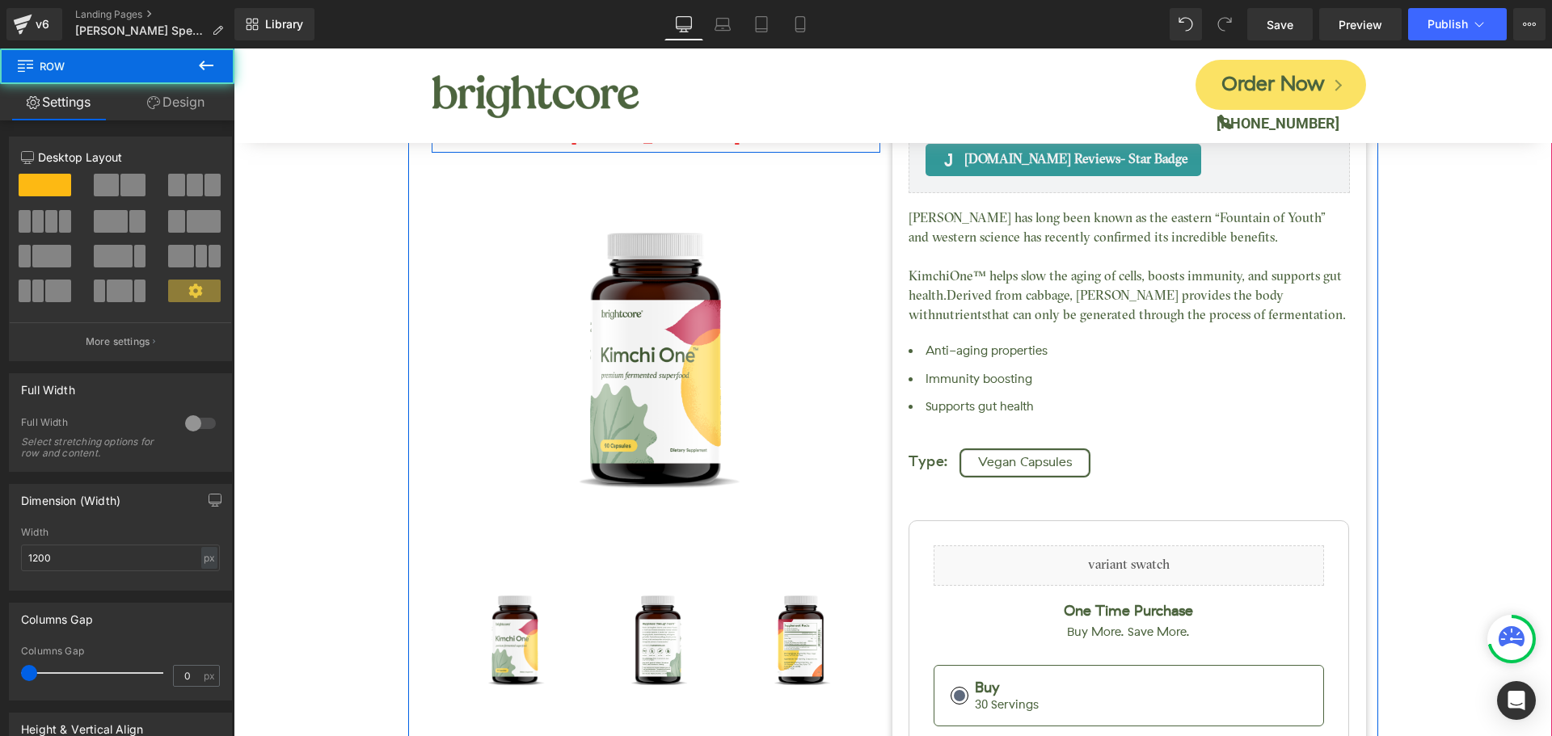
click at [432, 152] on div at bounding box center [656, 152] width 449 height 1
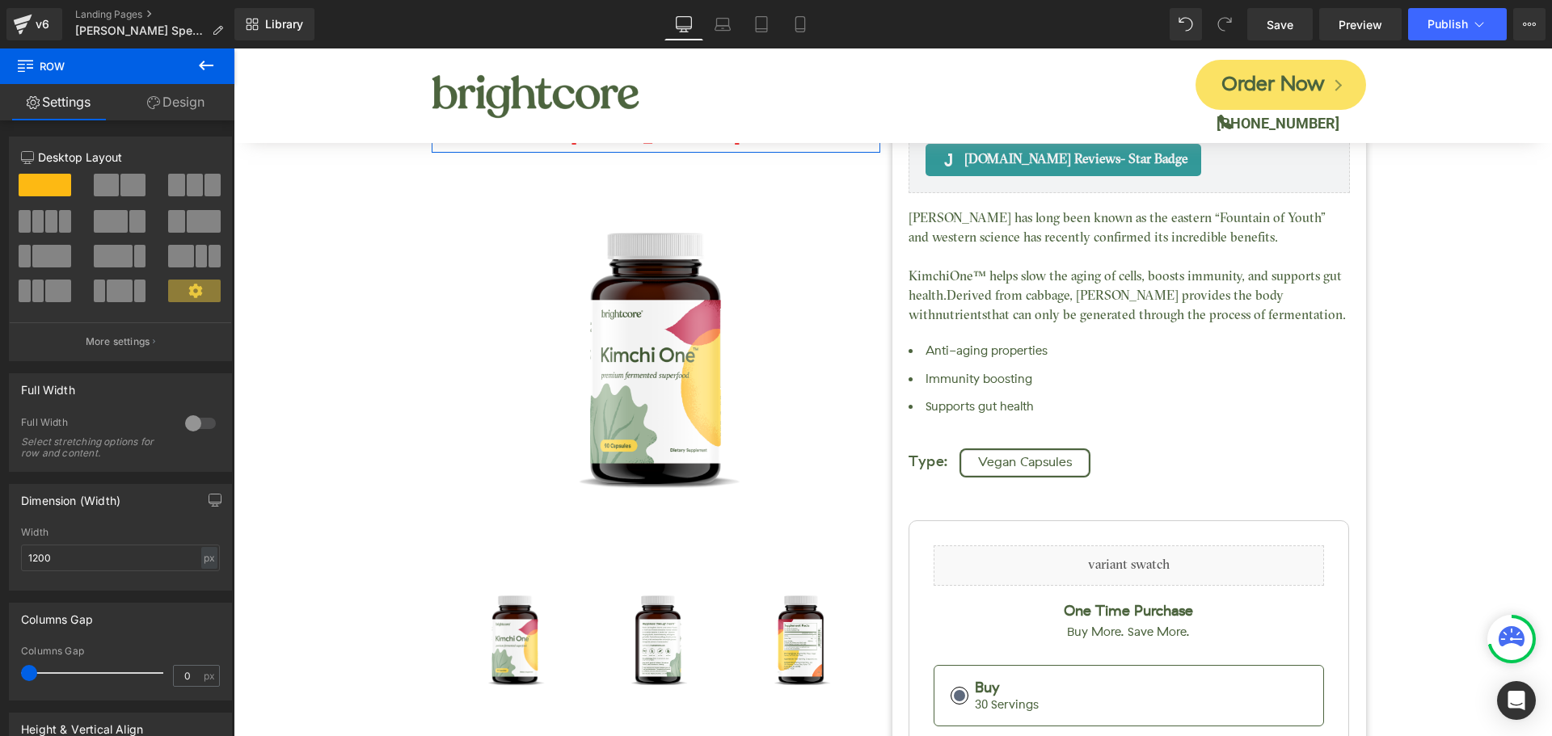
click at [181, 110] on link "Design" at bounding box center [175, 102] width 117 height 36
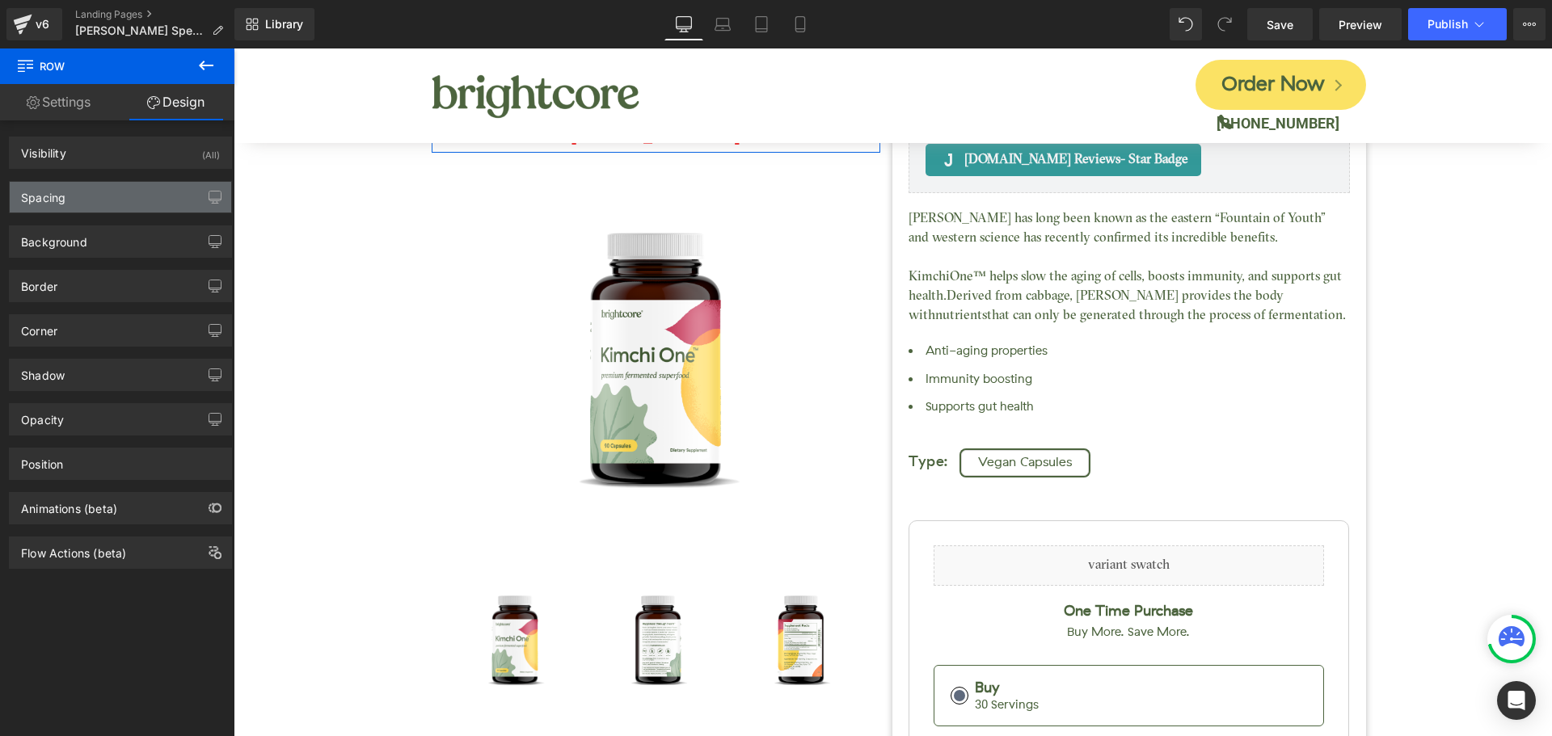
click at [105, 195] on div "Spacing" at bounding box center [120, 197] width 221 height 31
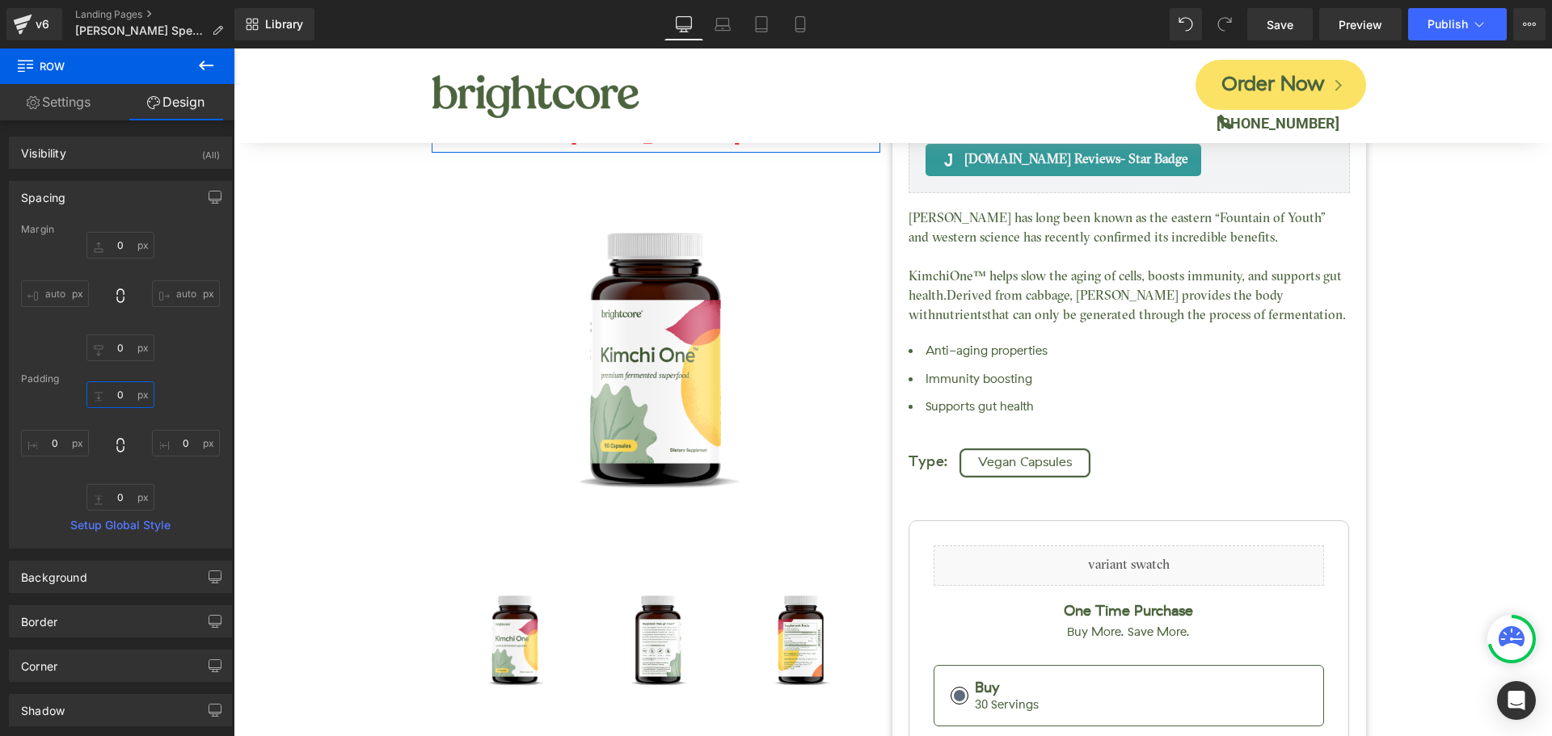
click at [121, 393] on input "0" at bounding box center [120, 394] width 68 height 27
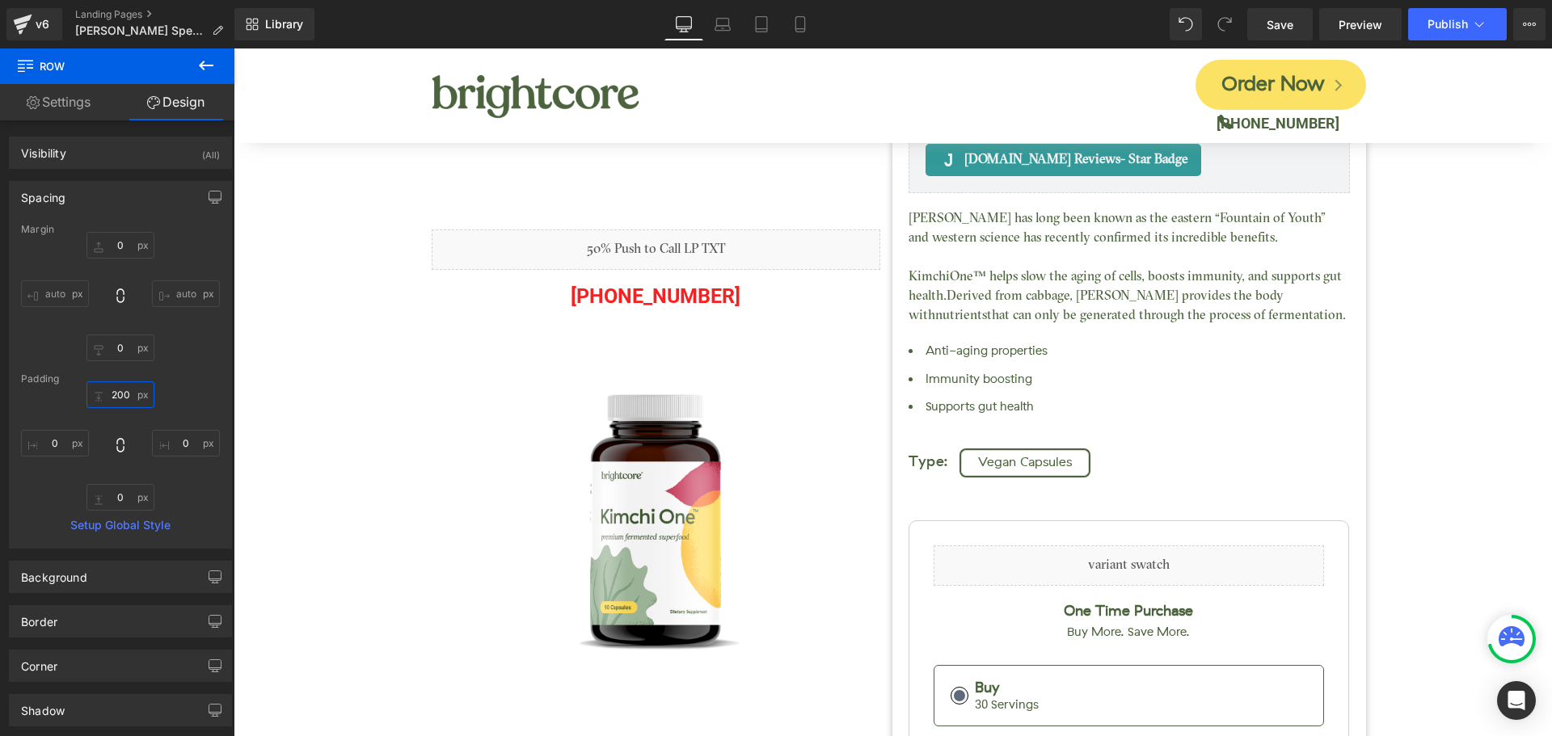
type input "200"
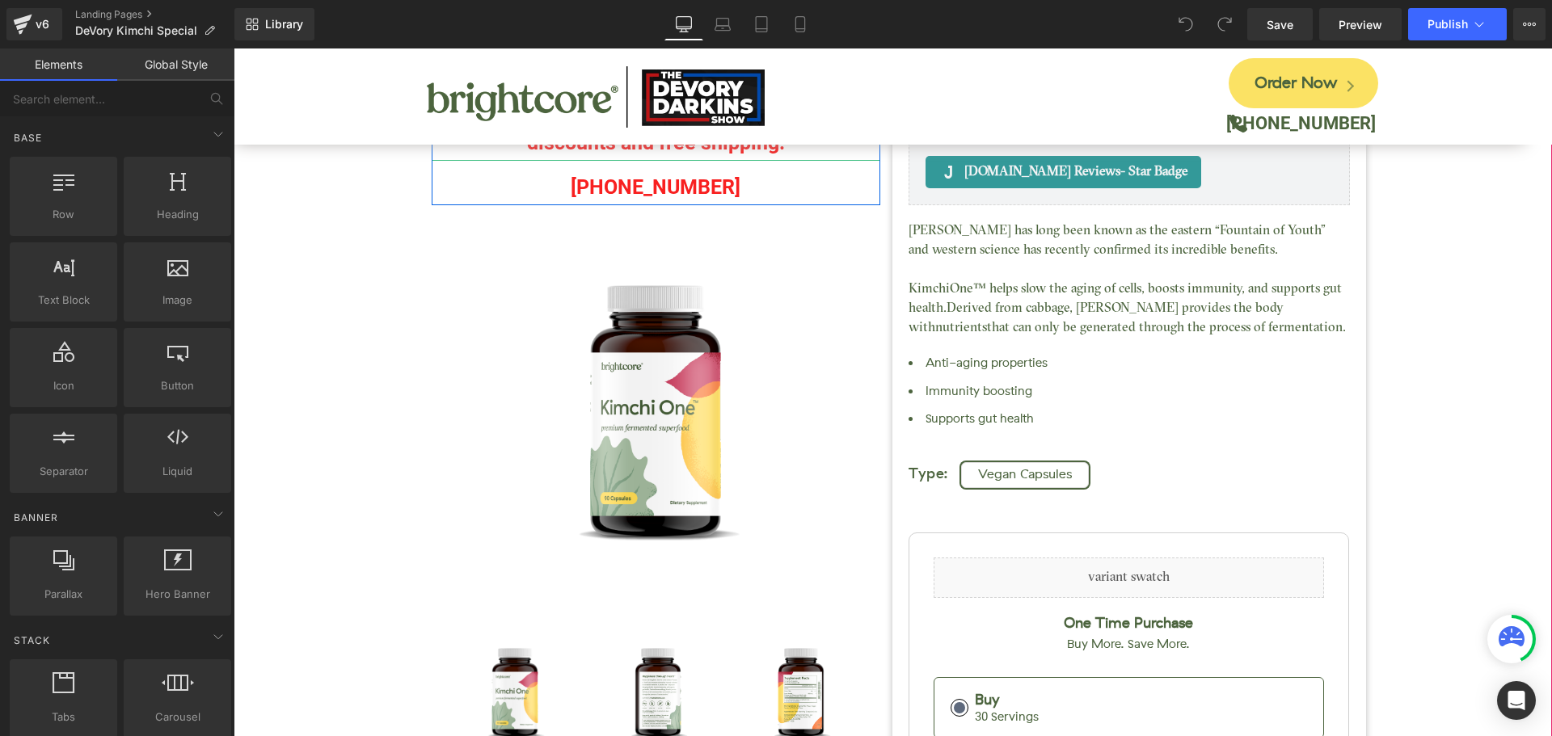
click at [579, 149] on p "discounts and free shipping!" at bounding box center [656, 142] width 449 height 36
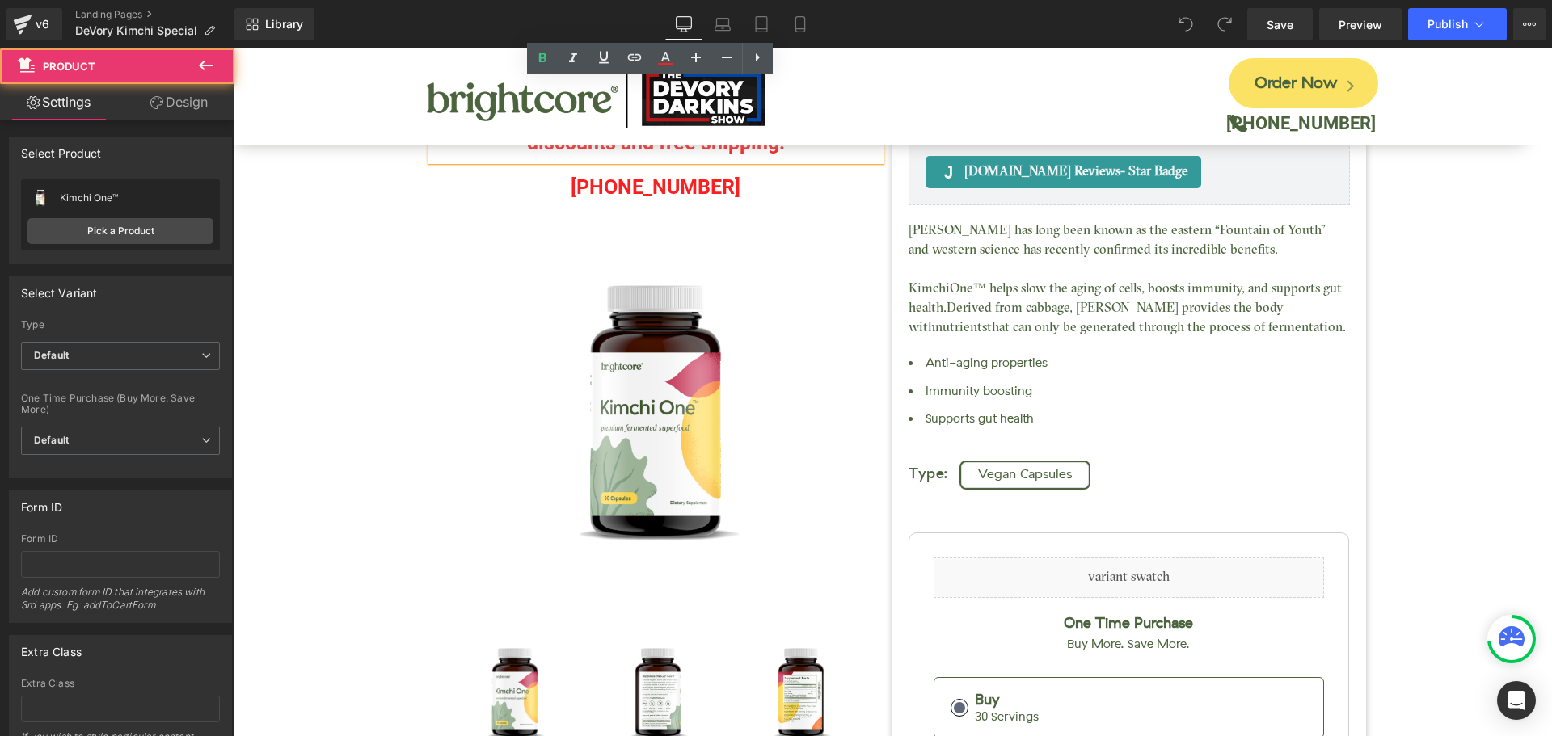
click at [391, 183] on div "Kimchi One™ (P) Title [DOMAIN_NAME] Reviews - Star Badge [DOMAIN_NAME] Reviews …" at bounding box center [893, 643] width 1302 height 1408
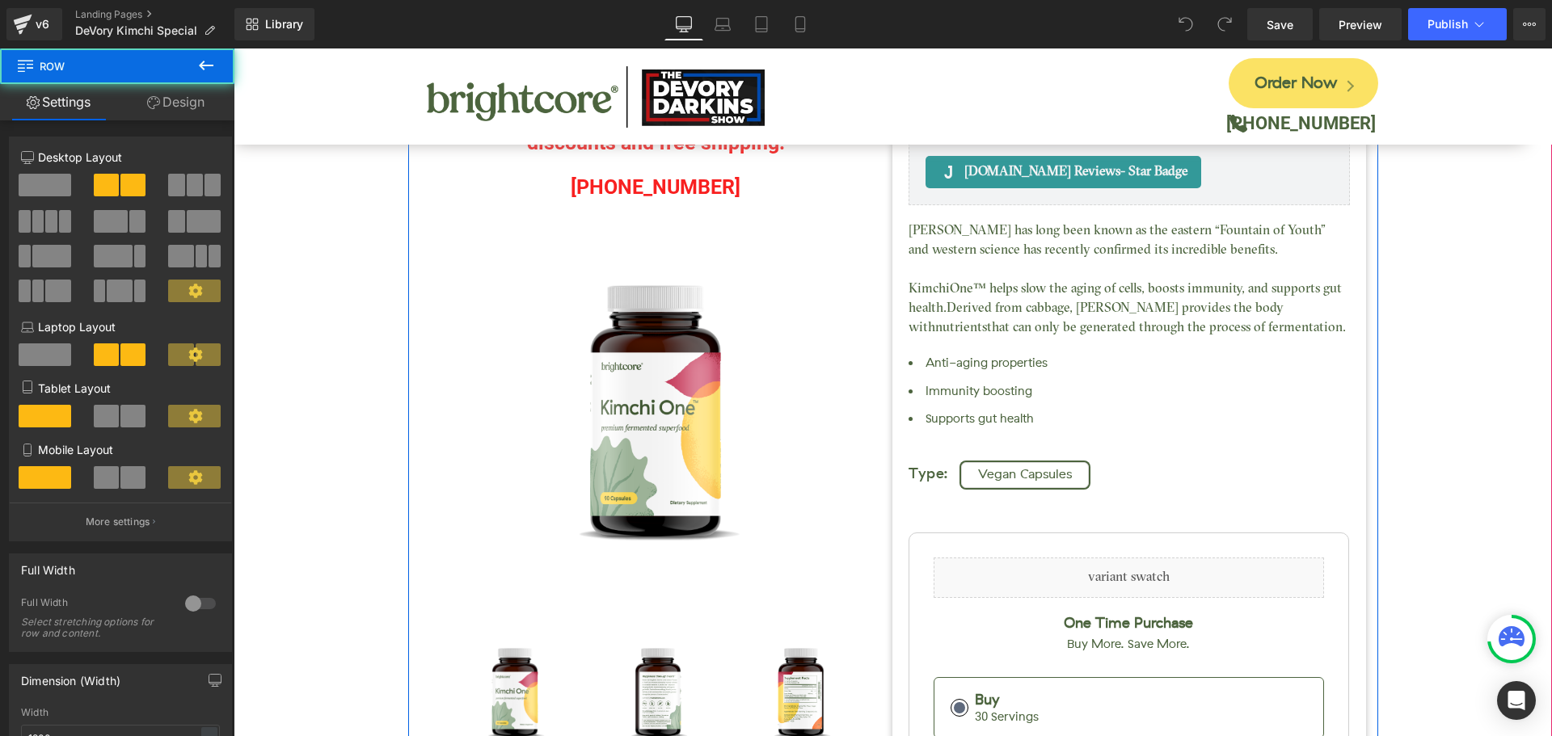
click at [424, 186] on div "Judge.me Reviews - Star Badge Judge.me Reviews Call in 24/7 to receive even bet…" at bounding box center [656, 705] width 474 height 1251
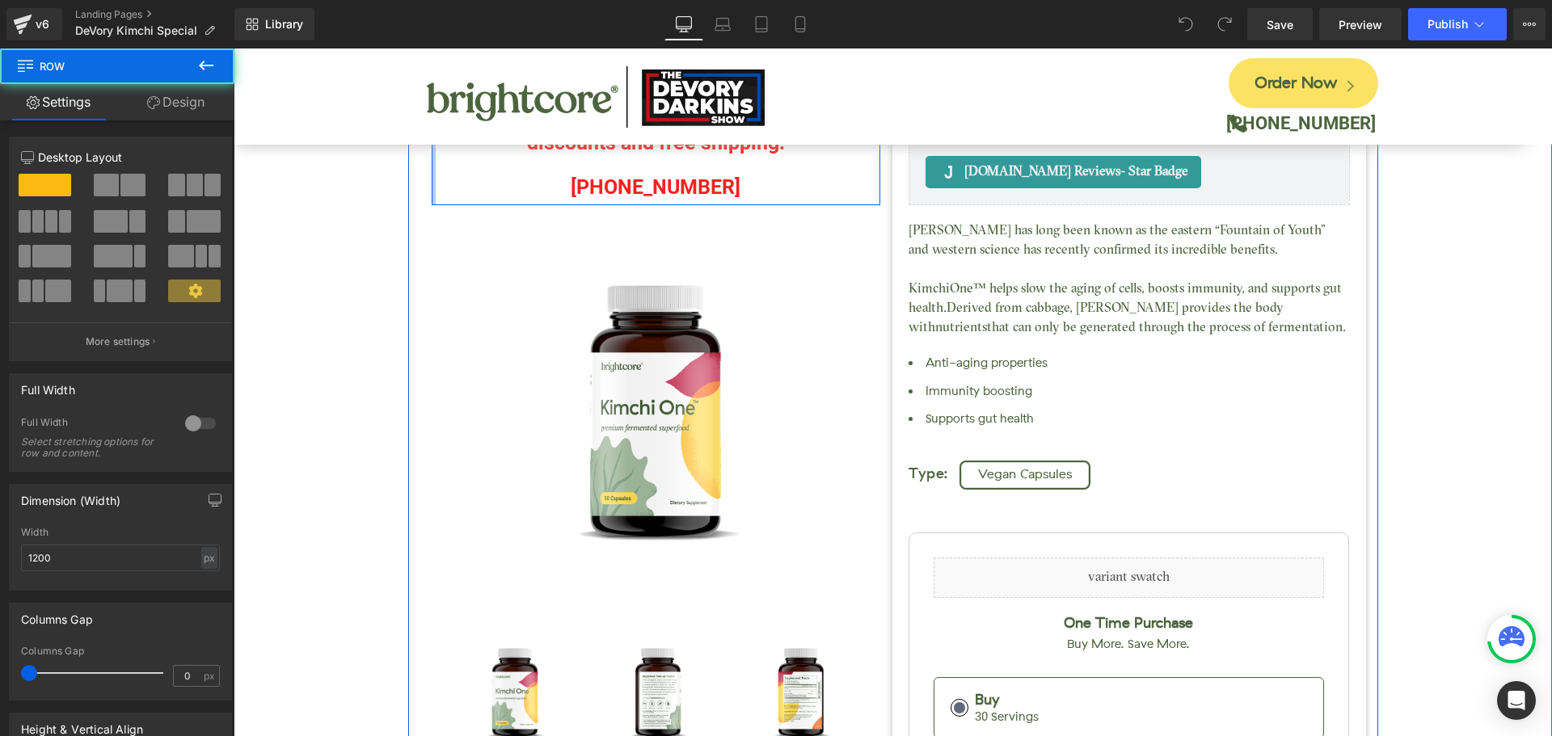
click at [432, 203] on div at bounding box center [434, 142] width 4 height 125
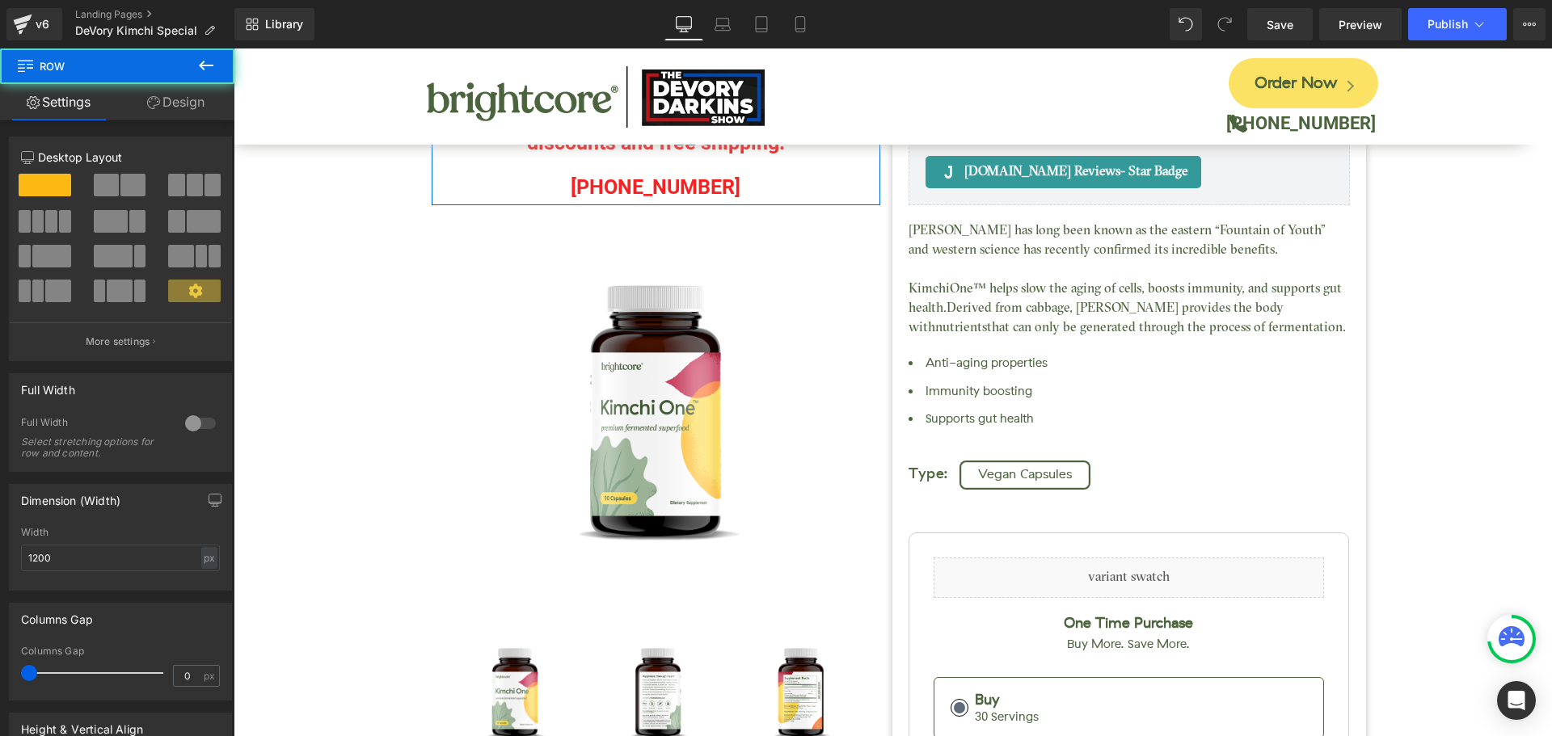
click at [180, 102] on link "Design" at bounding box center [175, 102] width 117 height 36
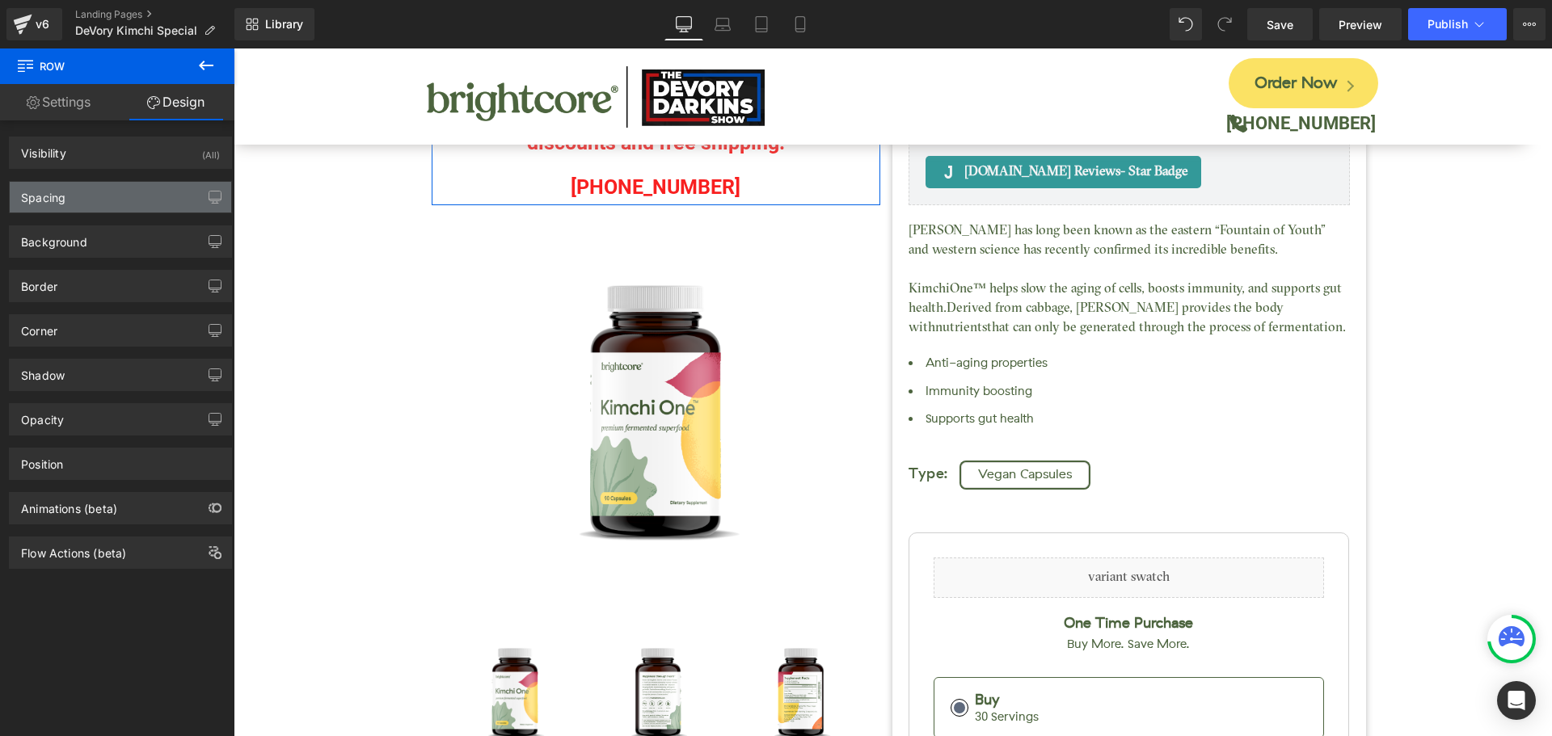
click at [126, 199] on div "Spacing" at bounding box center [120, 197] width 221 height 31
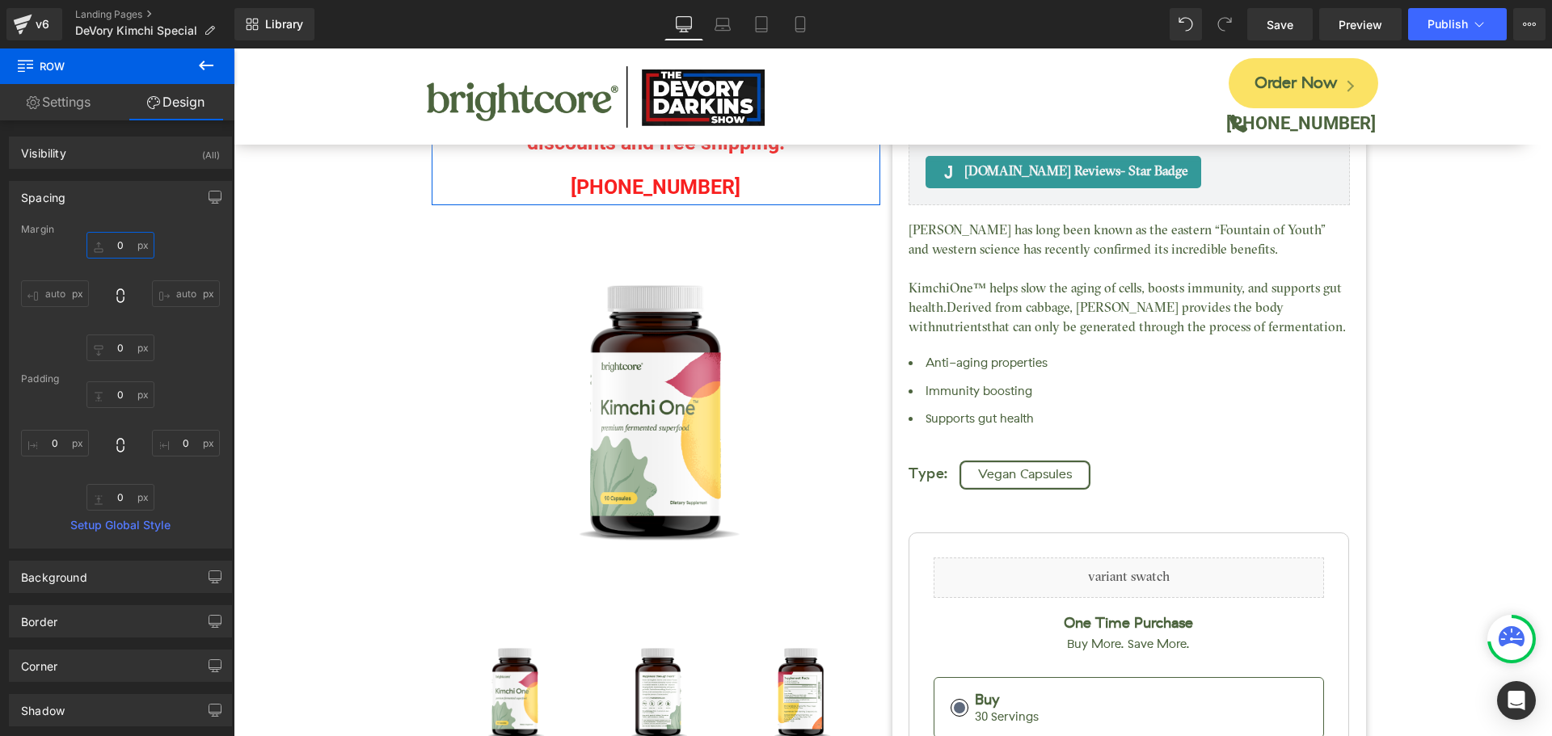
click at [127, 251] on input "0" at bounding box center [120, 245] width 68 height 27
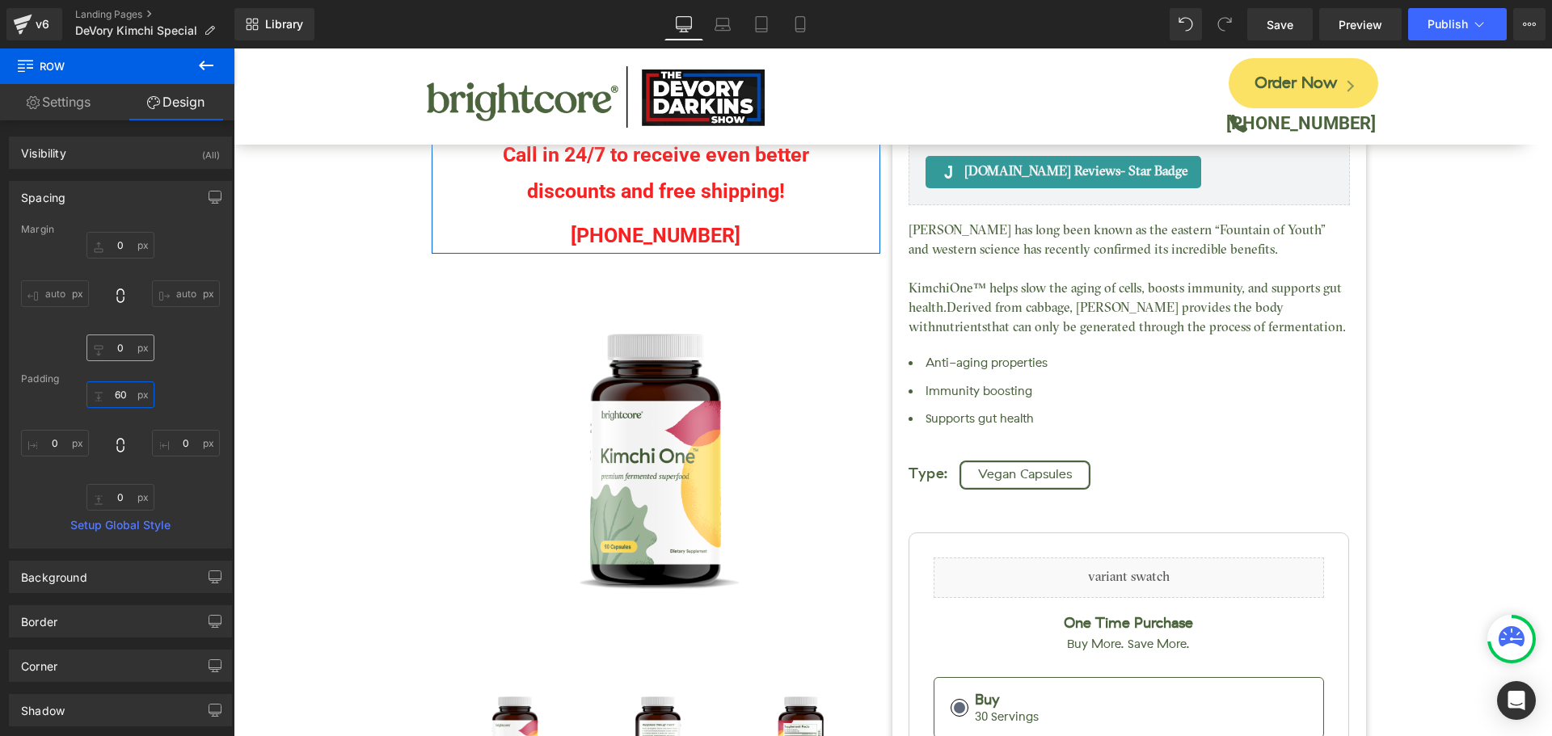
type input "6"
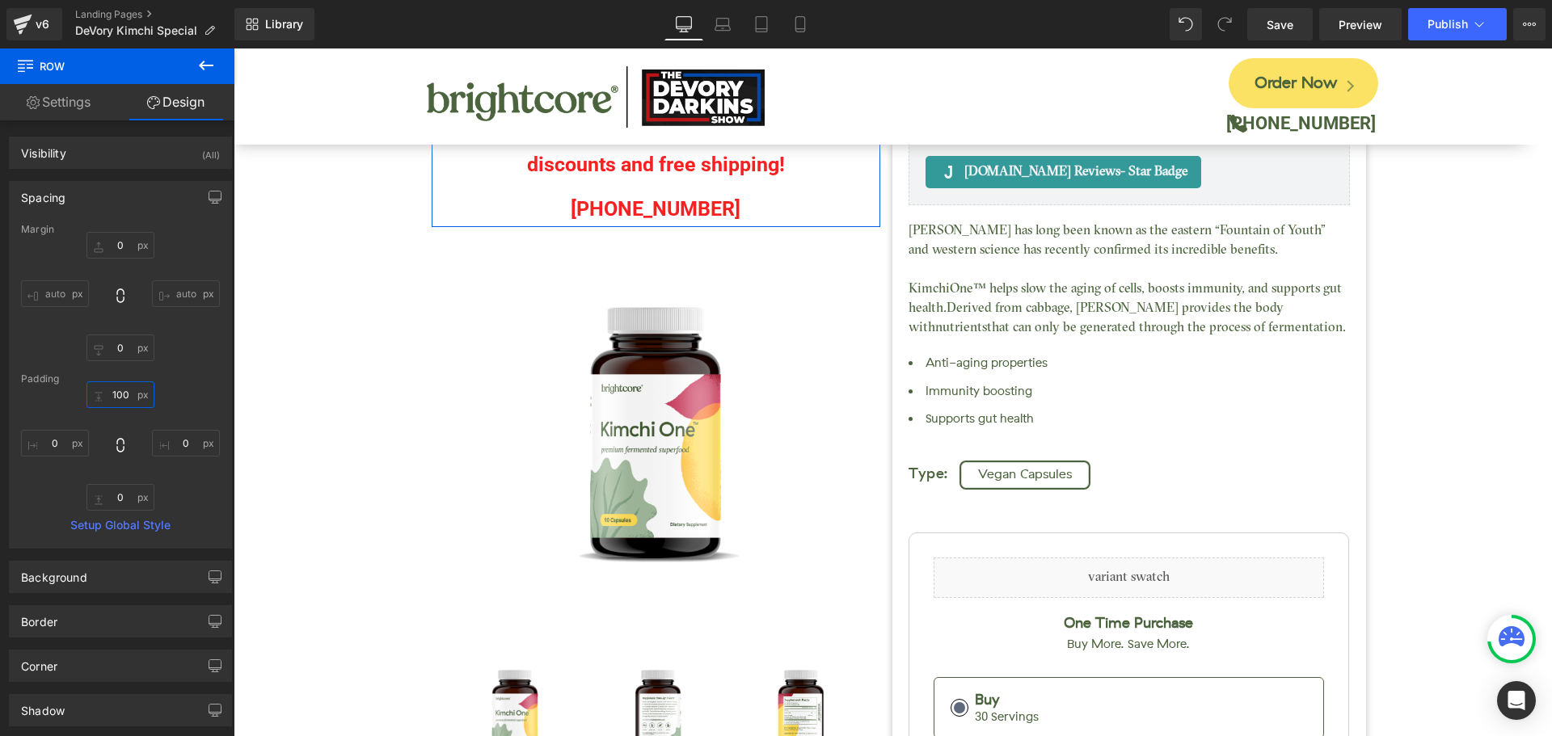
click at [123, 394] on input "100" at bounding box center [120, 394] width 68 height 27
click at [123, 390] on input "100" at bounding box center [120, 394] width 68 height 27
click at [123, 389] on input "100" at bounding box center [120, 394] width 68 height 27
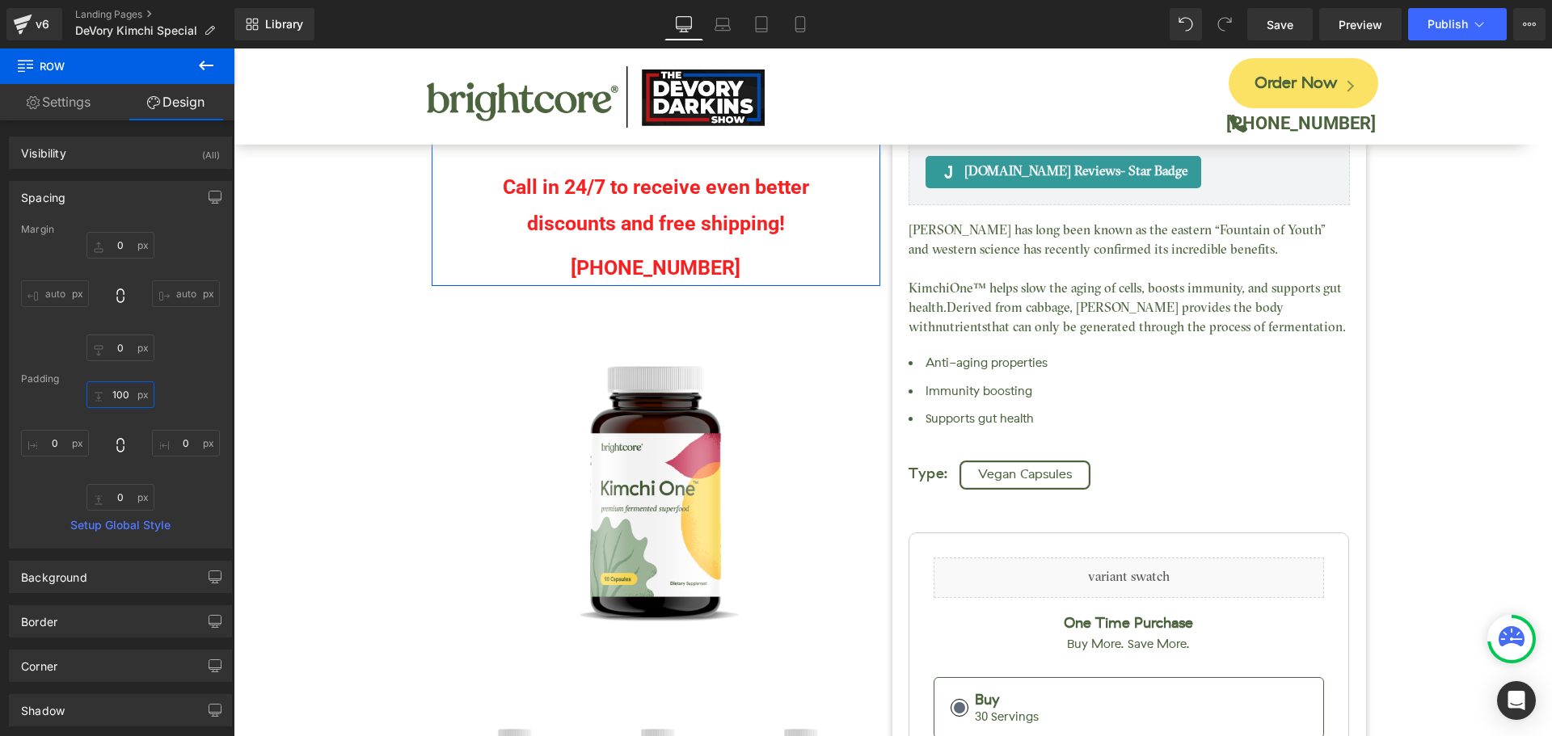
type input "100"
click at [188, 364] on div "Margin 0 auto 0 auto Padding 100 0 0 0 Setup Global Style" at bounding box center [120, 386] width 221 height 324
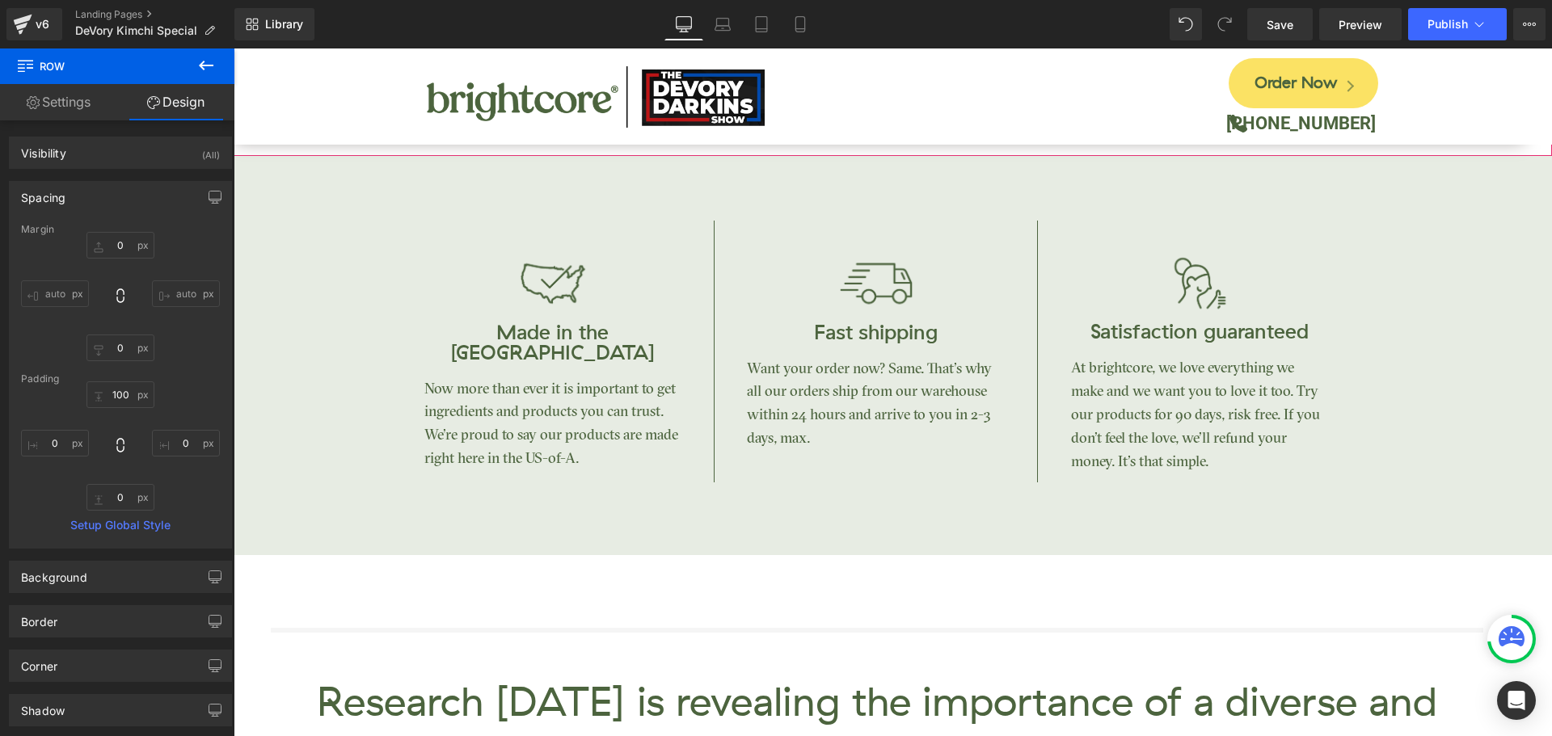
scroll to position [1293, 0]
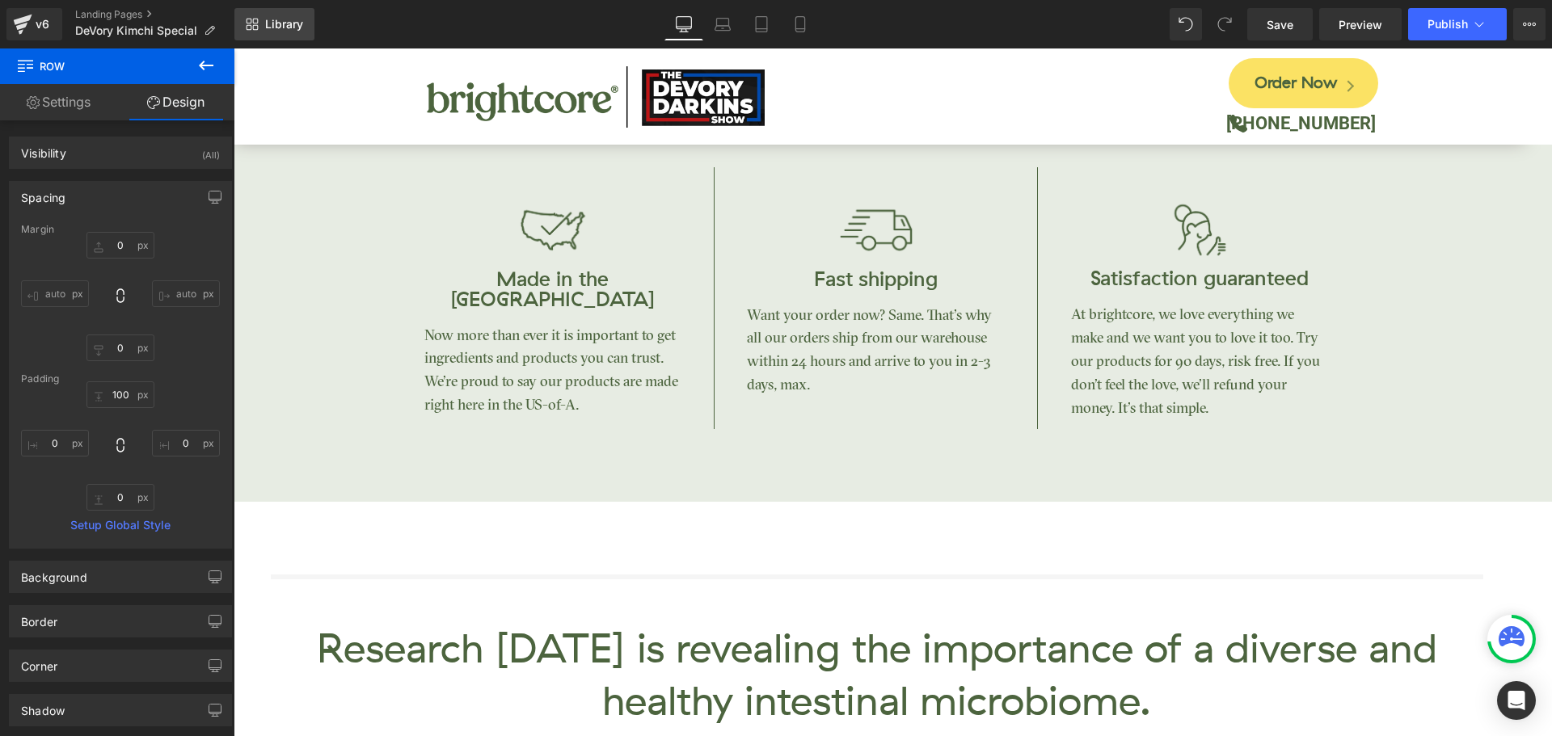
click at [288, 23] on span "Library" at bounding box center [284, 24] width 38 height 15
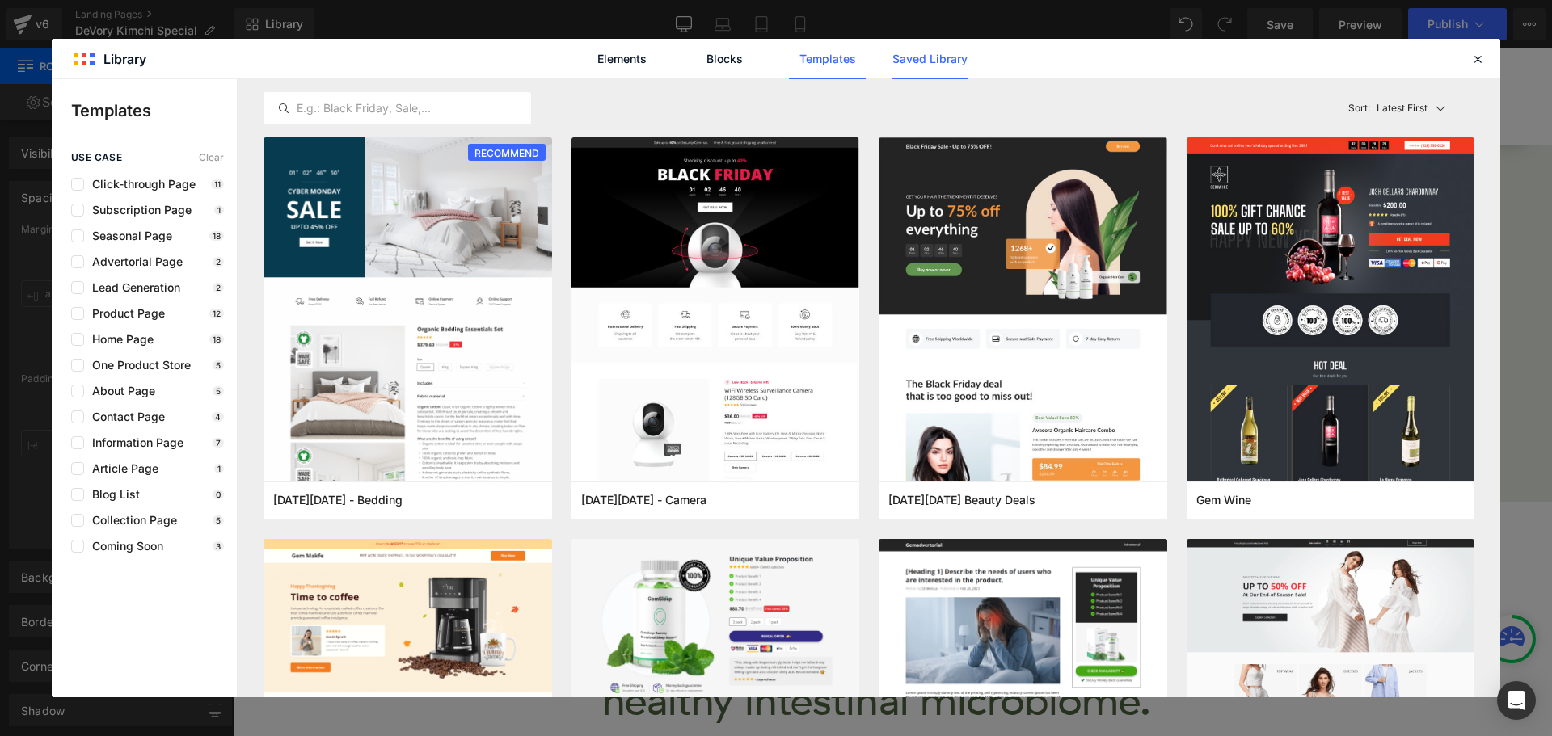
click at [921, 57] on link "Saved Library" at bounding box center [929, 59] width 77 height 40
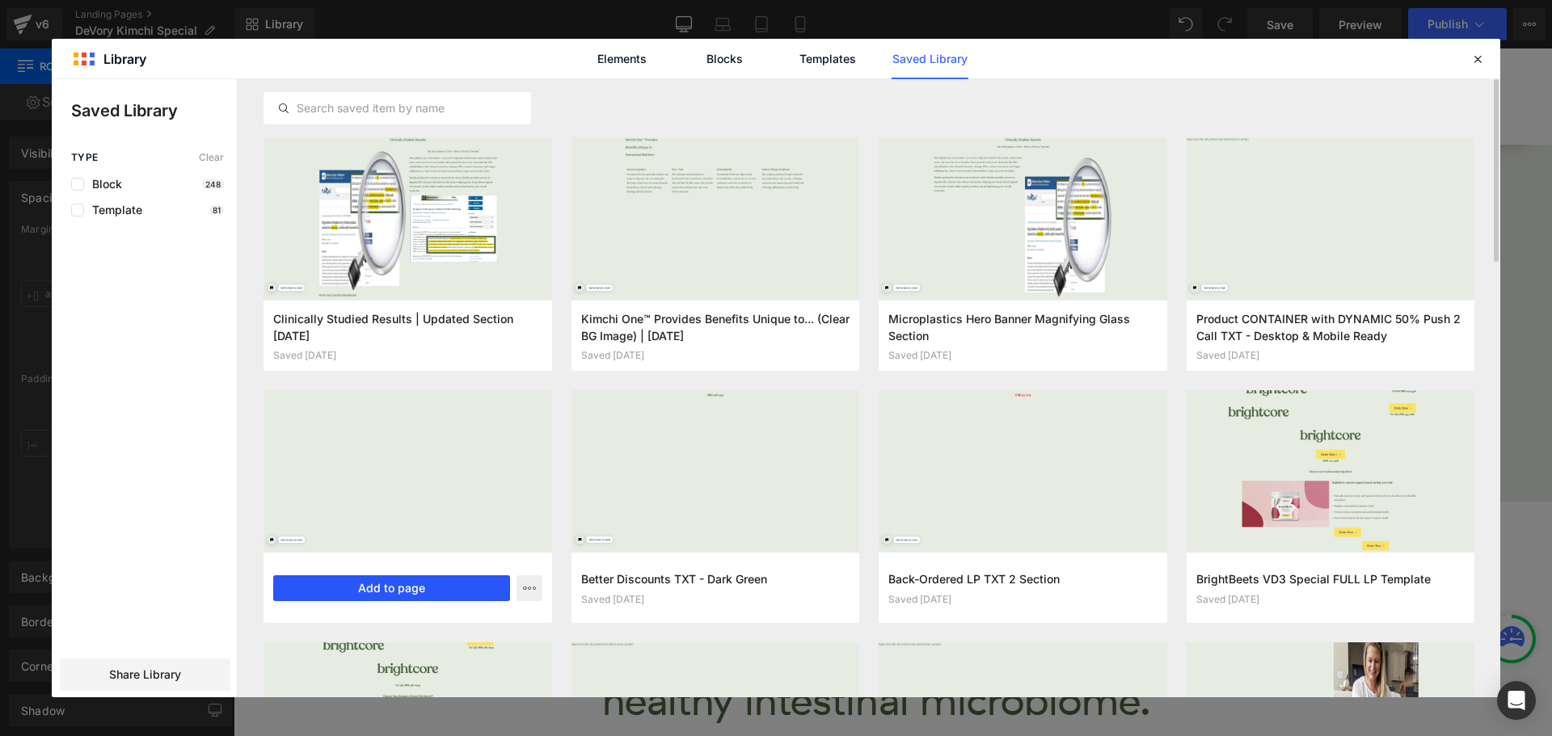
drag, startPoint x: 189, startPoint y: 540, endPoint x: 423, endPoint y: 588, distance: 238.5
click at [423, 588] on button "Add to page" at bounding box center [391, 588] width 237 height 26
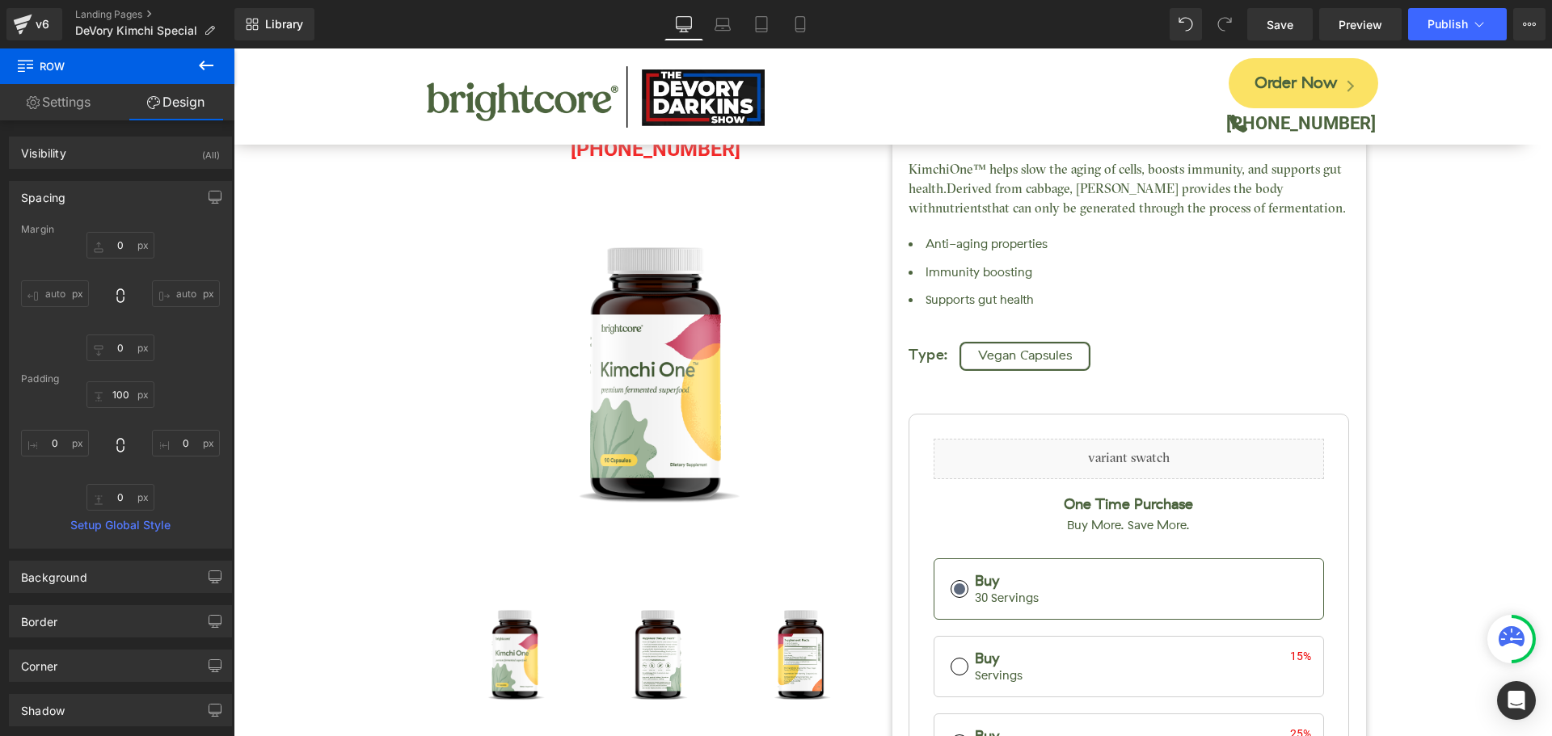
scroll to position [0, 0]
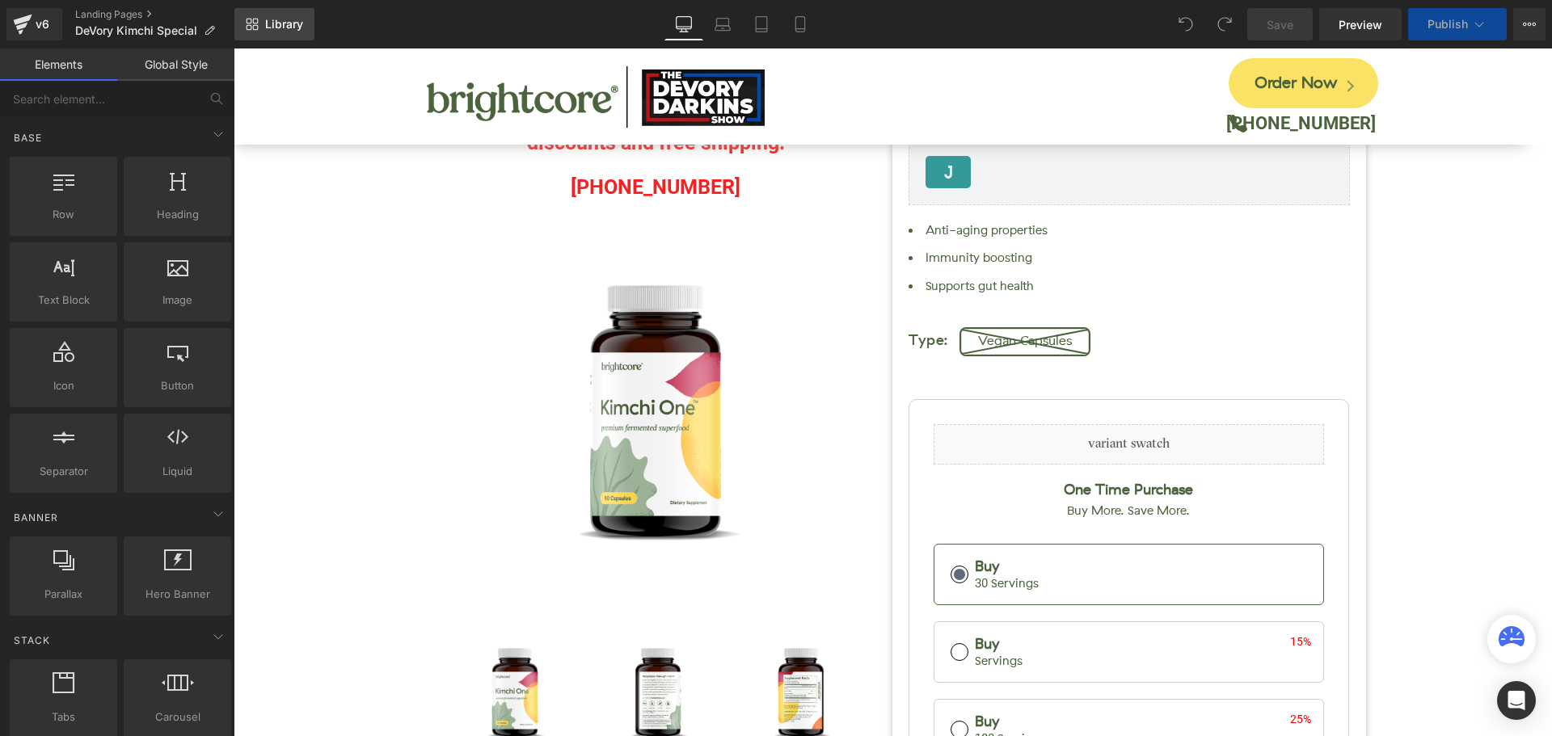
click at [259, 27] on link "Library" at bounding box center [274, 24] width 80 height 32
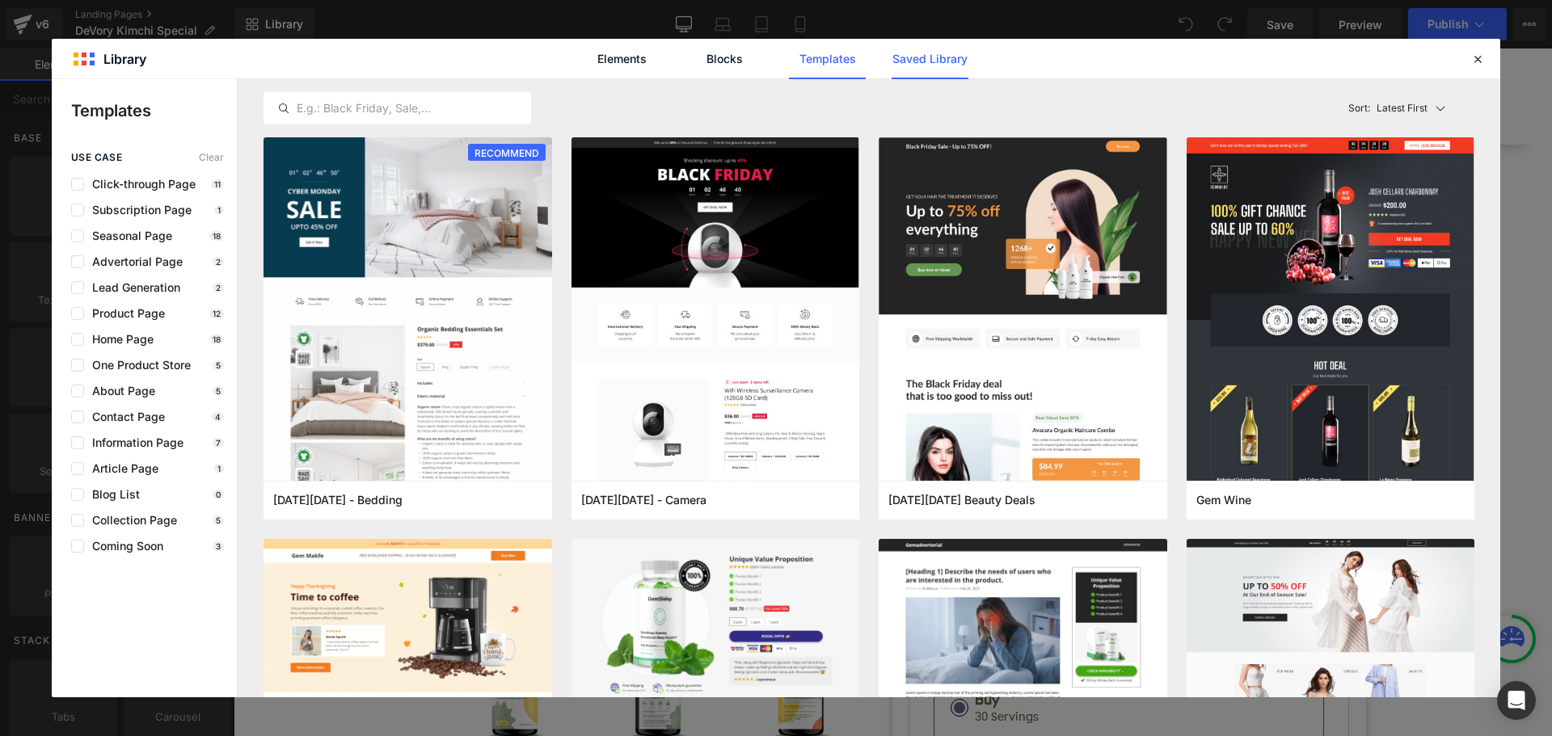
click at [966, 59] on link "Saved Library" at bounding box center [929, 59] width 77 height 40
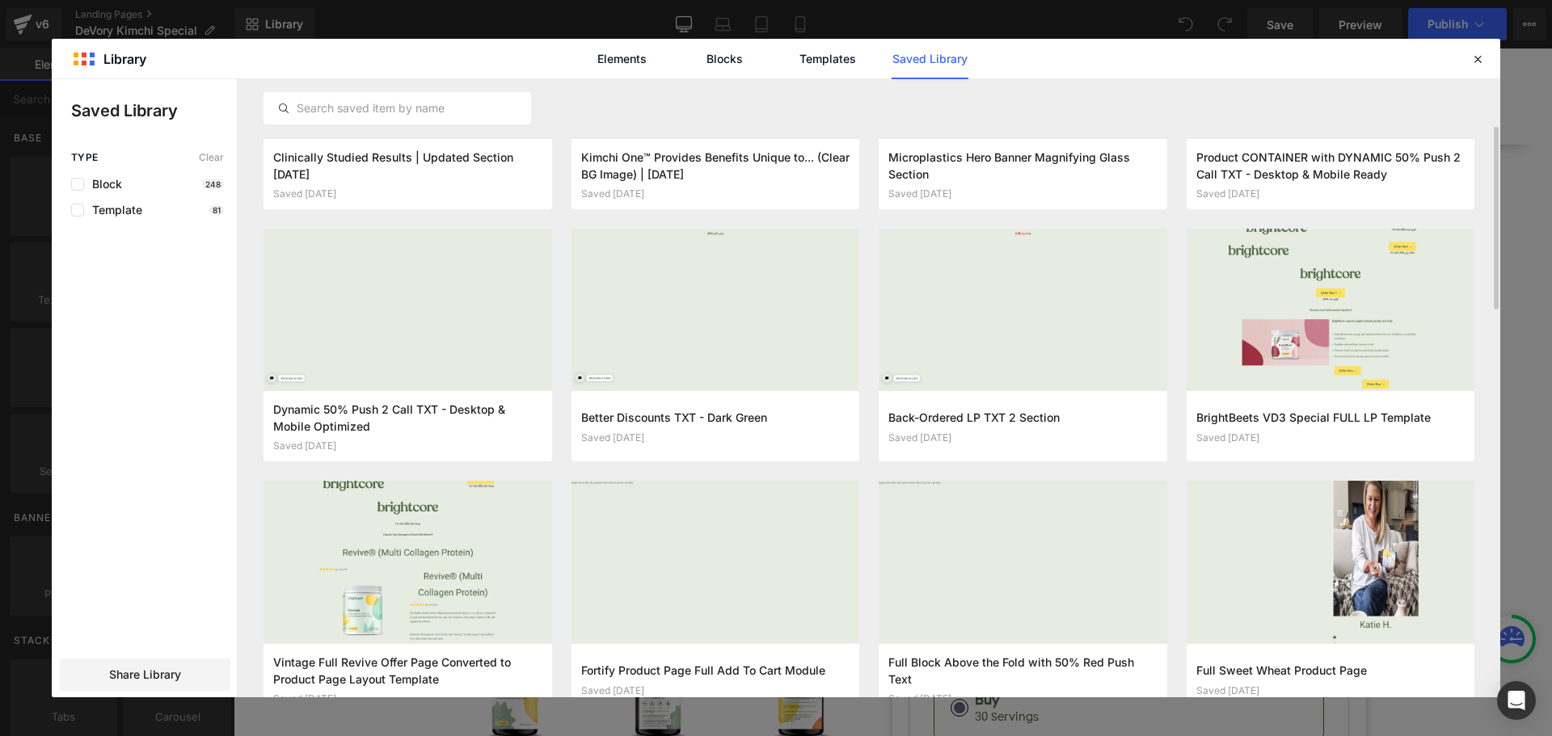
scroll to position [121, 0]
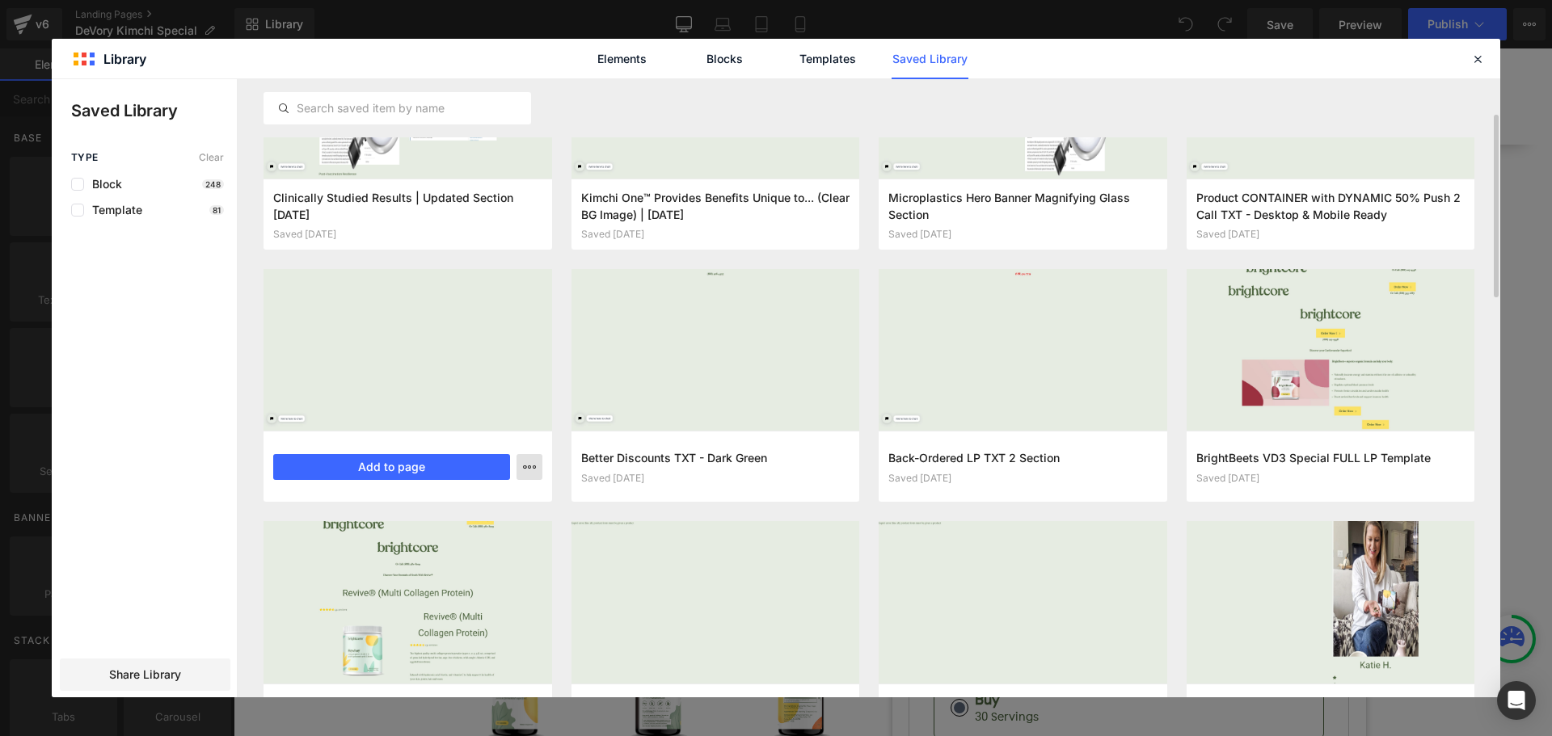
click at [532, 461] on icon "button" at bounding box center [529, 467] width 13 height 13
click at [428, 540] on div "Delete" at bounding box center [450, 537] width 184 height 34
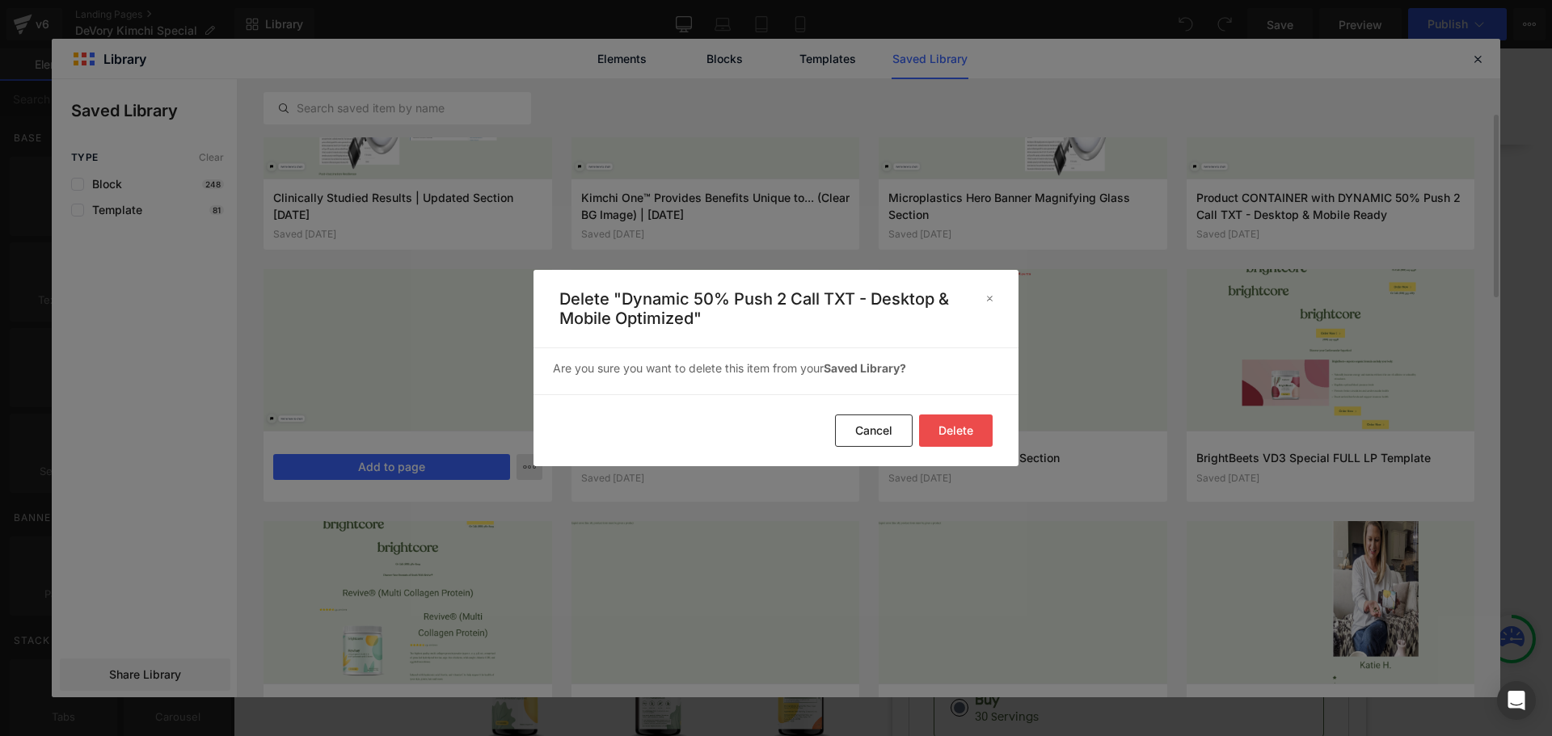
click at [965, 433] on button "Delete" at bounding box center [956, 431] width 74 height 32
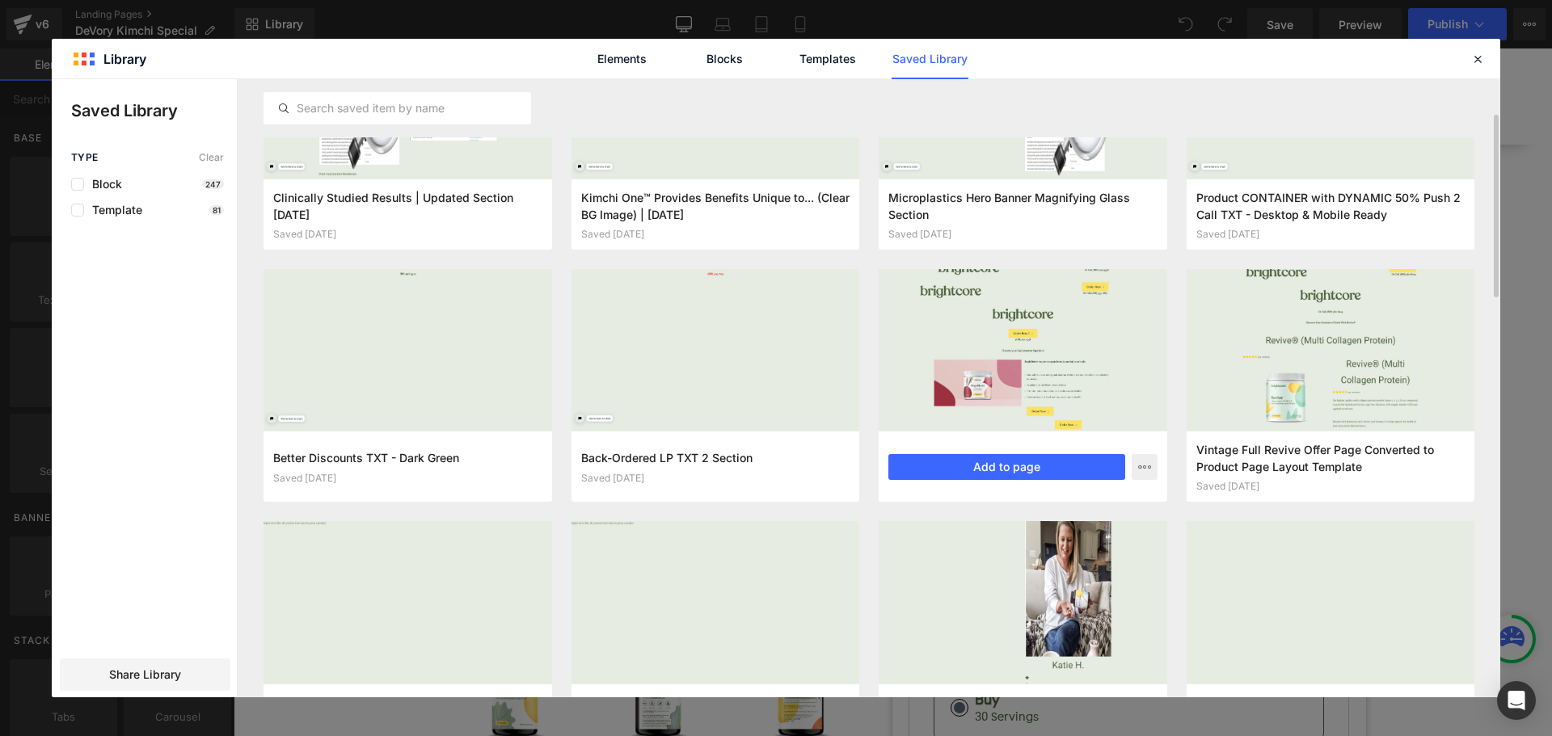
scroll to position [40, 0]
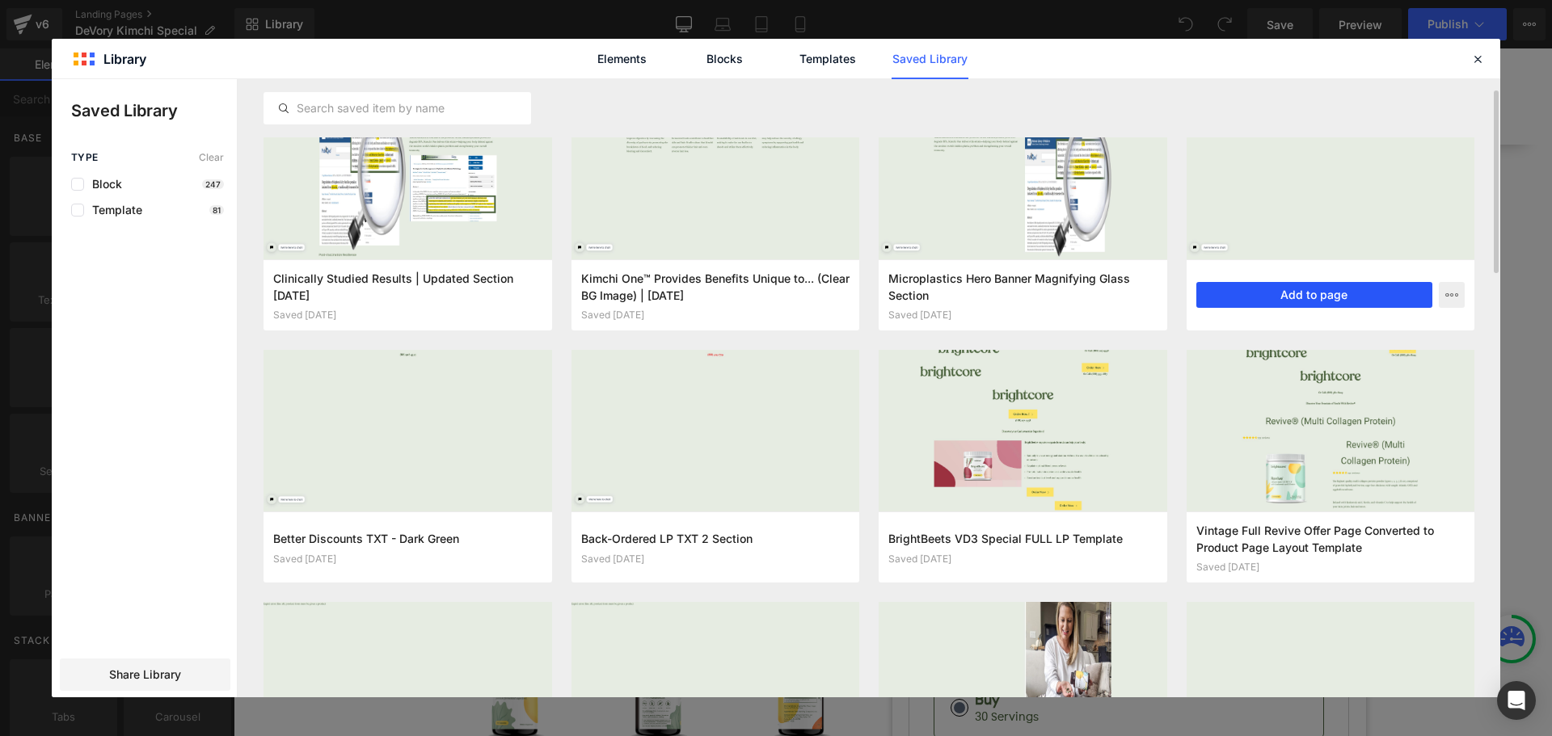
click at [1312, 297] on button "Add to page" at bounding box center [1314, 295] width 237 height 26
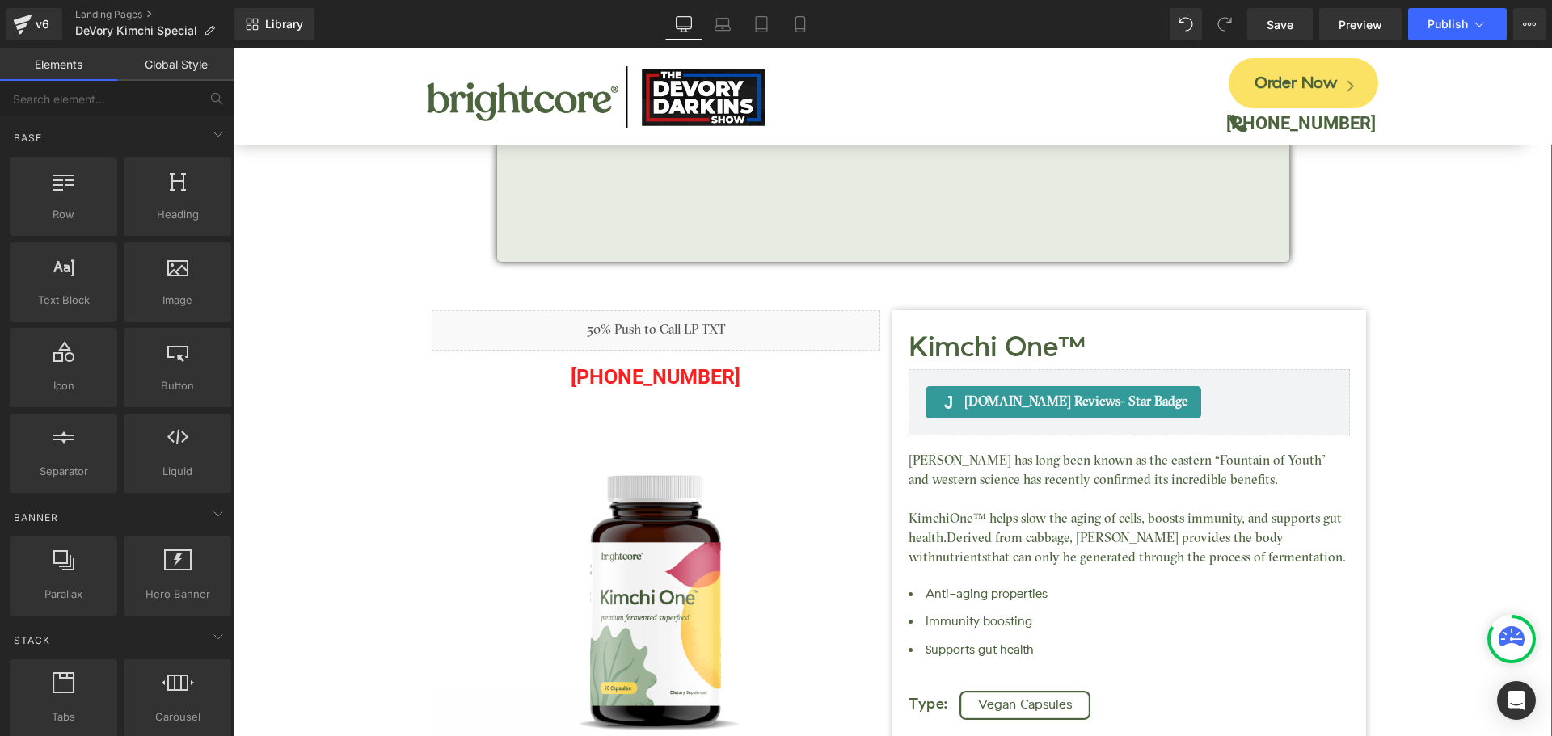
scroll to position [7864, 0]
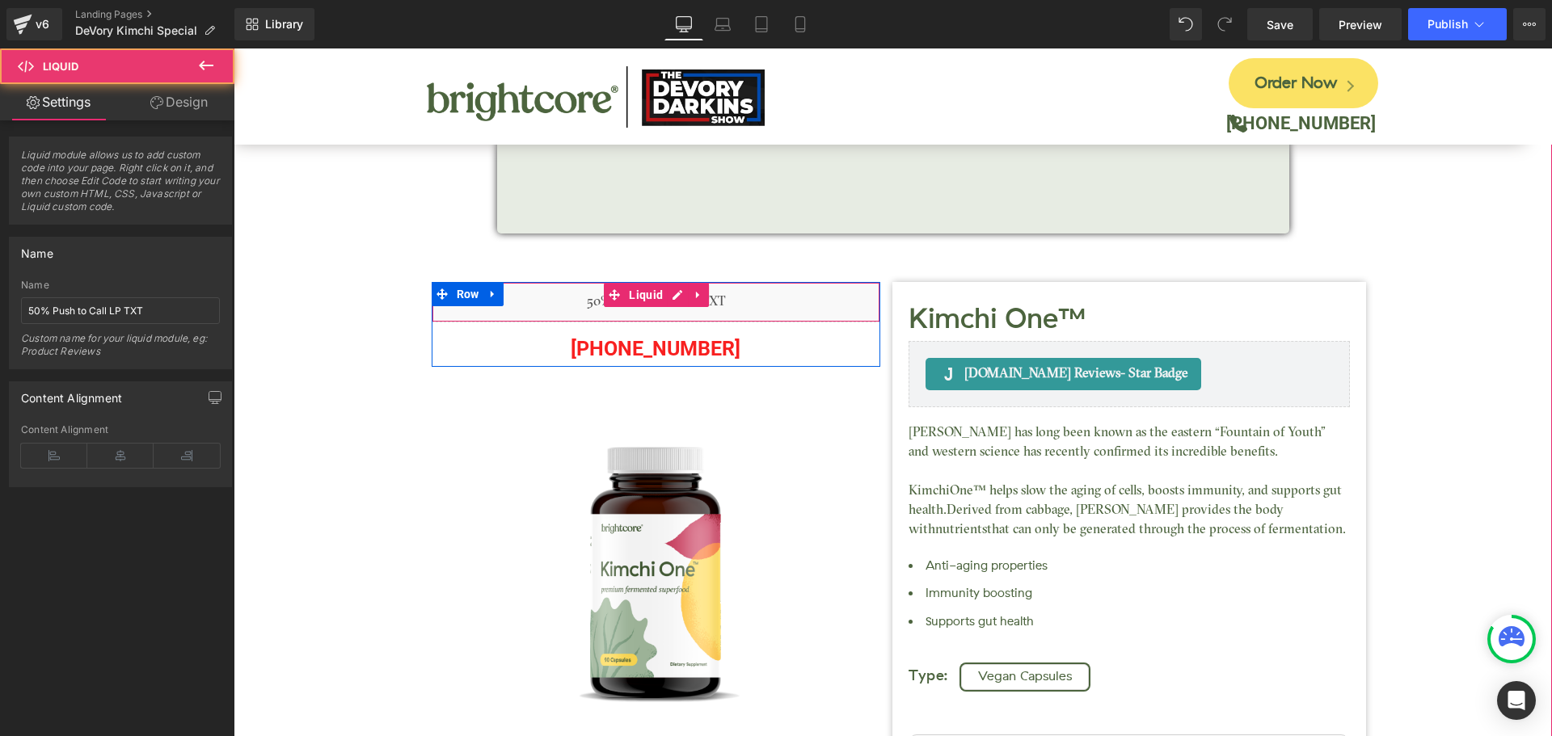
click at [549, 282] on div "Liquid" at bounding box center [656, 302] width 449 height 40
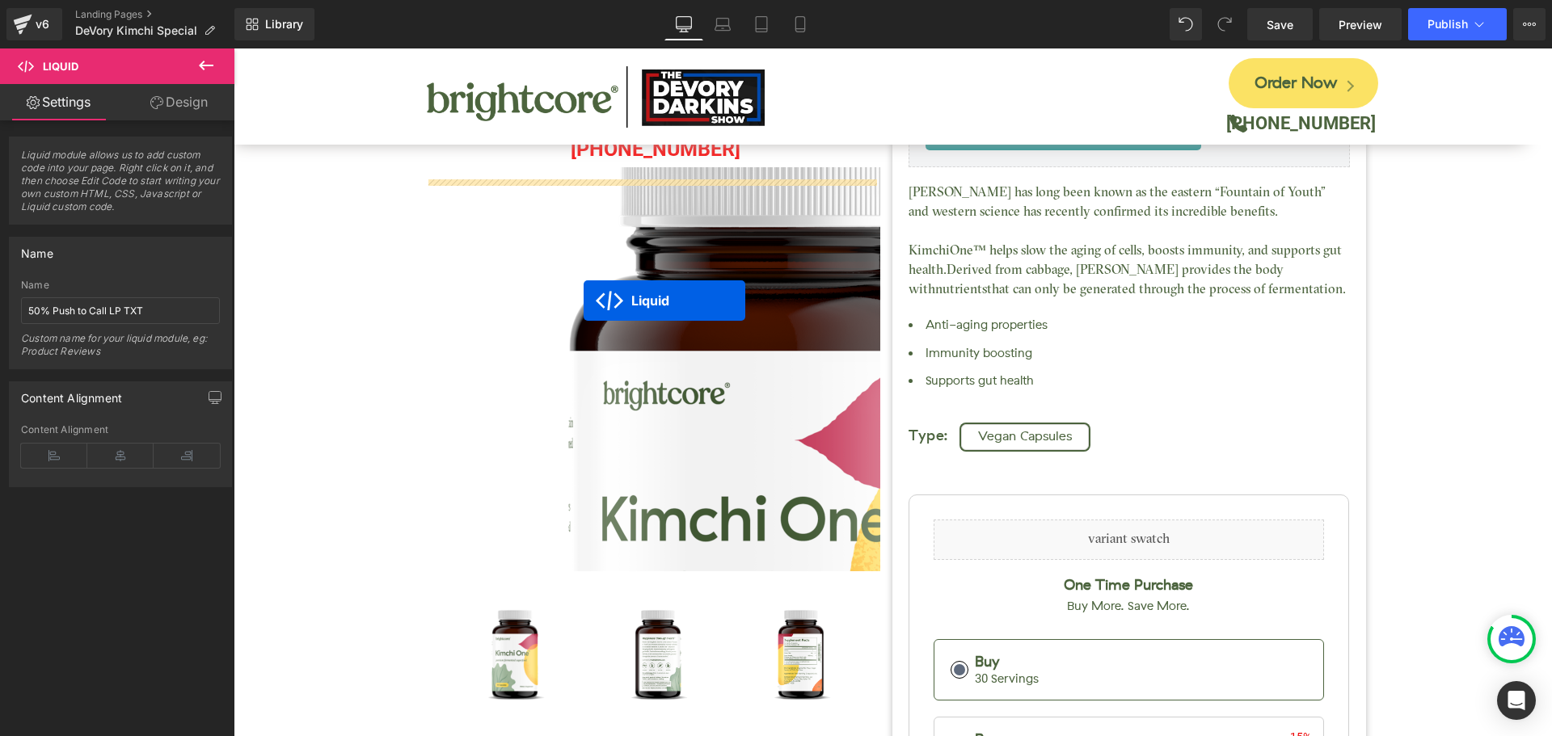
scroll to position [0, 0]
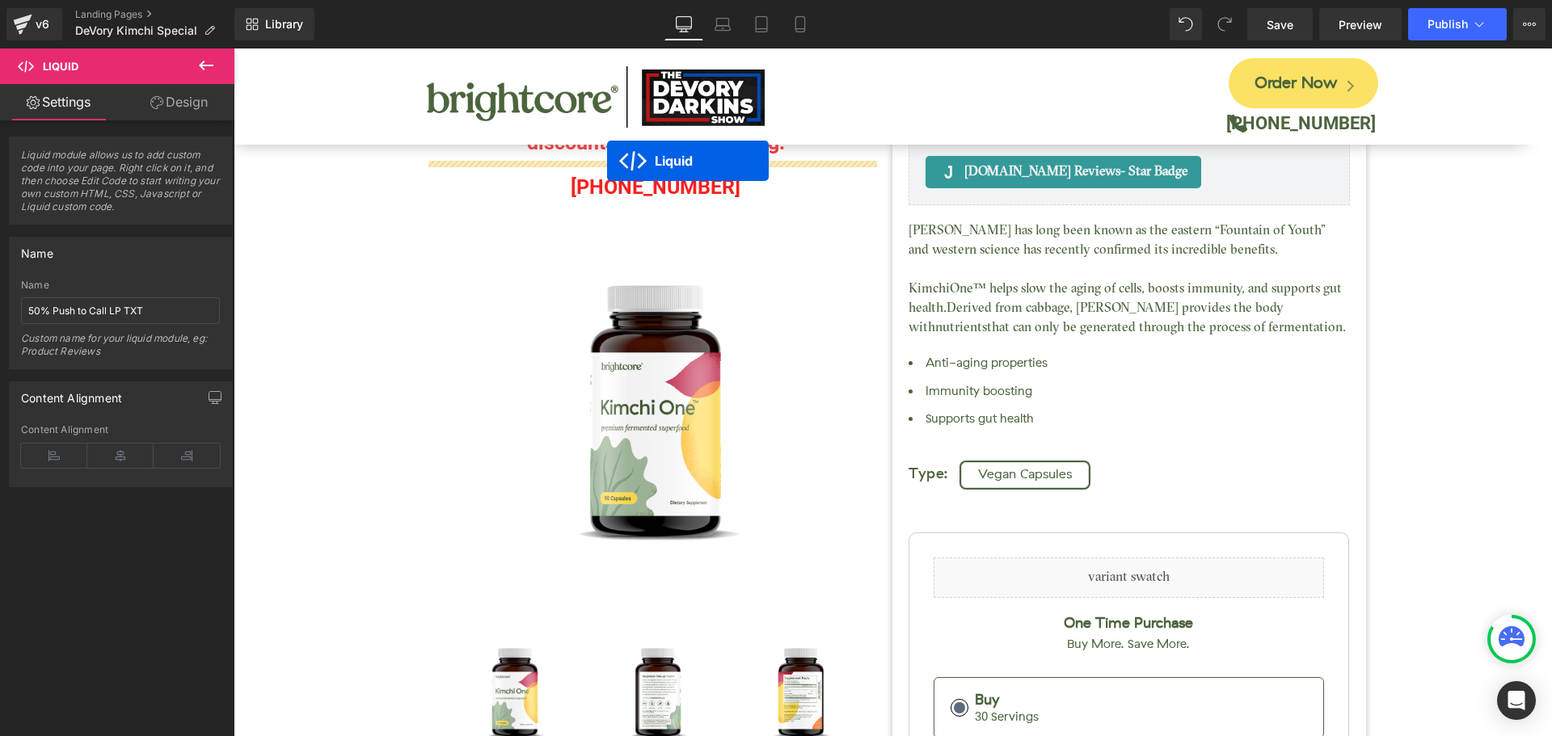
drag, startPoint x: 607, startPoint y: 267, endPoint x: 607, endPoint y: 161, distance: 106.7
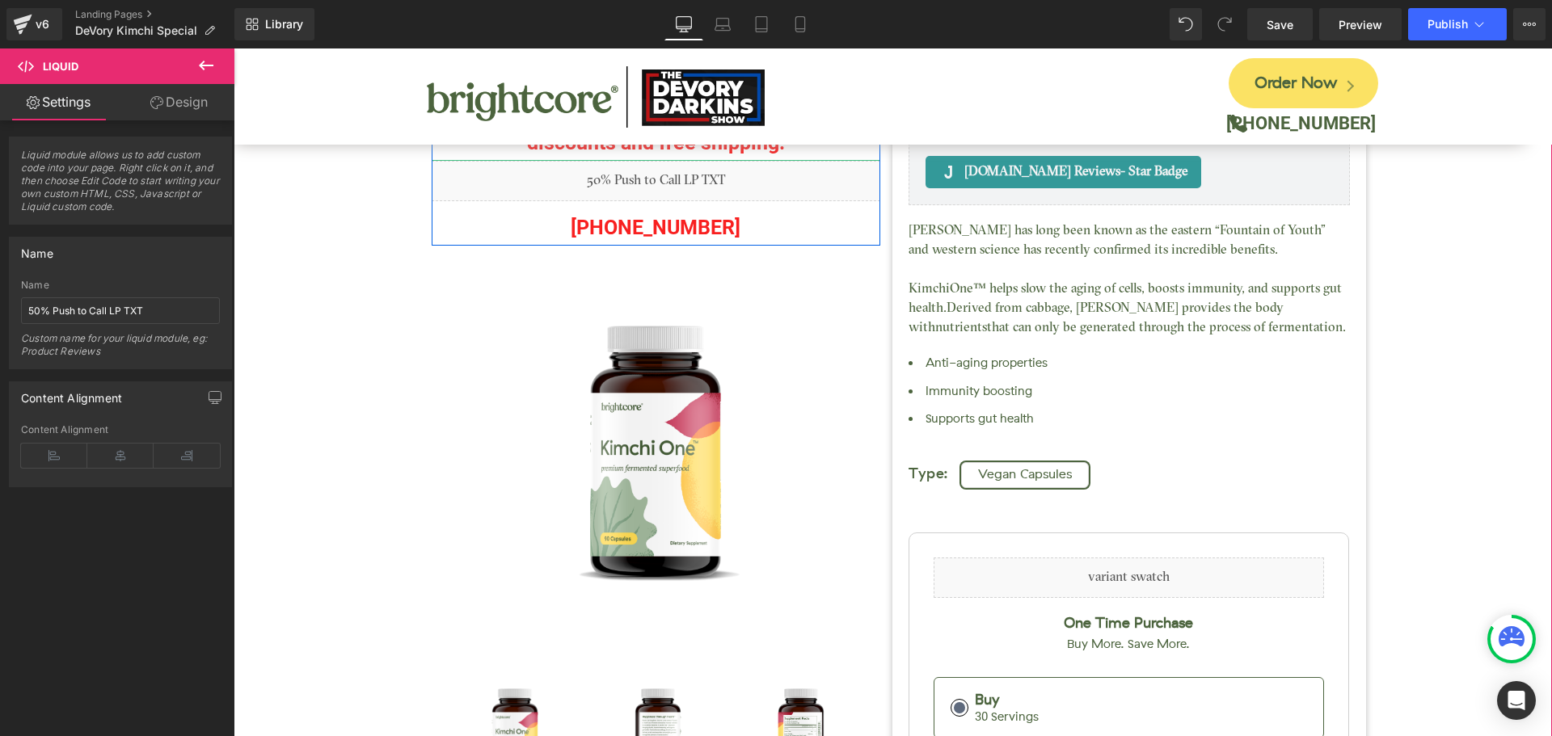
click at [598, 148] on p "discounts and free shipping!" at bounding box center [656, 142] width 449 height 36
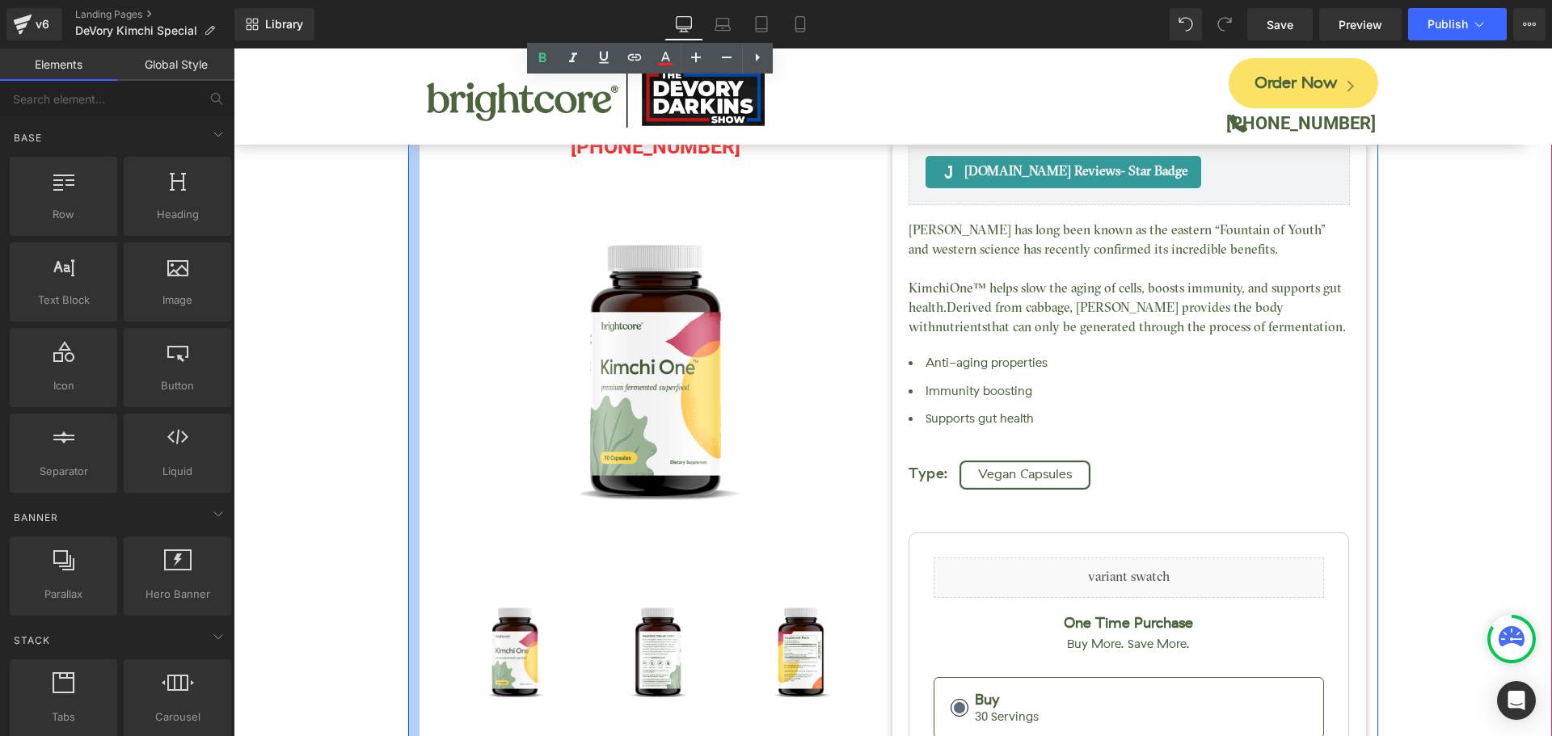
click at [408, 213] on div at bounding box center [413, 542] width 11 height 1207
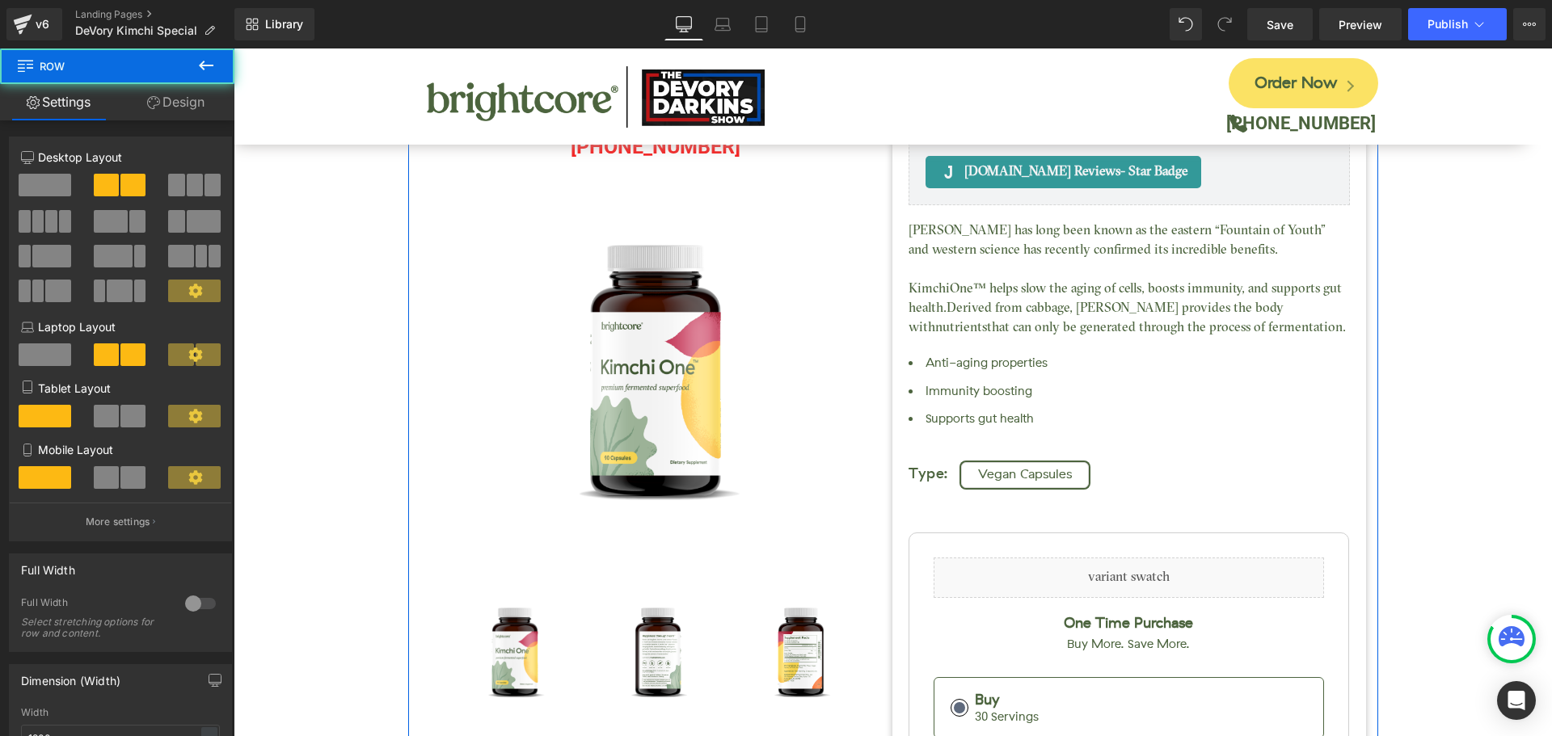
click at [174, 105] on link "Design" at bounding box center [175, 102] width 117 height 36
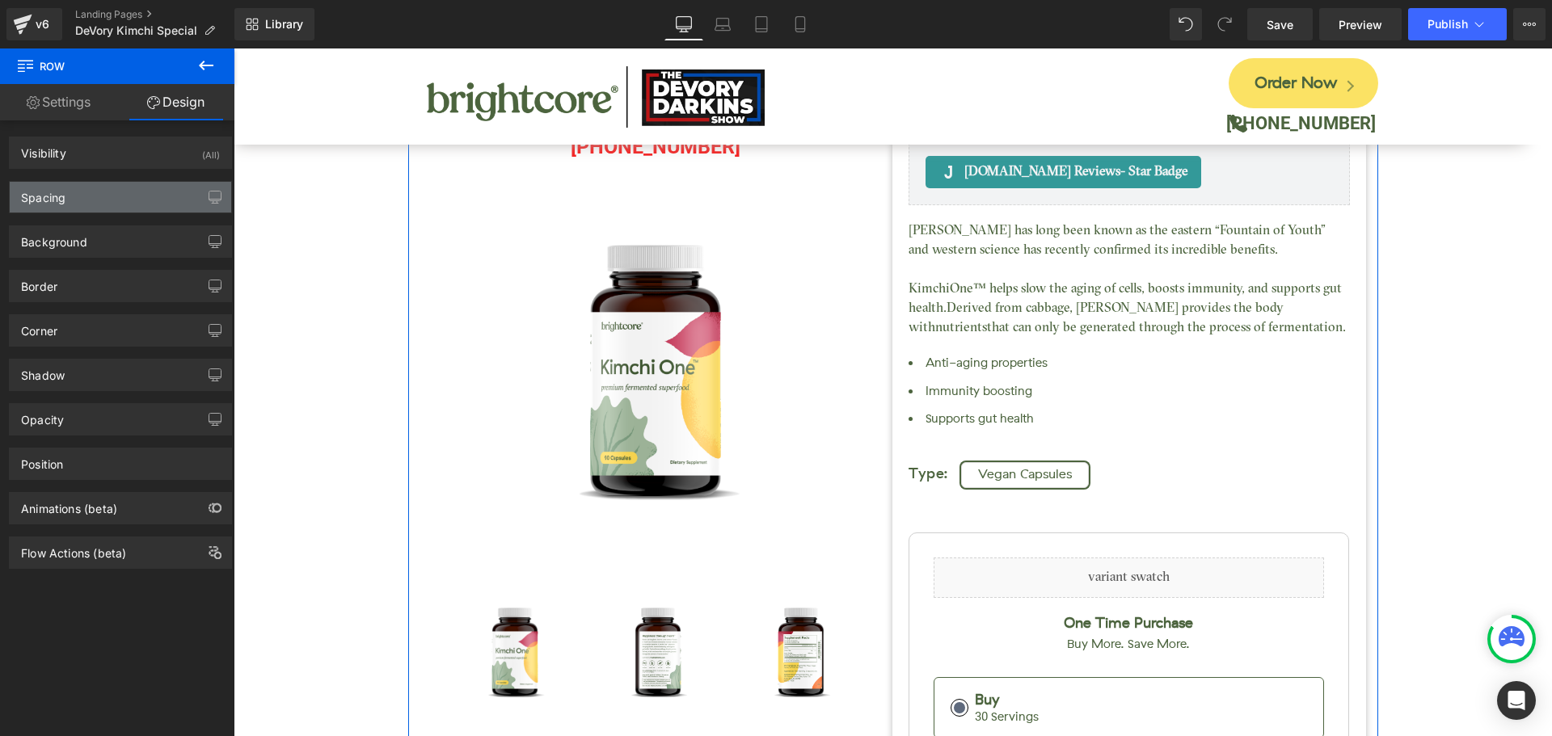
click at [127, 193] on div "Spacing" at bounding box center [120, 197] width 221 height 31
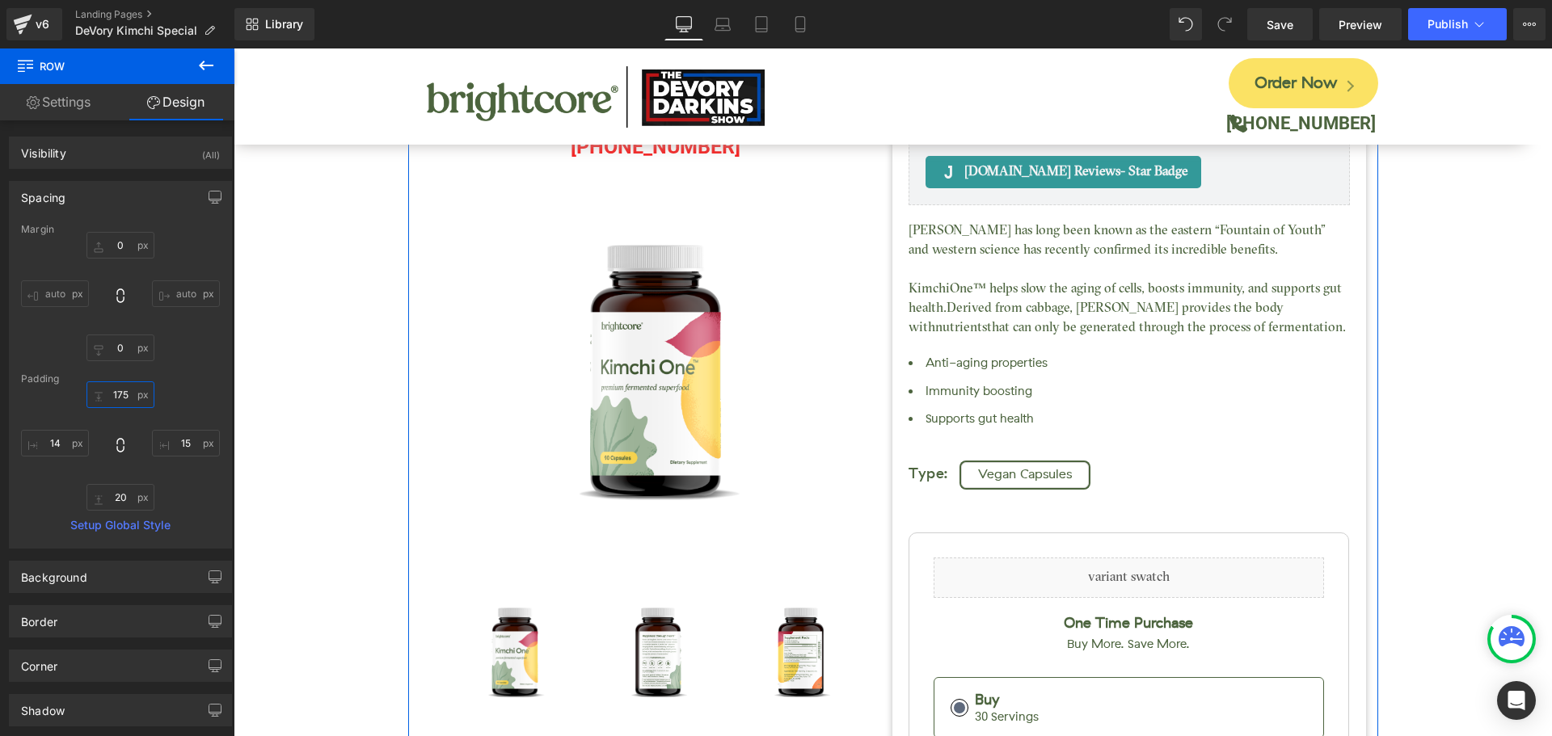
click at [124, 397] on input "175" at bounding box center [120, 394] width 68 height 27
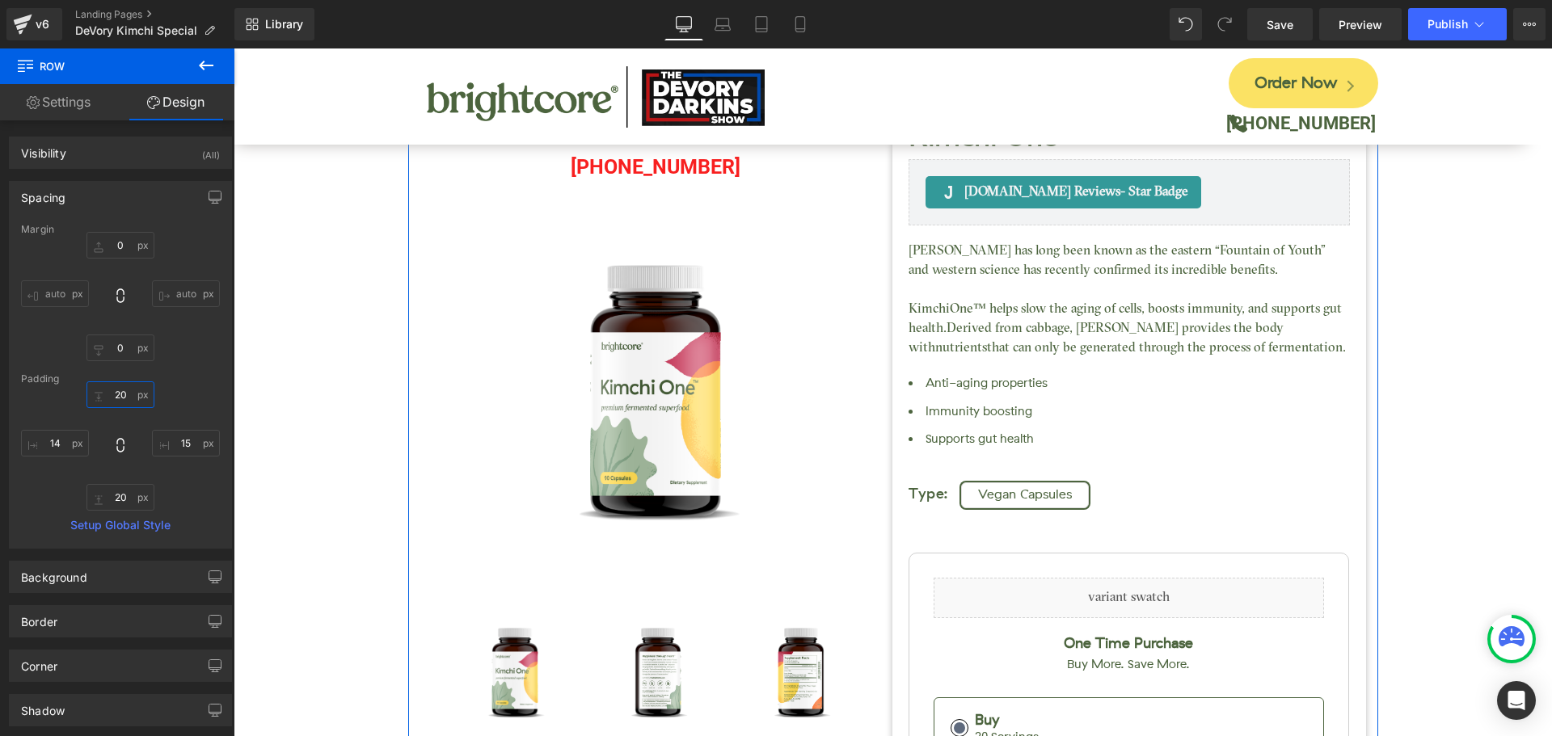
type input "2"
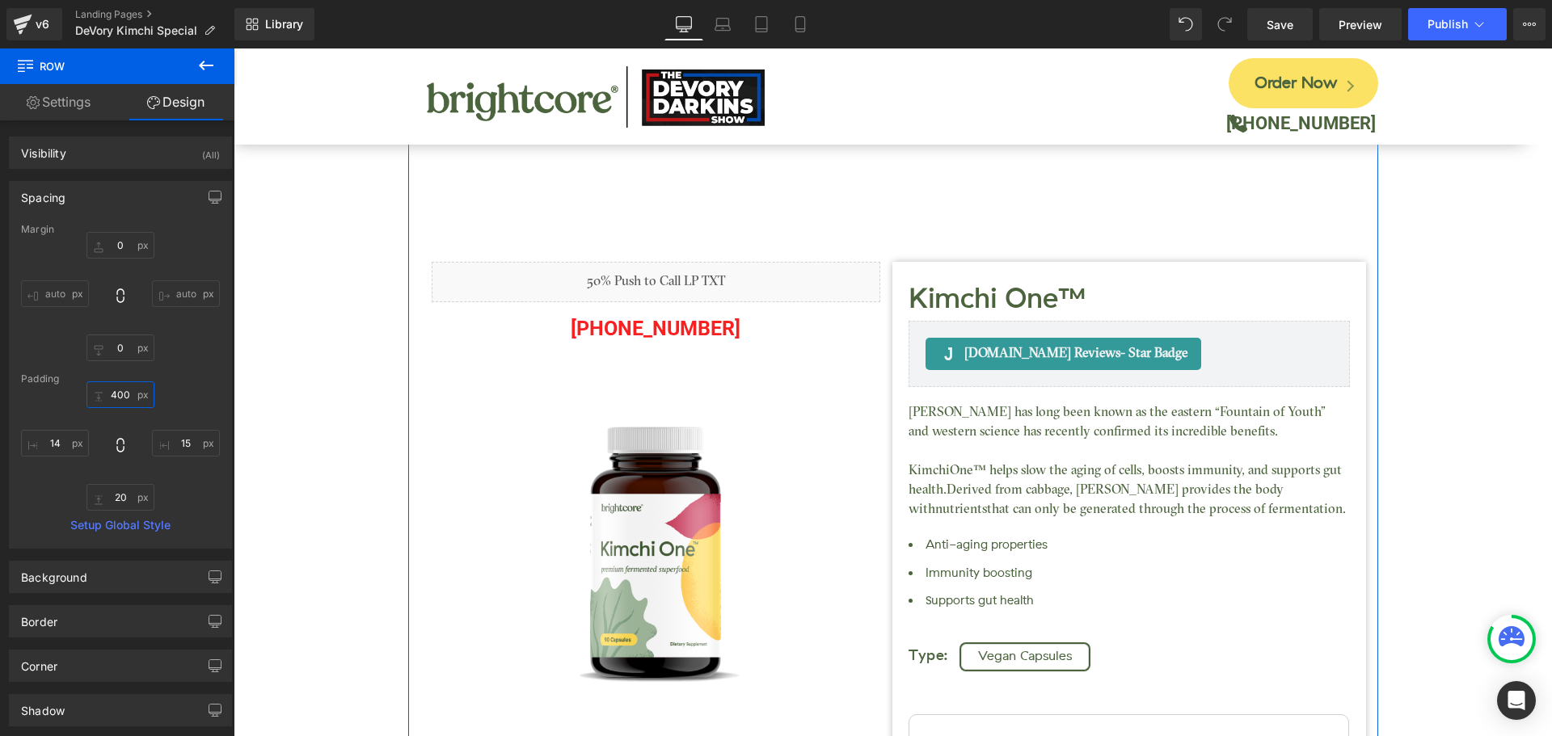
click at [123, 387] on input "400" at bounding box center [120, 394] width 68 height 27
type input "4"
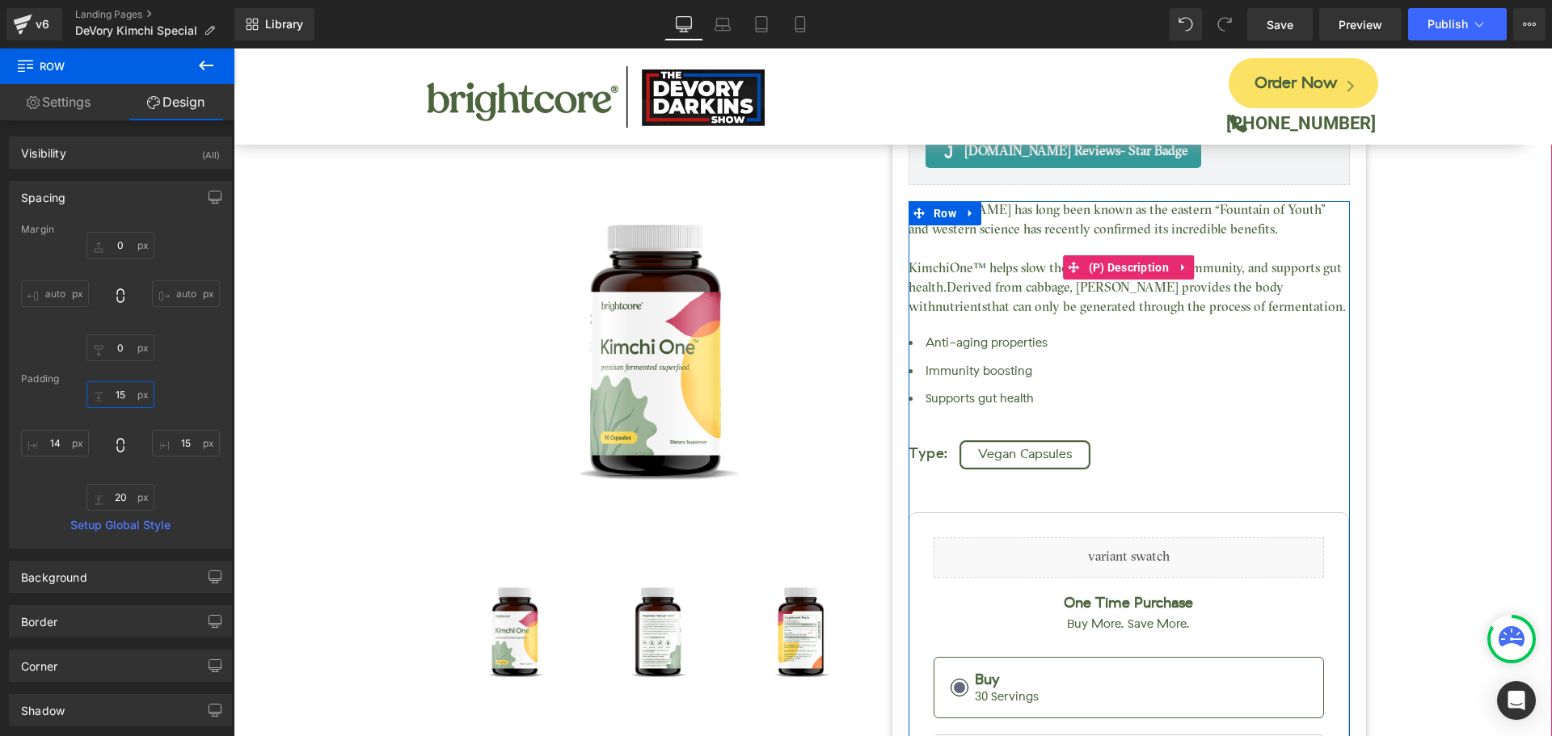
type input "1"
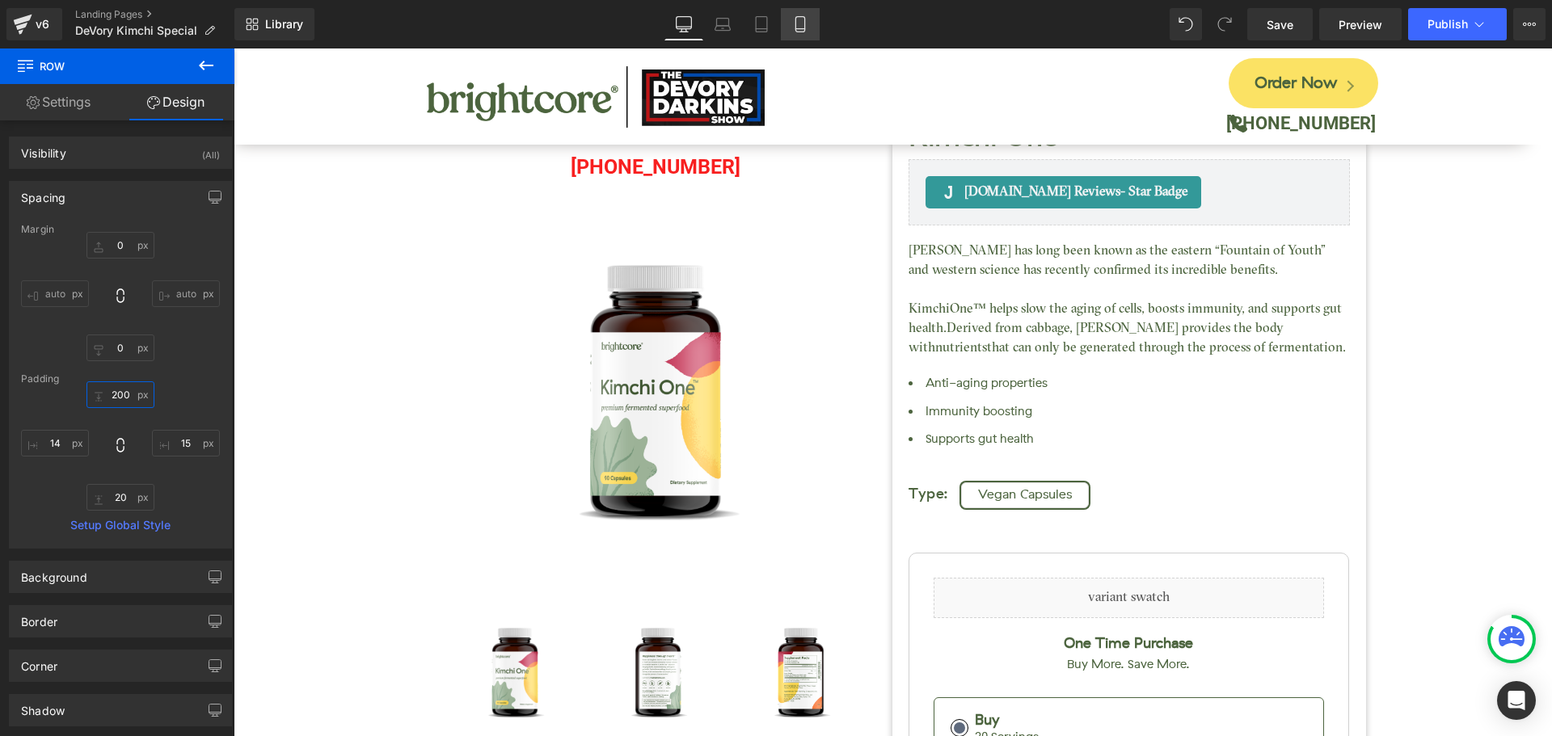
type input "200"
click at [802, 31] on icon at bounding box center [800, 24] width 16 height 16
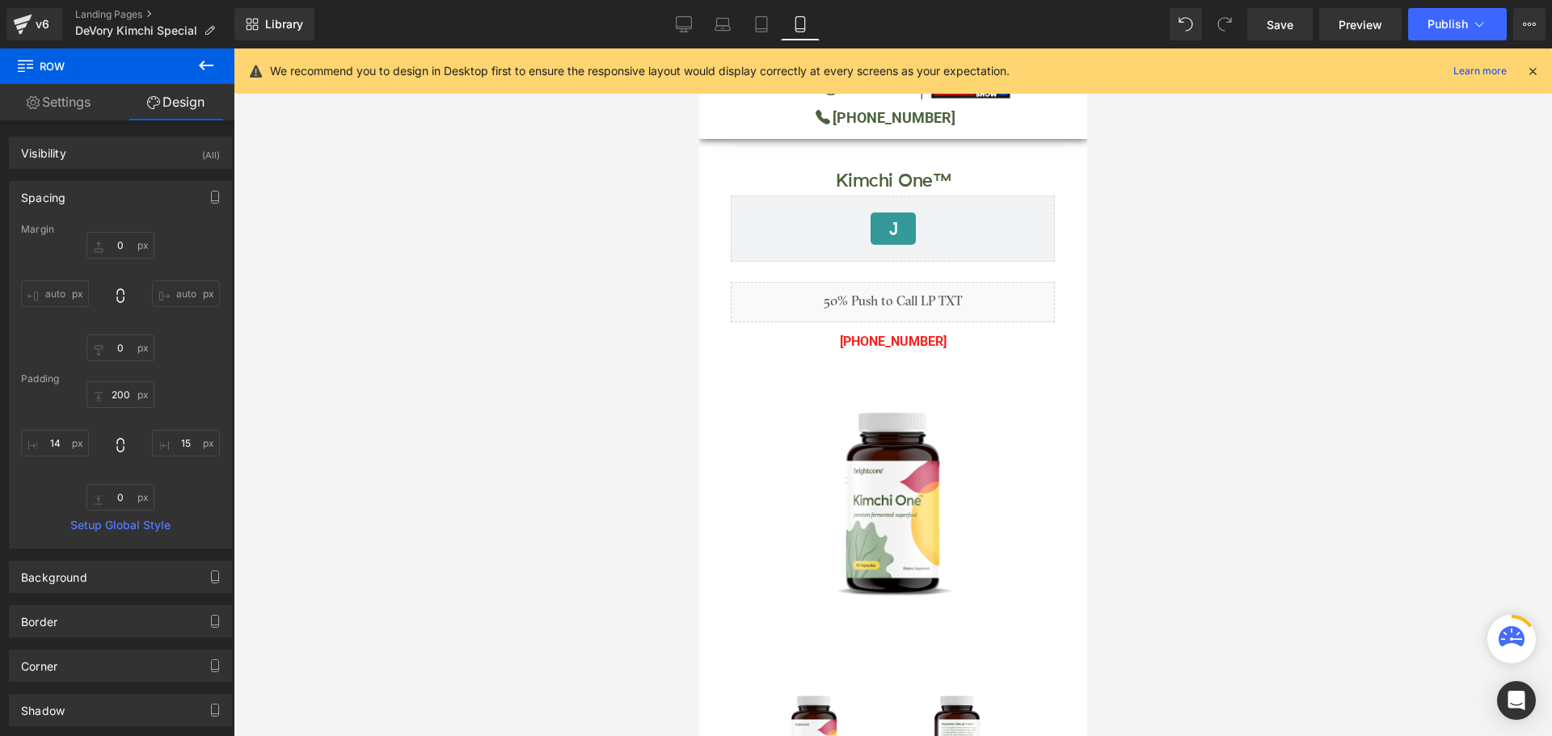
type input "0"
type input "15"
type input "0"
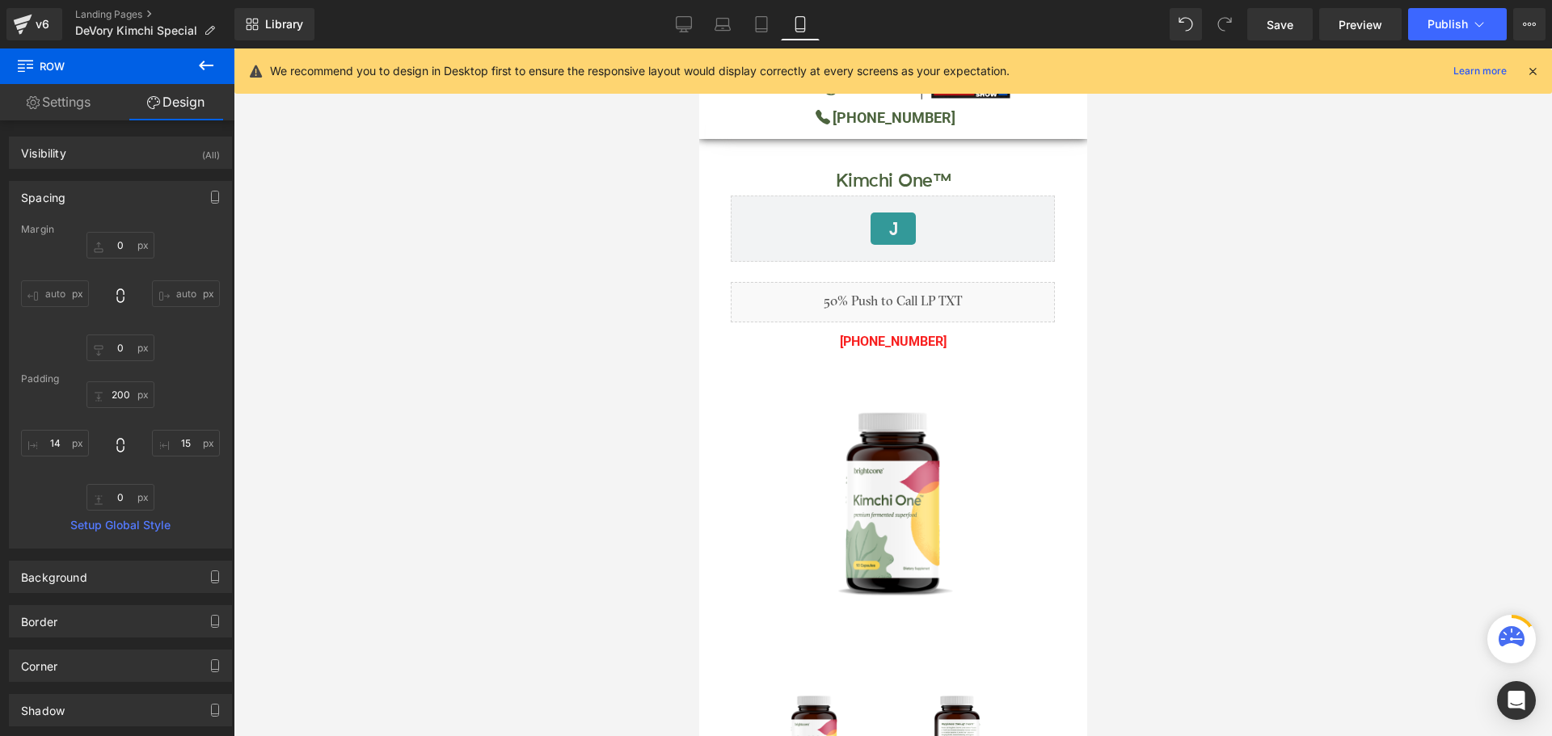
type input "14"
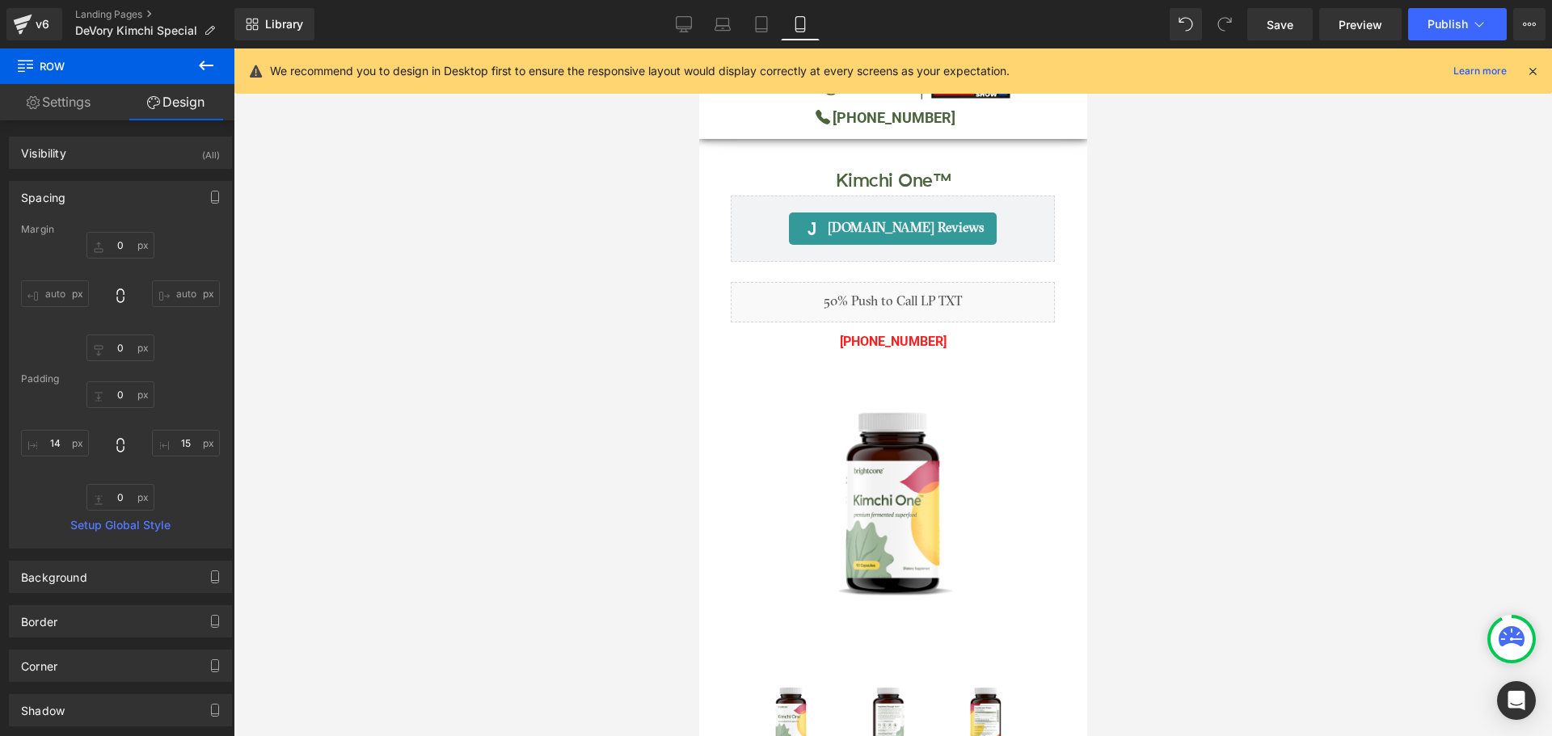
click at [1538, 72] on icon at bounding box center [1532, 71] width 15 height 15
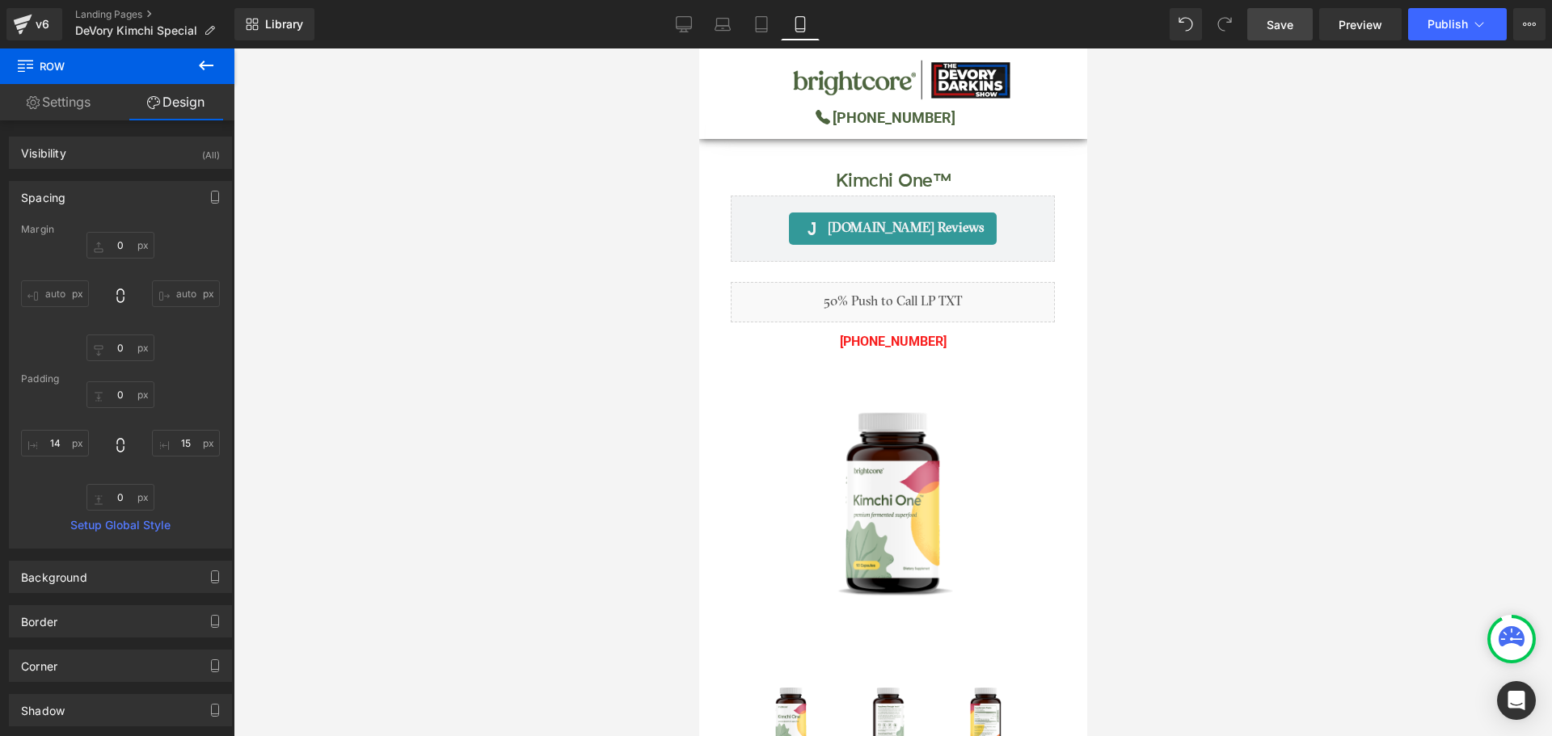
click at [1278, 28] on span "Save" at bounding box center [1279, 24] width 27 height 17
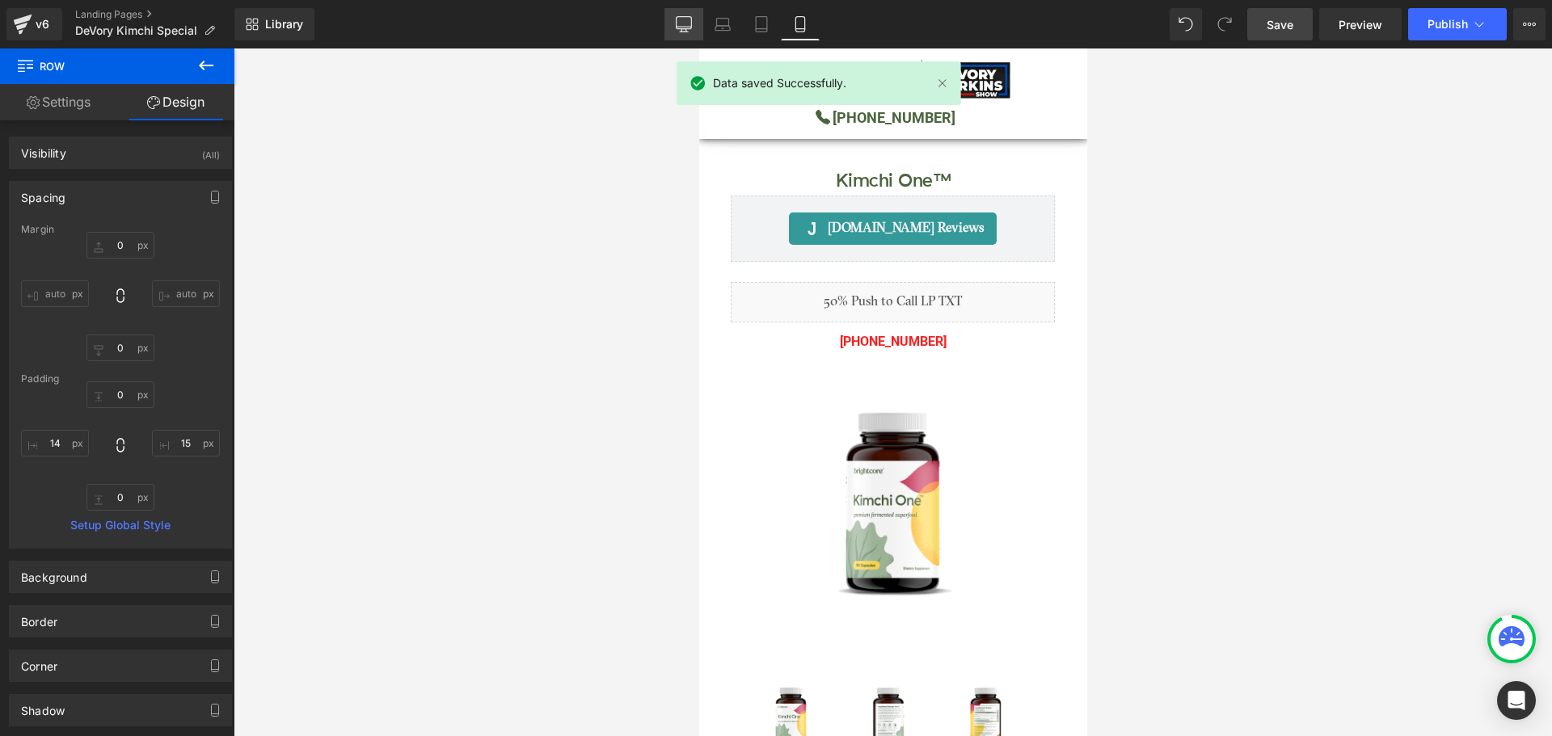
click at [683, 23] on icon at bounding box center [684, 24] width 16 height 16
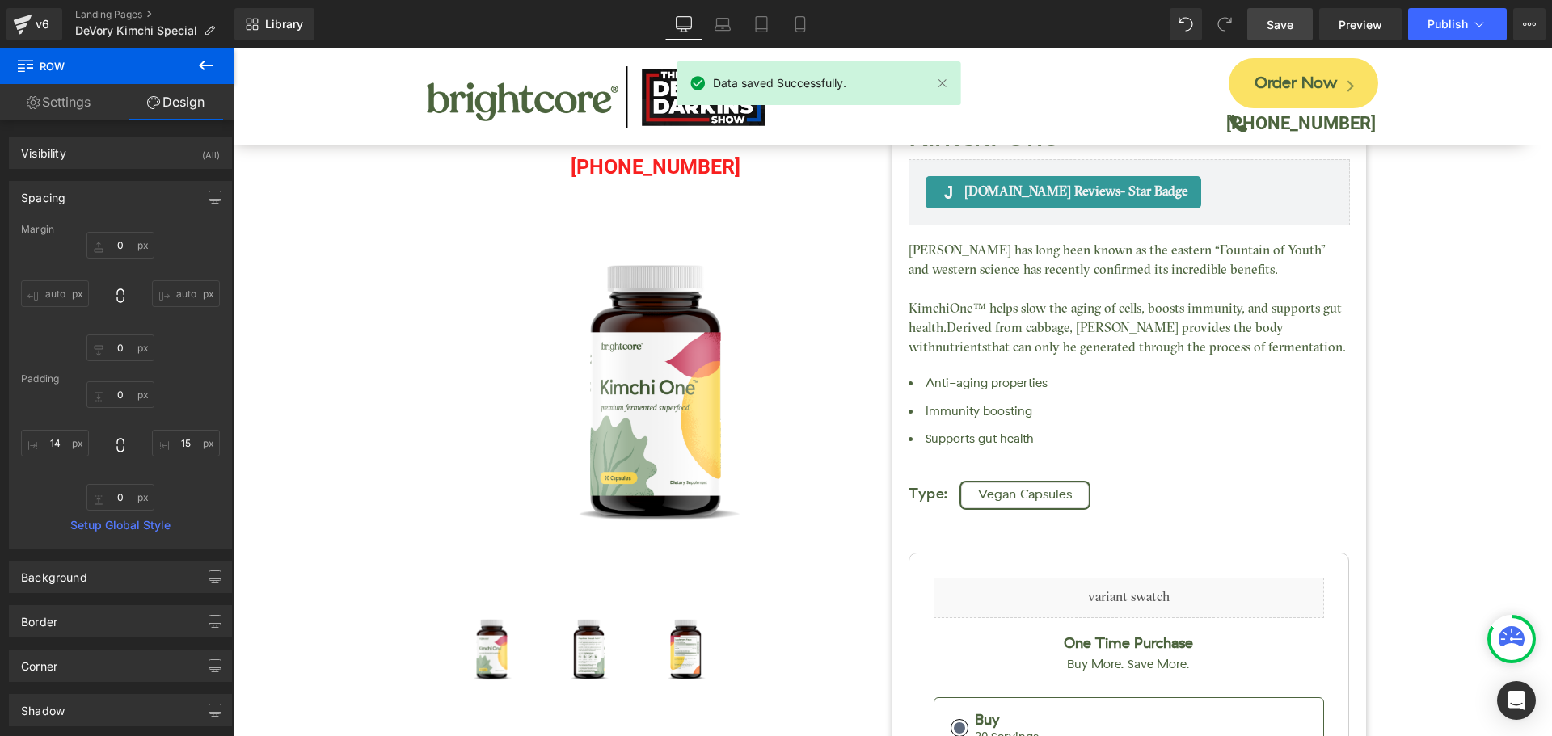
type input "0"
type input "200"
type input "15"
type input "20"
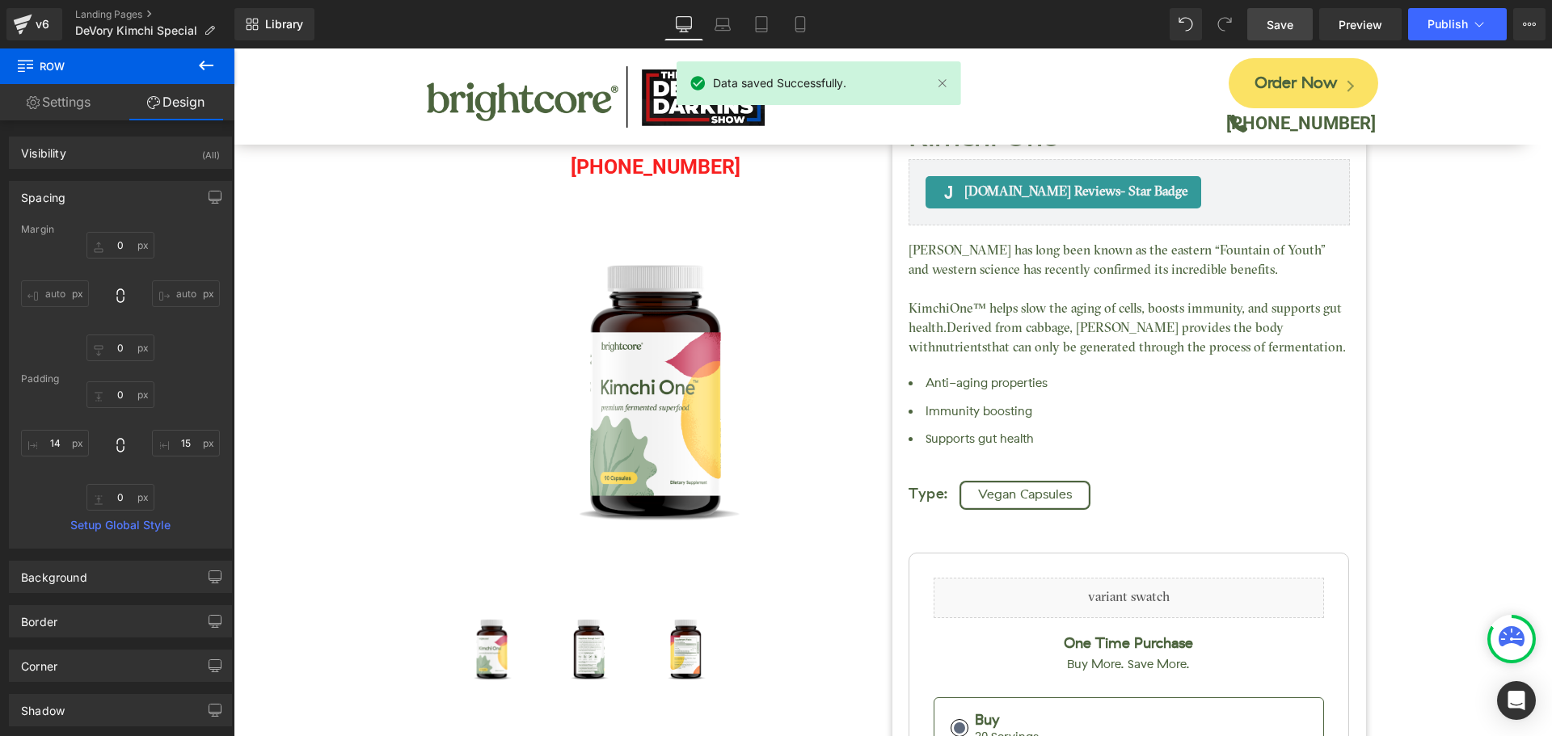
type input "14"
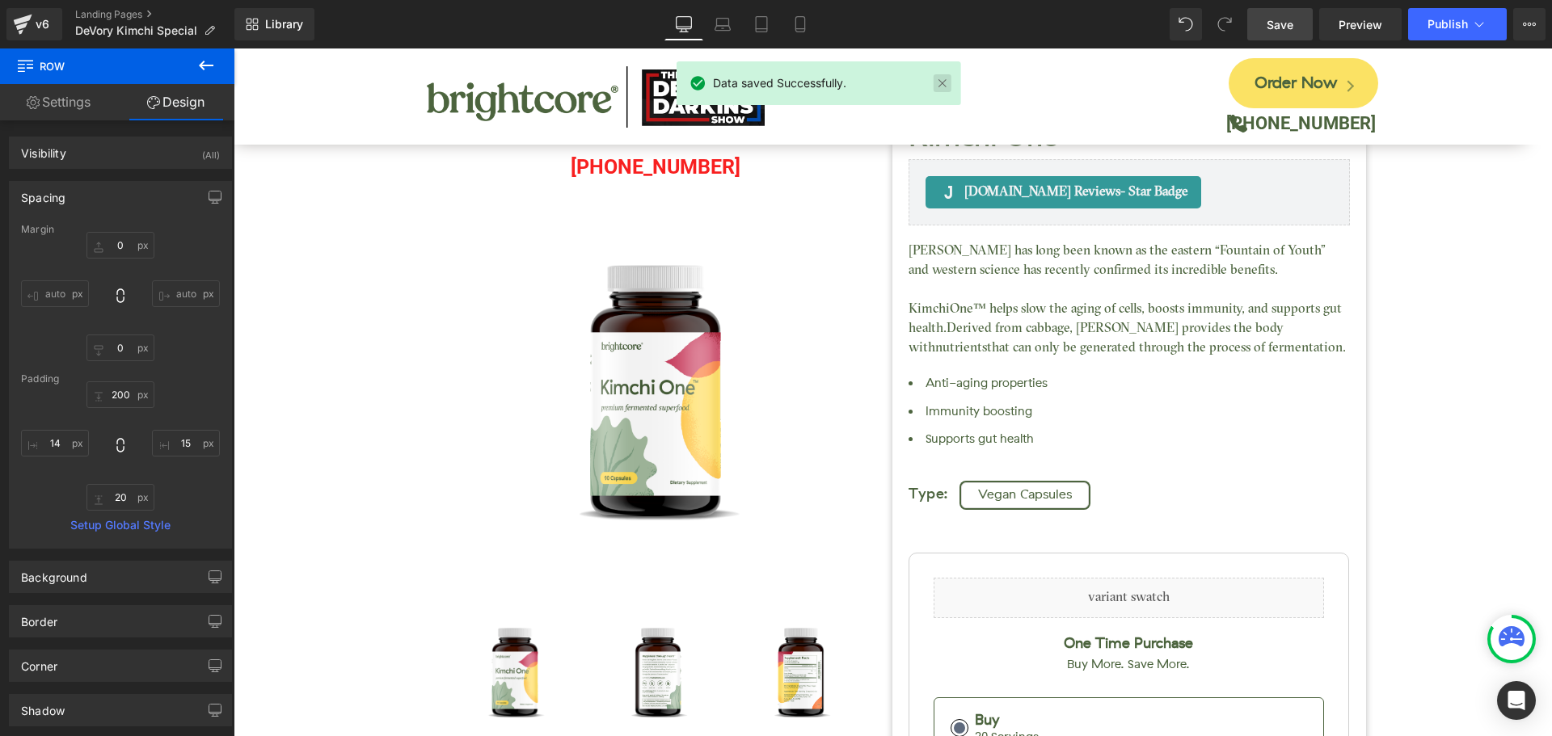
click at [939, 83] on link at bounding box center [942, 83] width 18 height 18
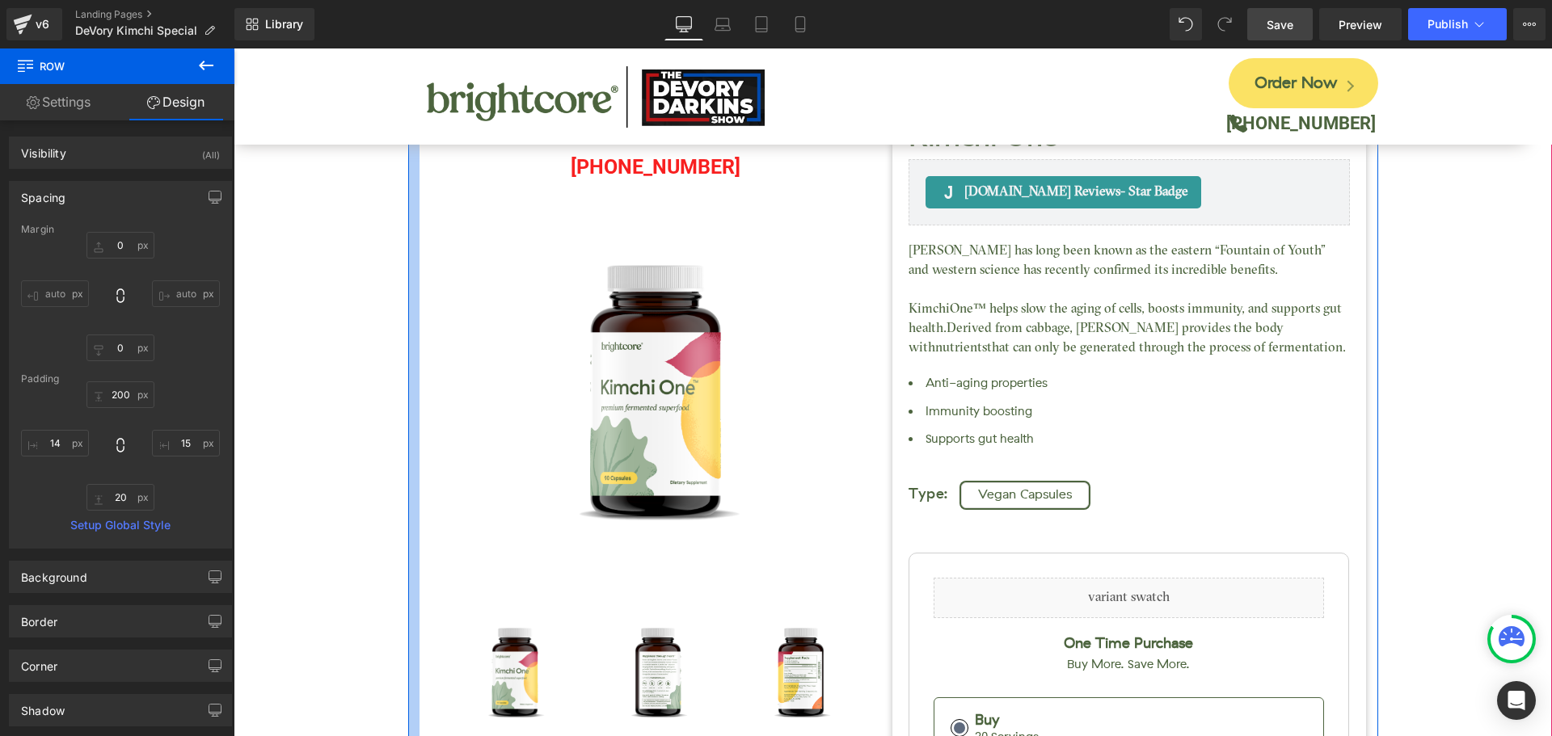
click at [408, 191] on div at bounding box center [413, 552] width 11 height 1227
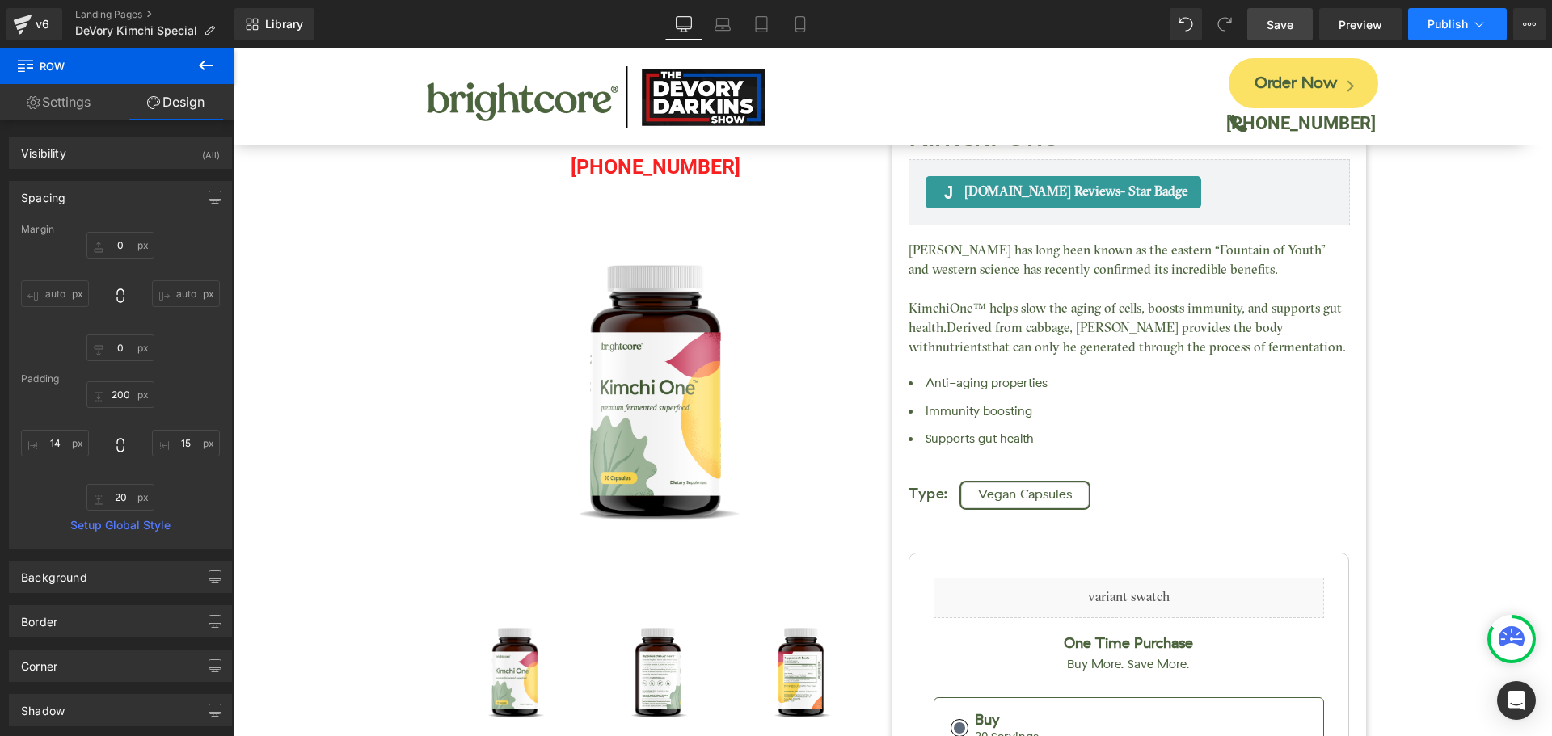
click at [1442, 19] on span "Publish" at bounding box center [1447, 24] width 40 height 13
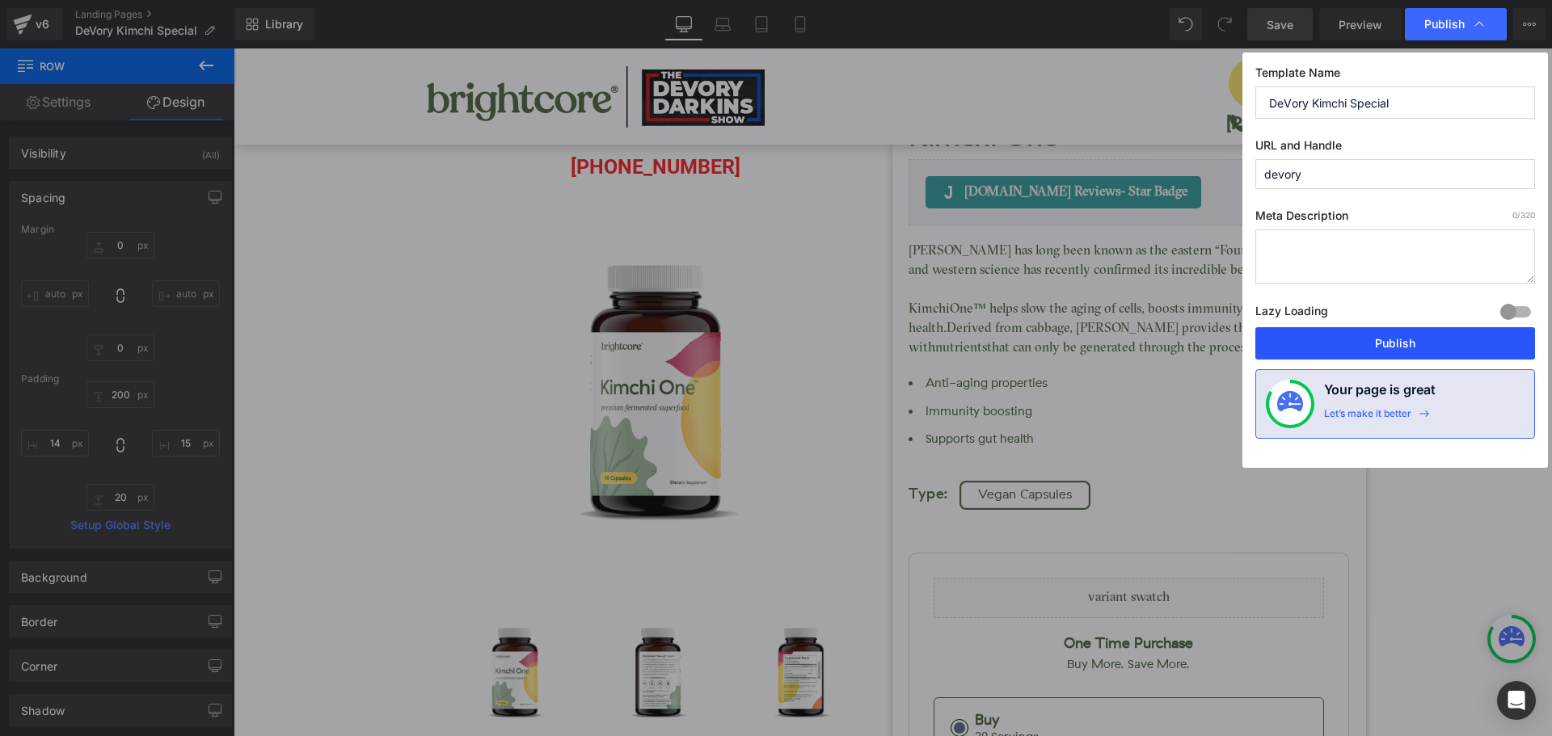
click at [1414, 331] on button "Publish" at bounding box center [1395, 343] width 280 height 32
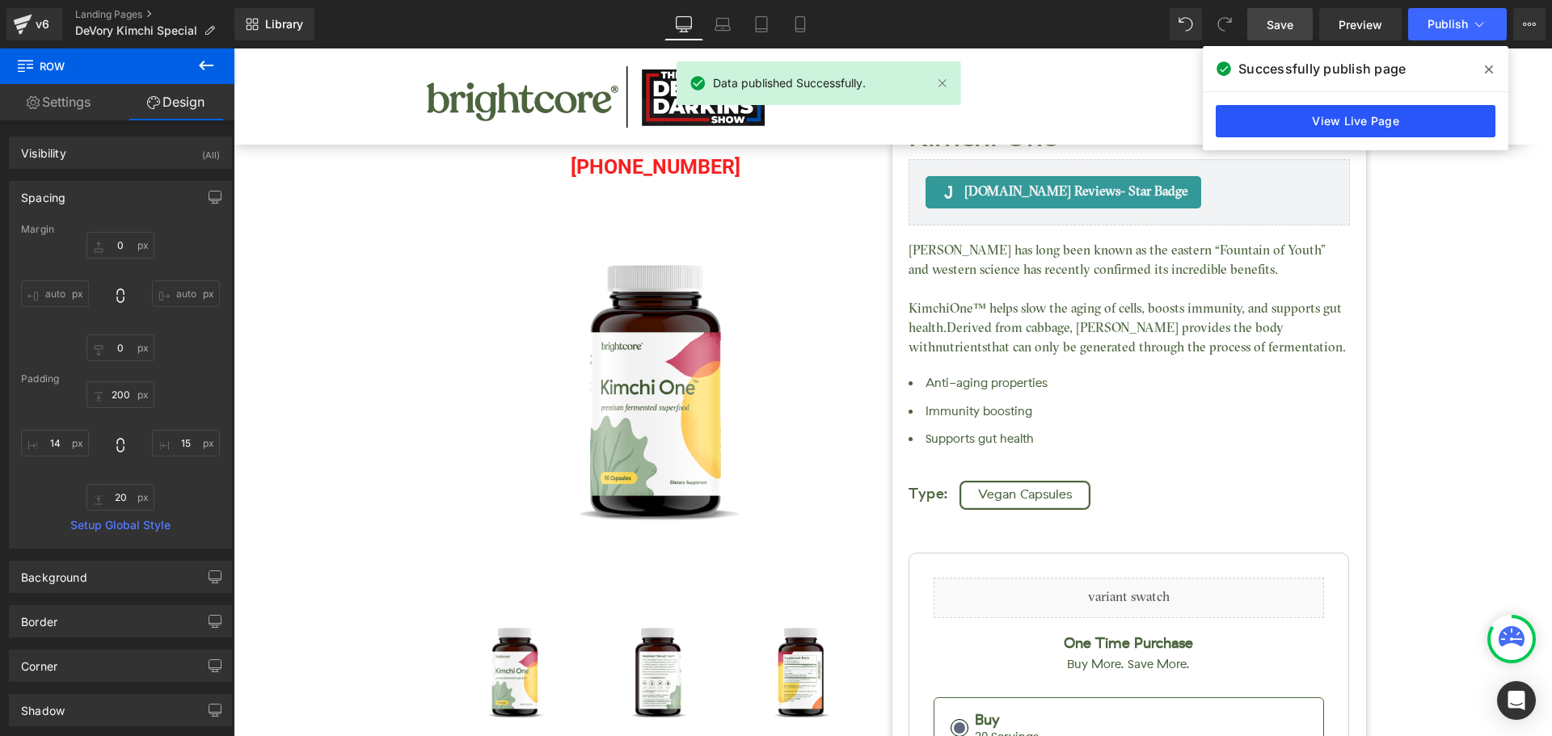
click at [1430, 115] on link "View Live Page" at bounding box center [1355, 121] width 280 height 32
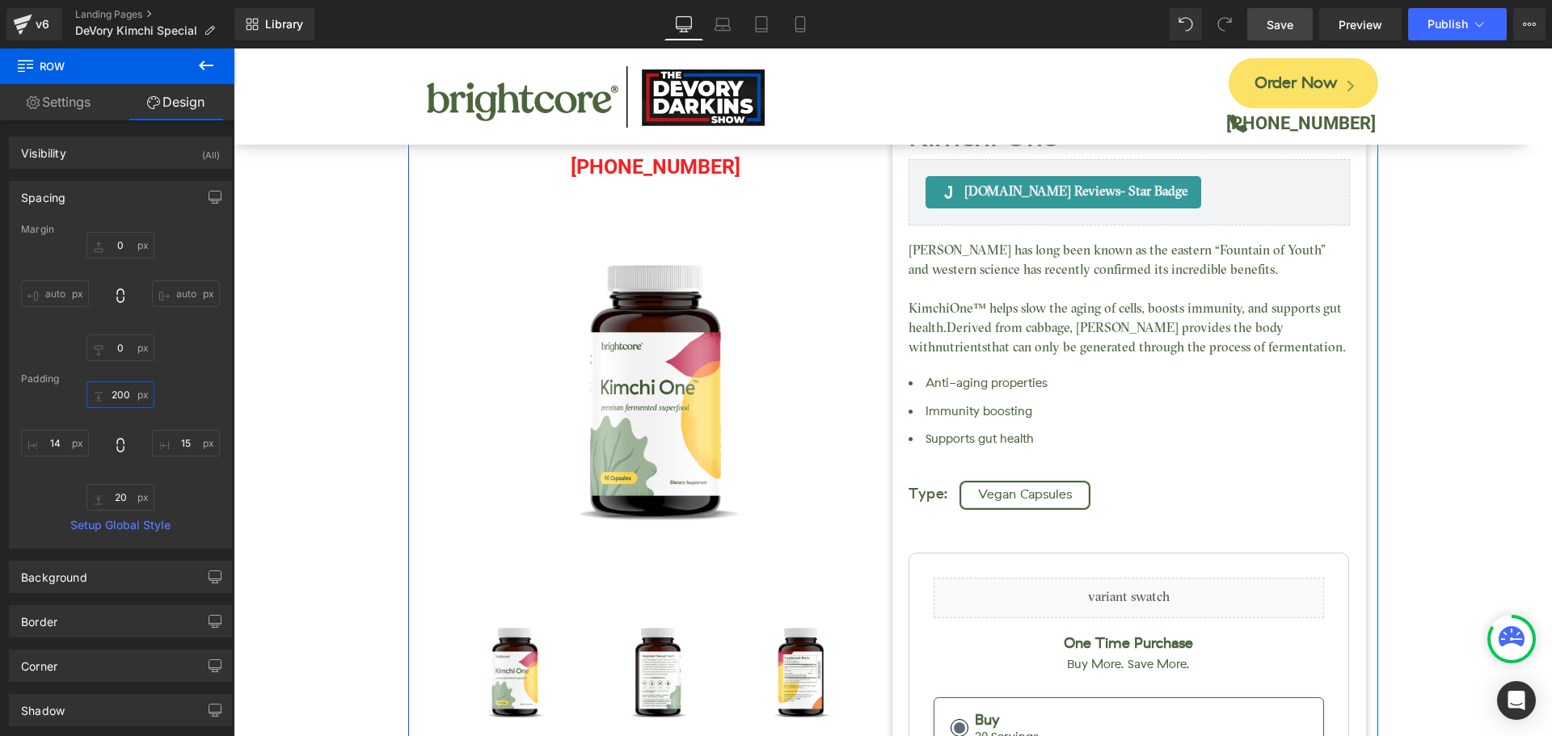
click at [118, 400] on input "200" at bounding box center [120, 394] width 68 height 27
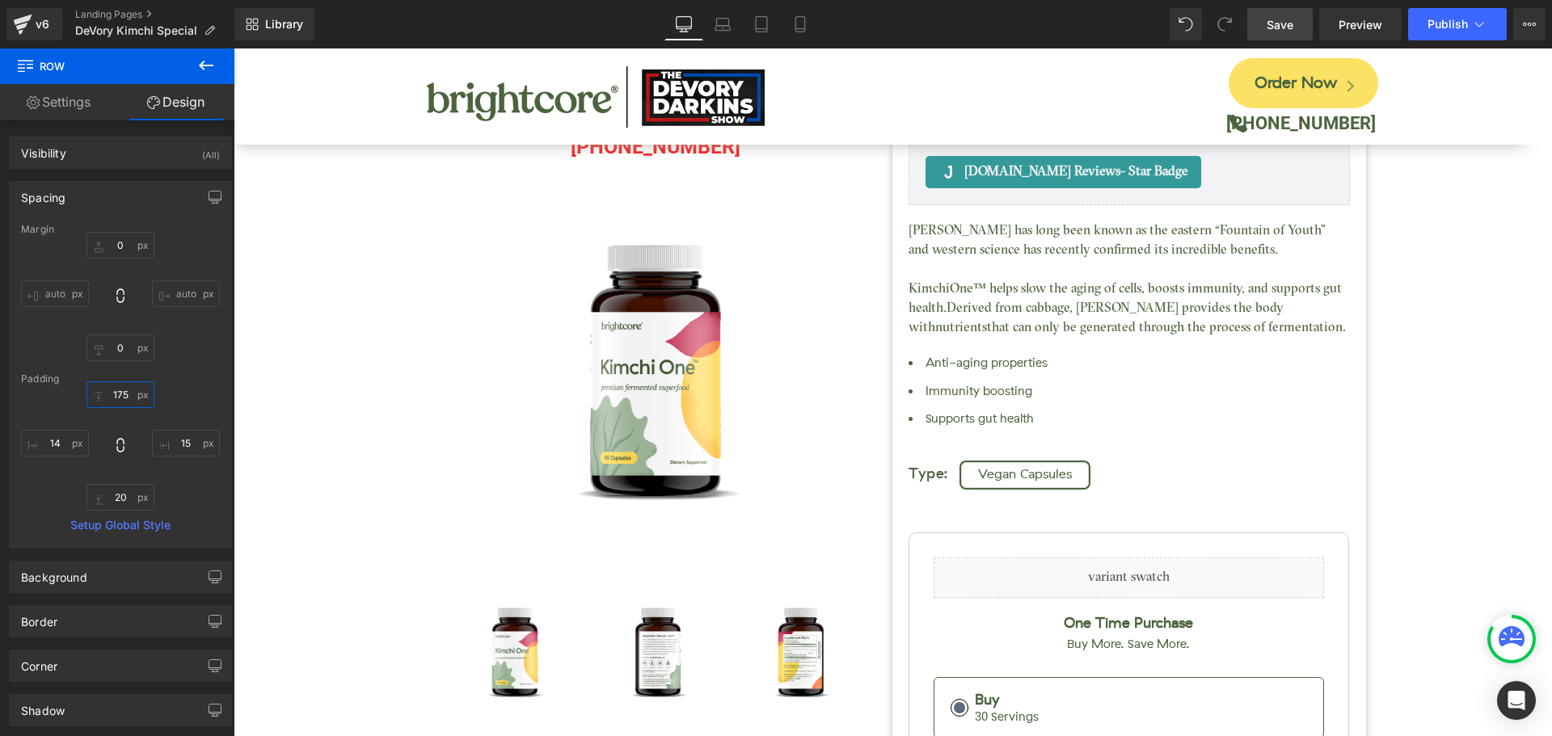
type input "175"
click at [1291, 19] on span "Save" at bounding box center [1279, 24] width 27 height 17
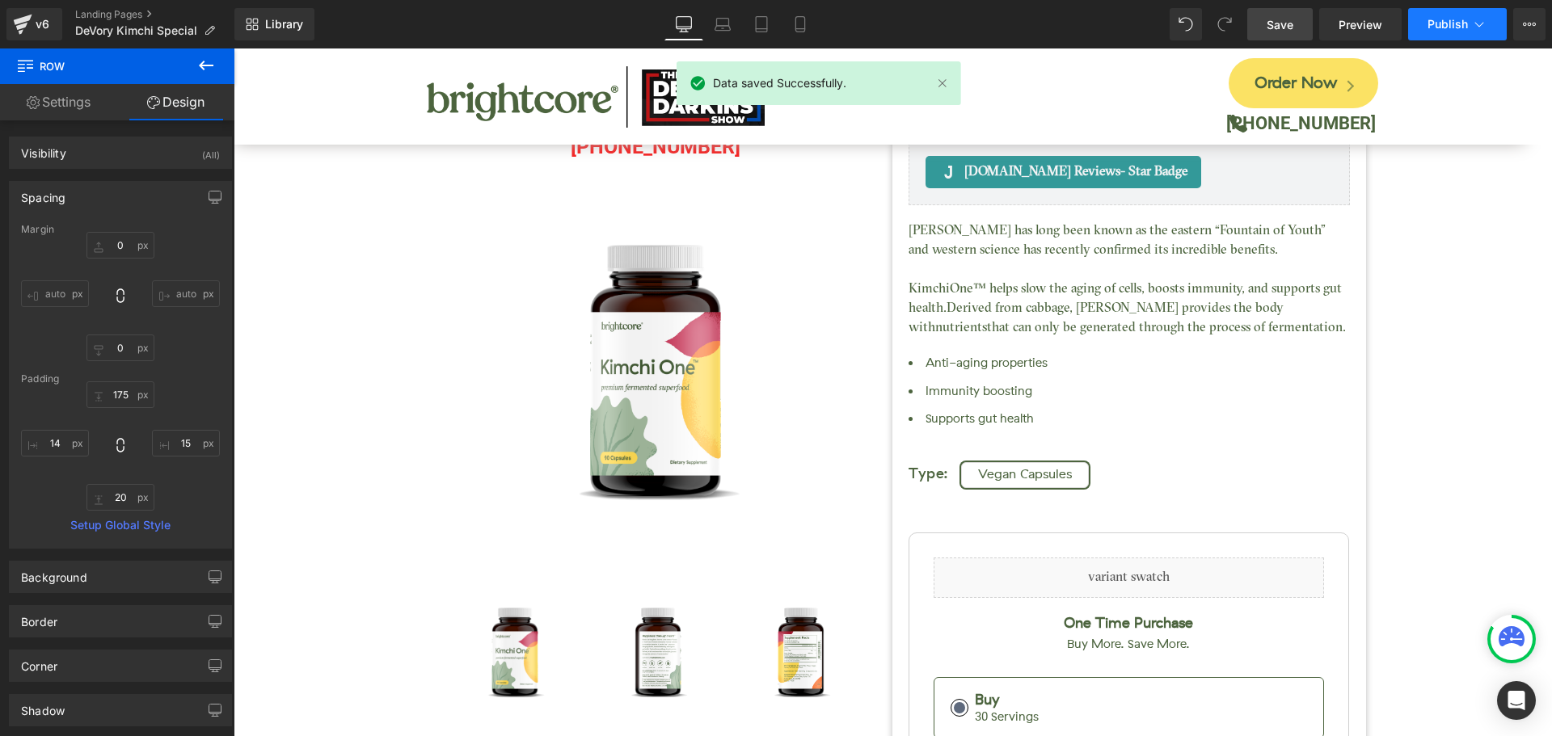
click at [1451, 24] on span "Publish" at bounding box center [1447, 24] width 40 height 13
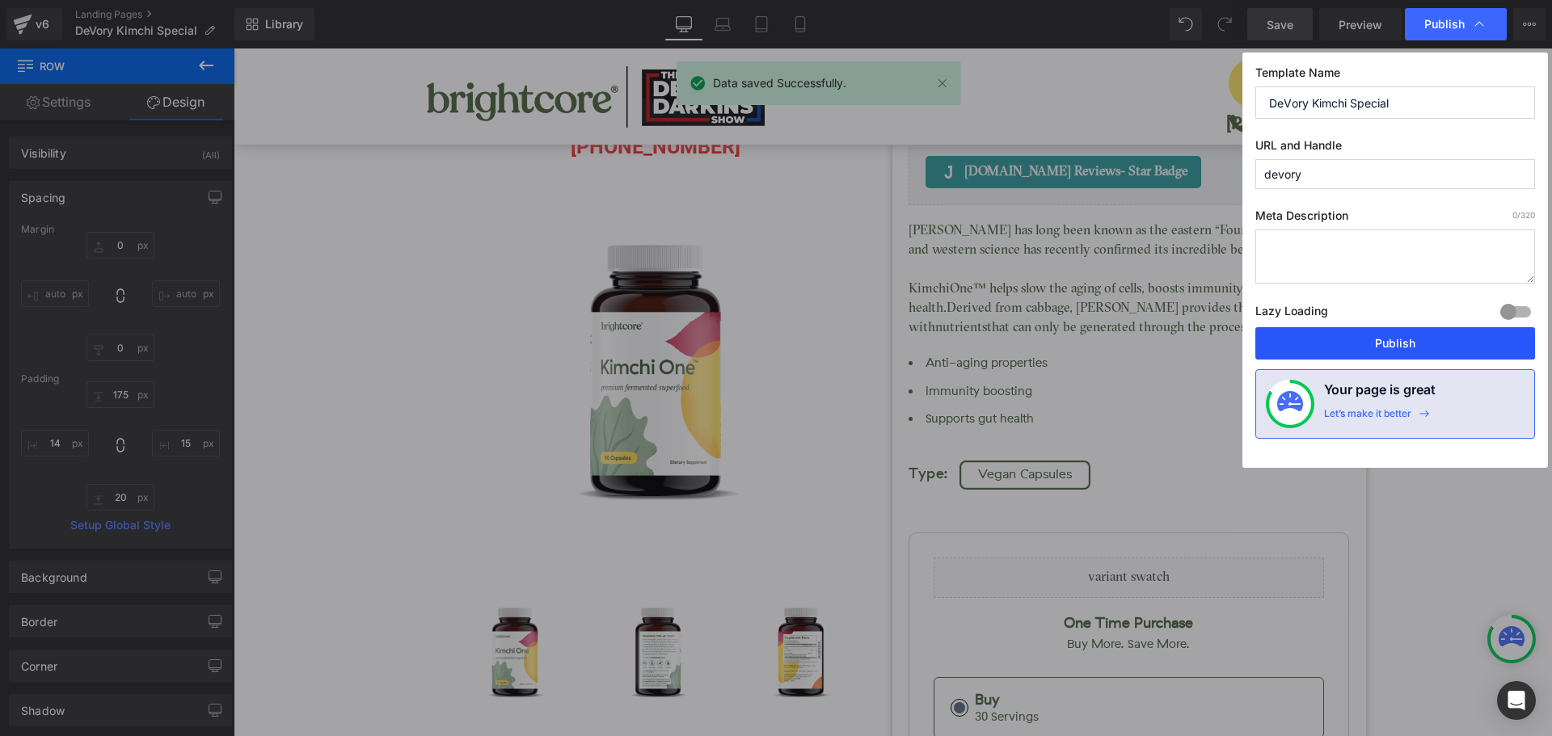
drag, startPoint x: 1467, startPoint y: 339, endPoint x: 1240, endPoint y: 197, distance: 267.9
click at [1467, 339] on button "Publish" at bounding box center [1395, 343] width 280 height 32
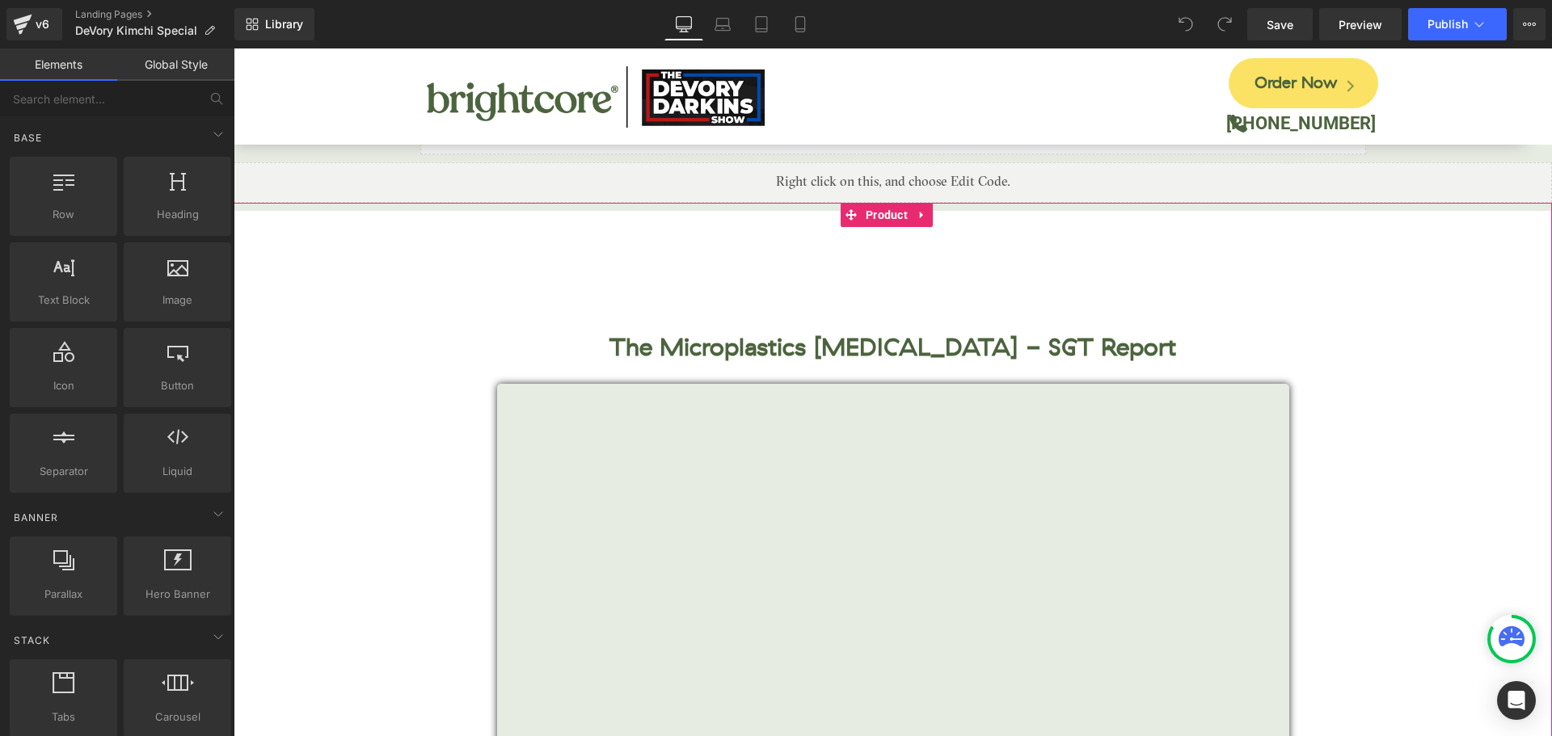
scroll to position [7053, 0]
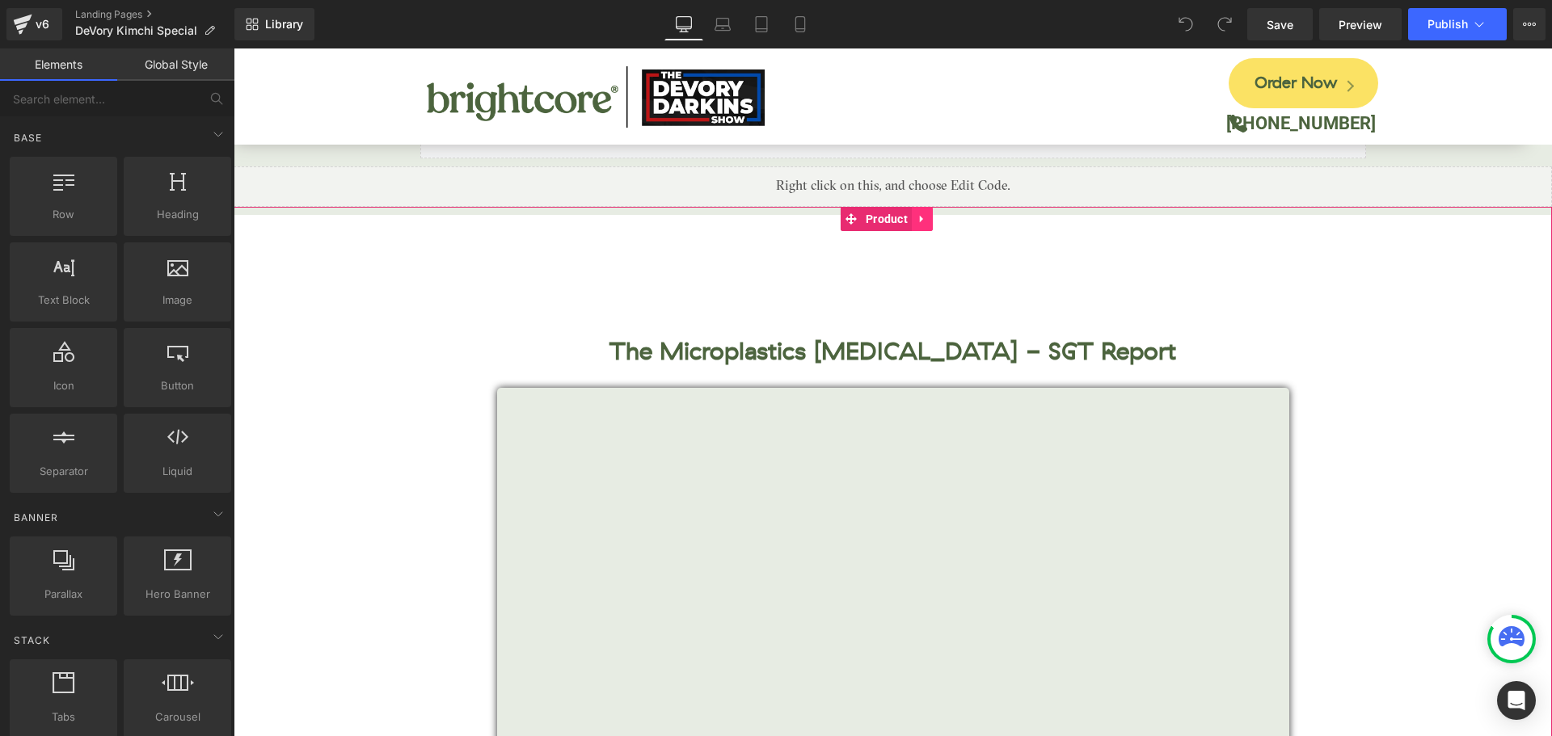
click at [924, 213] on icon at bounding box center [921, 219] width 11 height 12
click at [932, 213] on icon at bounding box center [932, 218] width 11 height 11
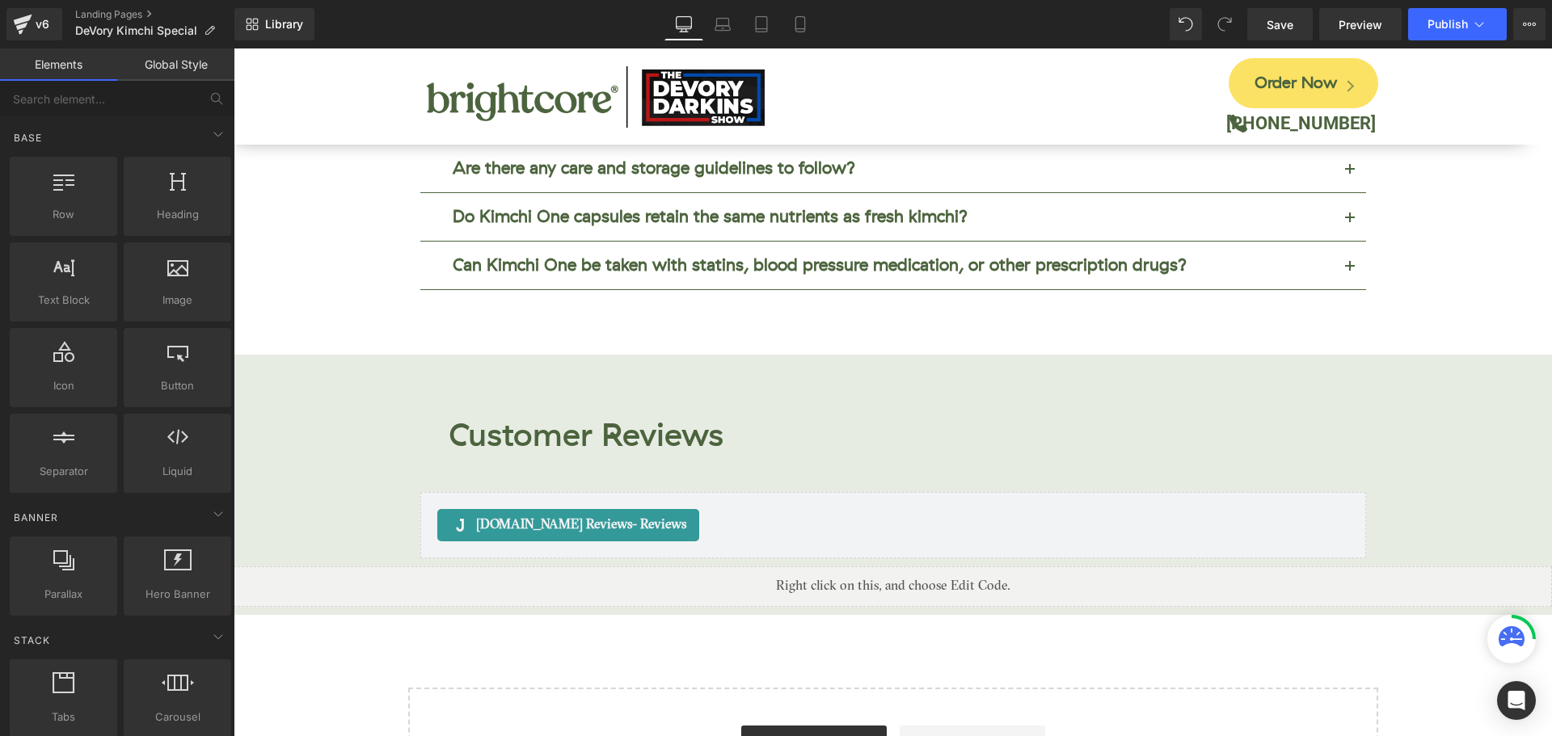
scroll to position [6649, 0]
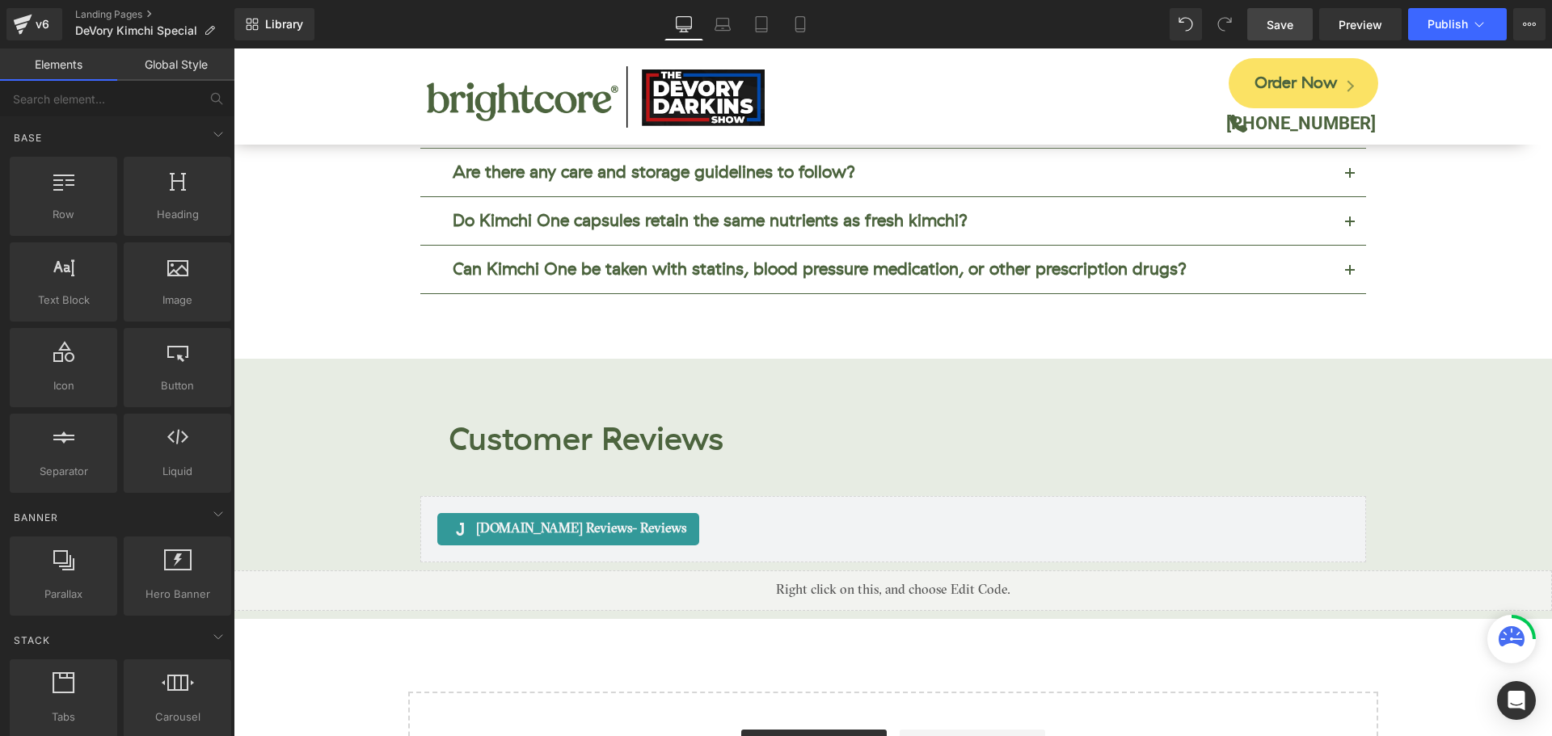
click at [1282, 27] on span "Save" at bounding box center [1279, 24] width 27 height 17
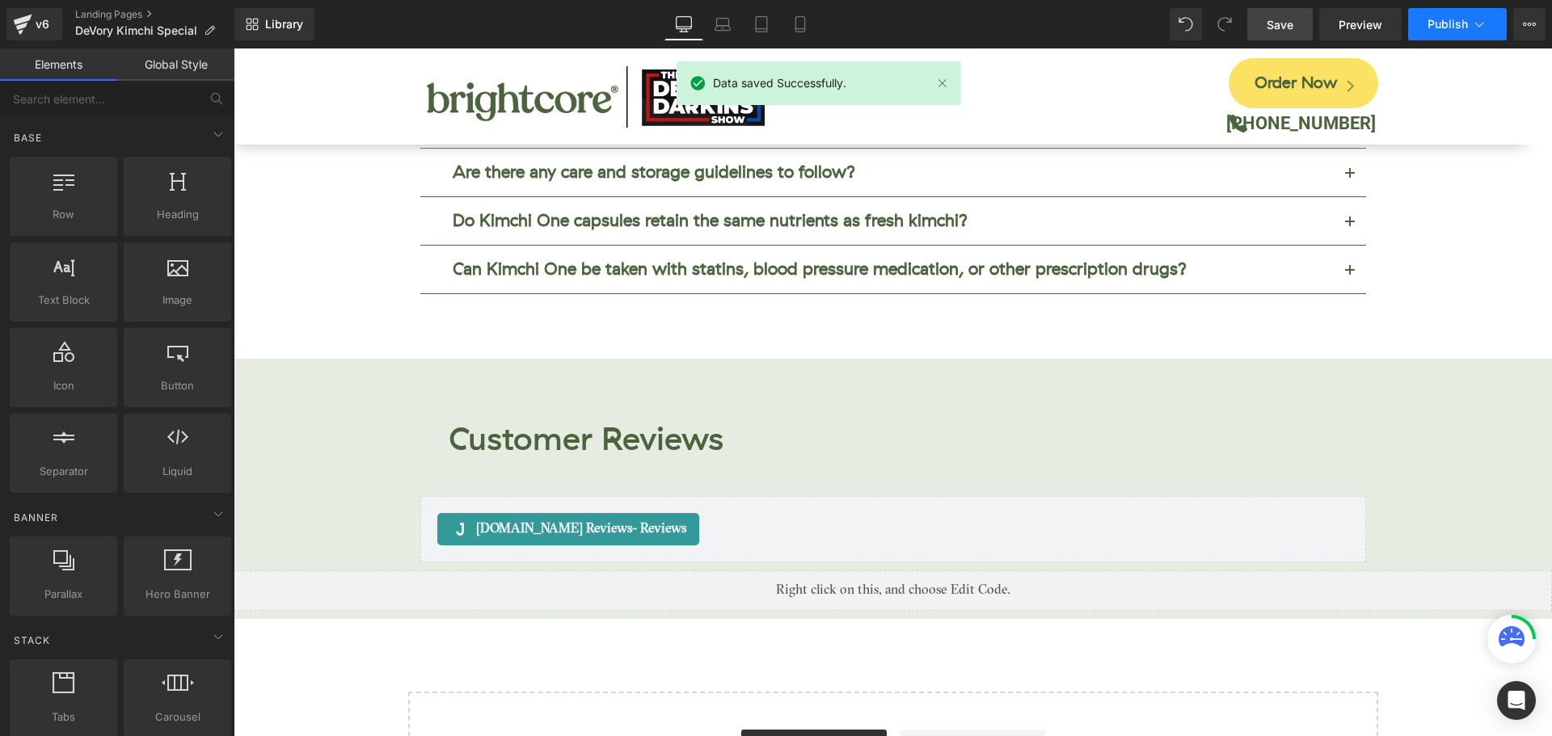
click at [1430, 26] on span "Publish" at bounding box center [1447, 24] width 40 height 13
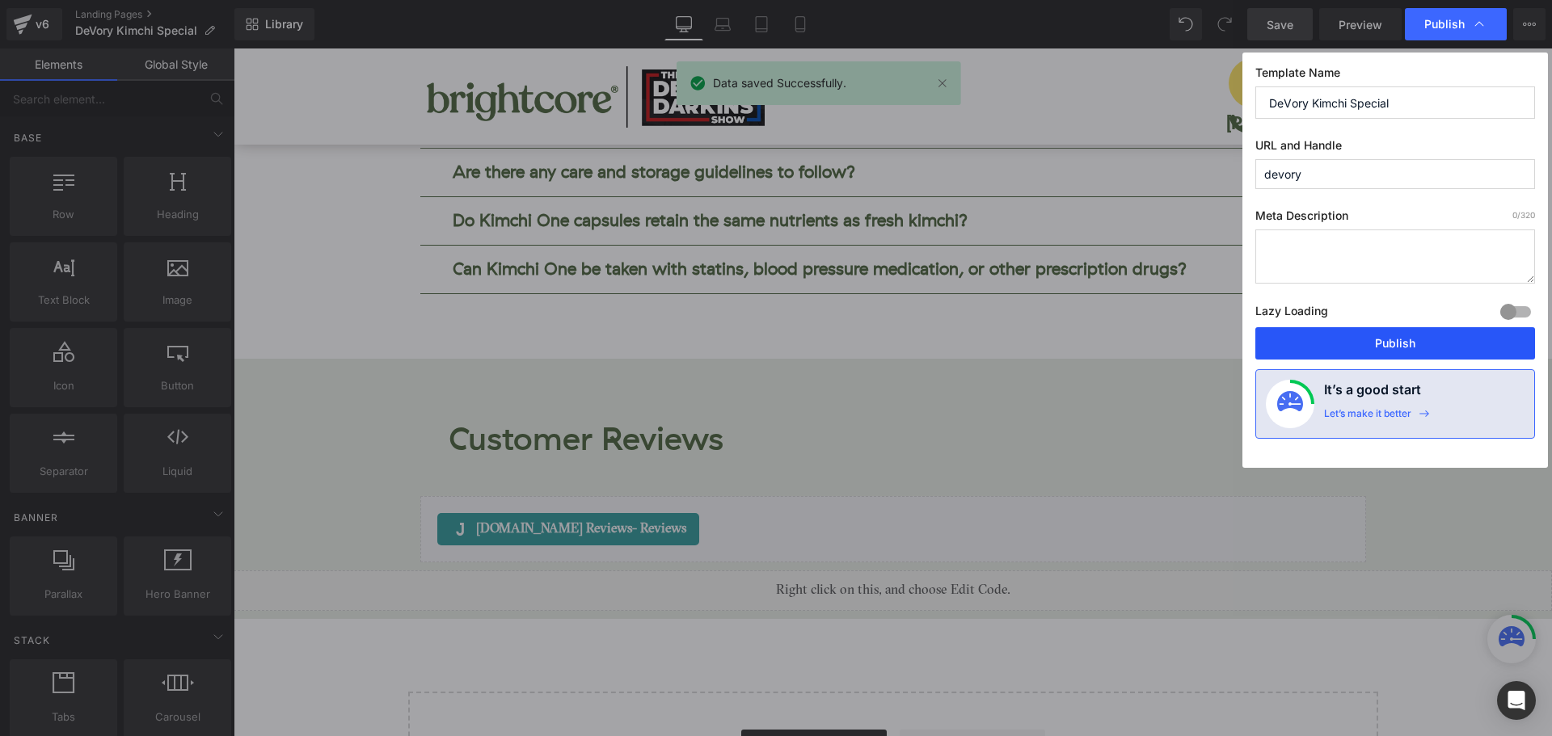
drag, startPoint x: 1433, startPoint y: 338, endPoint x: 1199, endPoint y: 290, distance: 238.4
click at [1433, 339] on button "Publish" at bounding box center [1395, 343] width 280 height 32
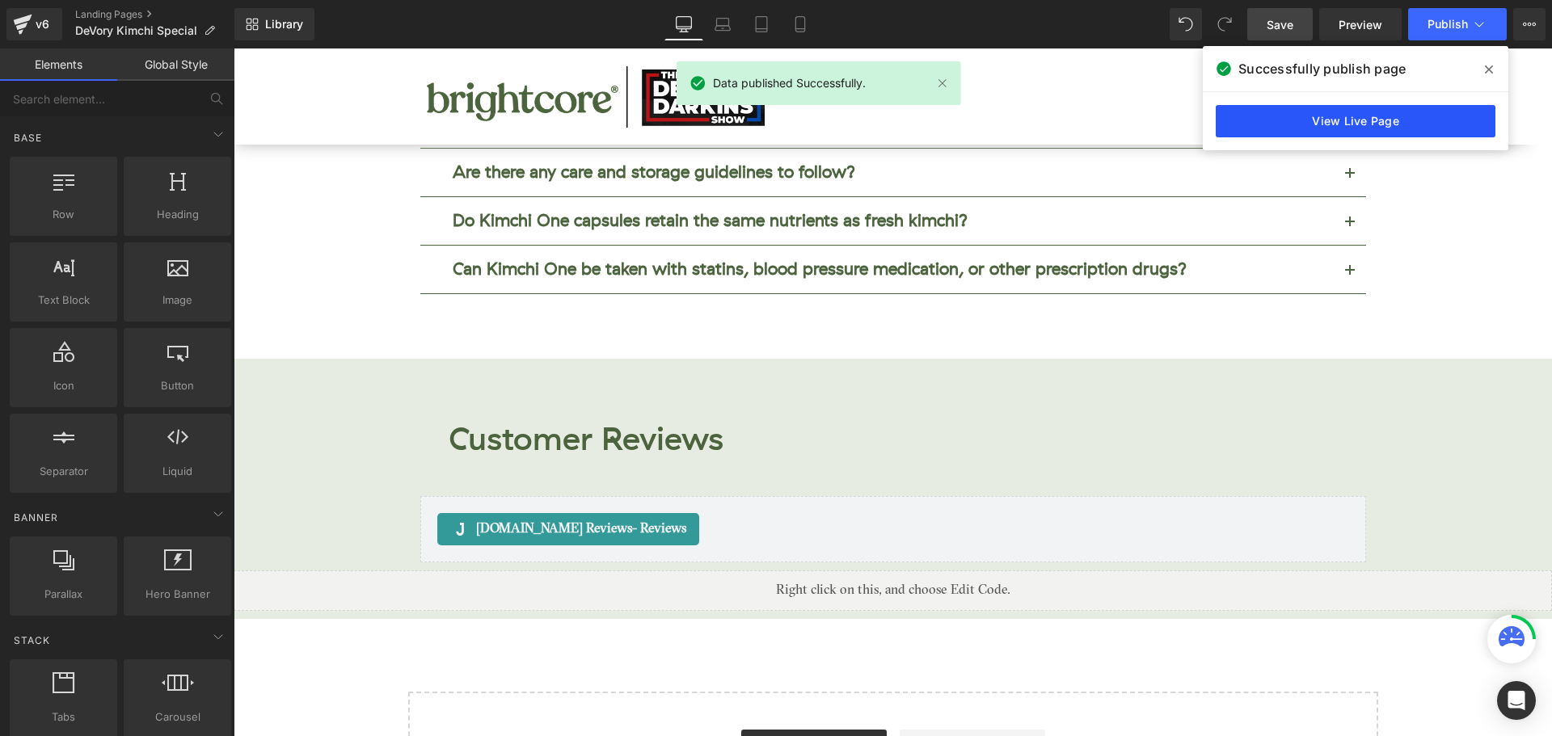
click at [1408, 126] on link "View Live Page" at bounding box center [1355, 121] width 280 height 32
